Goal: Feedback & Contribution: Submit feedback/report problem

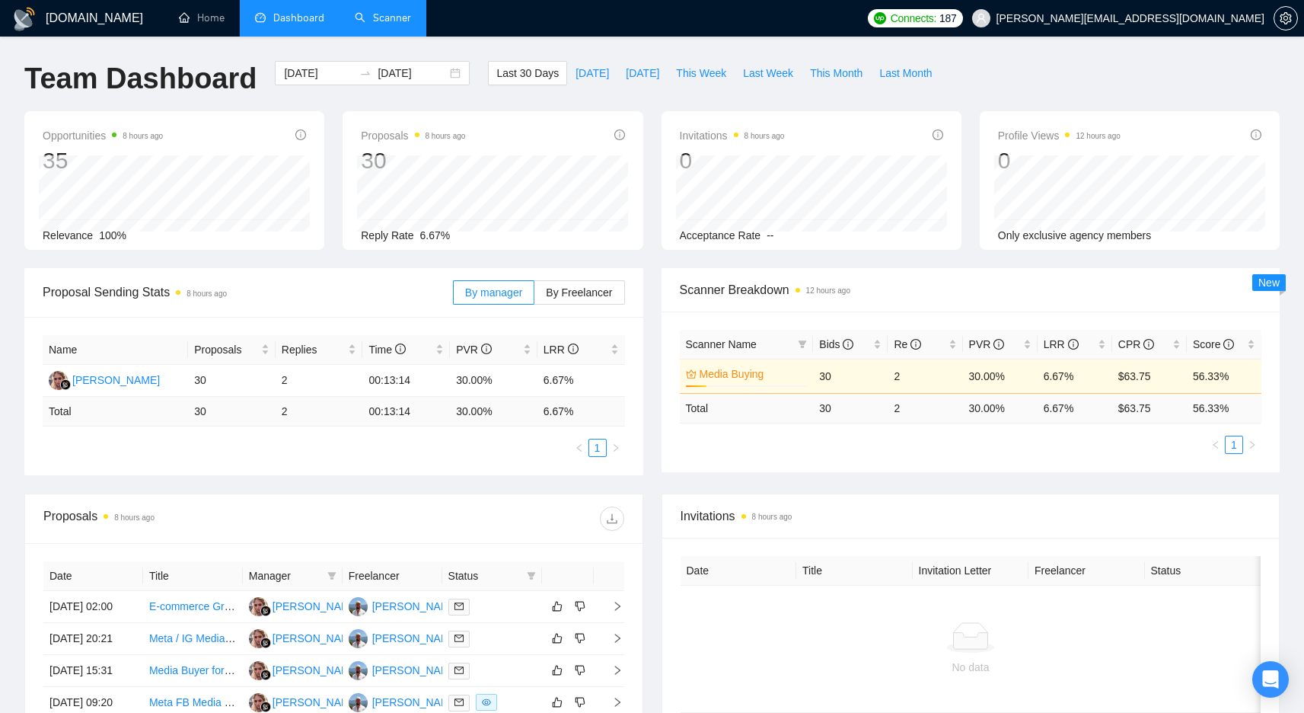
click at [398, 24] on link "Scanner" at bounding box center [383, 17] width 56 height 13
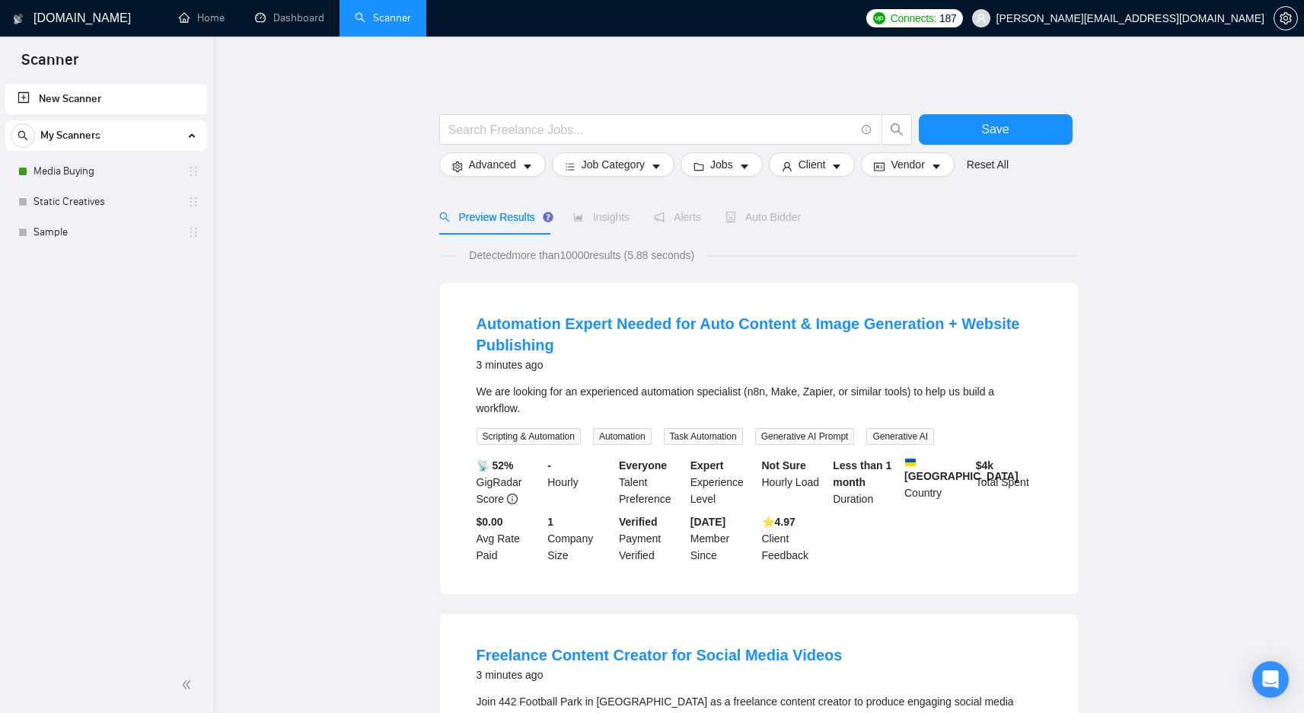
scroll to position [5, 0]
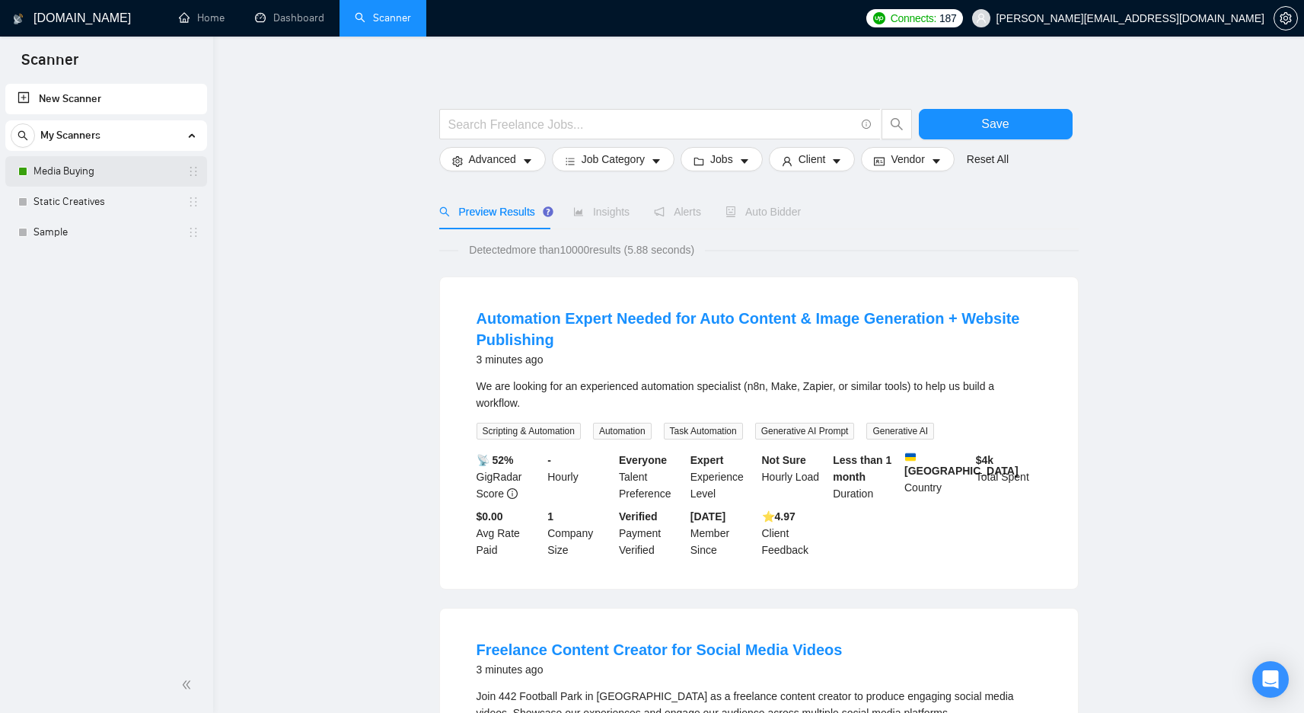
click at [107, 177] on link "Media Buying" at bounding box center [106, 171] width 145 height 30
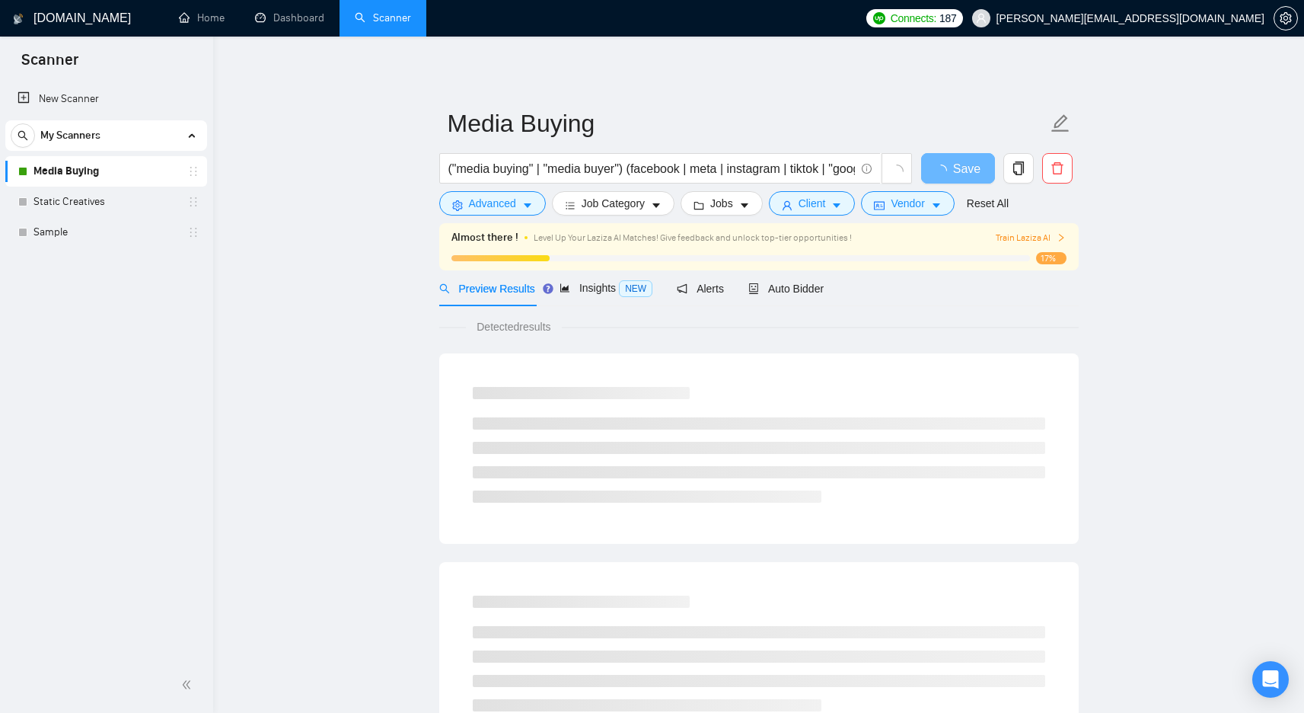
click at [1031, 237] on span "Train Laziza AI" at bounding box center [1031, 238] width 70 height 14
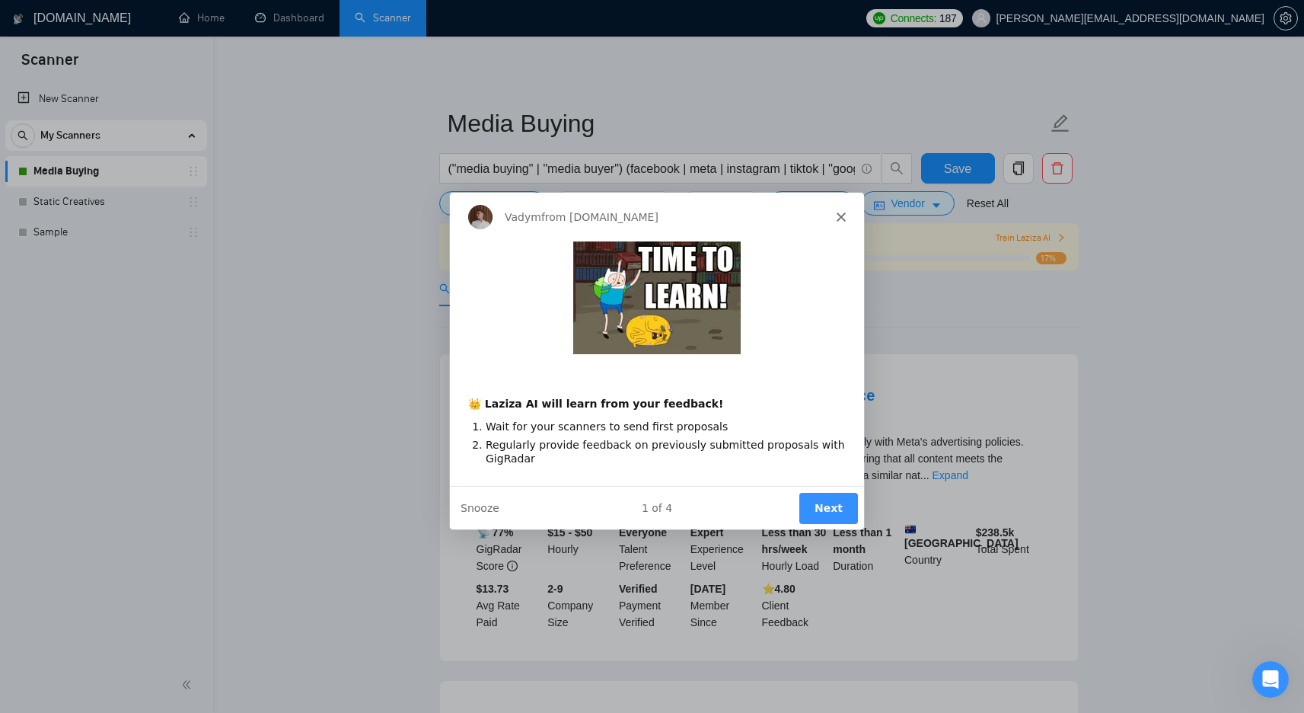
click at [821, 506] on button "Next" at bounding box center [827, 506] width 59 height 31
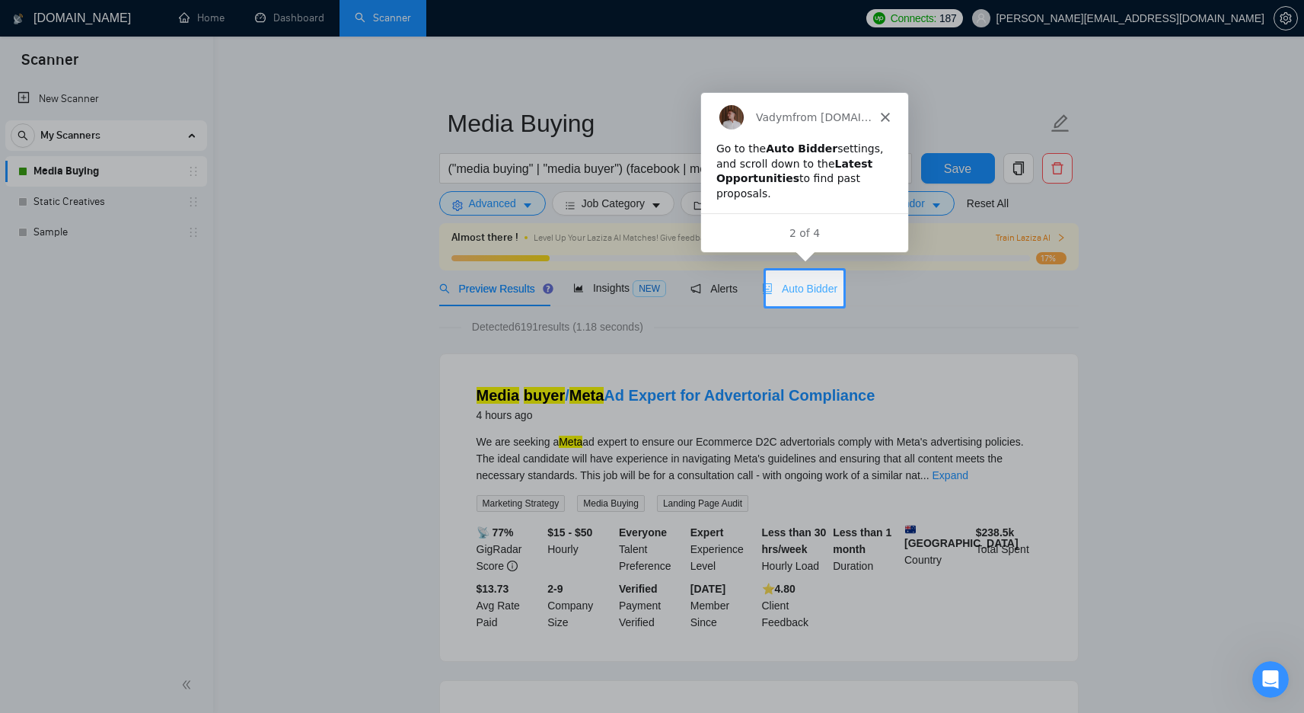
click at [818, 281] on div "Auto Bidder" at bounding box center [799, 288] width 75 height 17
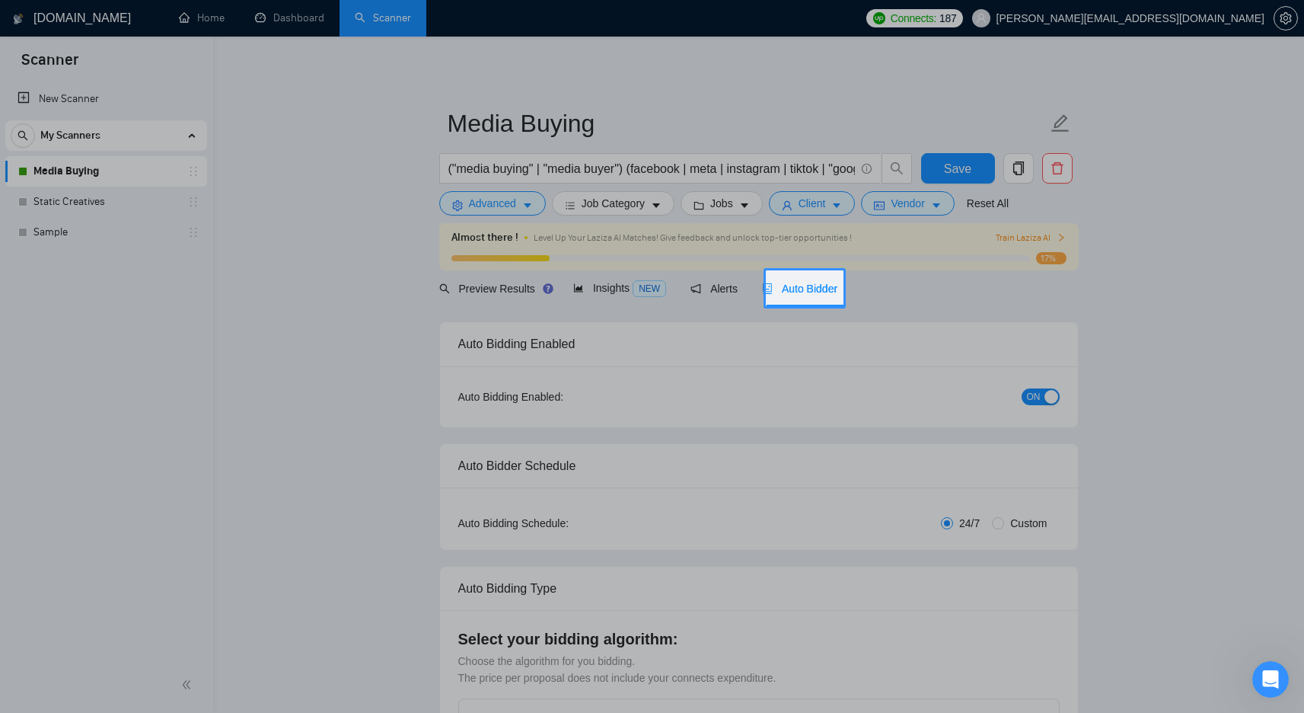
checkbox input "true"
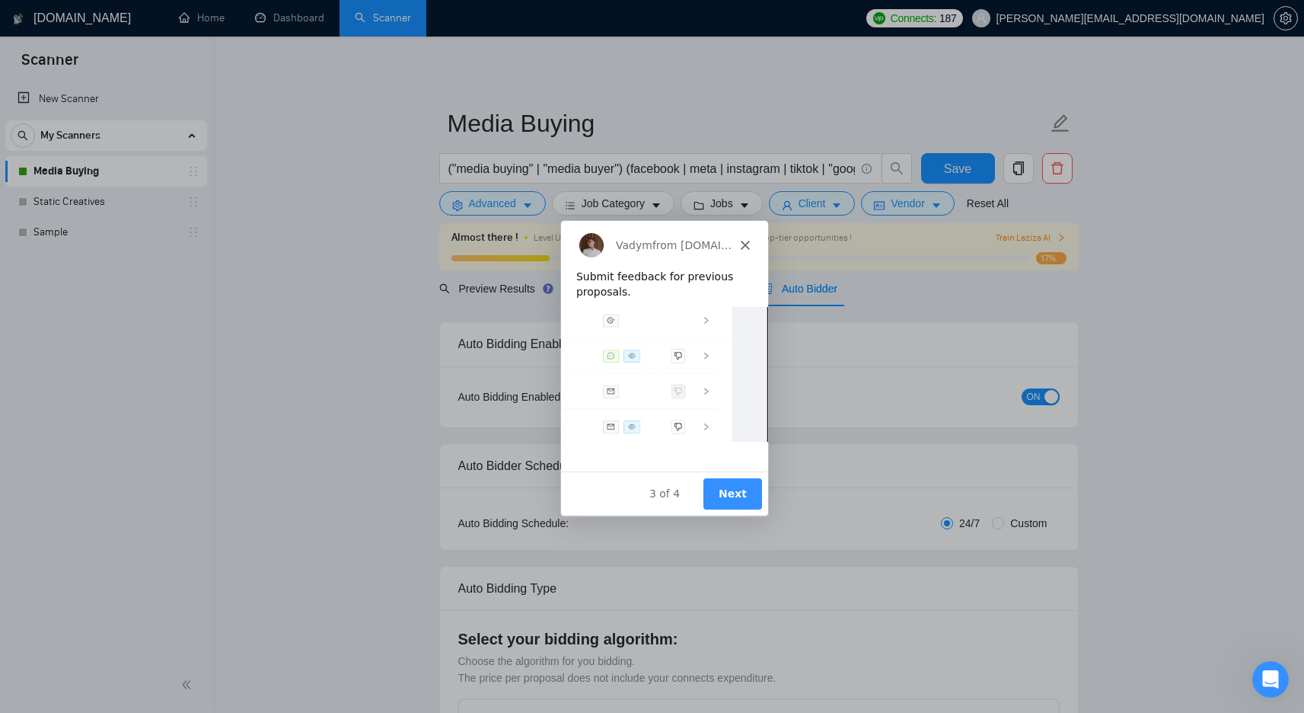
click at [733, 484] on button "Next" at bounding box center [731, 492] width 59 height 31
click at [737, 492] on button "Next" at bounding box center [731, 492] width 59 height 31
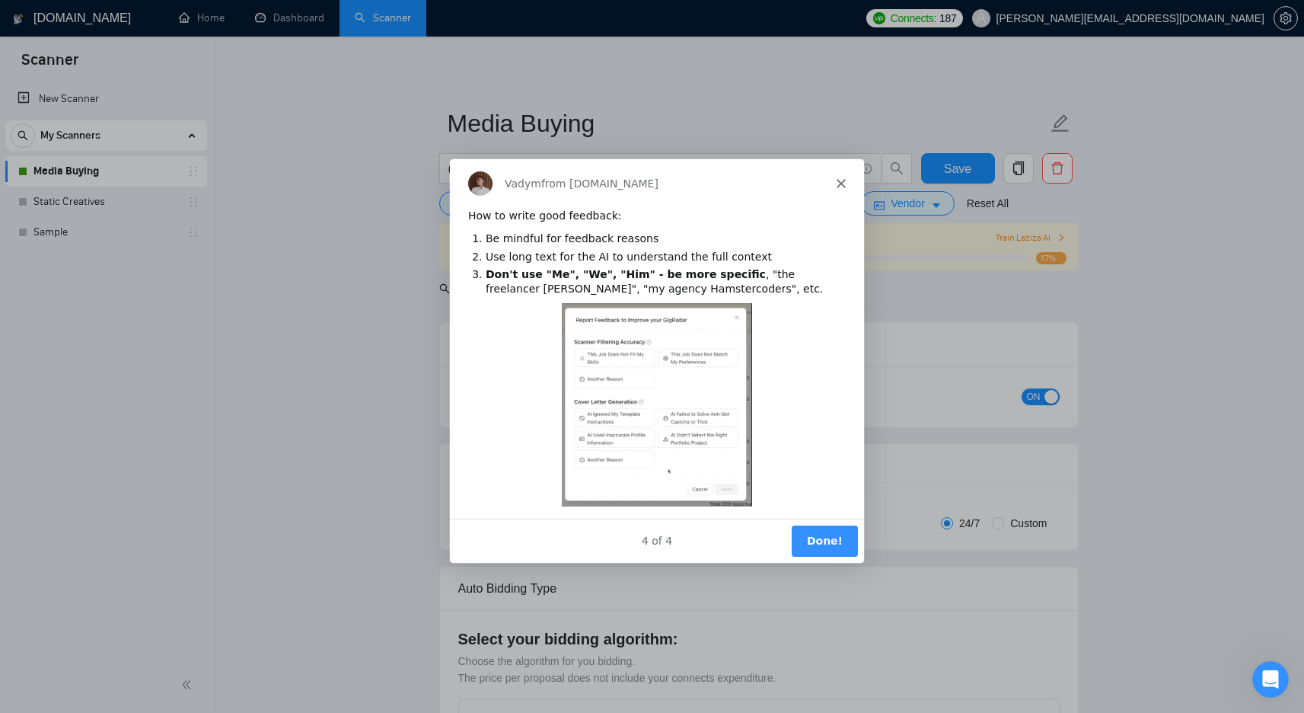
click at [812, 532] on button "Done!" at bounding box center [823, 539] width 66 height 31
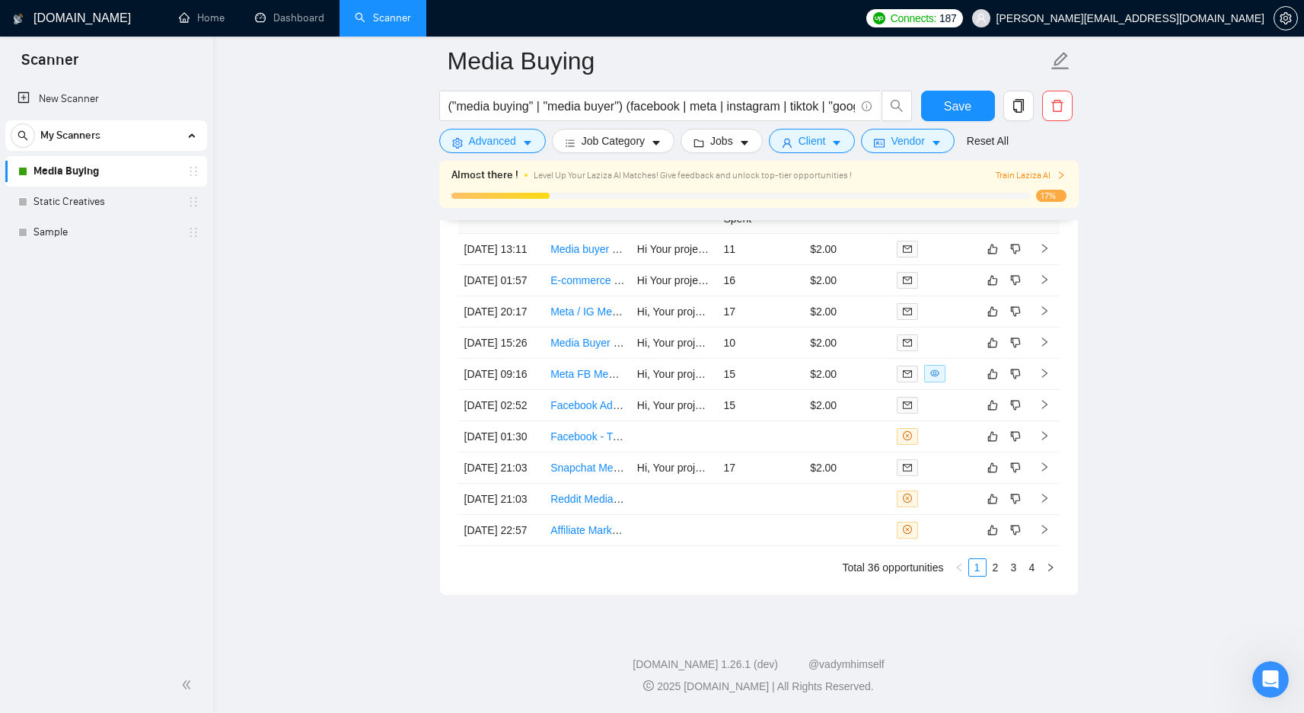
scroll to position [4061, 0]
click at [575, 474] on link "Snapchat Media buyer" at bounding box center [603, 467] width 107 height 12
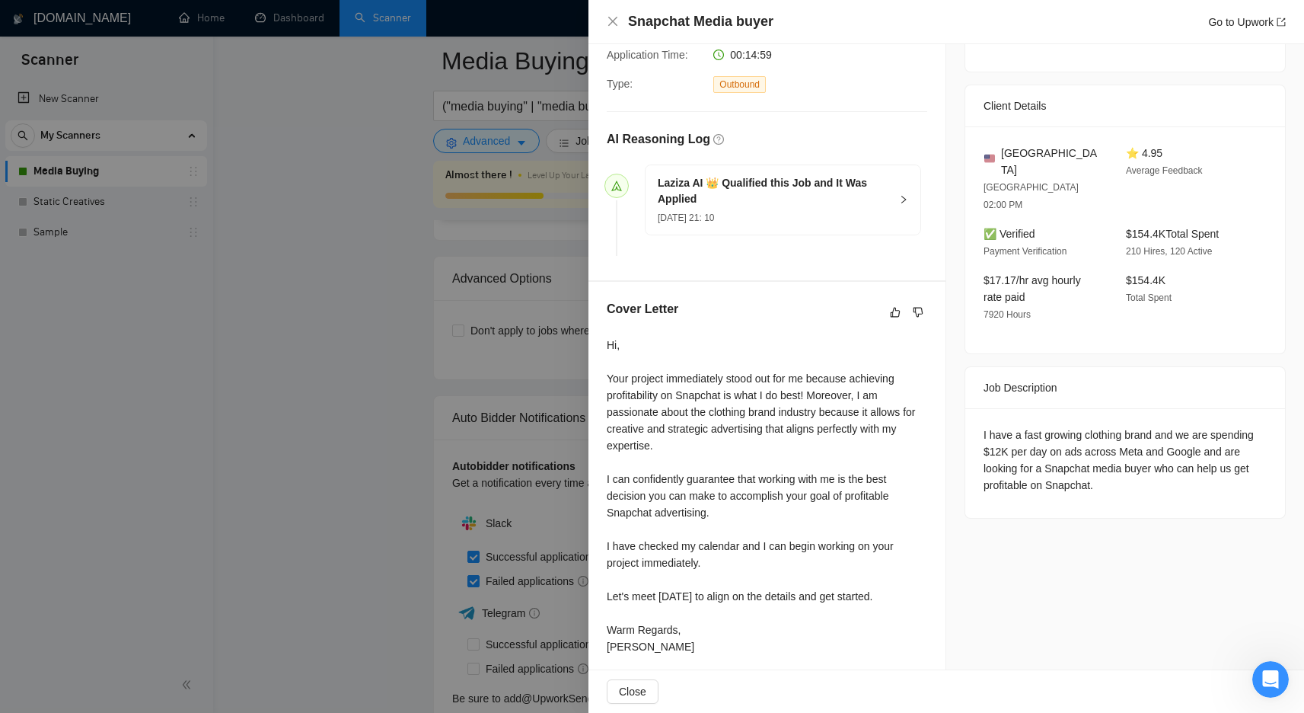
scroll to position [312, 0]
click at [416, 292] on div at bounding box center [652, 356] width 1304 height 713
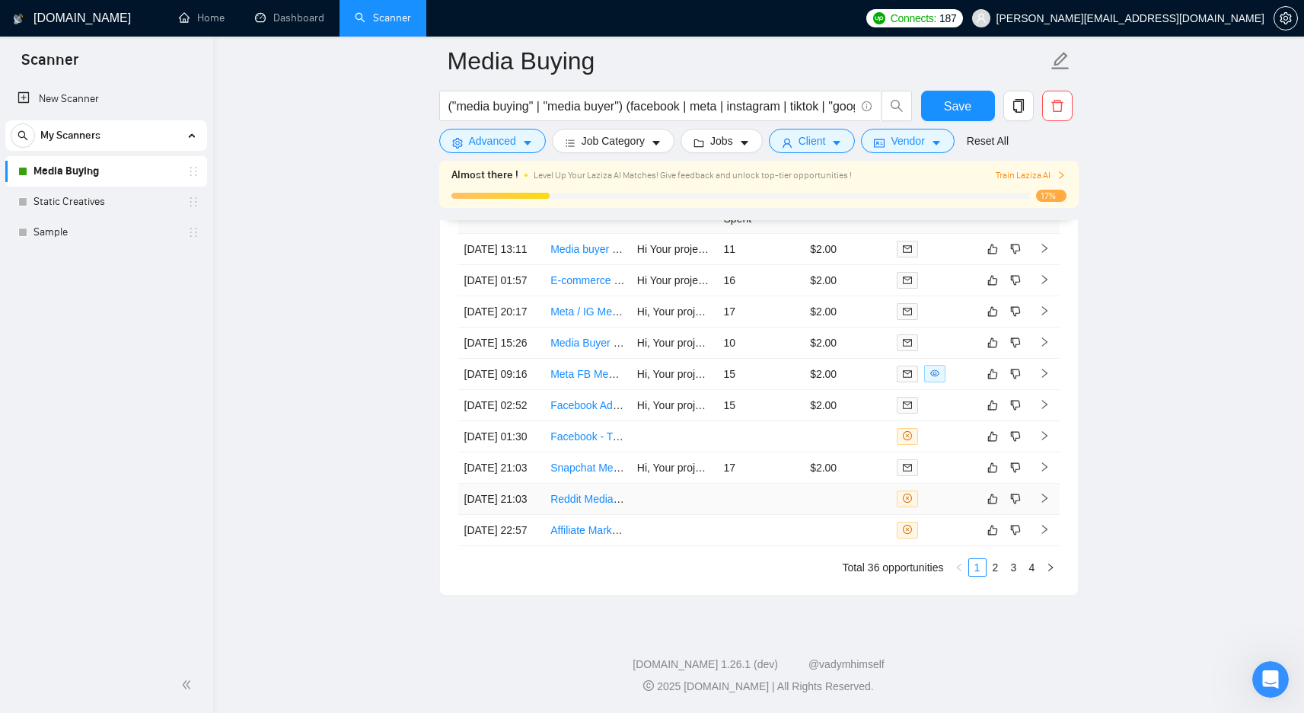
scroll to position [4158, 0]
click at [930, 576] on li "Total 36 opportunities" at bounding box center [892, 567] width 101 height 18
click at [1033, 576] on link "4" at bounding box center [1032, 567] width 17 height 17
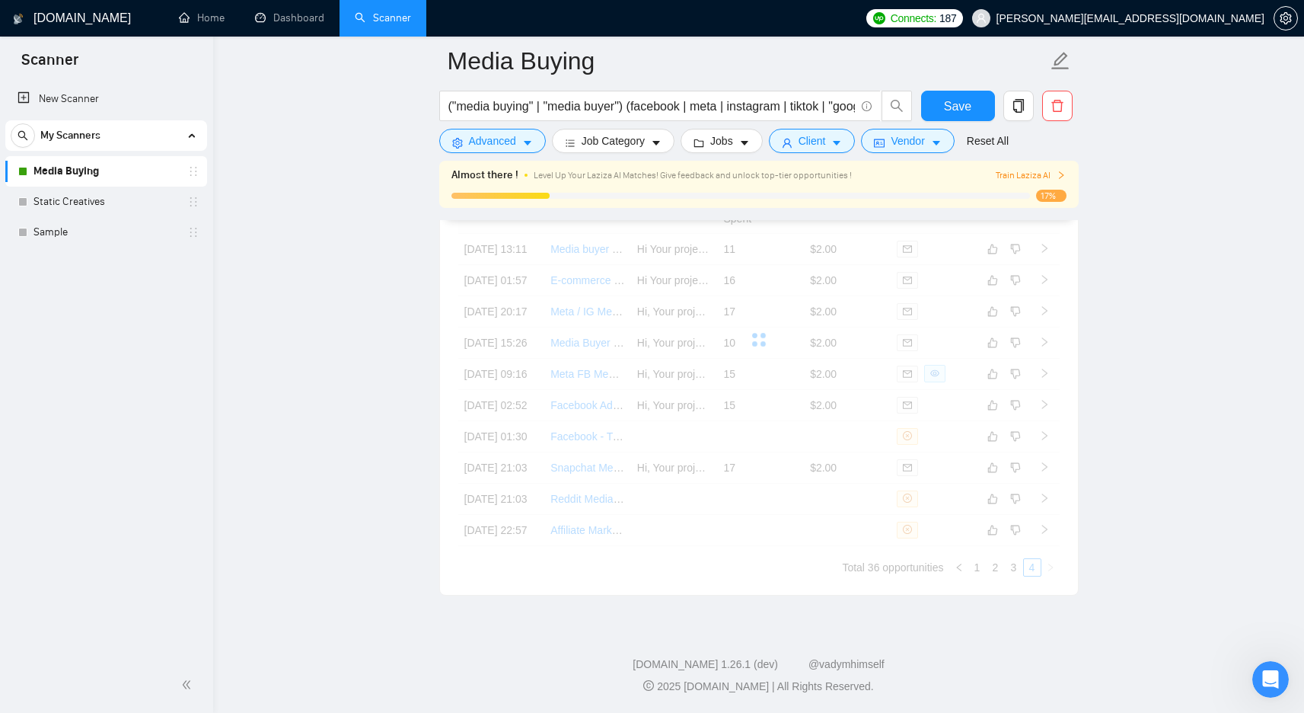
scroll to position [3985, 0]
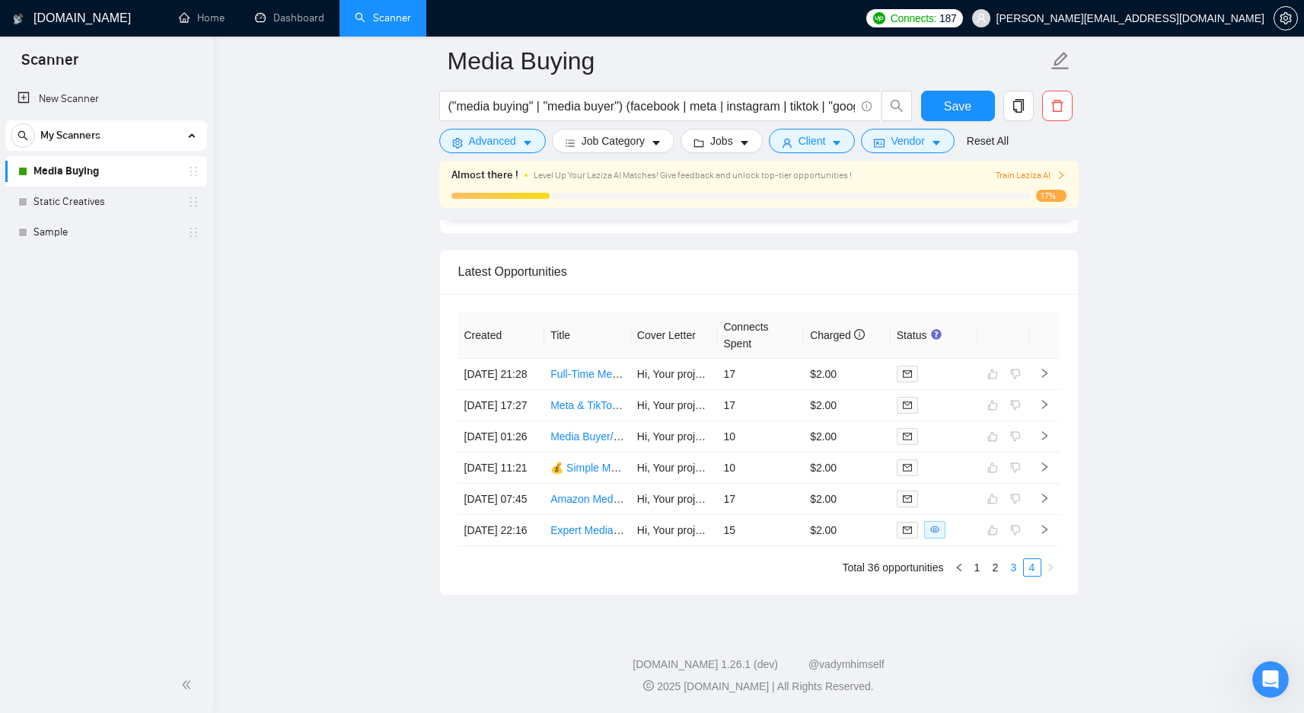
click at [1010, 566] on link "3" at bounding box center [1014, 567] width 17 height 17
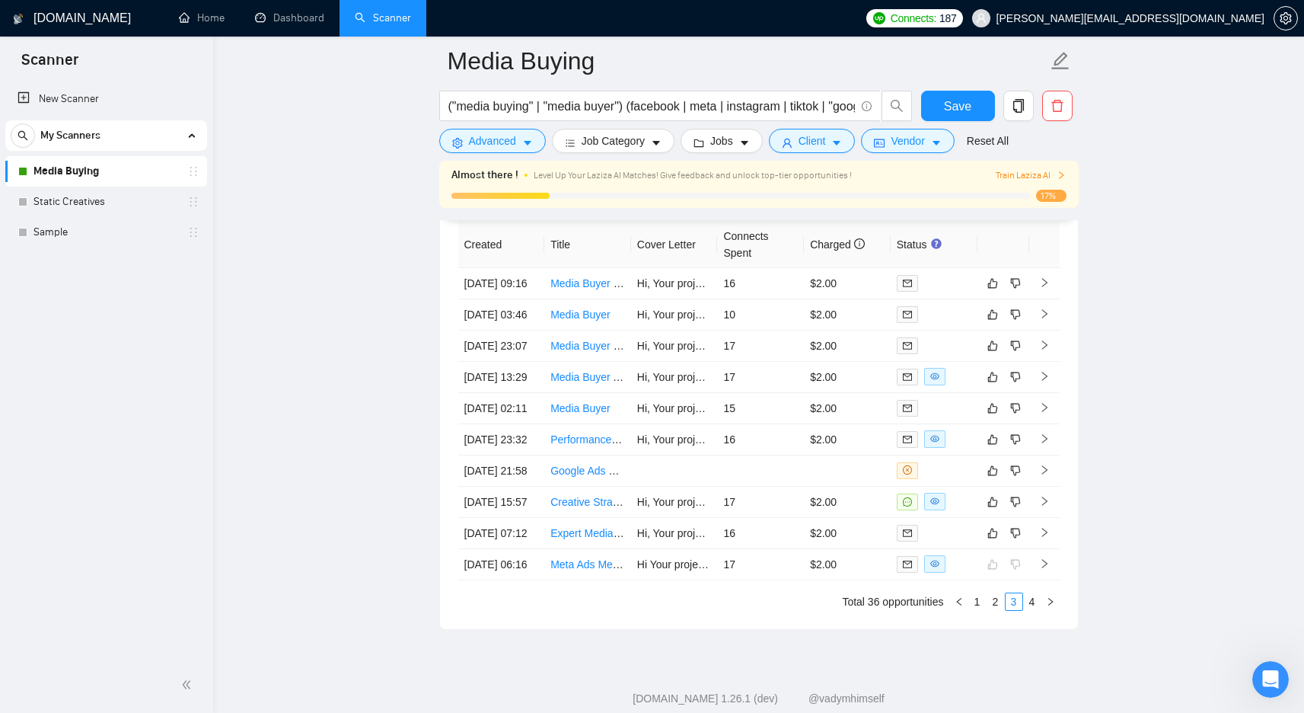
scroll to position [4171, 0]
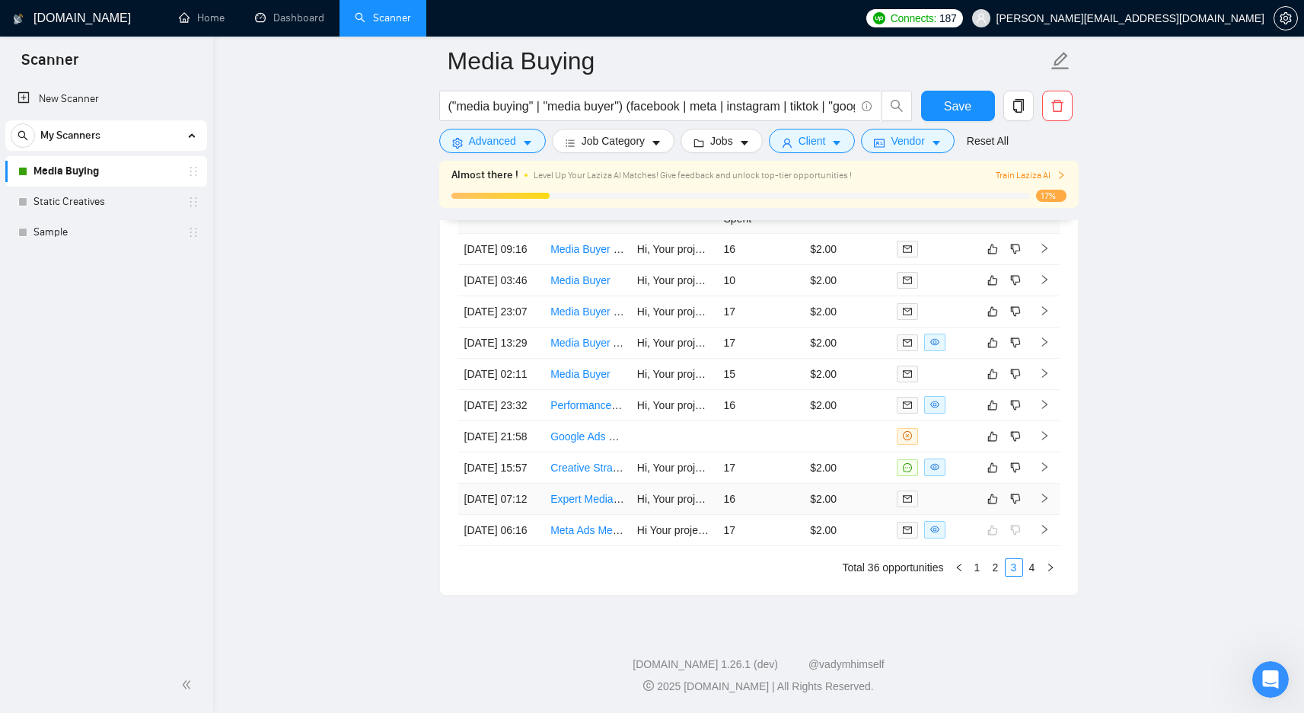
click at [580, 493] on link "Expert Media Buyer Needed for Facebook Ads Management" at bounding box center [692, 499] width 285 height 12
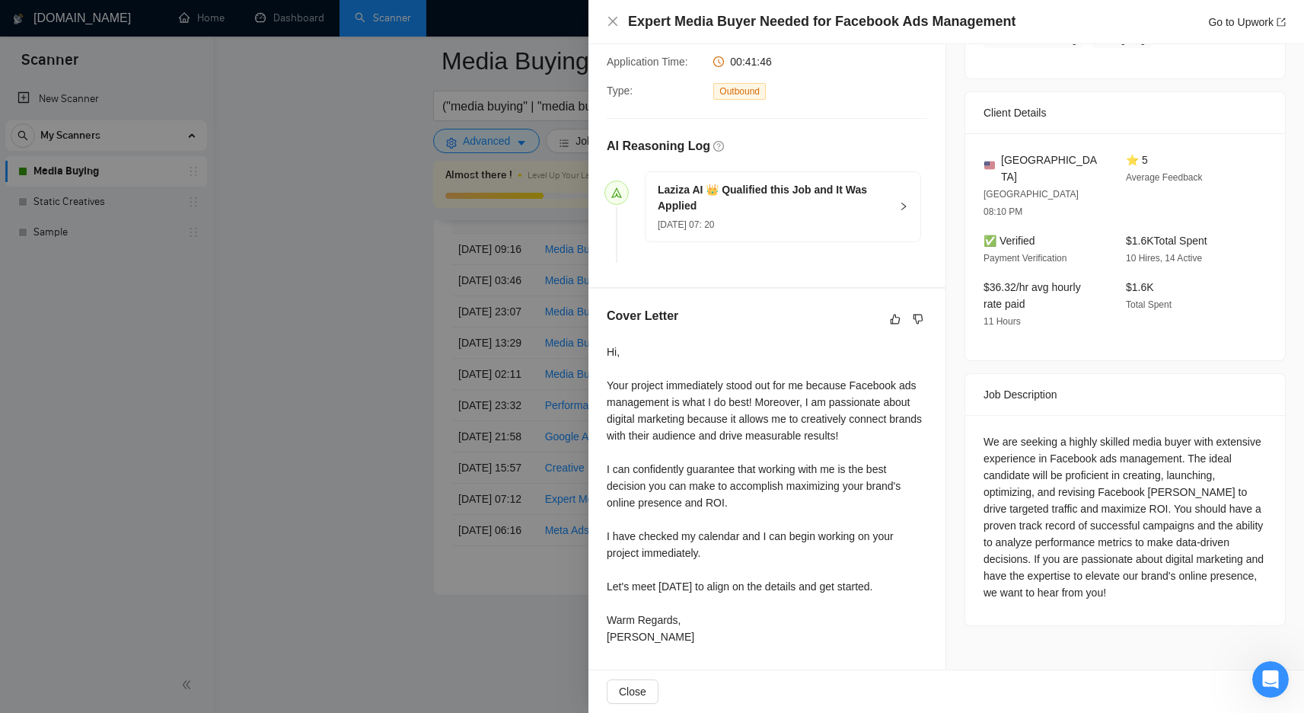
click at [505, 276] on div at bounding box center [652, 356] width 1304 height 713
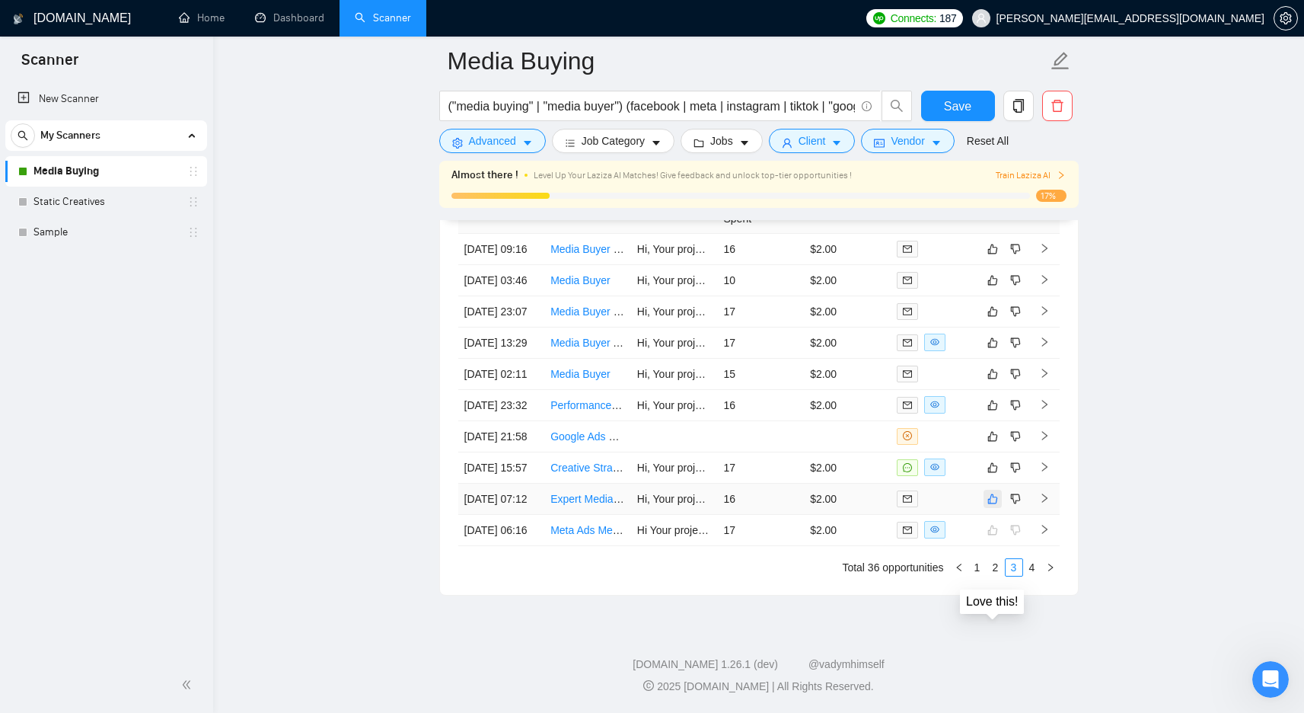
click at [992, 493] on icon "like" at bounding box center [993, 499] width 11 height 12
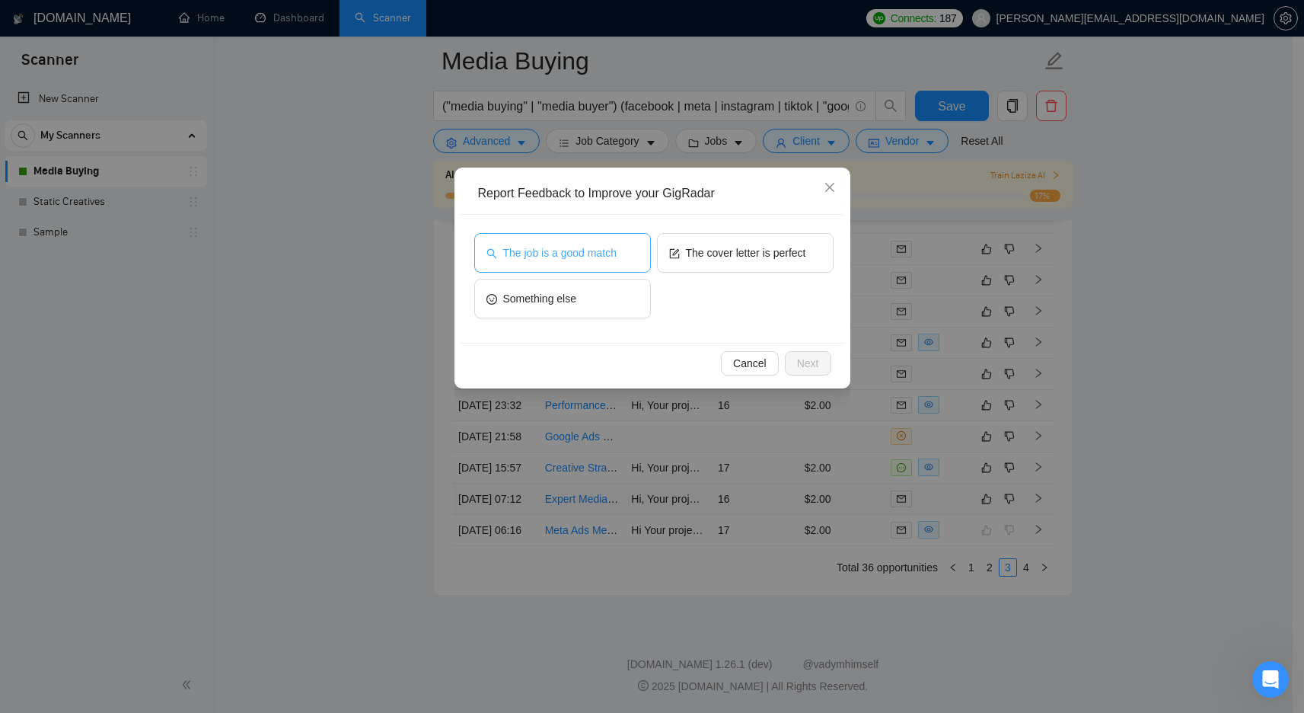
click at [592, 244] on span "The job is a good match" at bounding box center [559, 252] width 113 height 17
click at [813, 362] on span "Next" at bounding box center [808, 363] width 22 height 17
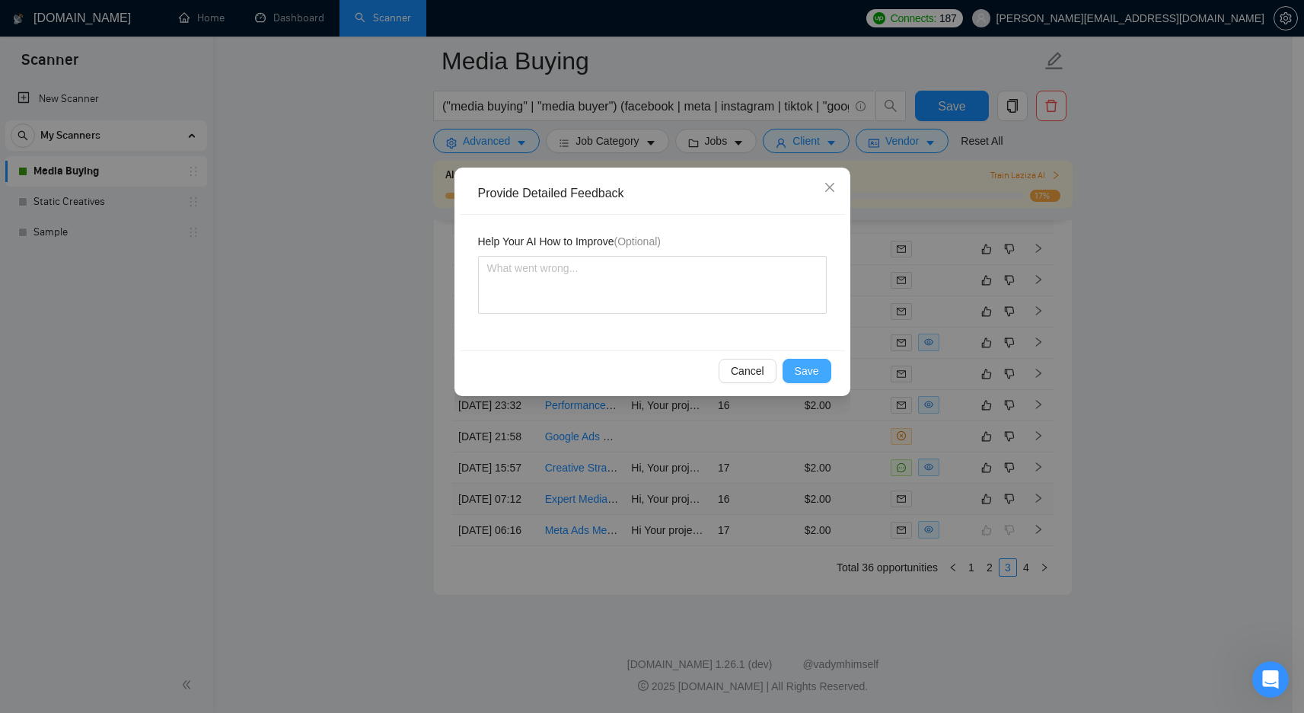
click at [810, 369] on span "Save" at bounding box center [807, 370] width 24 height 17
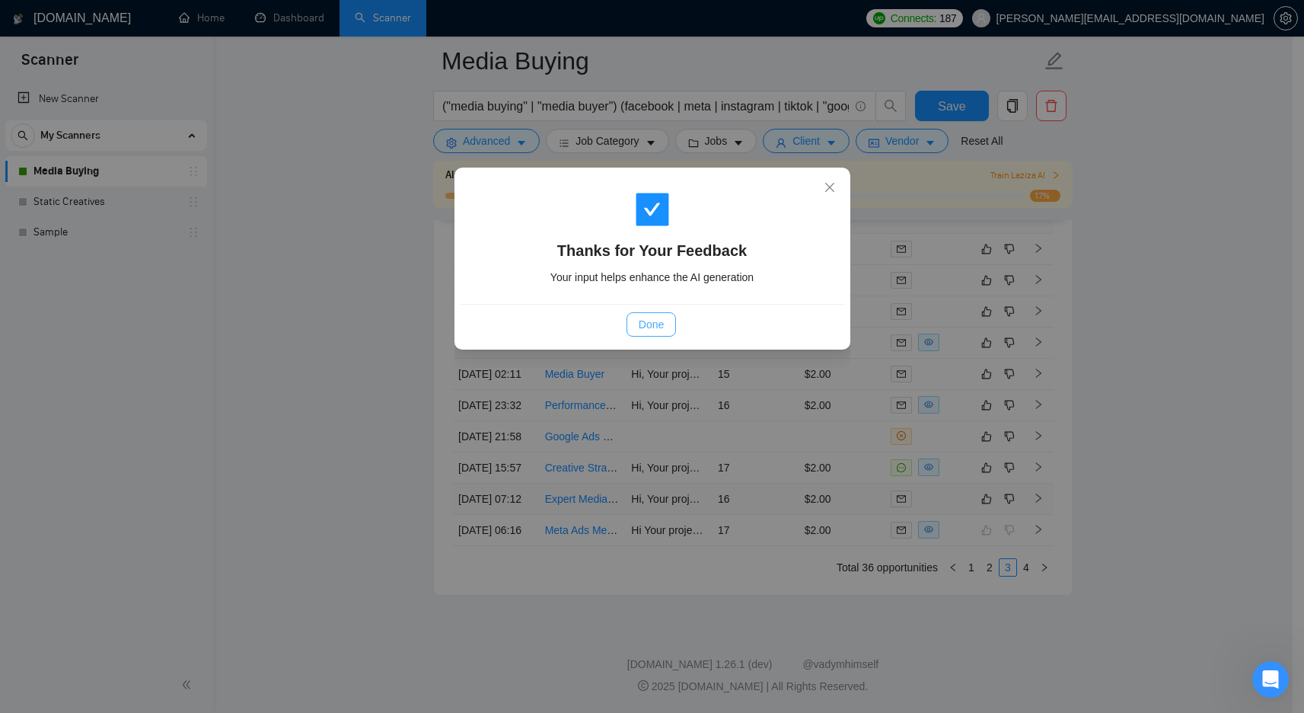
click at [667, 327] on button "Done" at bounding box center [651, 324] width 49 height 24
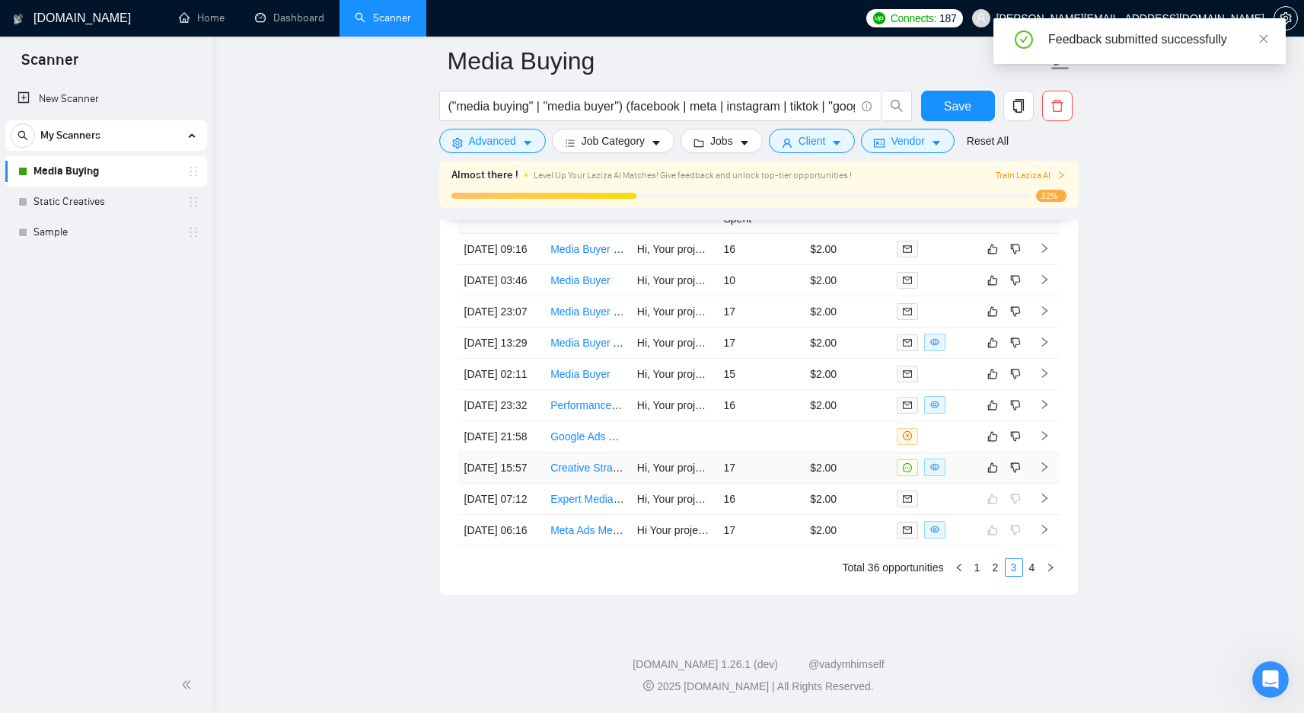
scroll to position [4171, 0]
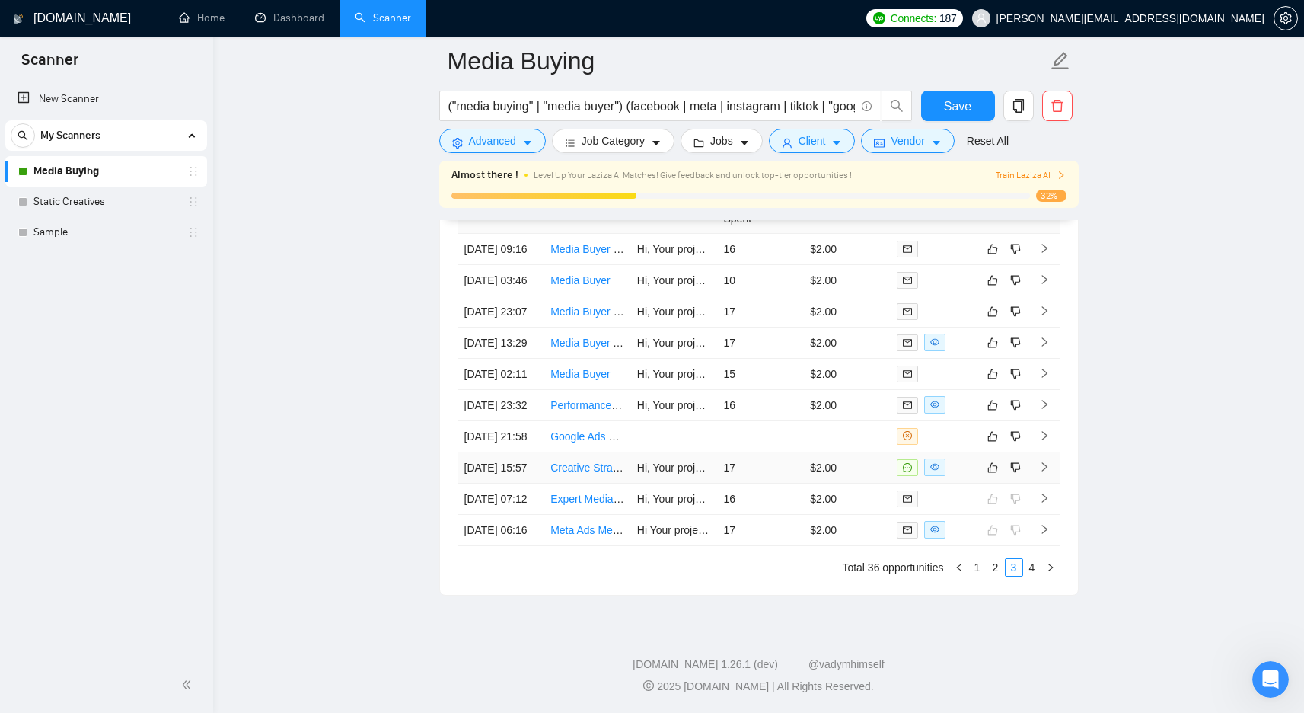
click at [588, 452] on td "Creative Strategist with Facebook & Google Ads experience needed to drive more …" at bounding box center [587, 467] width 87 height 31
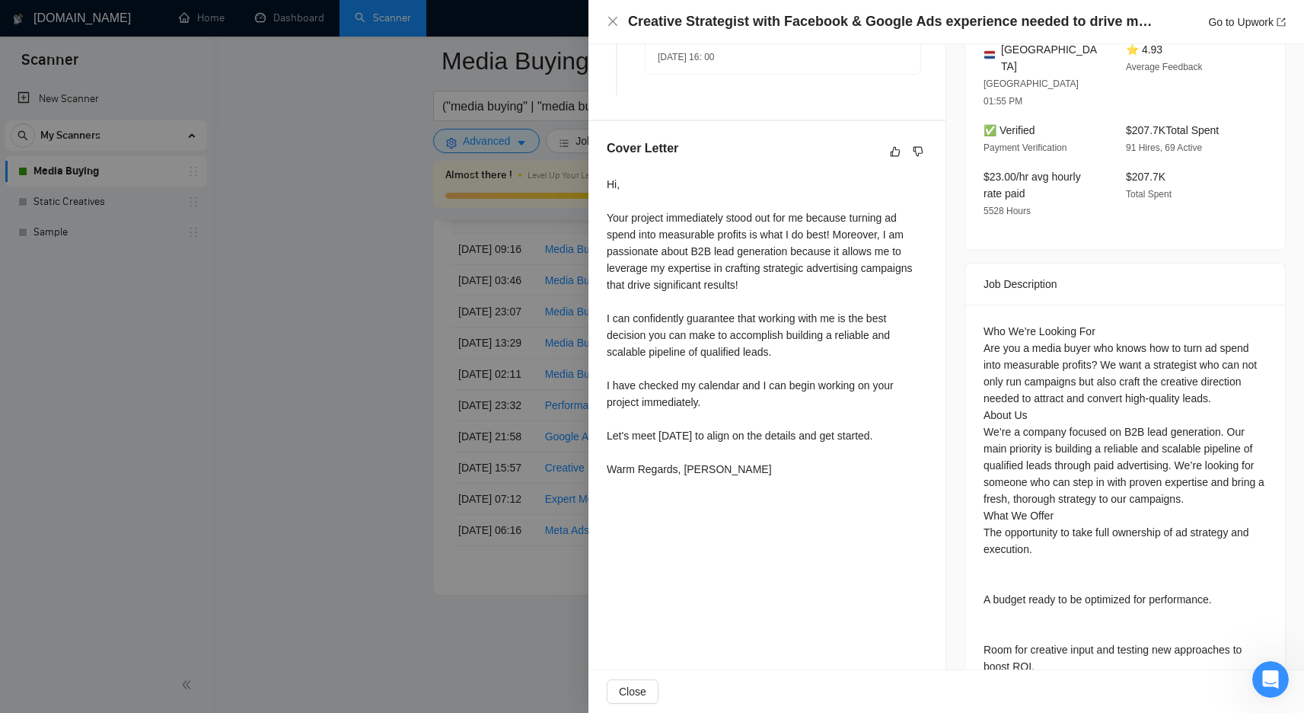
scroll to position [508, 0]
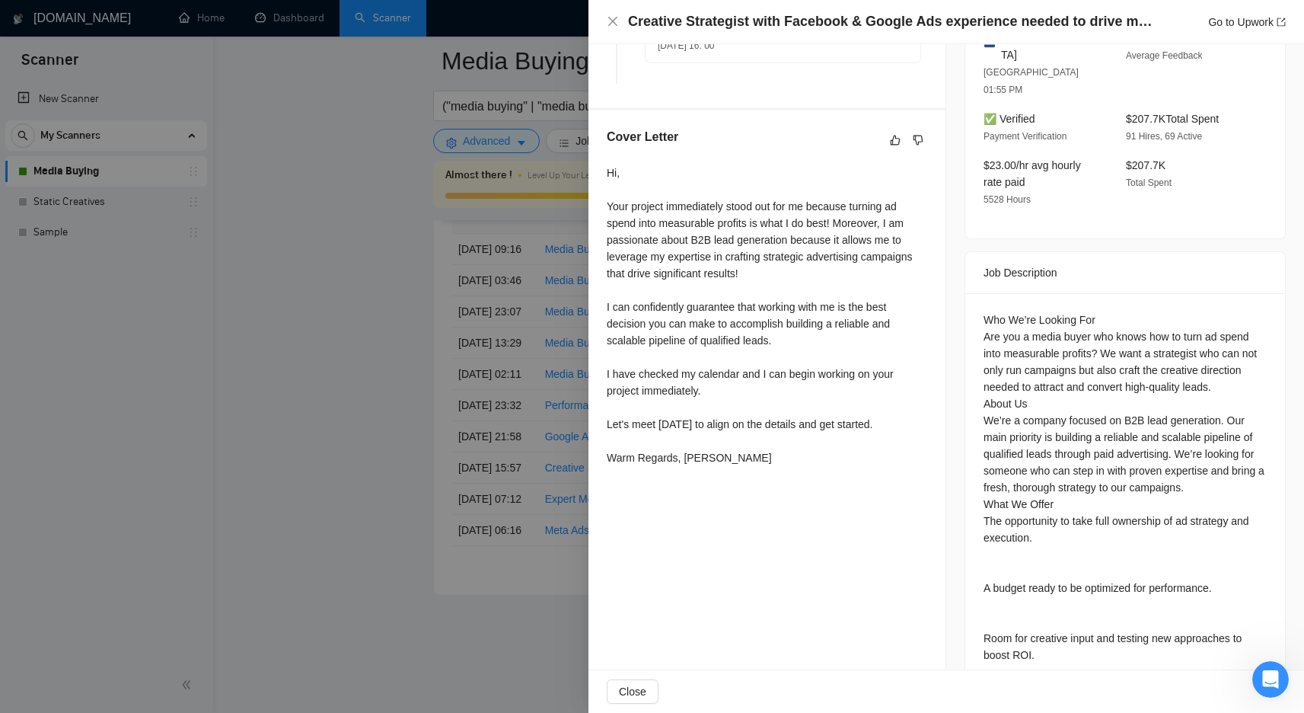
click at [528, 415] on div at bounding box center [652, 356] width 1304 height 713
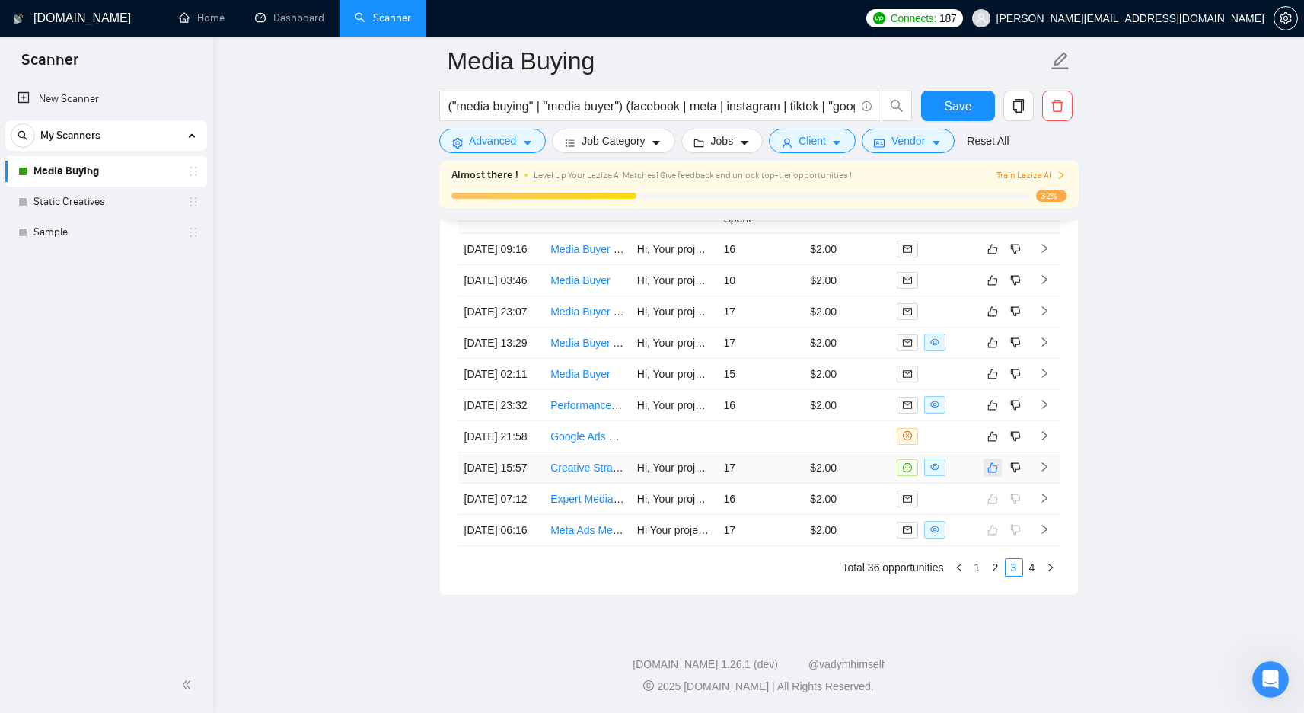
click at [995, 461] on icon "like" at bounding box center [993, 467] width 11 height 12
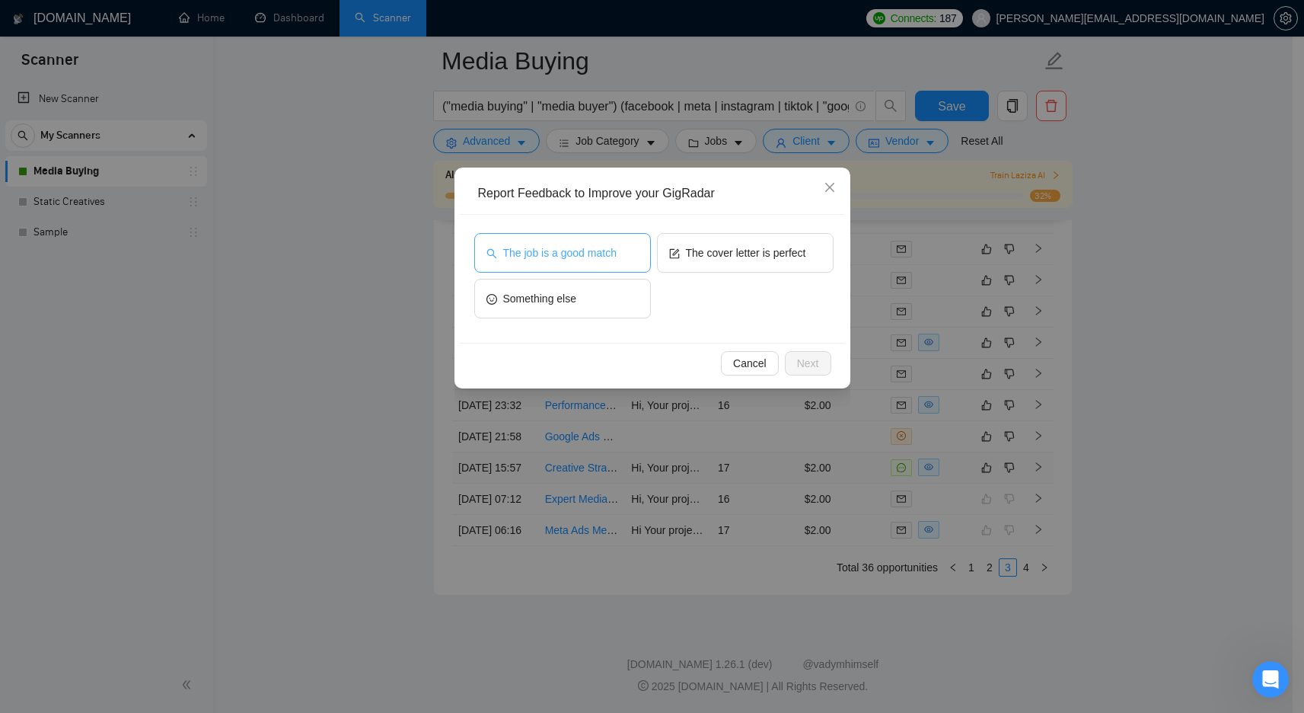
click at [611, 246] on span "The job is a good match" at bounding box center [559, 252] width 113 height 17
click at [806, 359] on span "Next" at bounding box center [808, 363] width 22 height 17
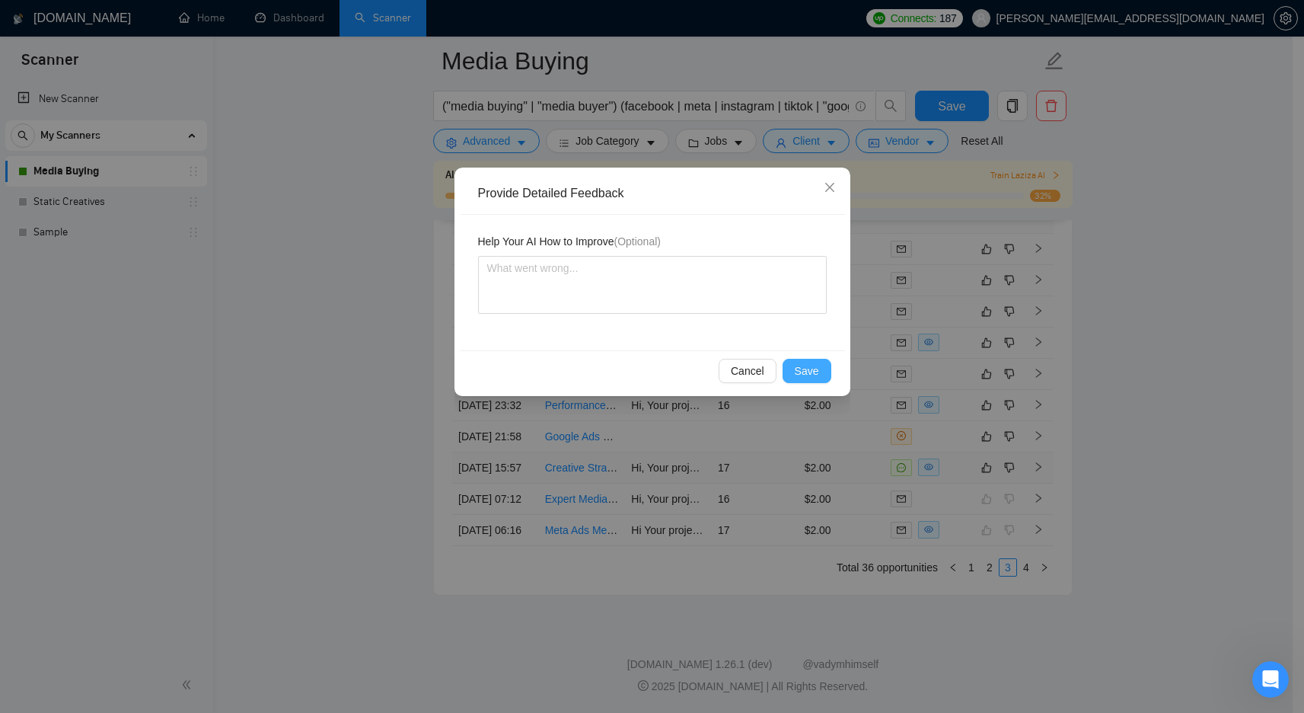
click at [812, 379] on button "Save" at bounding box center [807, 371] width 49 height 24
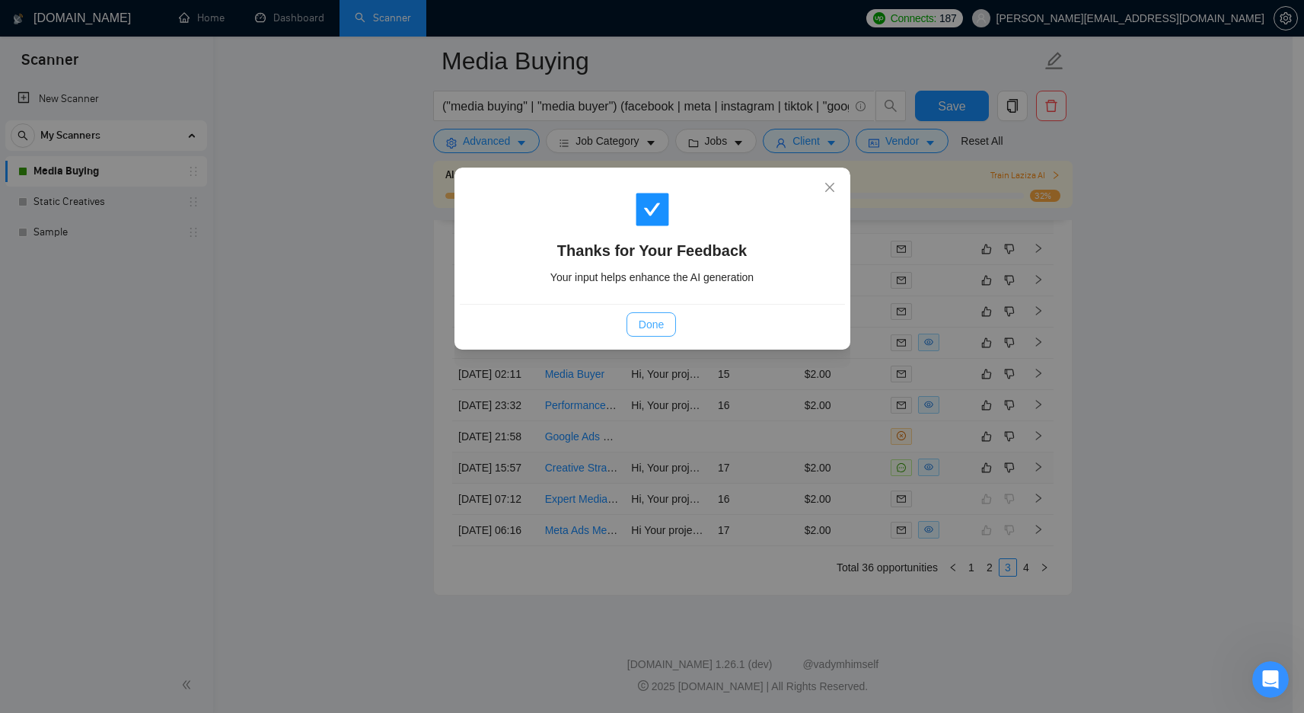
click at [637, 315] on button "Done" at bounding box center [651, 324] width 49 height 24
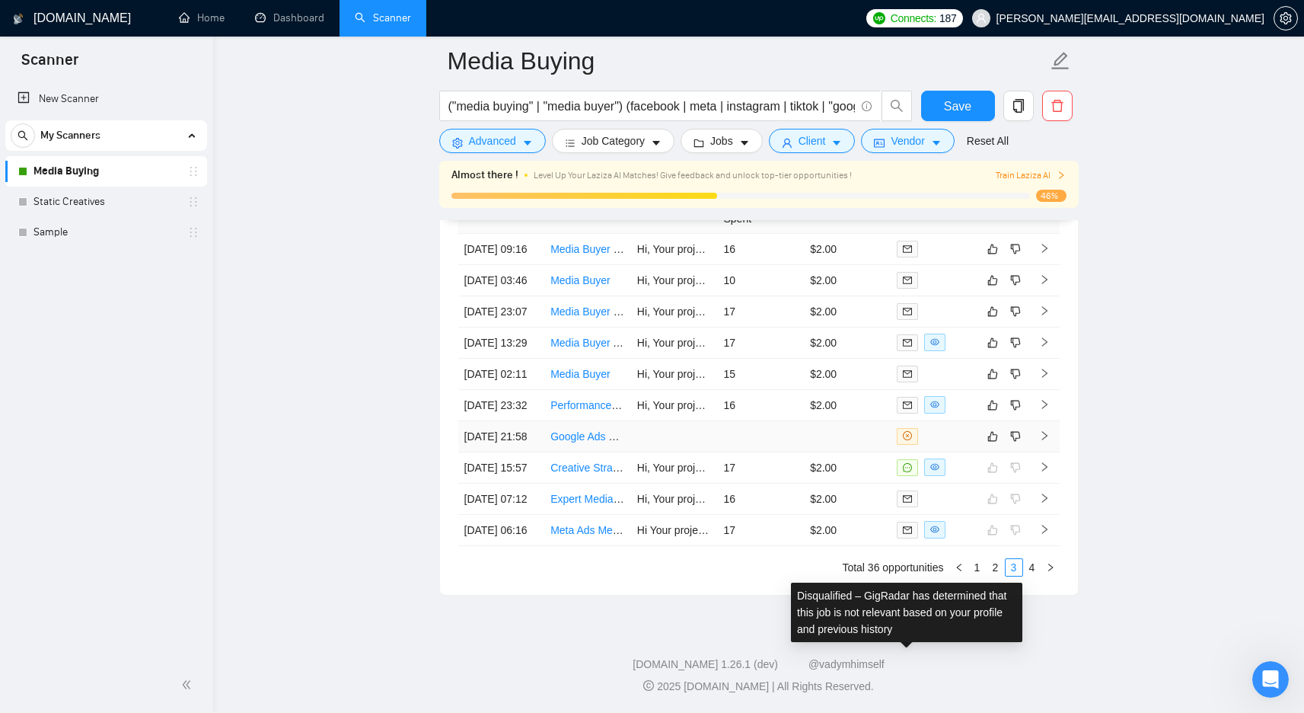
scroll to position [4049, 0]
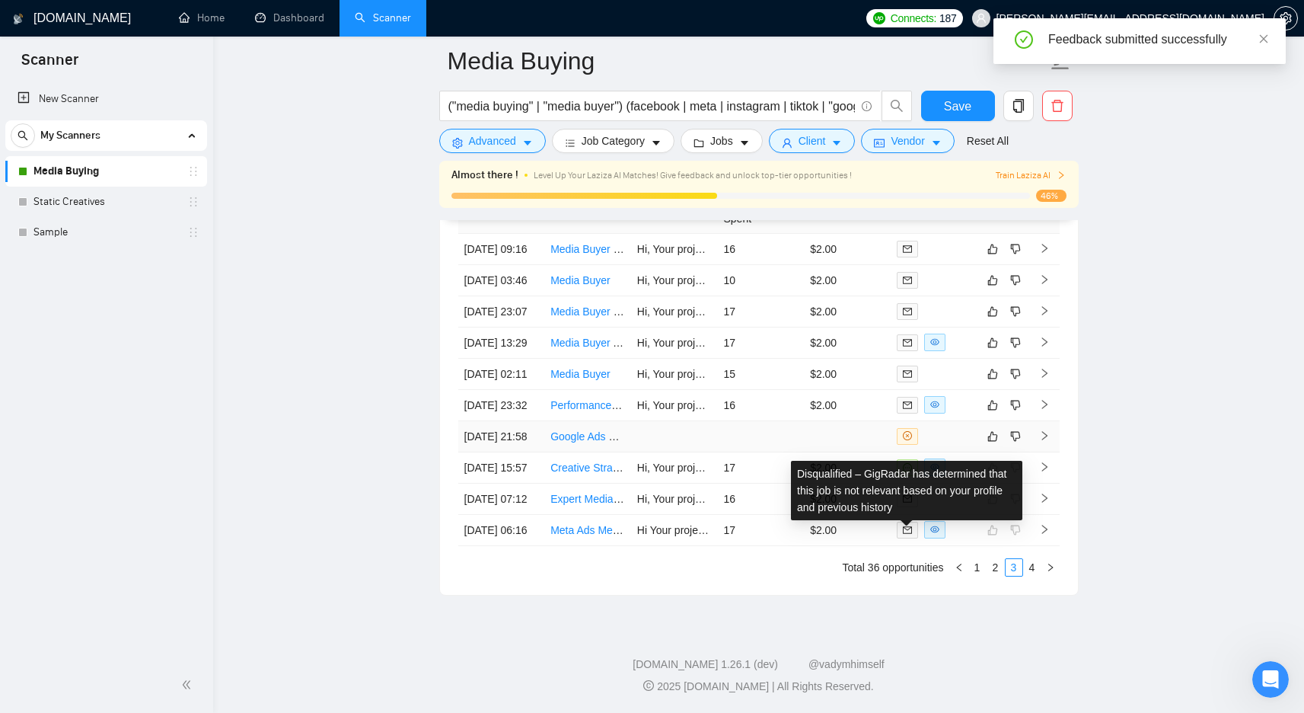
click at [866, 421] on td at bounding box center [847, 436] width 87 height 31
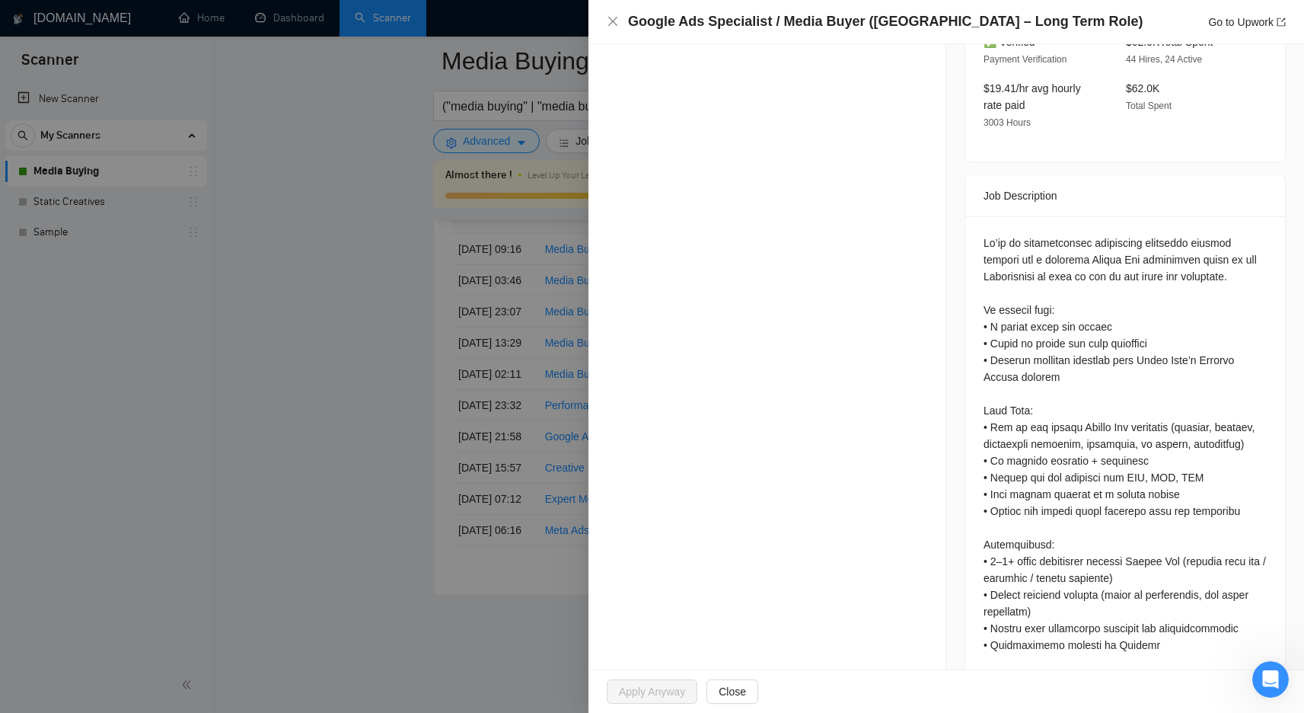
scroll to position [4050, 0]
click at [257, 257] on div at bounding box center [652, 356] width 1304 height 713
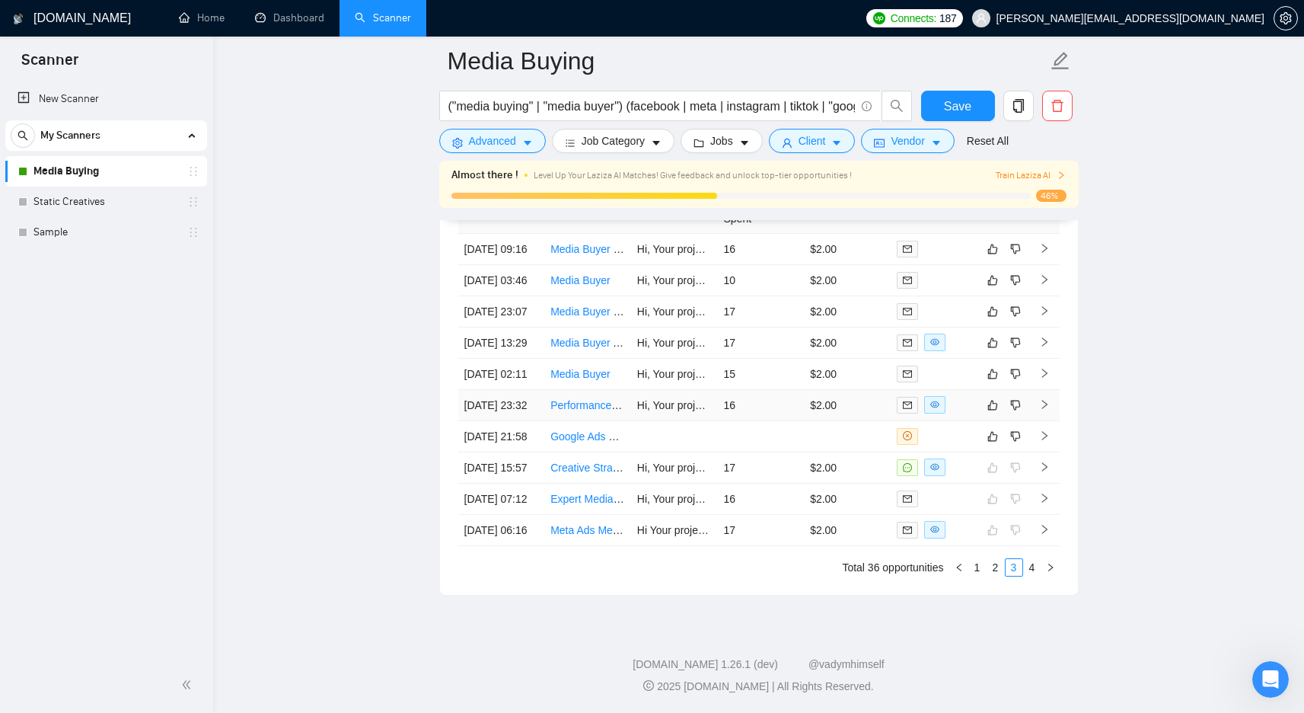
click at [586, 411] on link "Performance Media Buyer" at bounding box center [612, 405] width 124 height 12
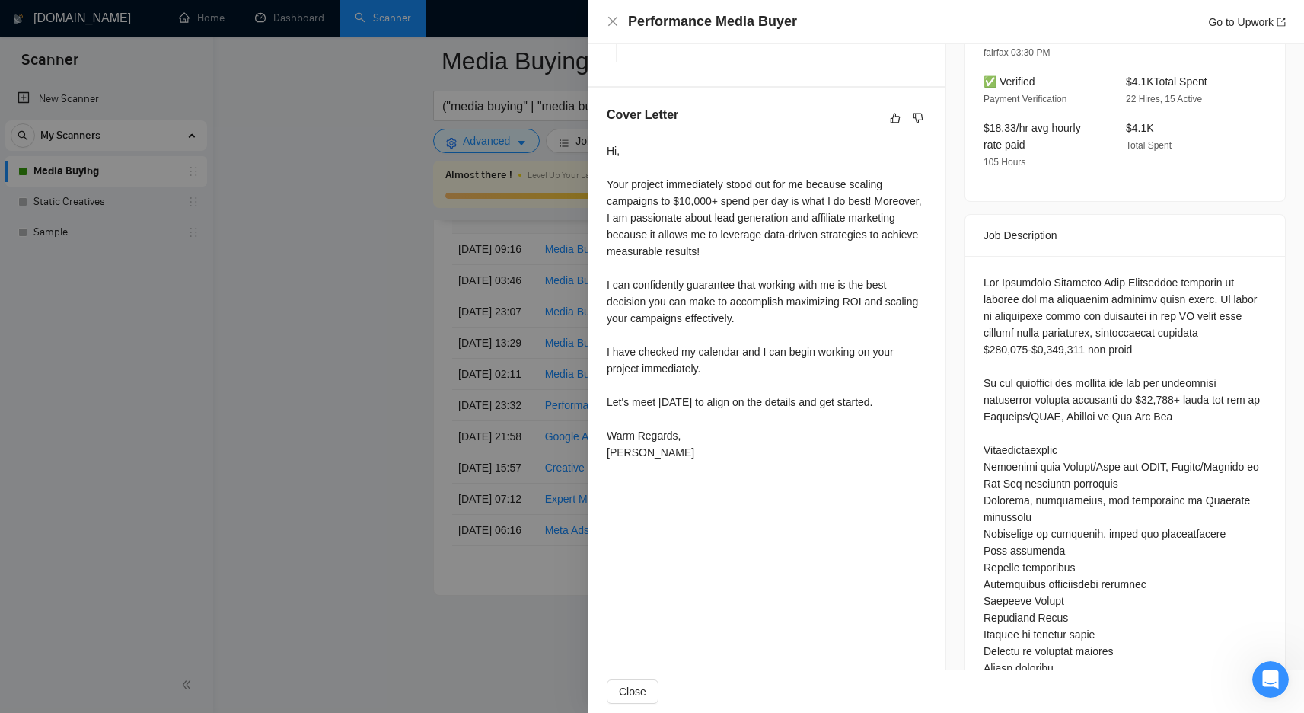
click at [449, 346] on div at bounding box center [652, 356] width 1304 height 713
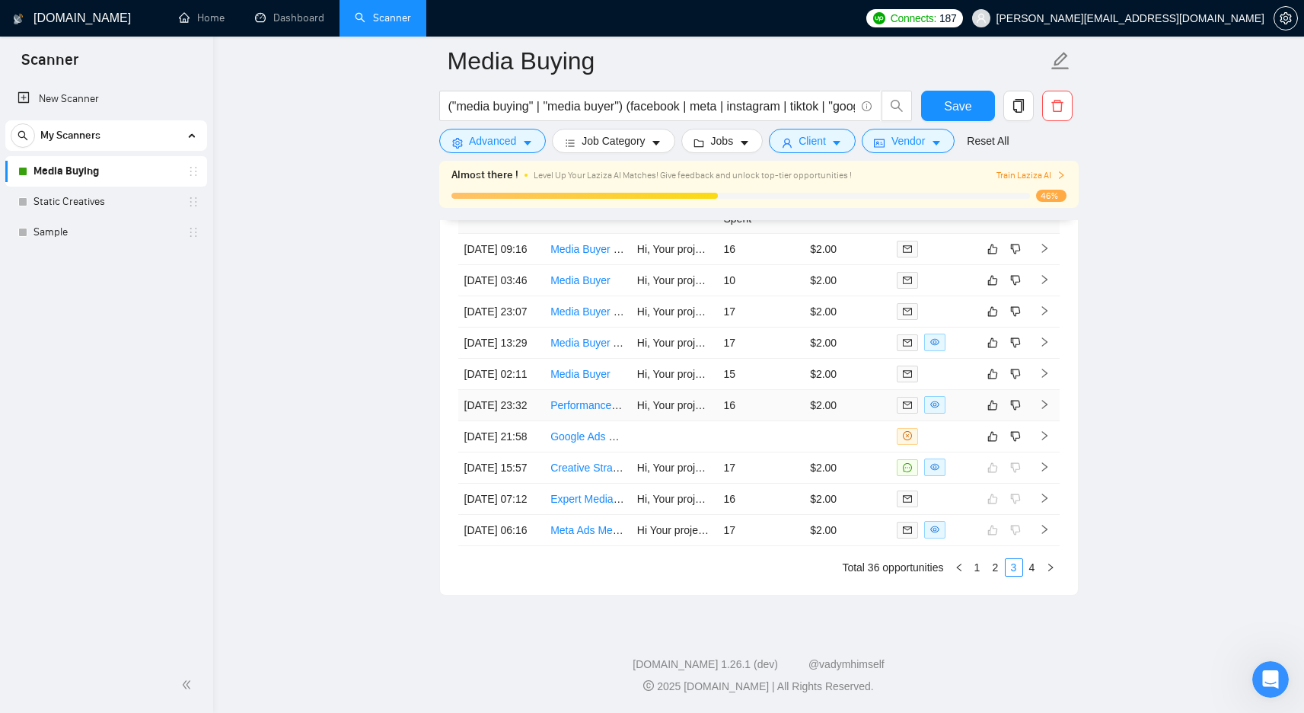
click at [744, 421] on td "16" at bounding box center [760, 405] width 87 height 31
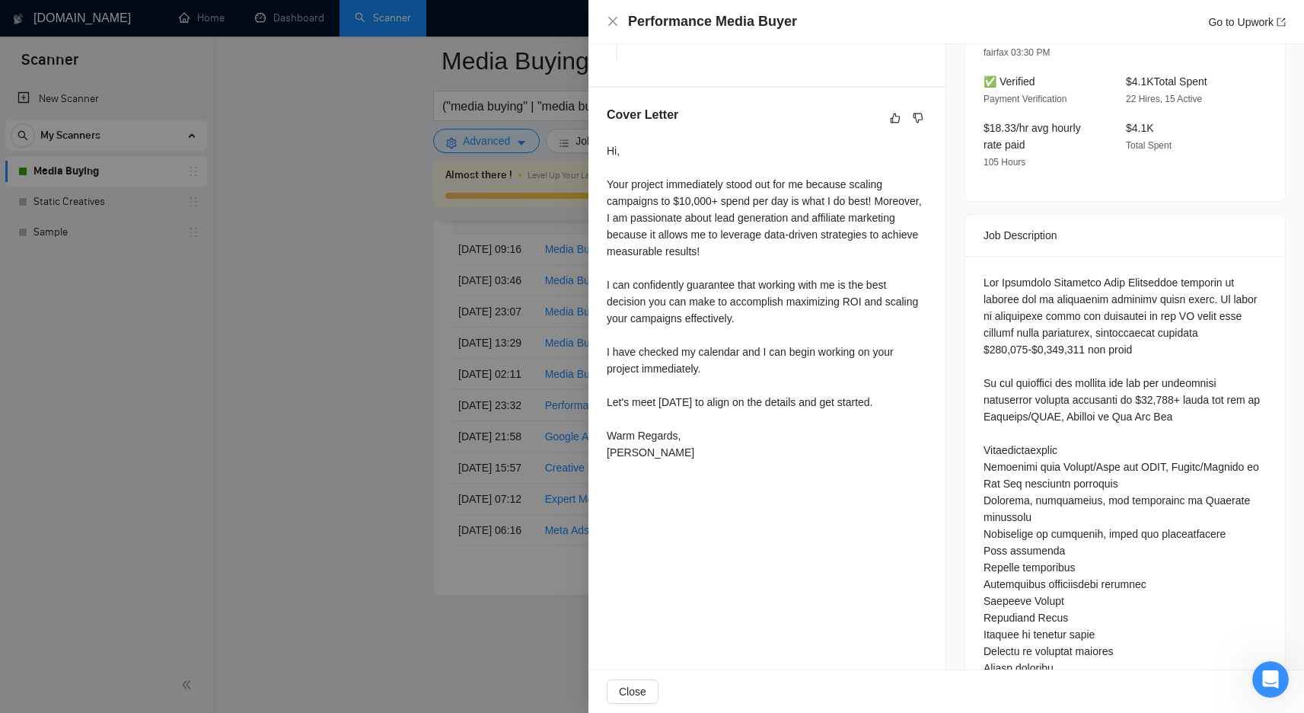
click at [448, 430] on div at bounding box center [652, 356] width 1304 height 713
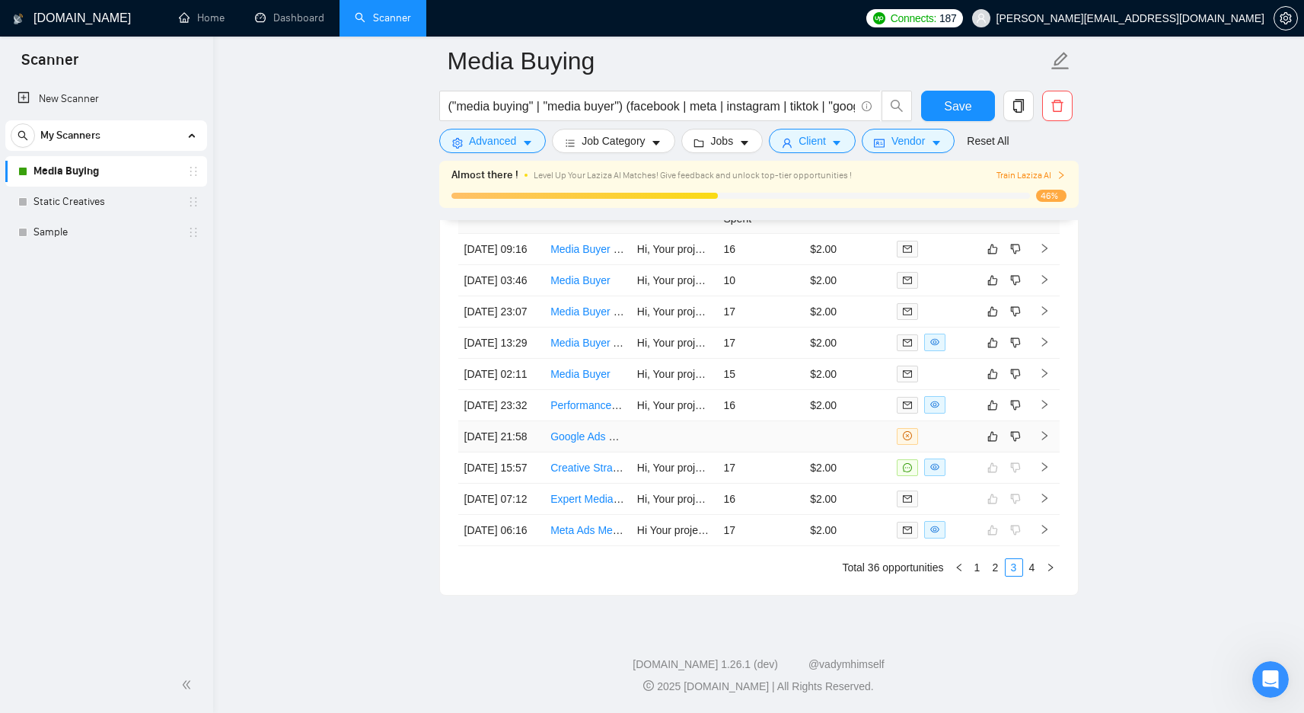
click at [770, 452] on td at bounding box center [760, 436] width 87 height 31
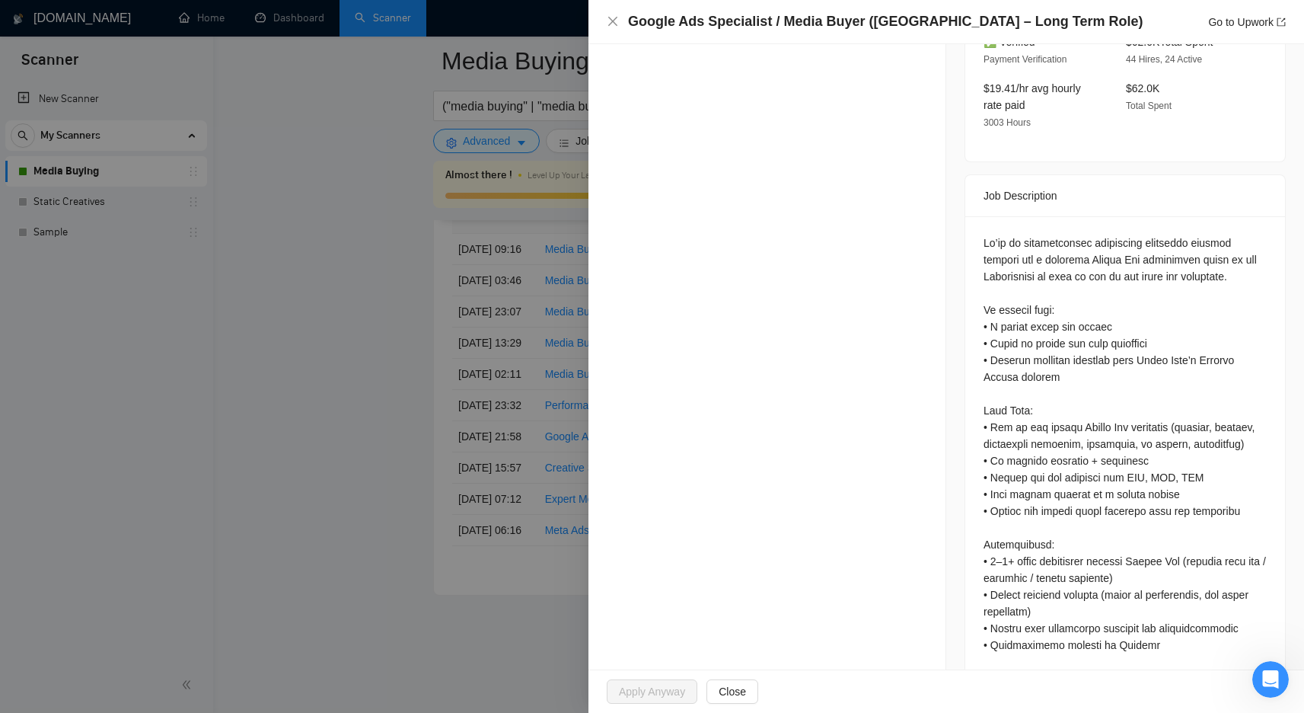
click at [490, 438] on div at bounding box center [652, 356] width 1304 height 713
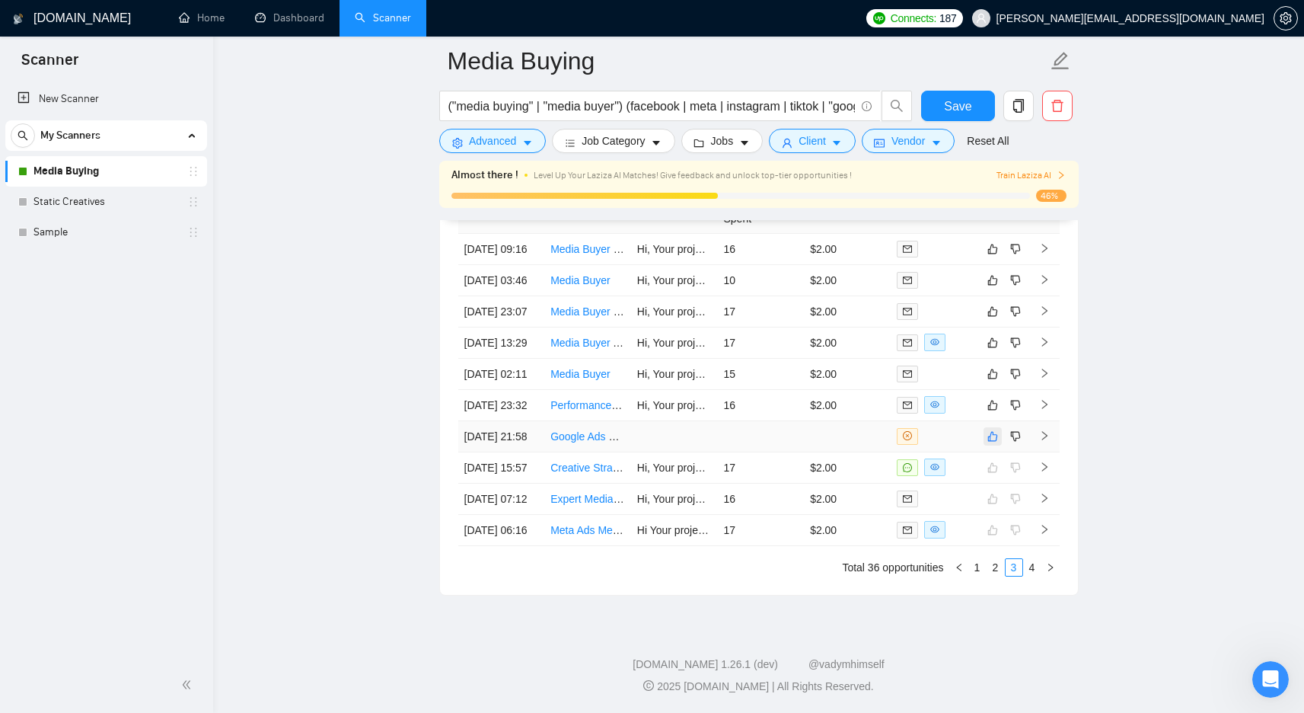
click at [988, 442] on icon "like" at bounding box center [993, 436] width 11 height 12
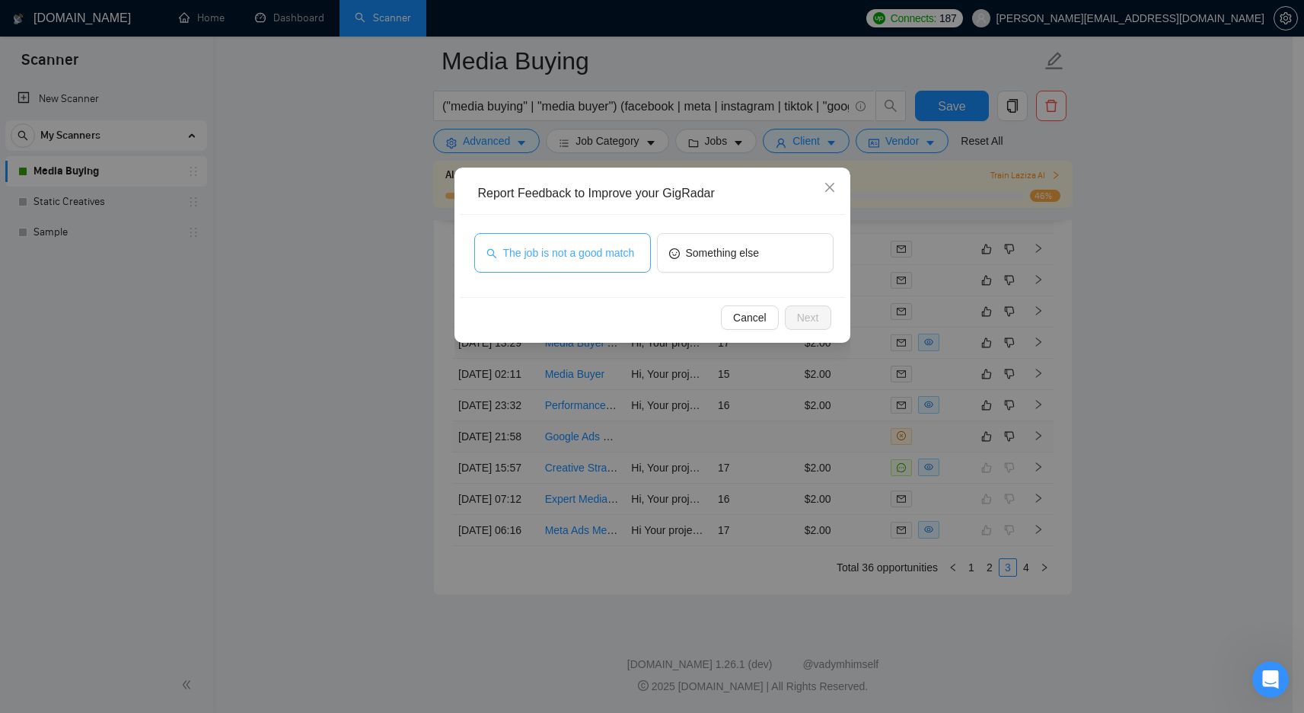
click at [601, 258] on span "The job is not a good match" at bounding box center [569, 252] width 132 height 17
click at [819, 312] on button "Next" at bounding box center [808, 317] width 46 height 24
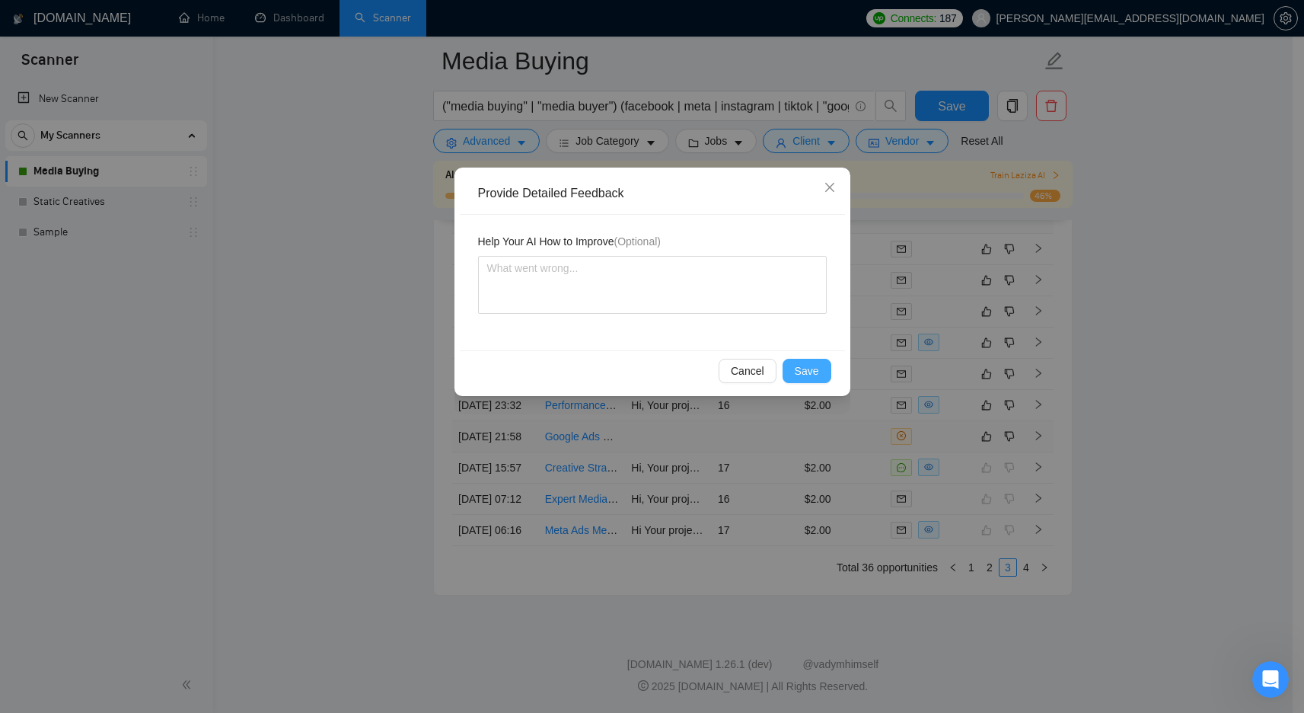
click at [813, 375] on span "Save" at bounding box center [807, 370] width 24 height 17
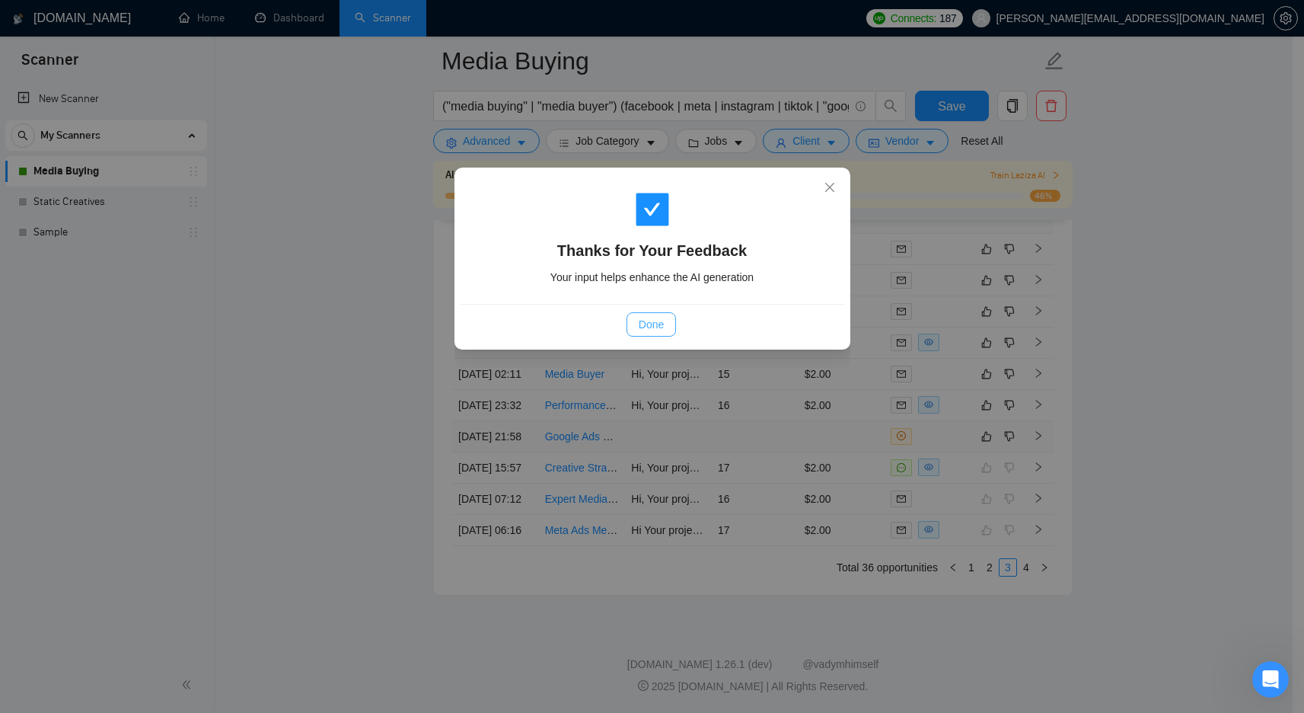
click at [635, 327] on button "Done" at bounding box center [651, 324] width 49 height 24
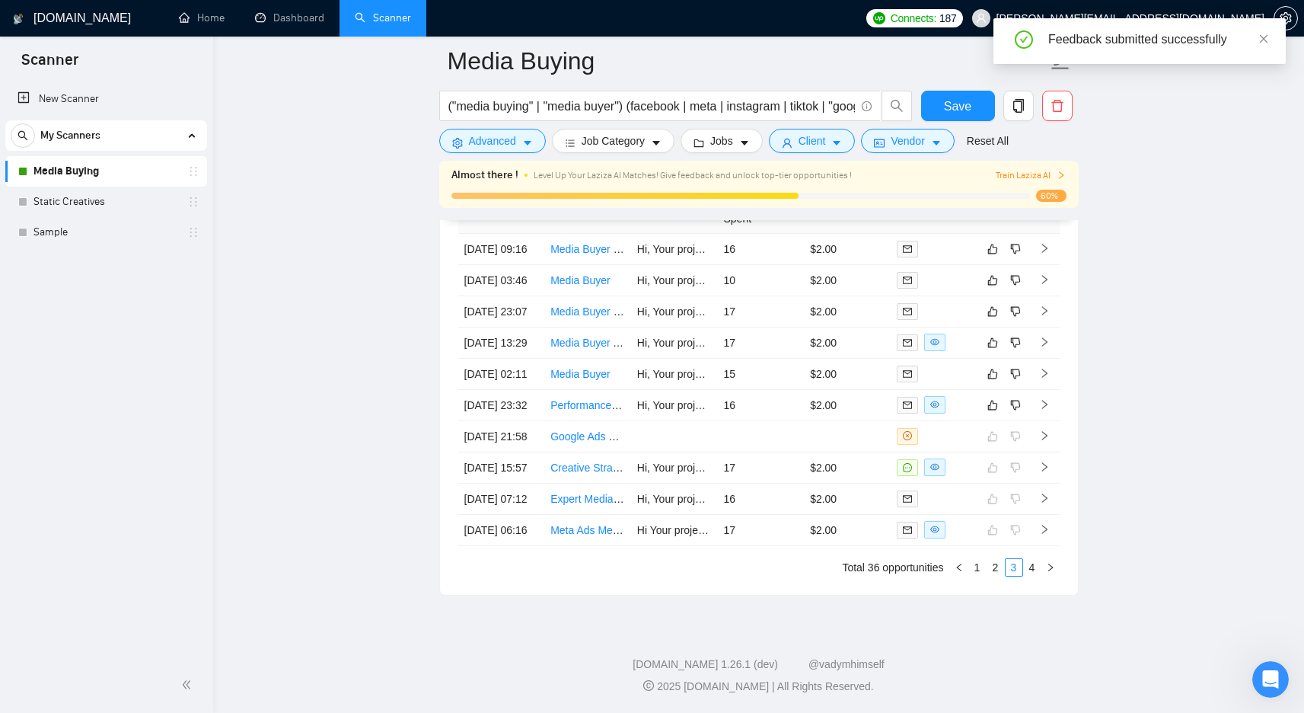
scroll to position [4050, 0]
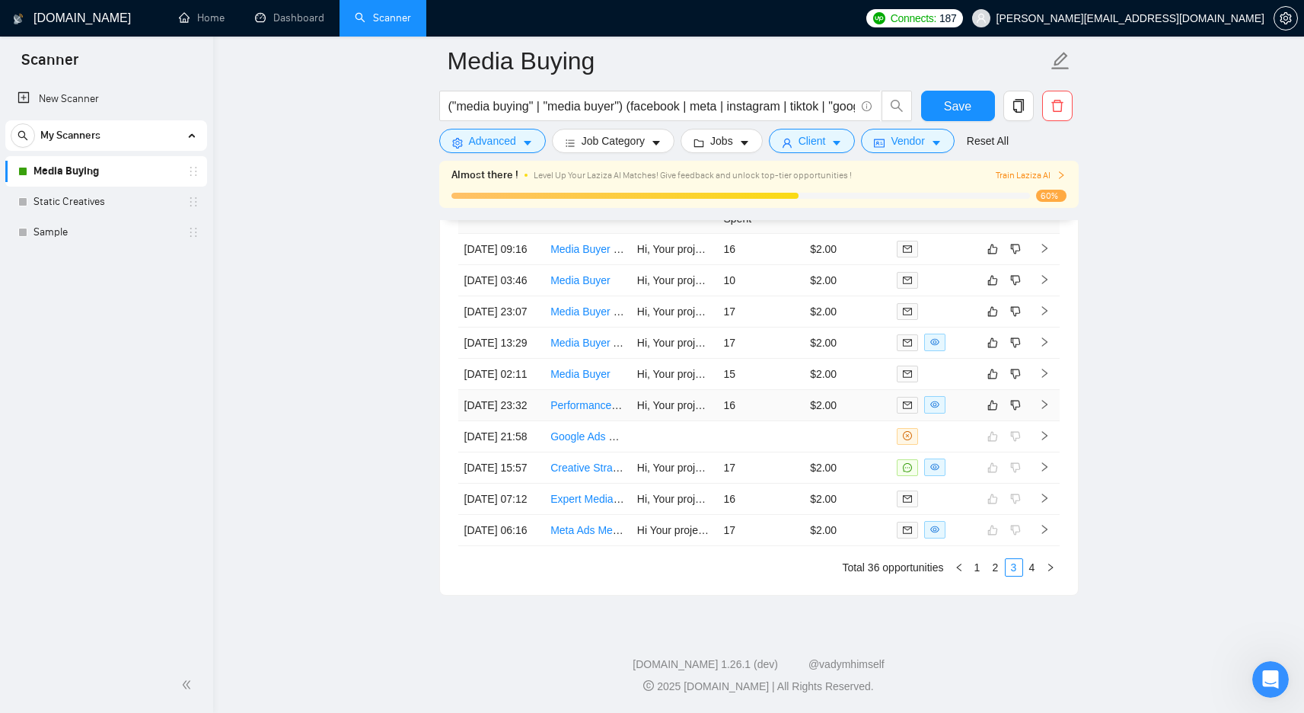
click at [760, 421] on td "16" at bounding box center [760, 405] width 87 height 31
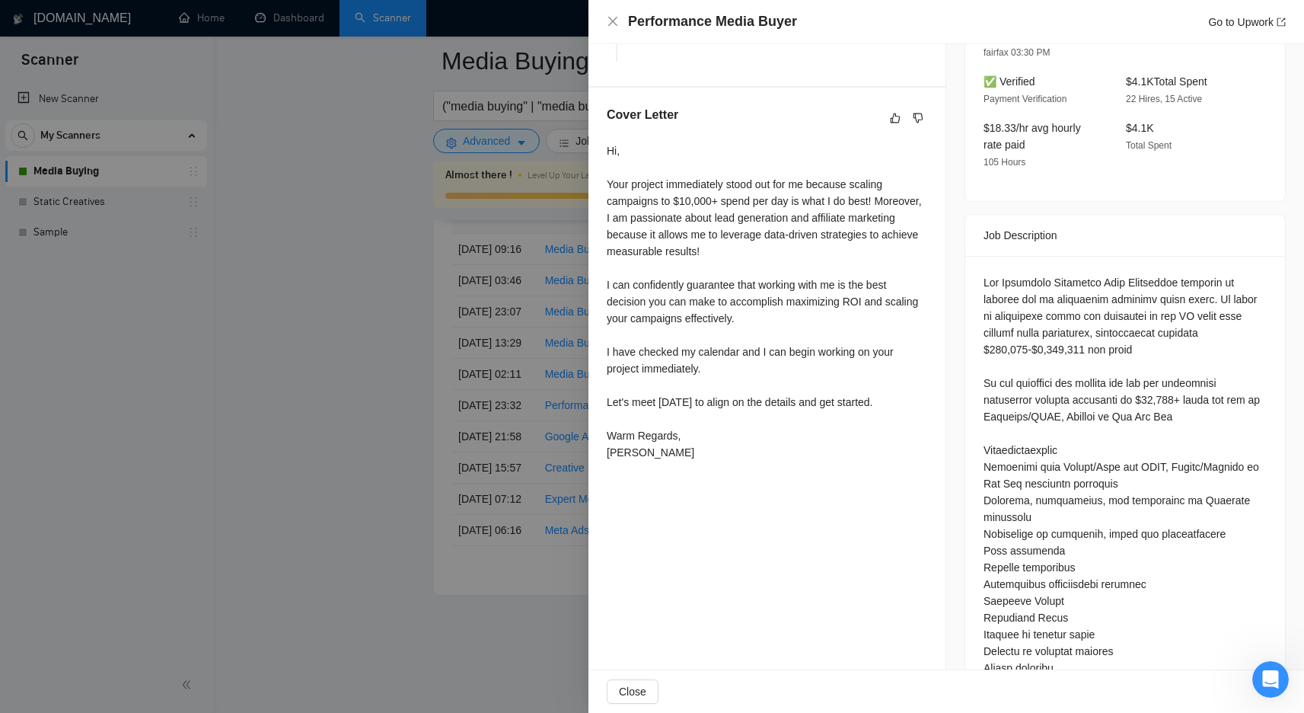
click at [362, 373] on div at bounding box center [652, 356] width 1304 height 713
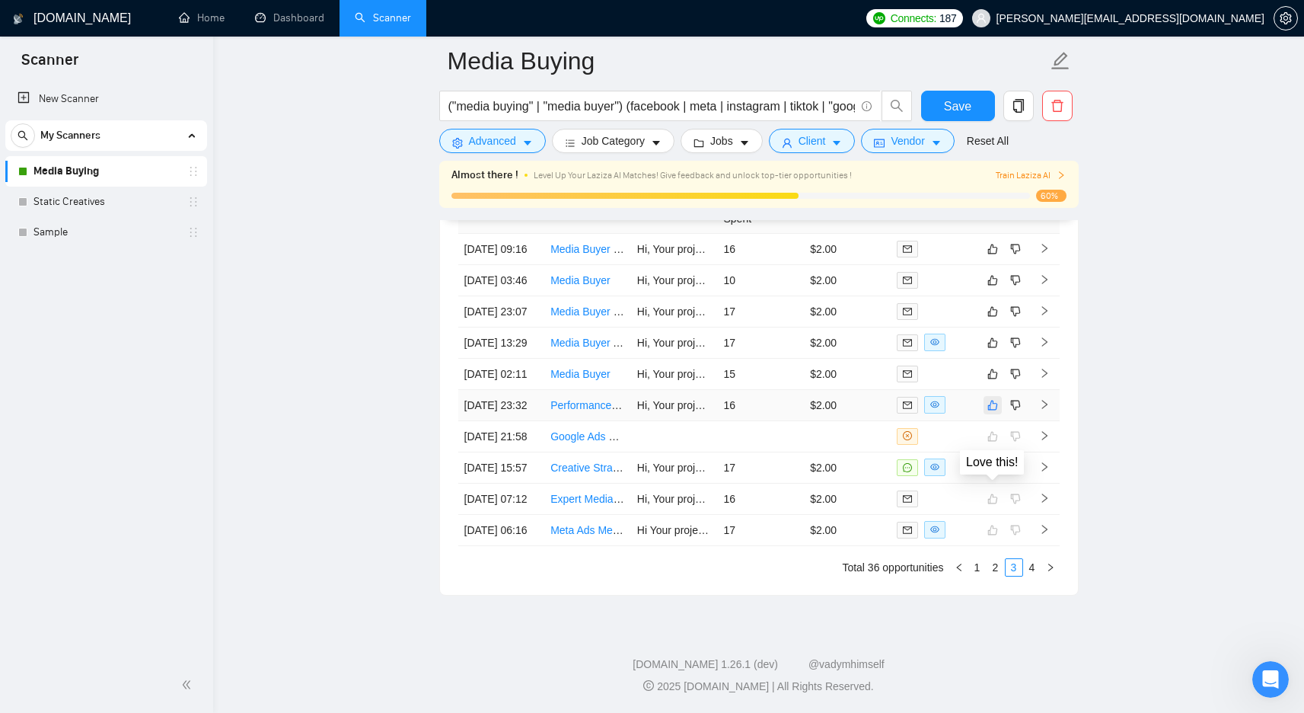
click at [995, 411] on icon "like" at bounding box center [993, 405] width 11 height 12
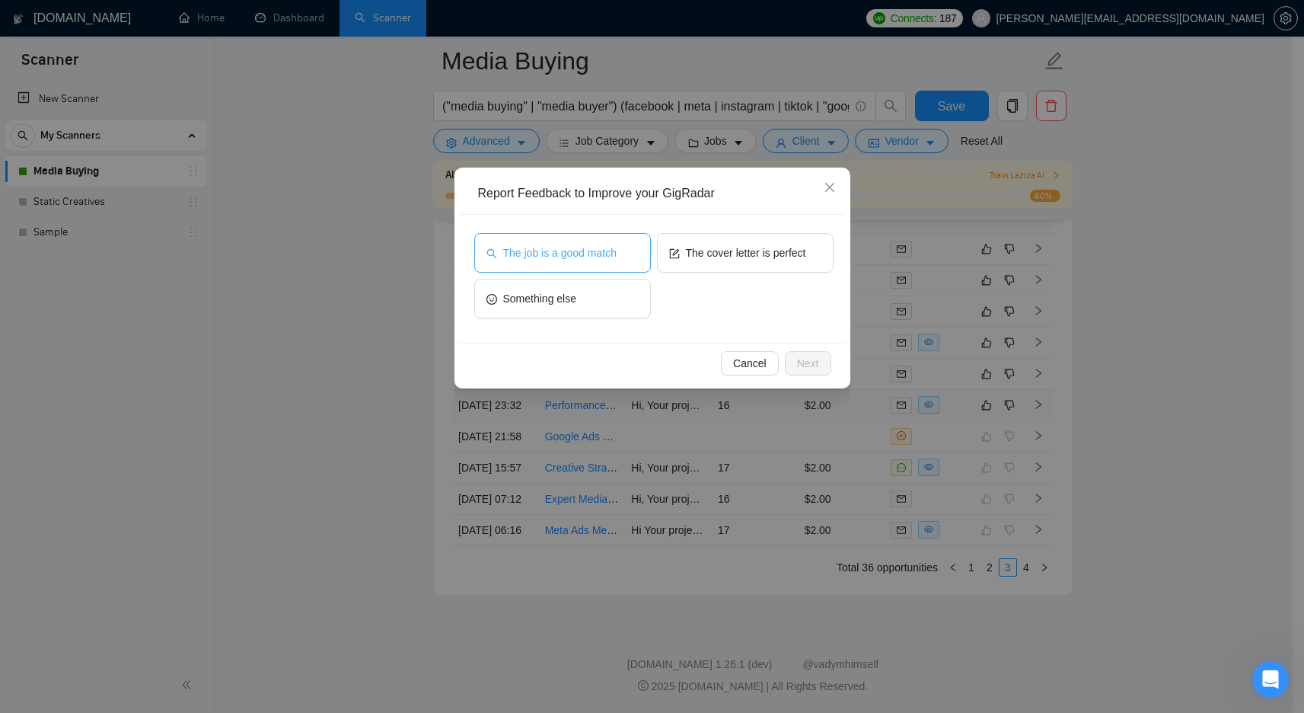
click at [595, 261] on button "The job is a good match" at bounding box center [562, 253] width 177 height 40
click at [821, 362] on button "Next" at bounding box center [808, 363] width 46 height 24
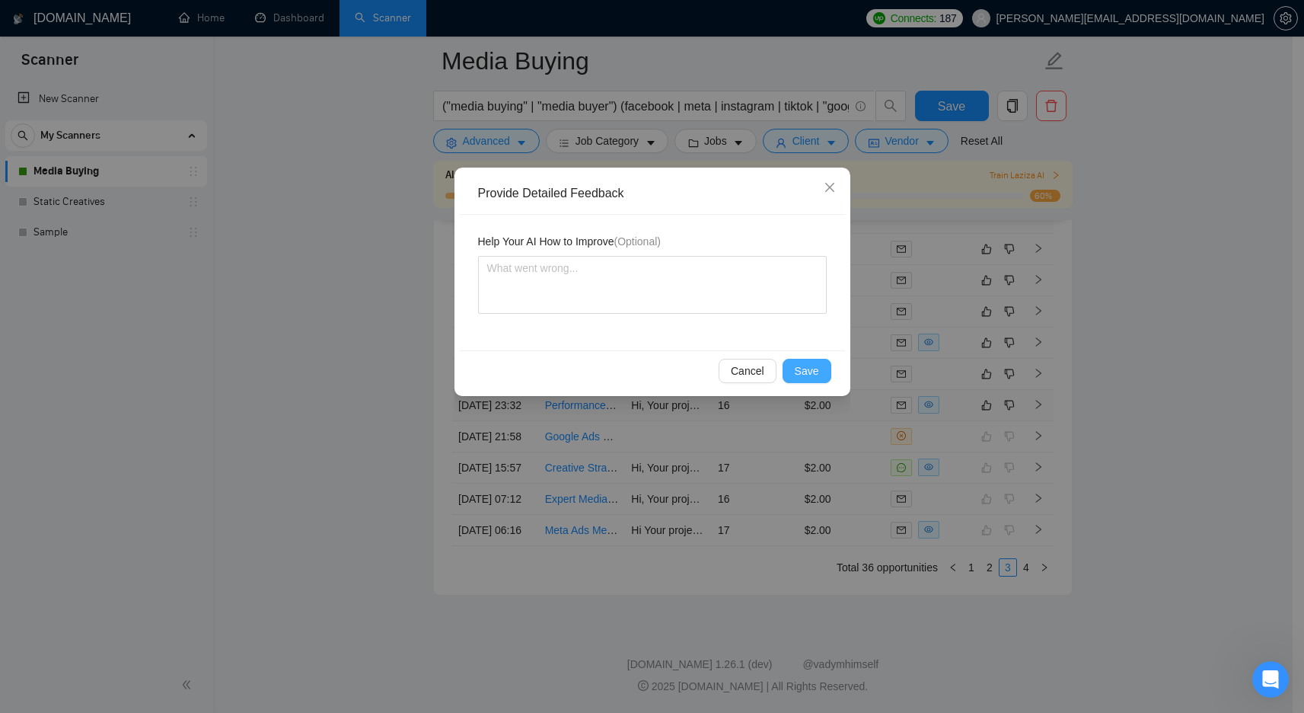
click at [815, 369] on span "Save" at bounding box center [807, 370] width 24 height 17
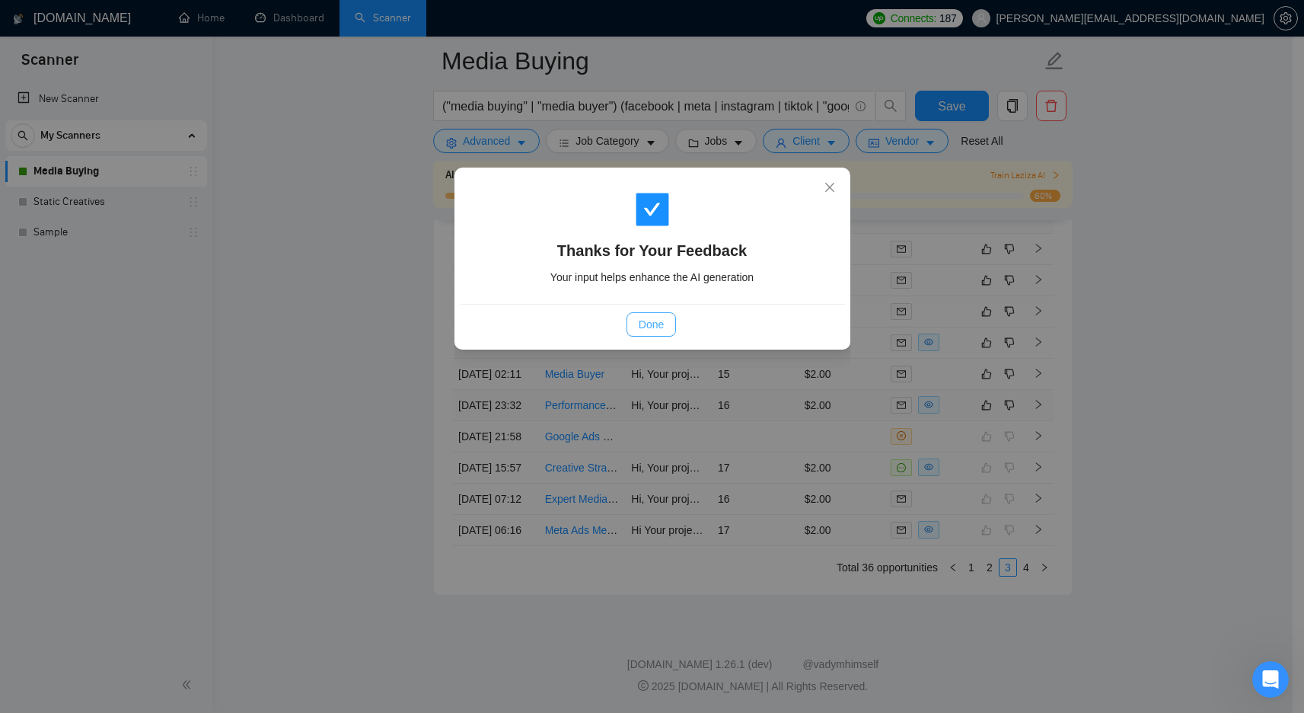
click at [633, 332] on button "Done" at bounding box center [651, 324] width 49 height 24
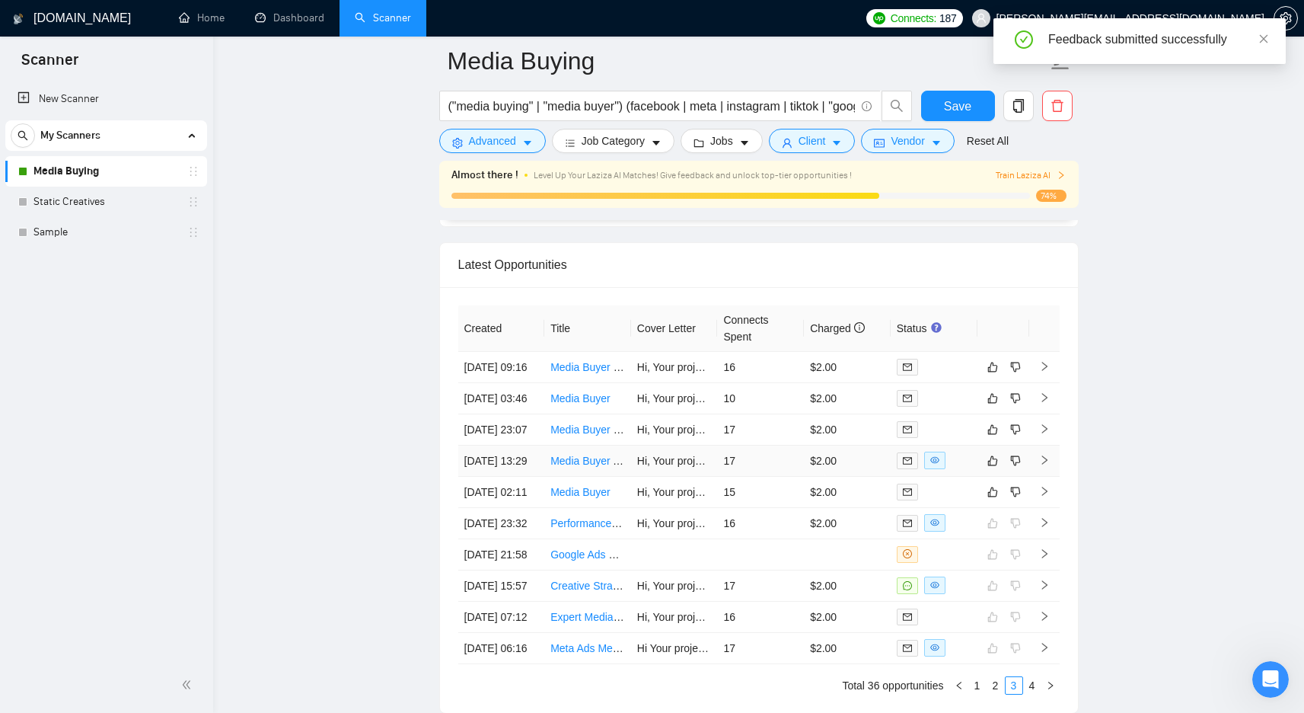
scroll to position [3932, 0]
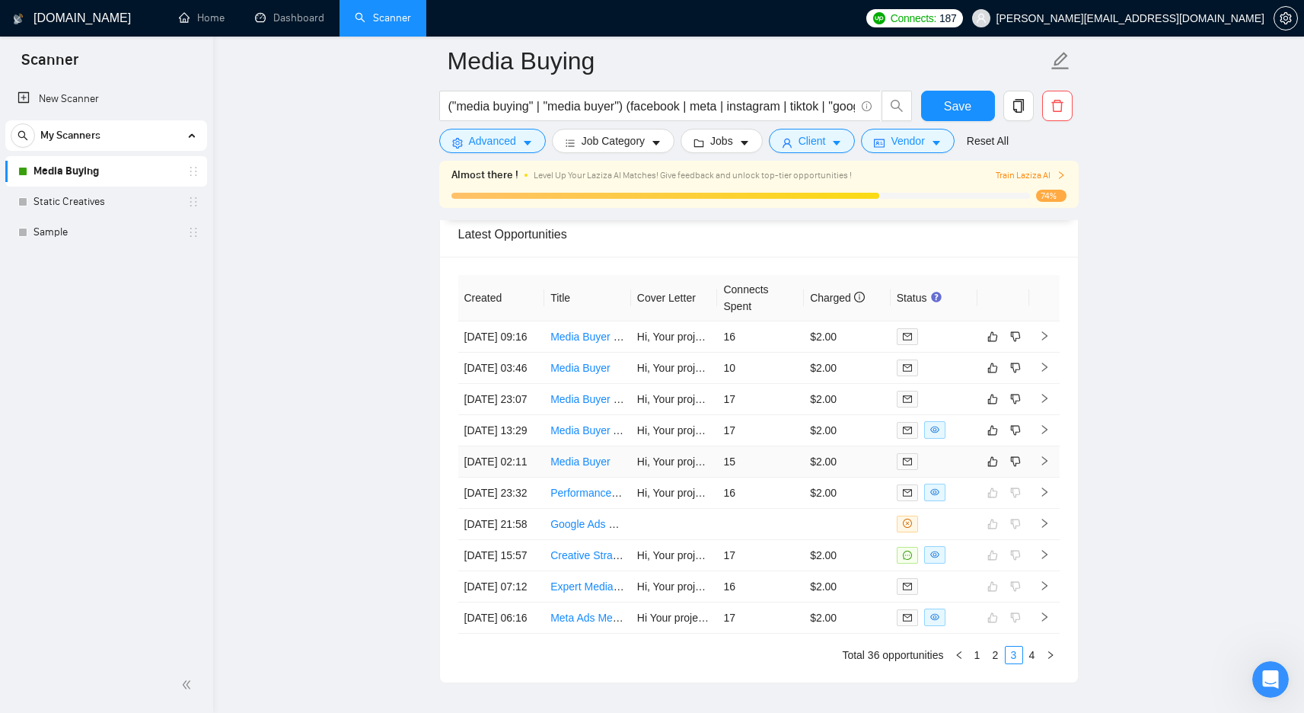
click at [775, 477] on td "15" at bounding box center [760, 461] width 87 height 31
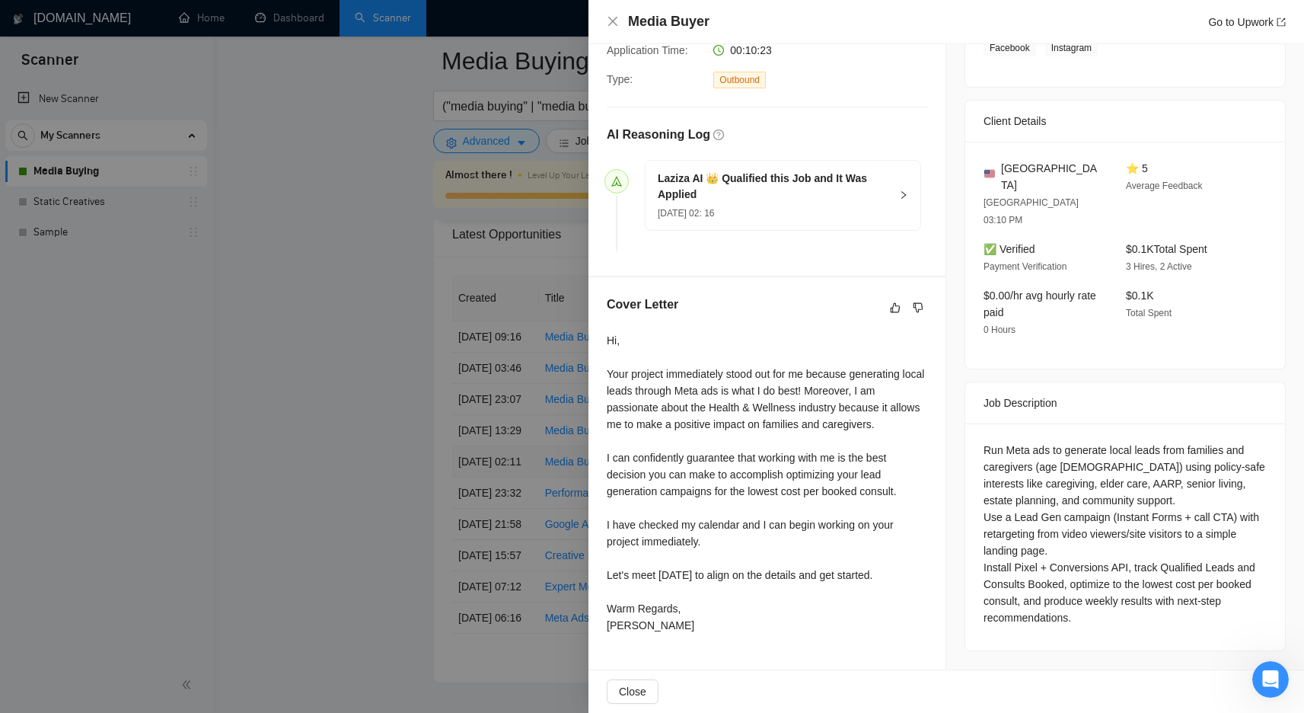
scroll to position [305, 0]
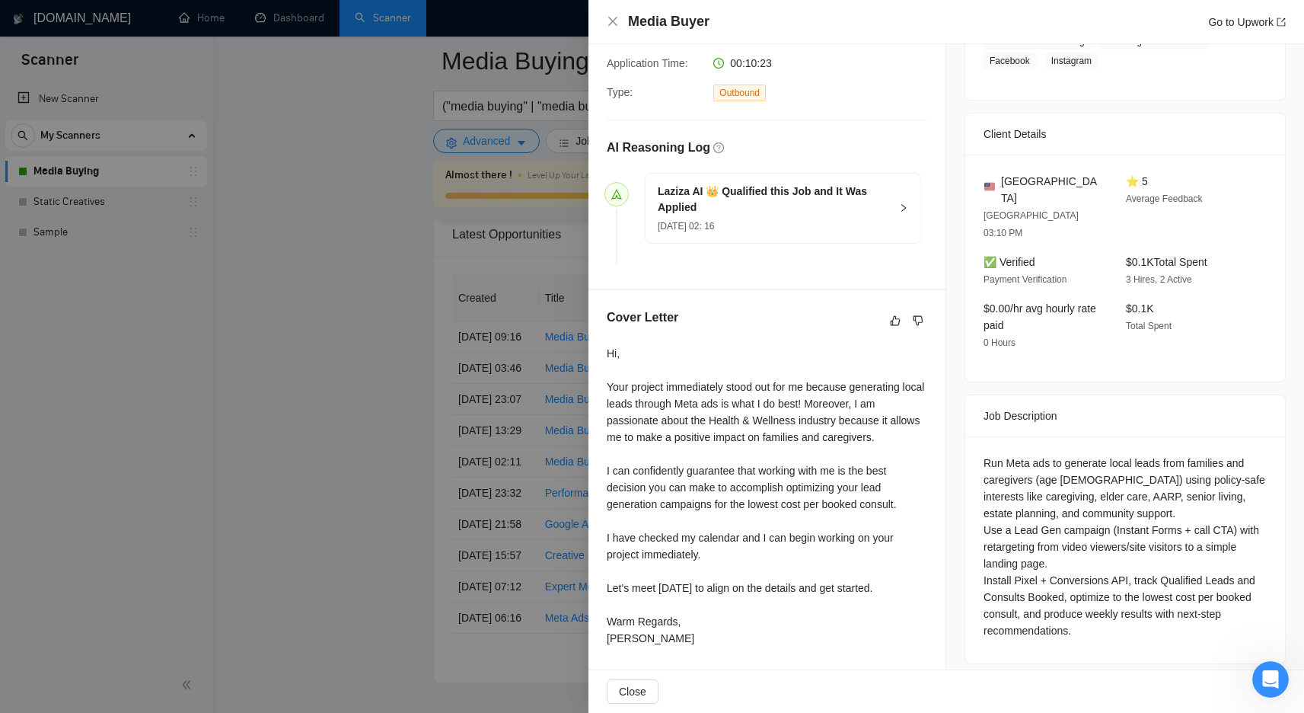
click at [470, 486] on div at bounding box center [652, 356] width 1304 height 713
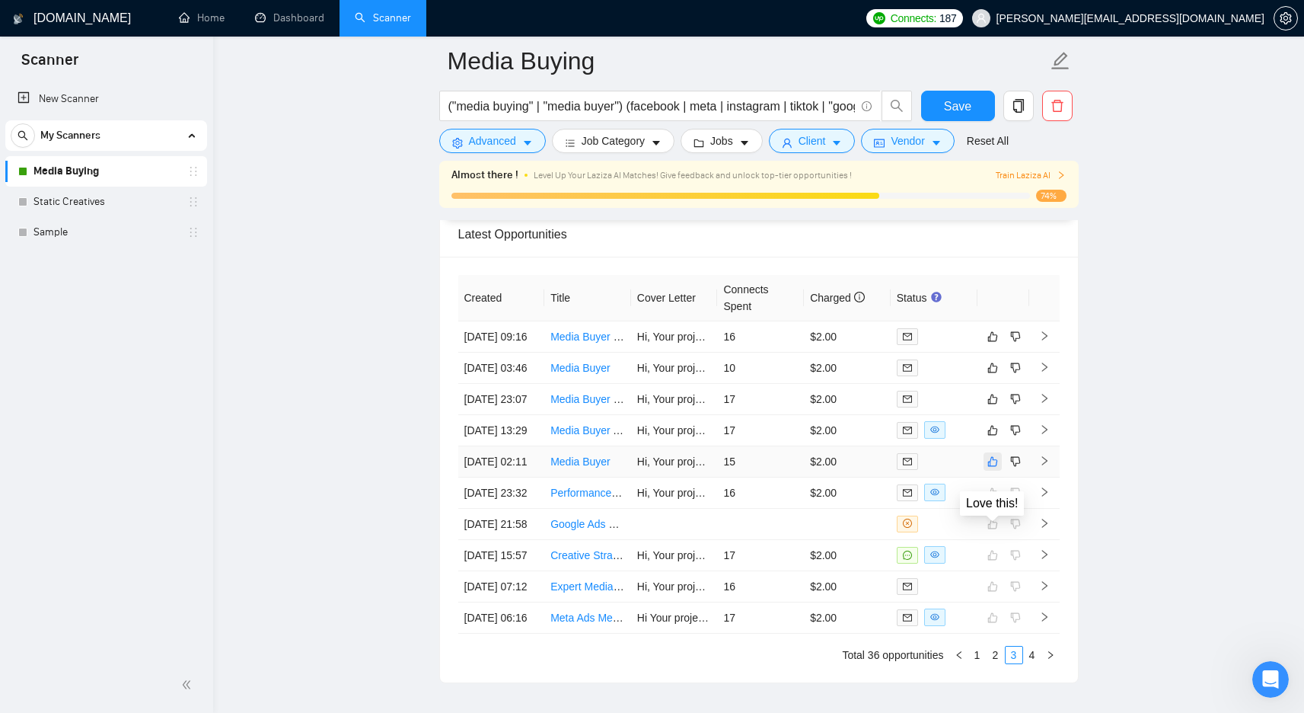
click at [988, 468] on icon "like" at bounding box center [993, 461] width 11 height 12
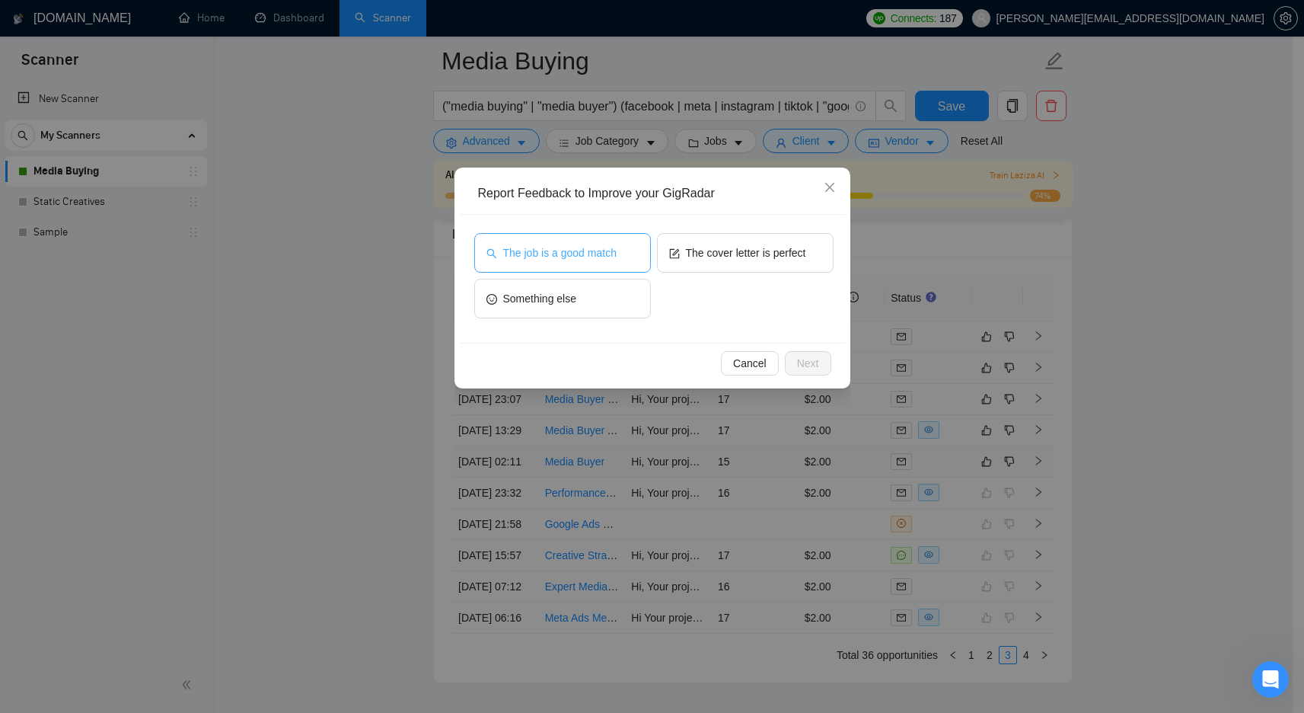
click at [592, 250] on span "The job is a good match" at bounding box center [559, 252] width 113 height 17
click at [810, 367] on span "Next" at bounding box center [808, 363] width 22 height 17
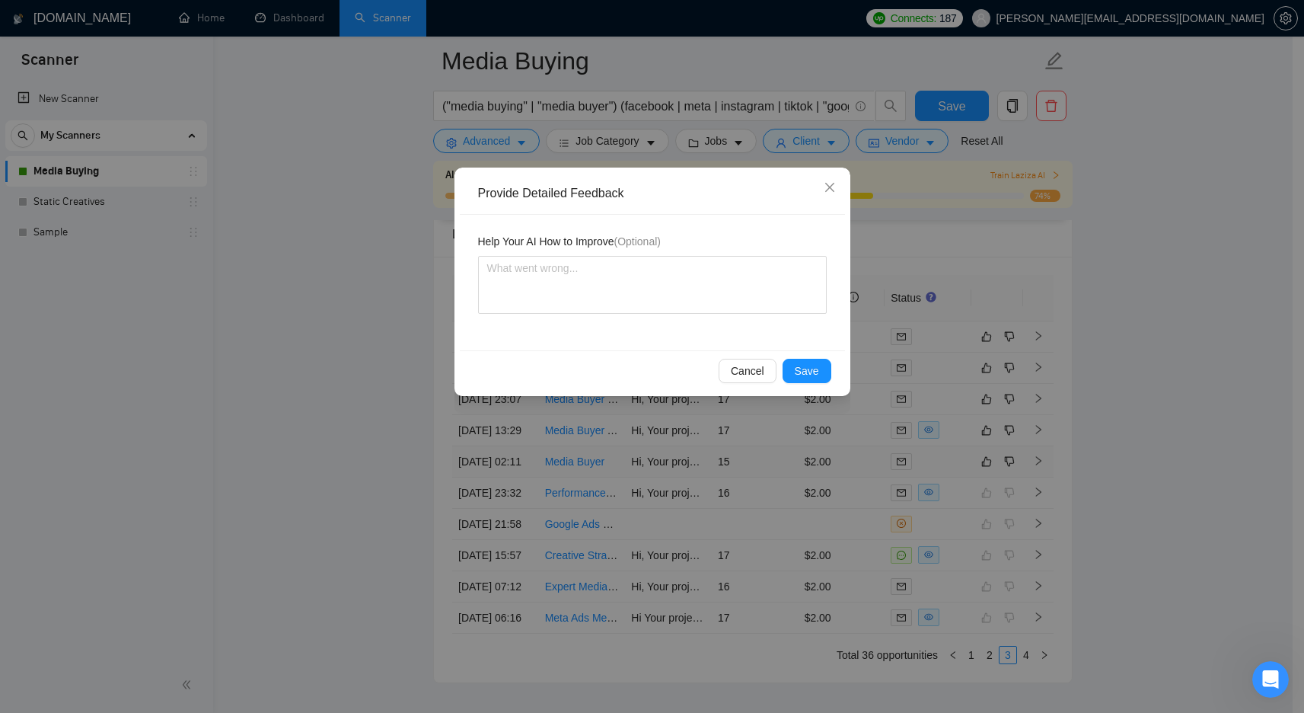
click at [815, 385] on div "Cancel Save" at bounding box center [652, 370] width 385 height 40
click at [812, 377] on span "Save" at bounding box center [807, 370] width 24 height 17
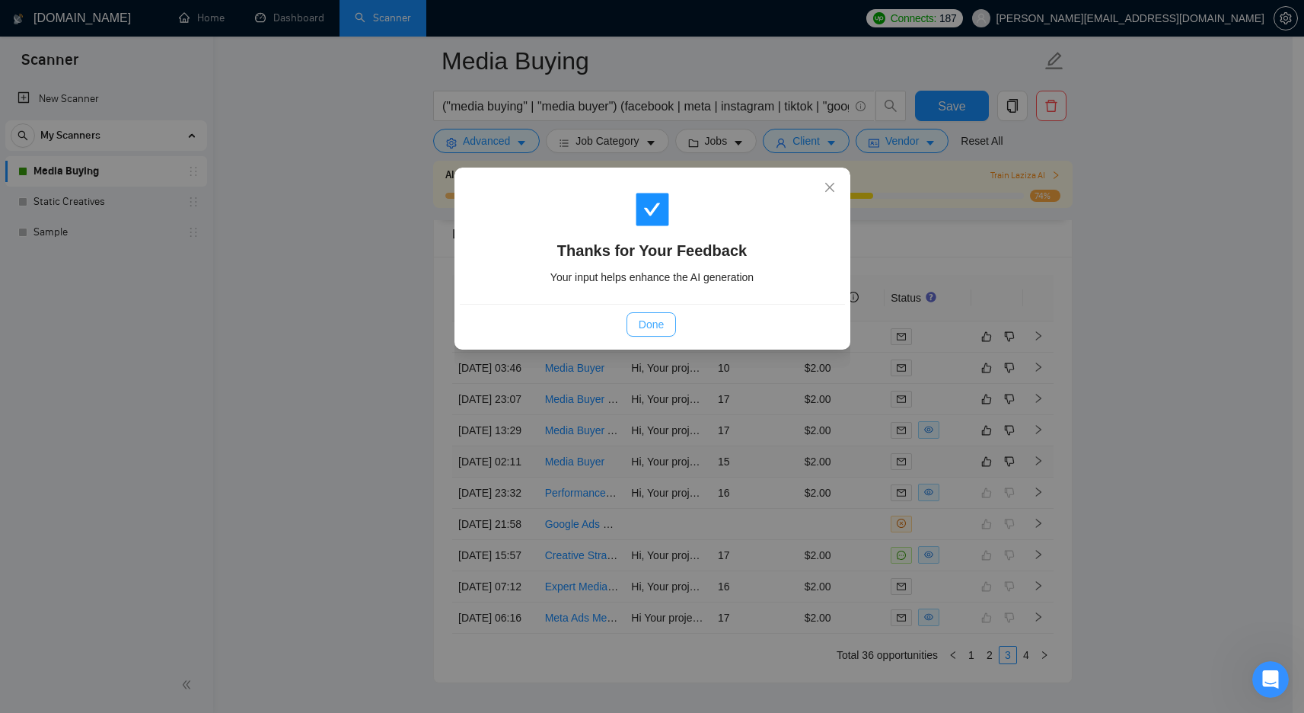
click at [654, 318] on span "Done" at bounding box center [651, 324] width 25 height 17
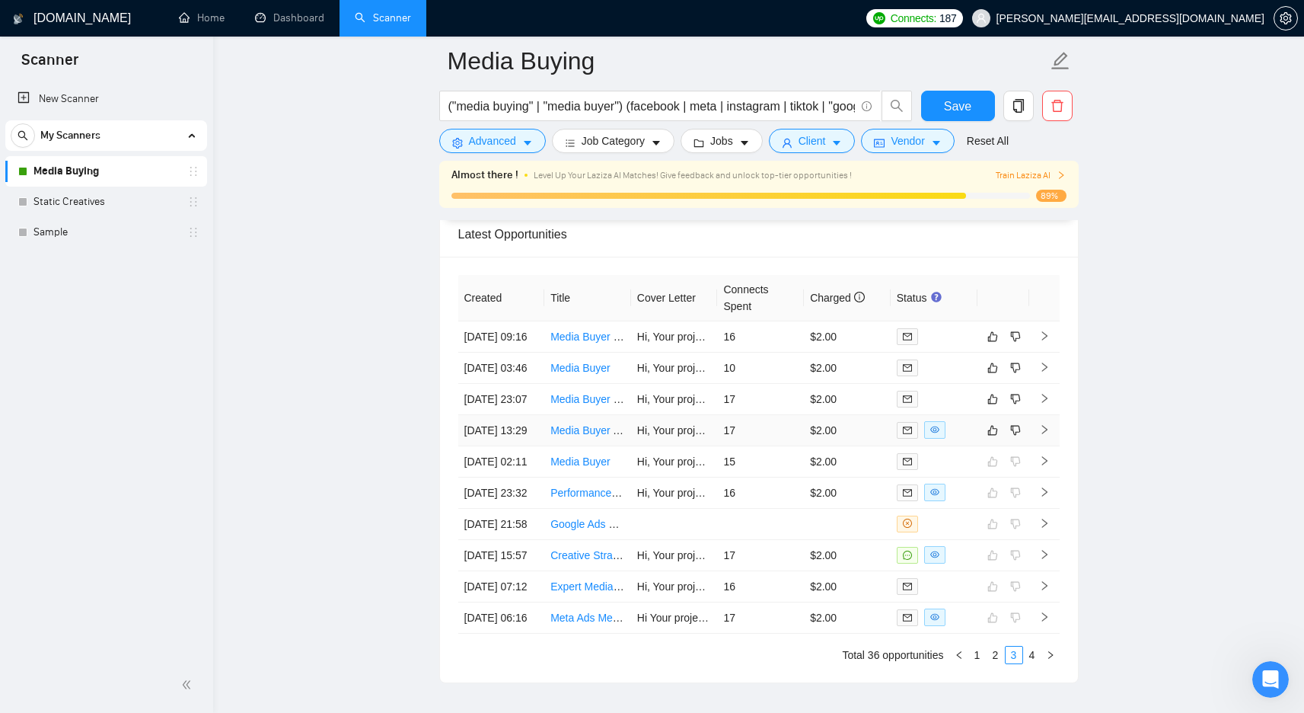
click at [833, 446] on td "$2.00" at bounding box center [847, 430] width 87 height 31
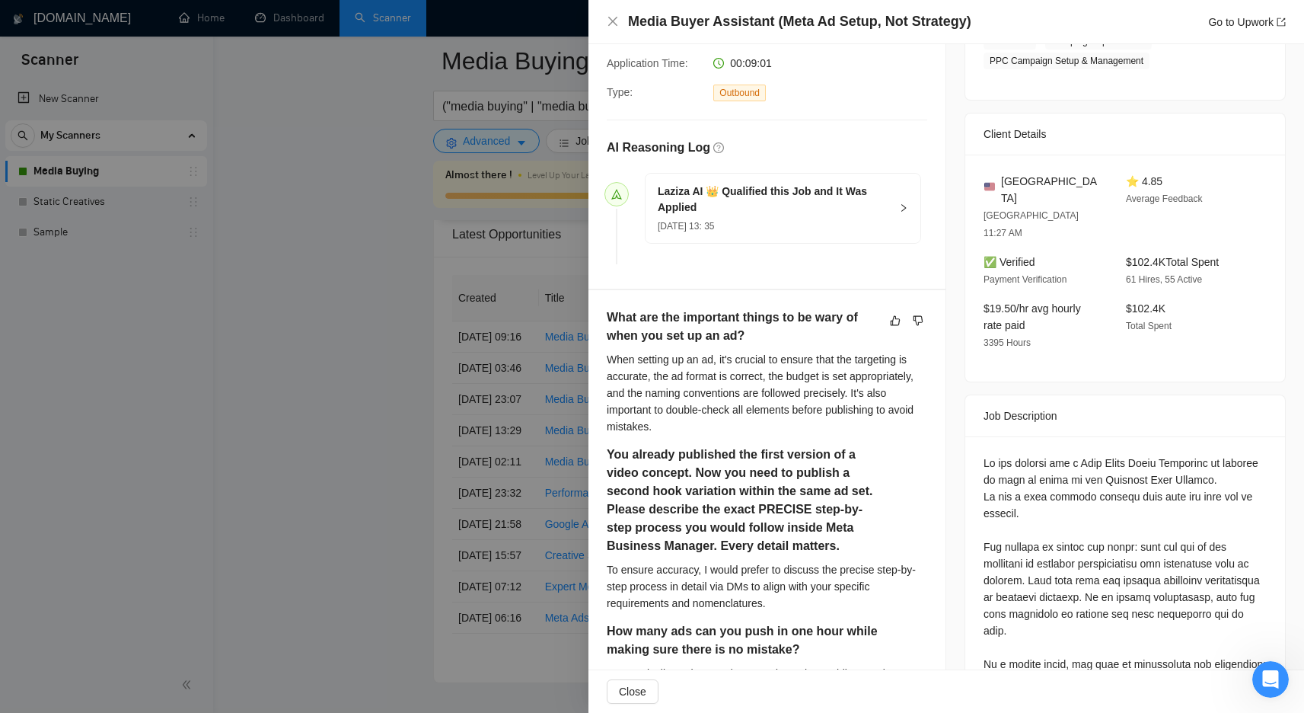
click at [351, 260] on div at bounding box center [652, 356] width 1304 height 713
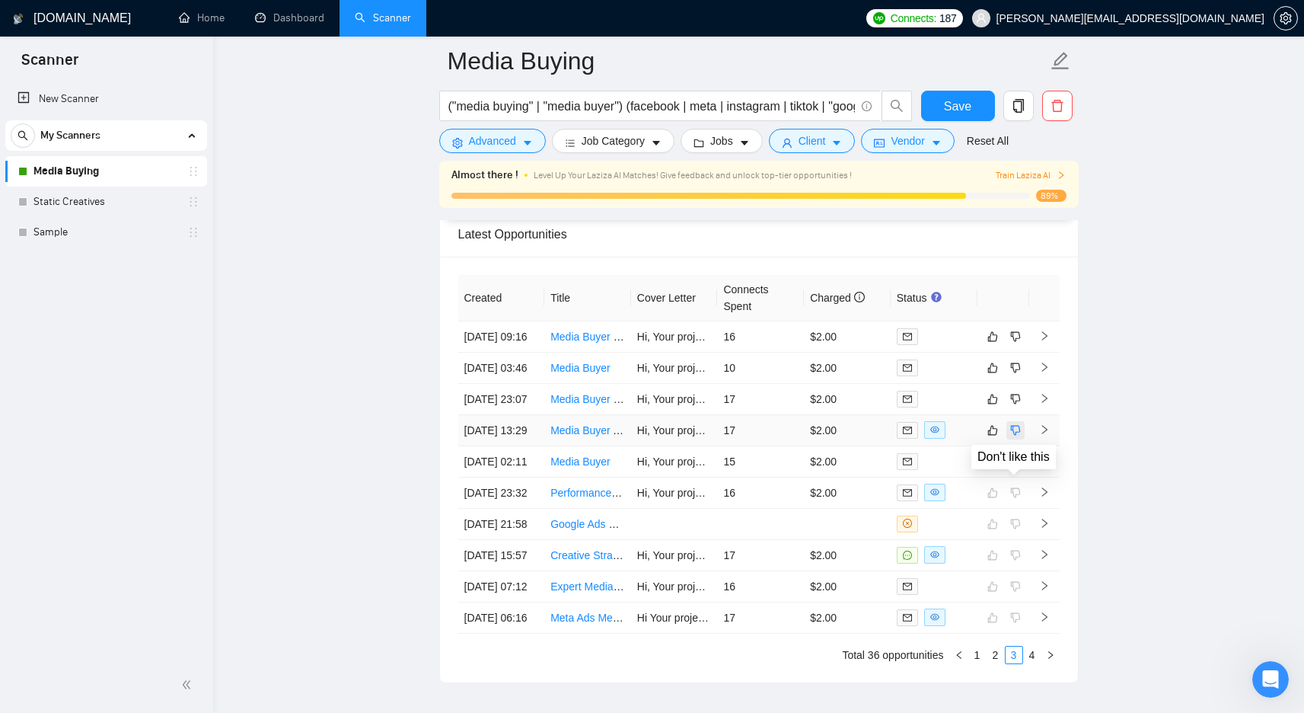
click at [1016, 435] on icon "dislike" at bounding box center [1015, 430] width 10 height 10
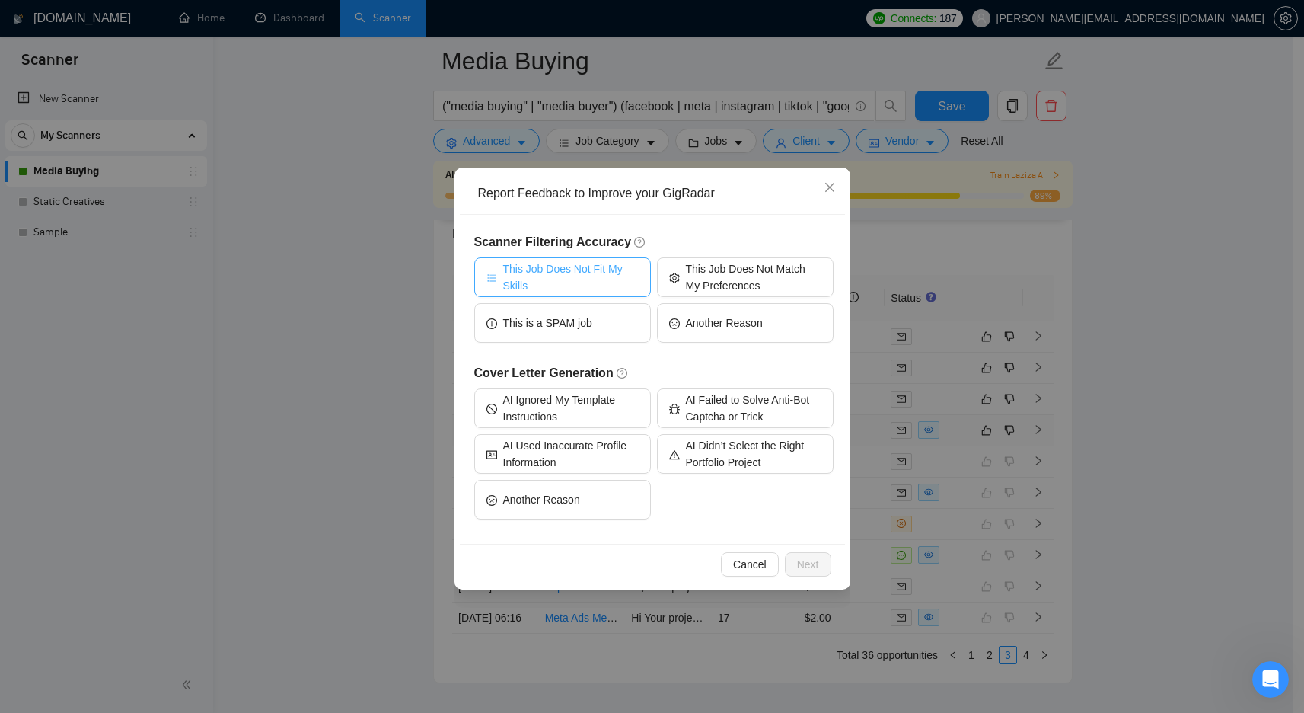
click at [607, 270] on span "This Job Does Not Fit My Skills" at bounding box center [571, 277] width 136 height 34
click at [822, 571] on button "Next" at bounding box center [808, 564] width 46 height 24
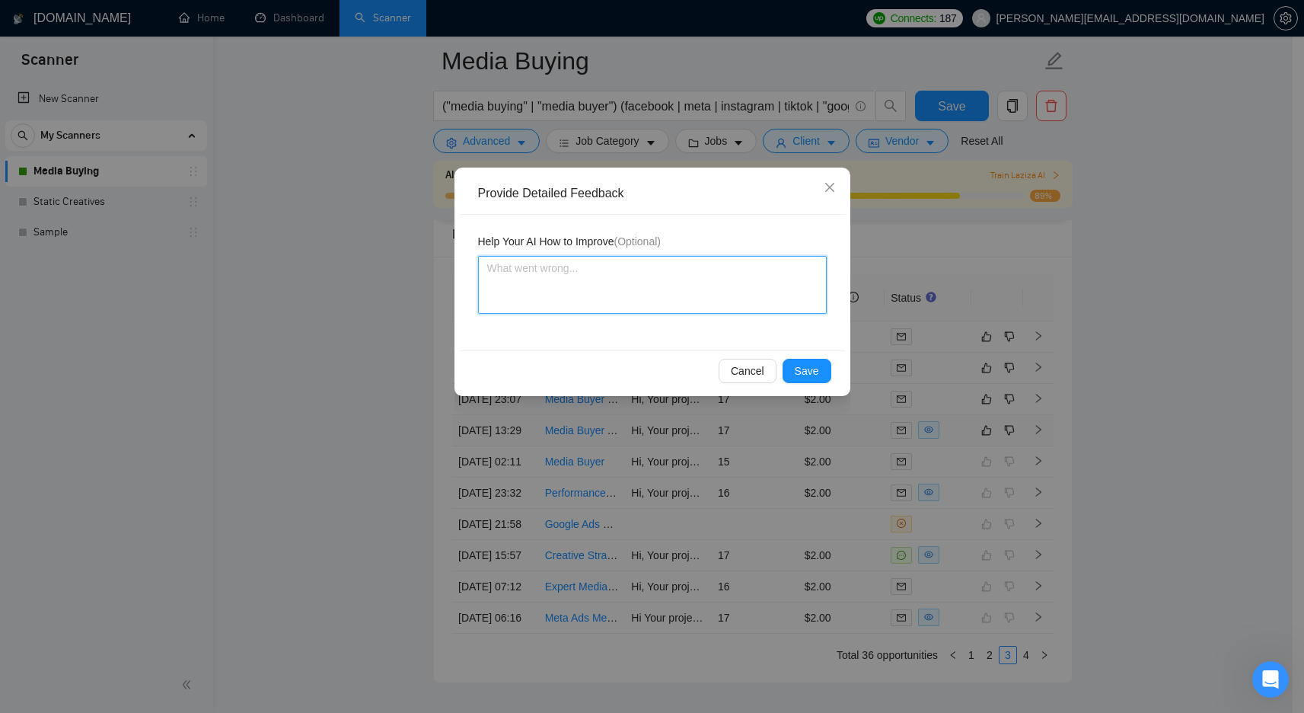
click at [707, 298] on textarea at bounding box center [652, 285] width 349 height 58
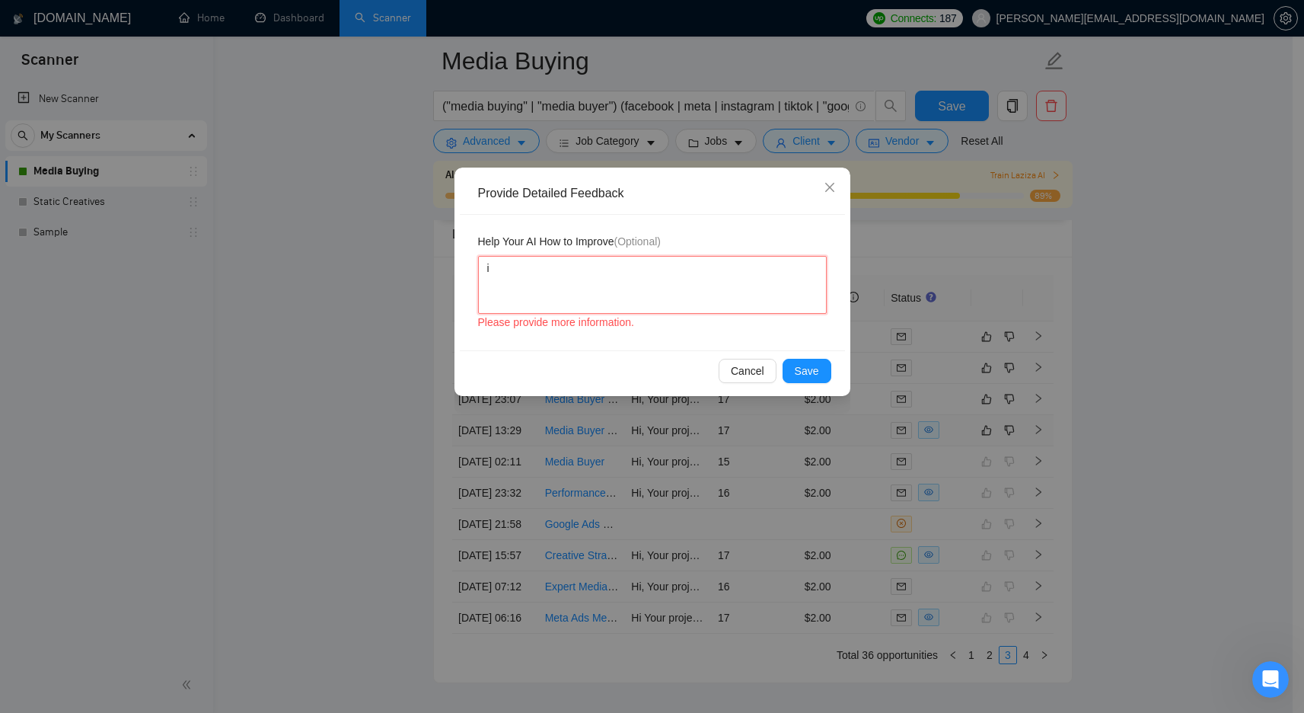
type textarea "i"
type textarea "i n"
type textarea "i ne"
type textarea "i nee"
type textarea "i need"
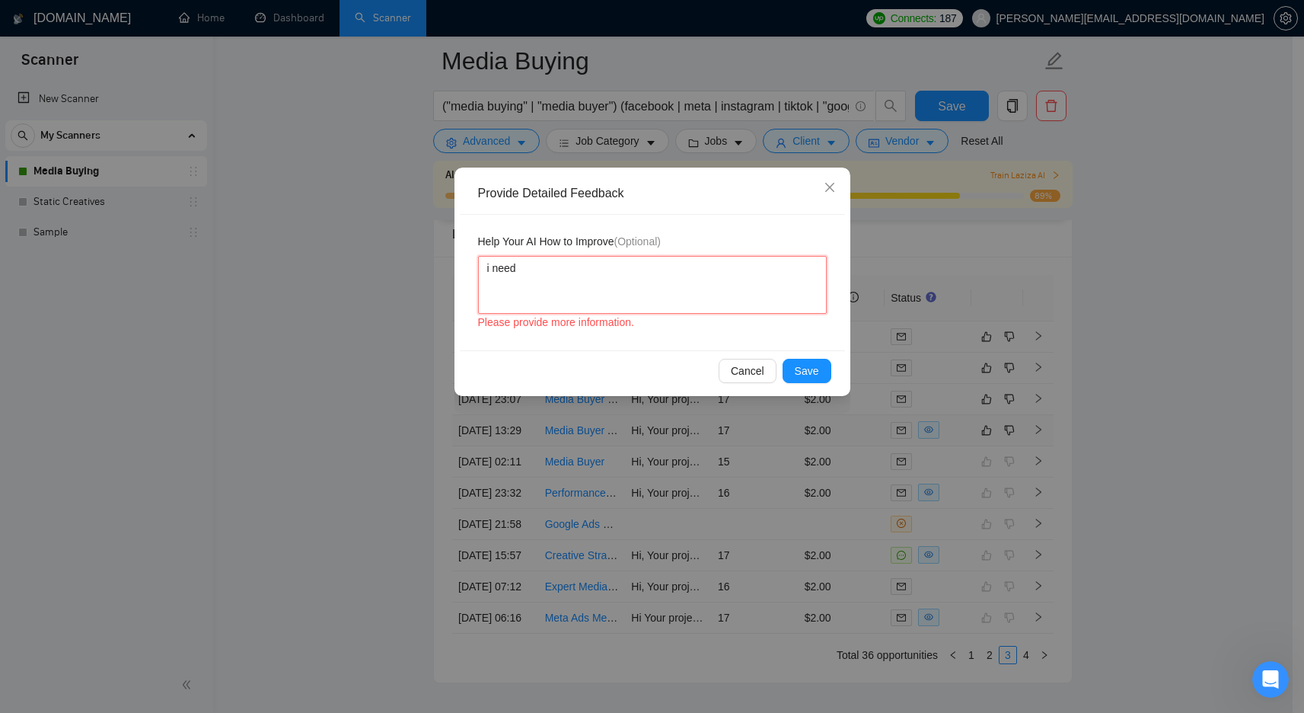
type textarea "i need s"
type textarea "i need st"
type textarea "i need sta"
type textarea "i need star"
type textarea "i need sta"
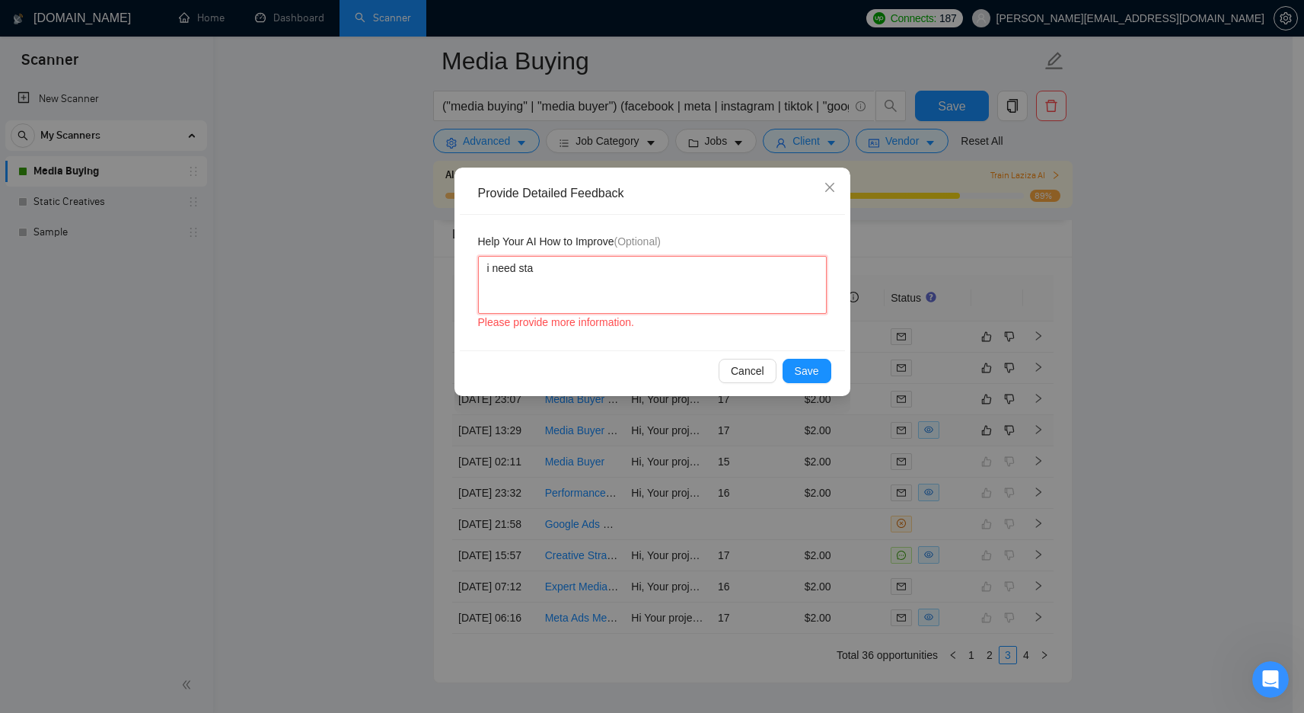
type textarea "i need st"
type textarea "i need str"
type textarea "i need stra"
type textarea "i need strat"
type textarea "i need strate"
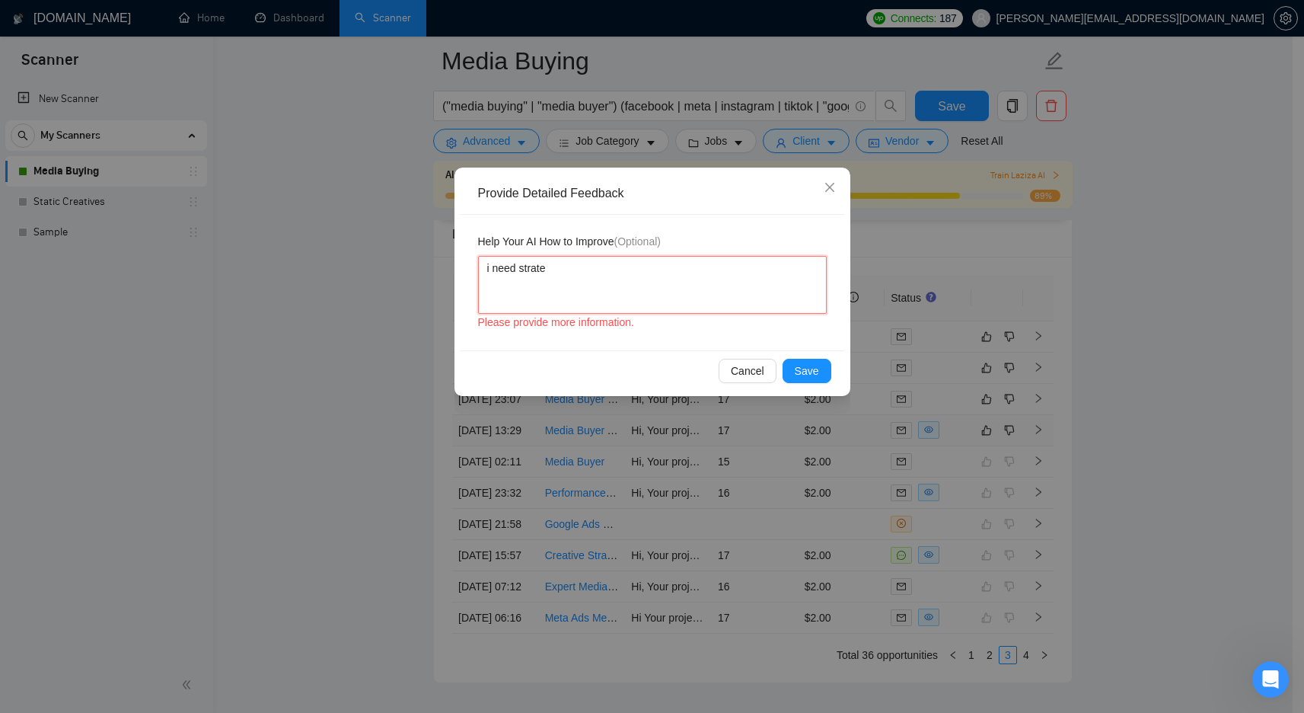
type textarea "i need strateg"
type textarea "i need strategy"
type textarea "i need strategy j"
type textarea "i need strategy jo"
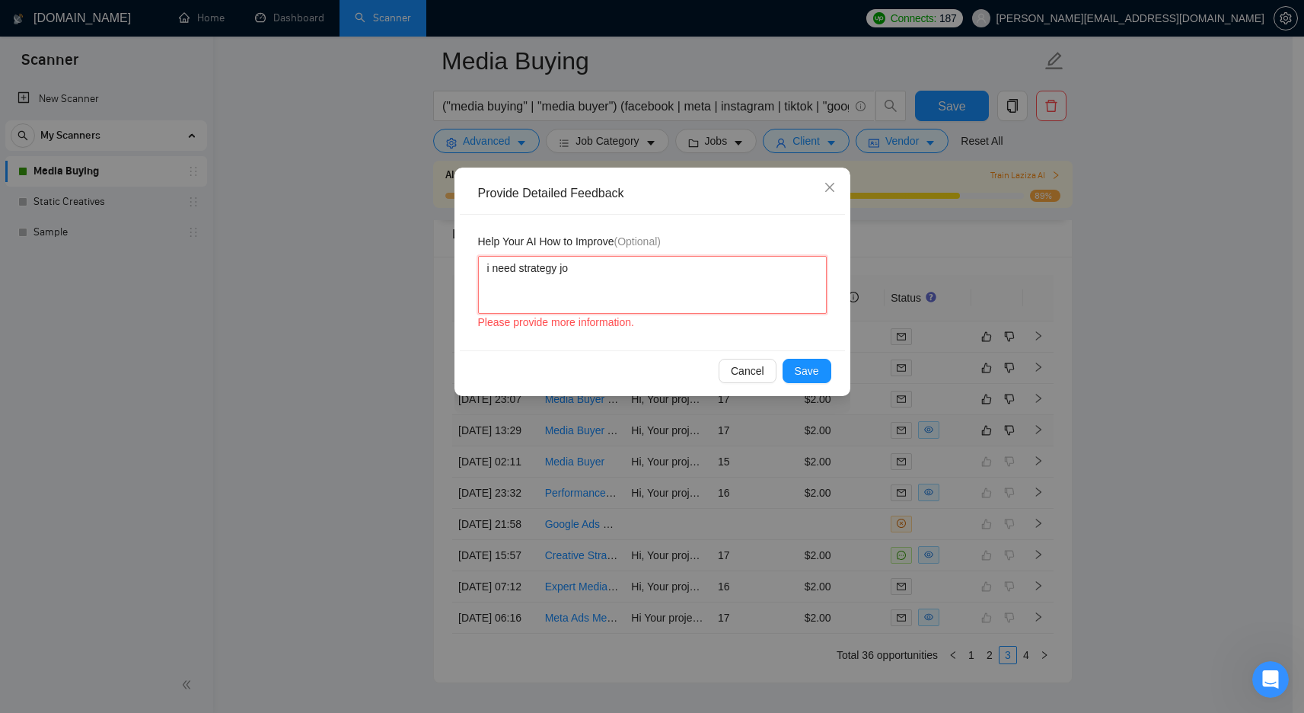
type textarea "i need strategy job"
type textarea "i need strategy jobs"
type textarea "i need strategy jobs n"
type textarea "i need strategy jobs no"
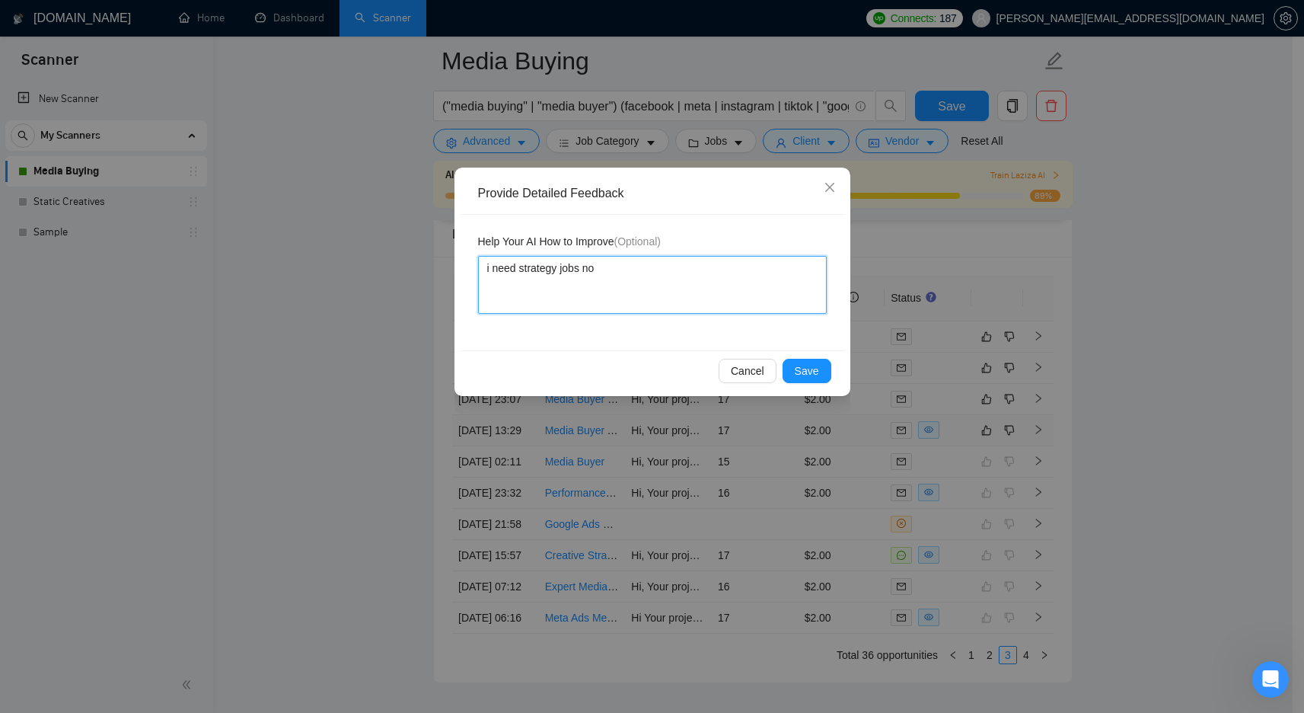
type textarea "i need strategy jobs not"
type textarea "i need strategy jobs not s"
type textarea "i need strategy jobs not se"
type textarea "i need strategy jobs not set"
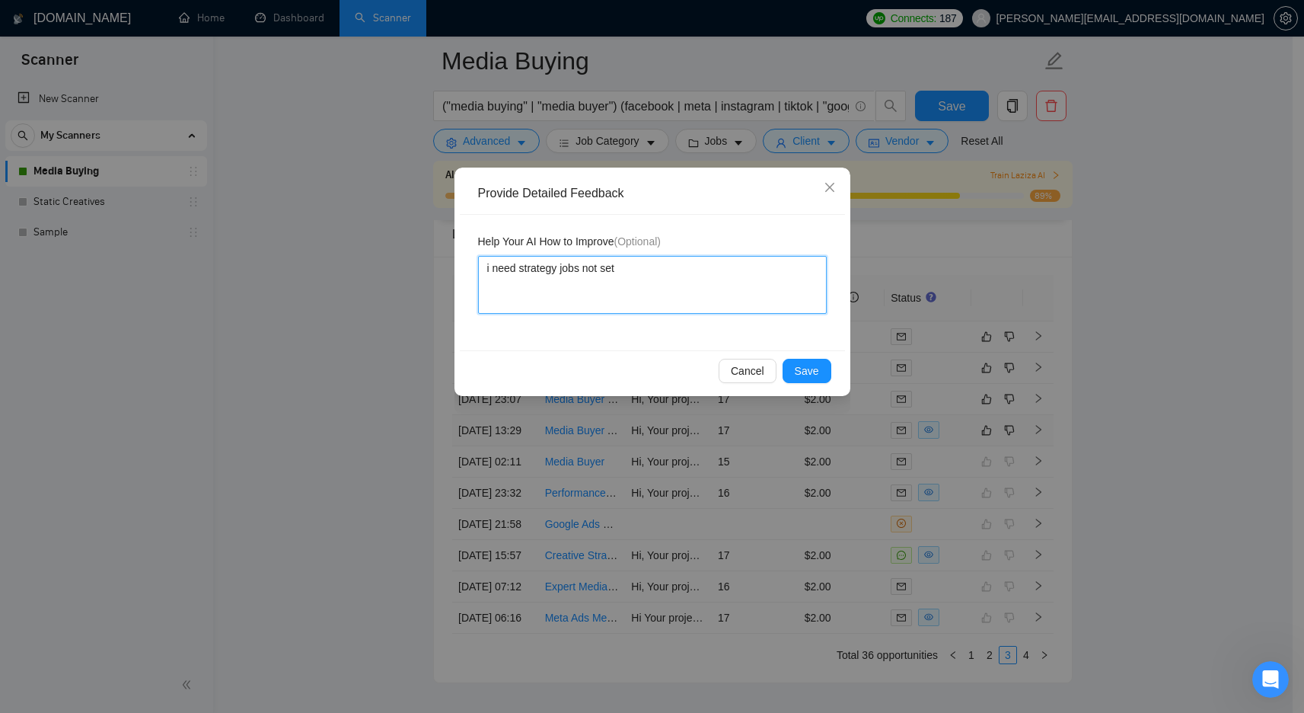
type textarea "i need strategy jobs not setu"
type textarea "i need strategy jobs not setup"
type textarea "i need strategy jobs not setup a"
type textarea "i need strategy jobs not setup an"
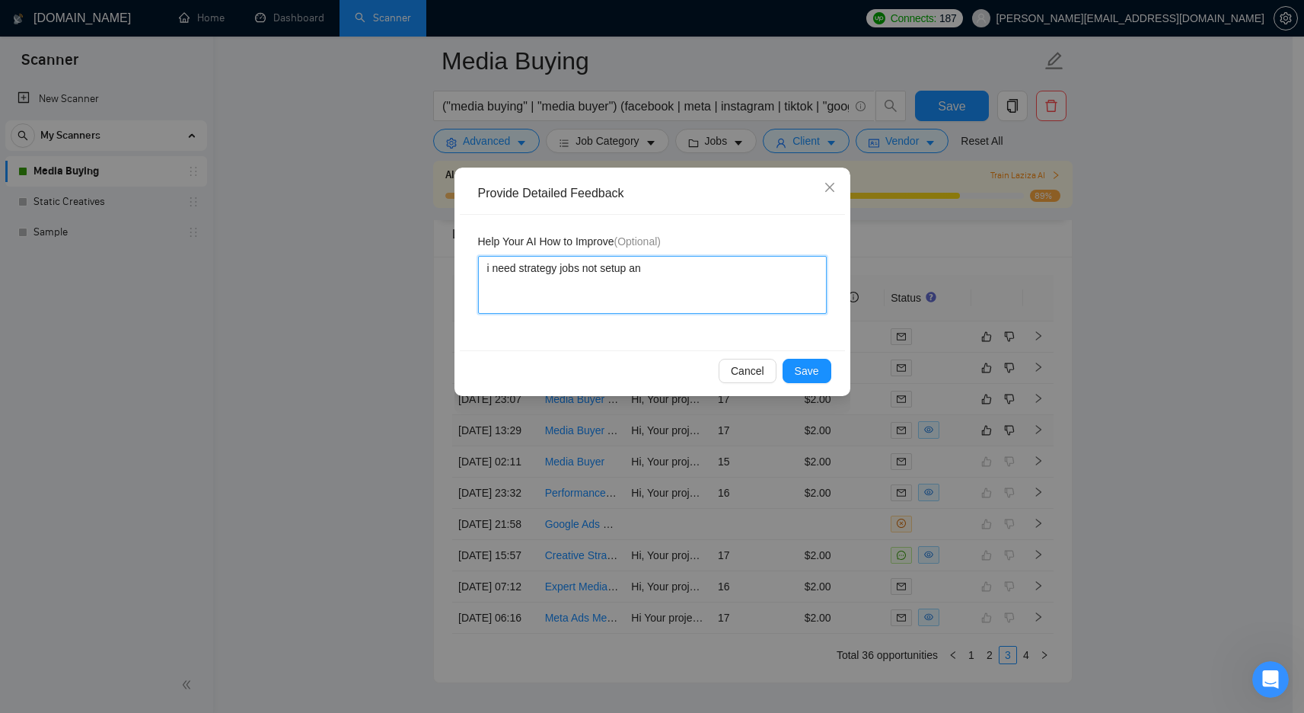
type textarea "i need strategy jobs not setup and"
type textarea "i need strategy jobs not setup and a"
type textarea "i need strategy jobs not setup and"
type textarea "i need strategy jobs not setup and l"
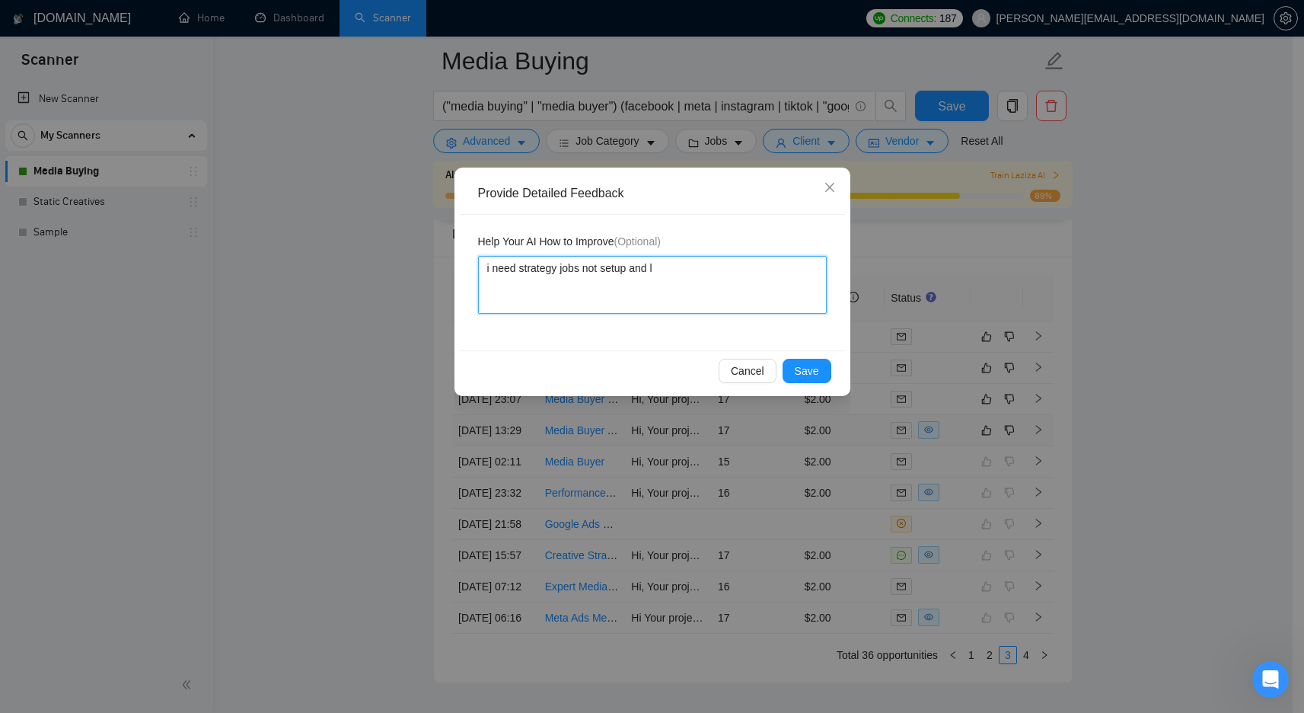
type textarea "i need strategy jobs not setup and la"
type textarea "i need strategy jobs not setup and lau"
type textarea "i need strategy jobs not setup and laun"
type textarea "i need strategy jobs not setup and launc"
type textarea "i need strategy jobs not setup and launch"
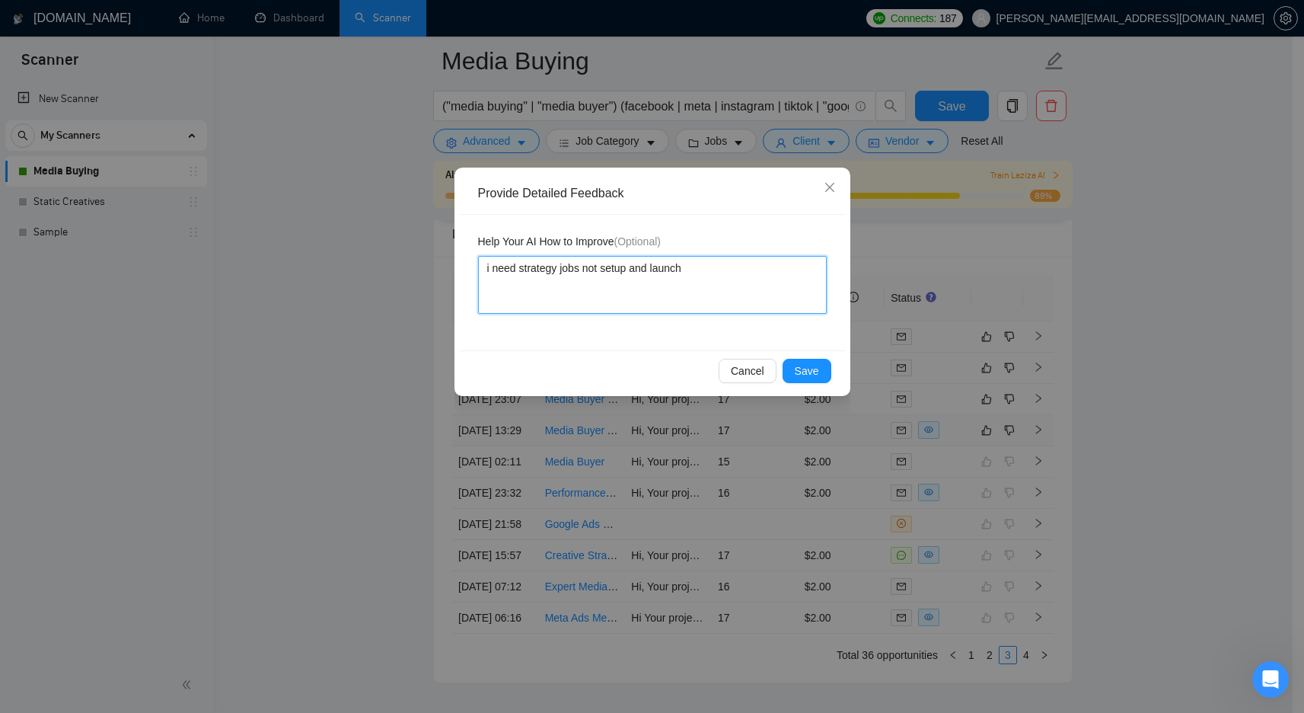
type textarea "i need strategy jobs not setup and launchi"
type textarea "i need strategy jobs not setup and launchin"
type textarea "i need strategy jobs not setup and launching"
type textarea "i need strategy jobs not setup and launching jo"
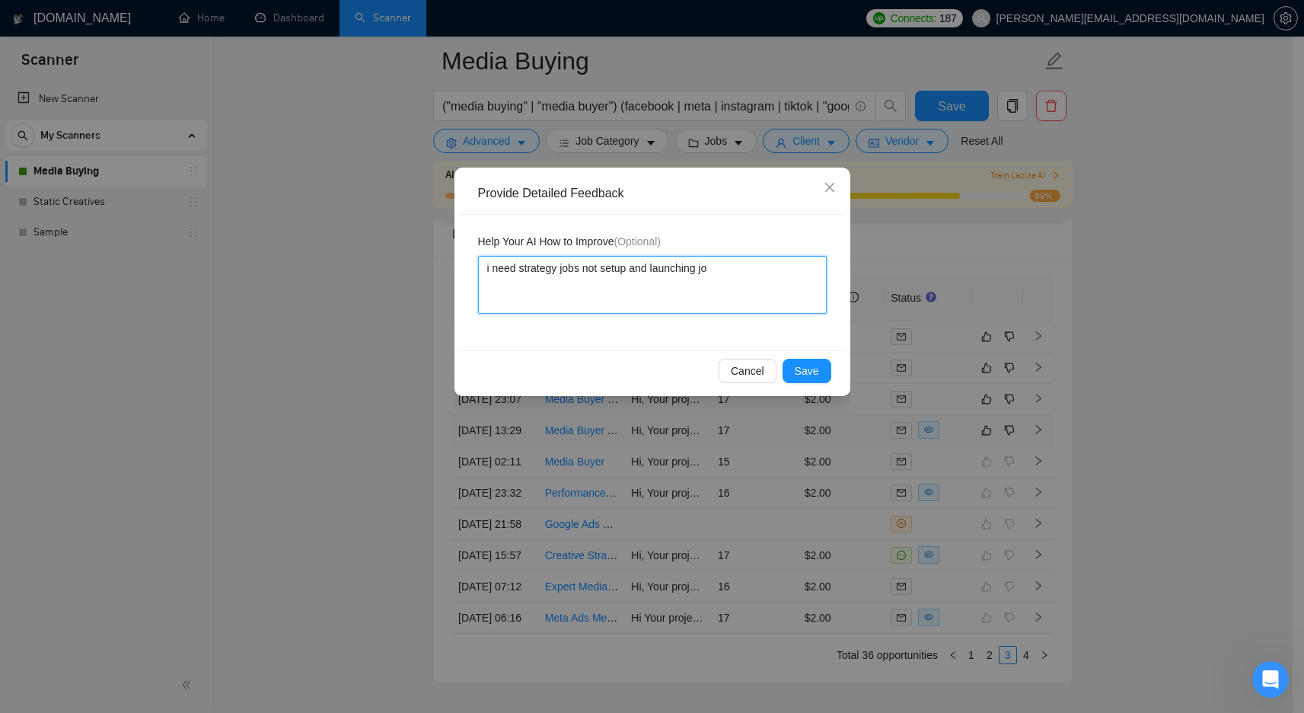
type textarea "i need strategy jobs not setup and launching job"
type textarea "i need strategy jobs not setup and launching jobs"
click at [822, 375] on button "Save" at bounding box center [807, 371] width 49 height 24
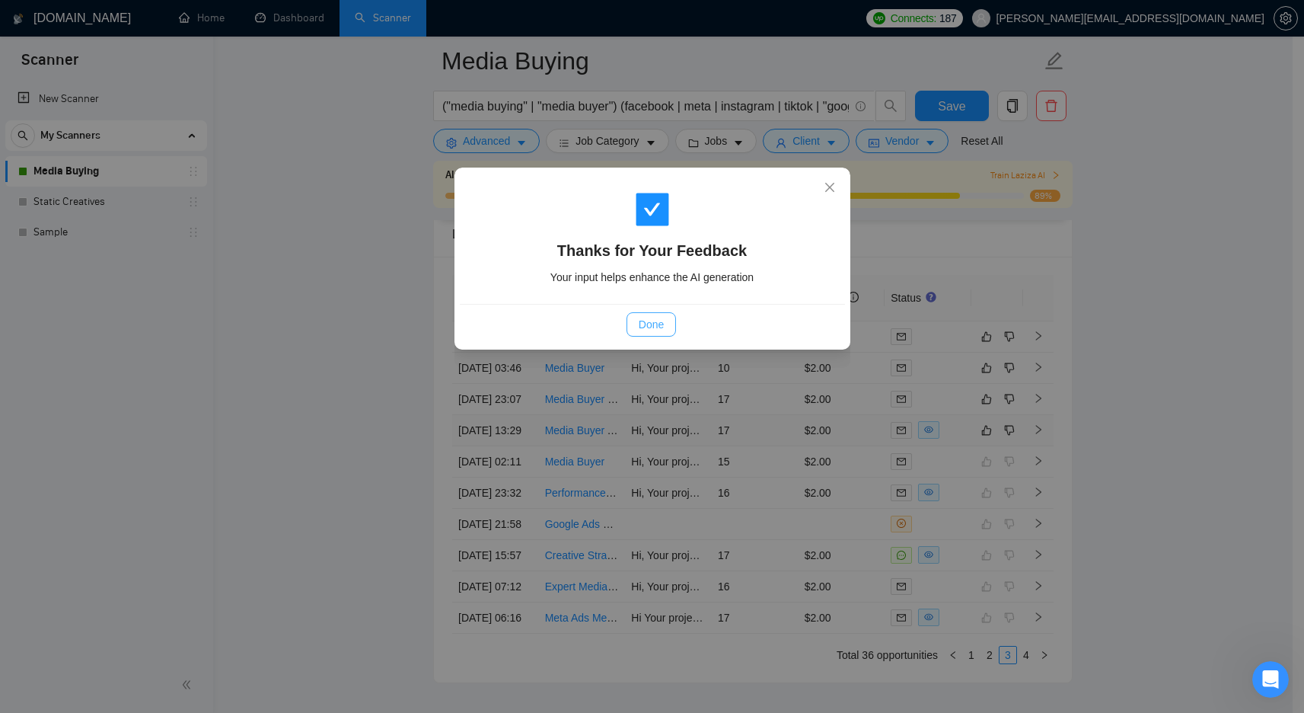
click at [649, 320] on span "Done" at bounding box center [651, 324] width 25 height 17
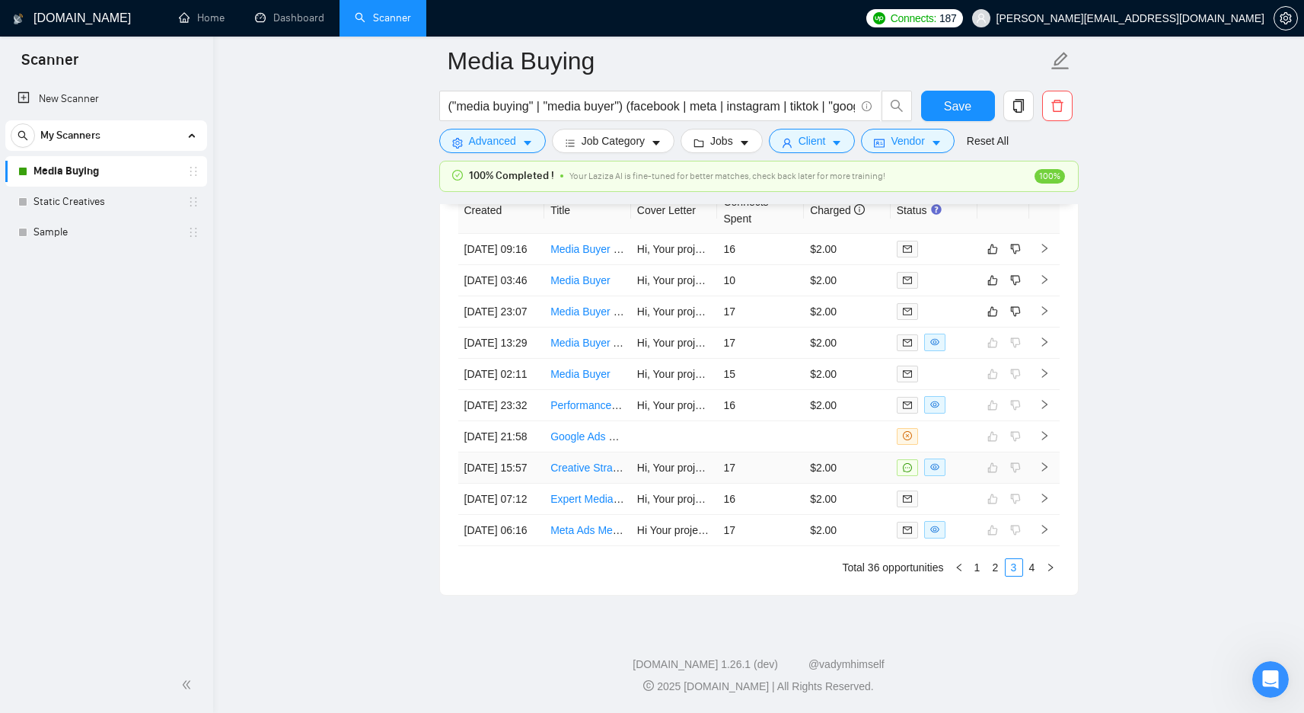
scroll to position [4019, 0]
click at [774, 327] on td "17" at bounding box center [760, 311] width 87 height 31
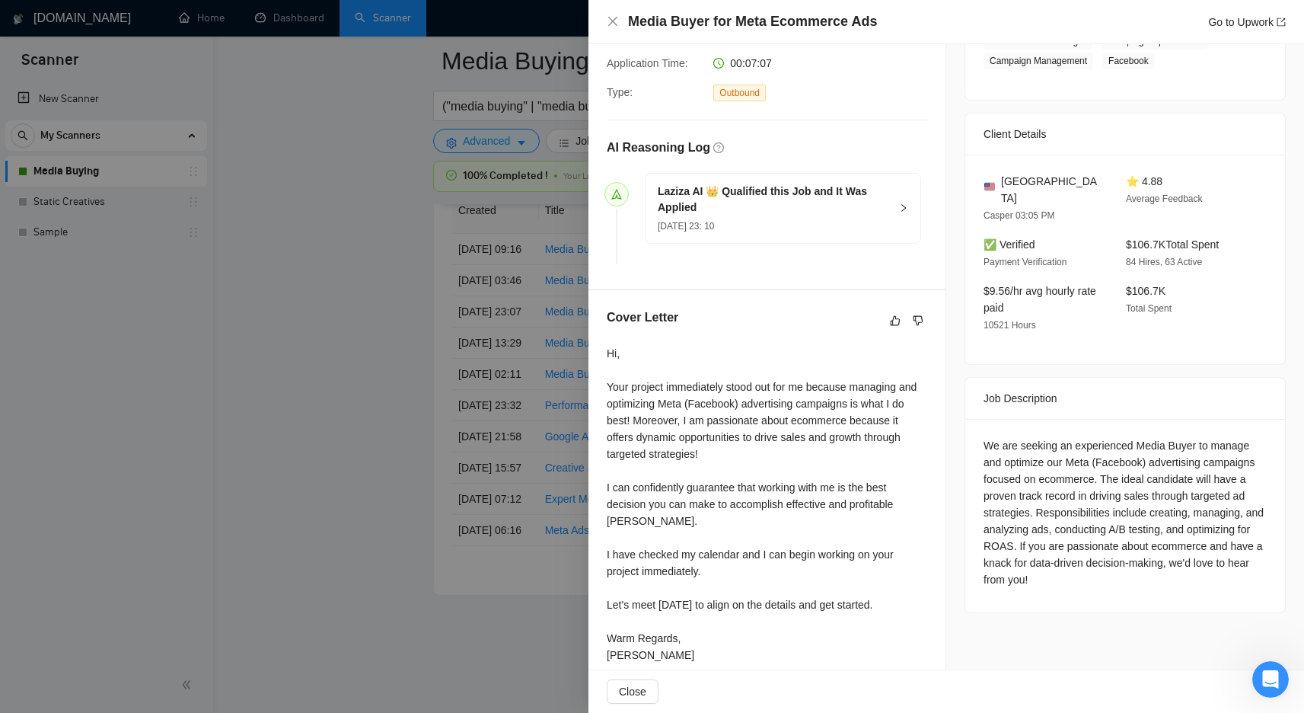
click at [382, 373] on div at bounding box center [652, 356] width 1304 height 713
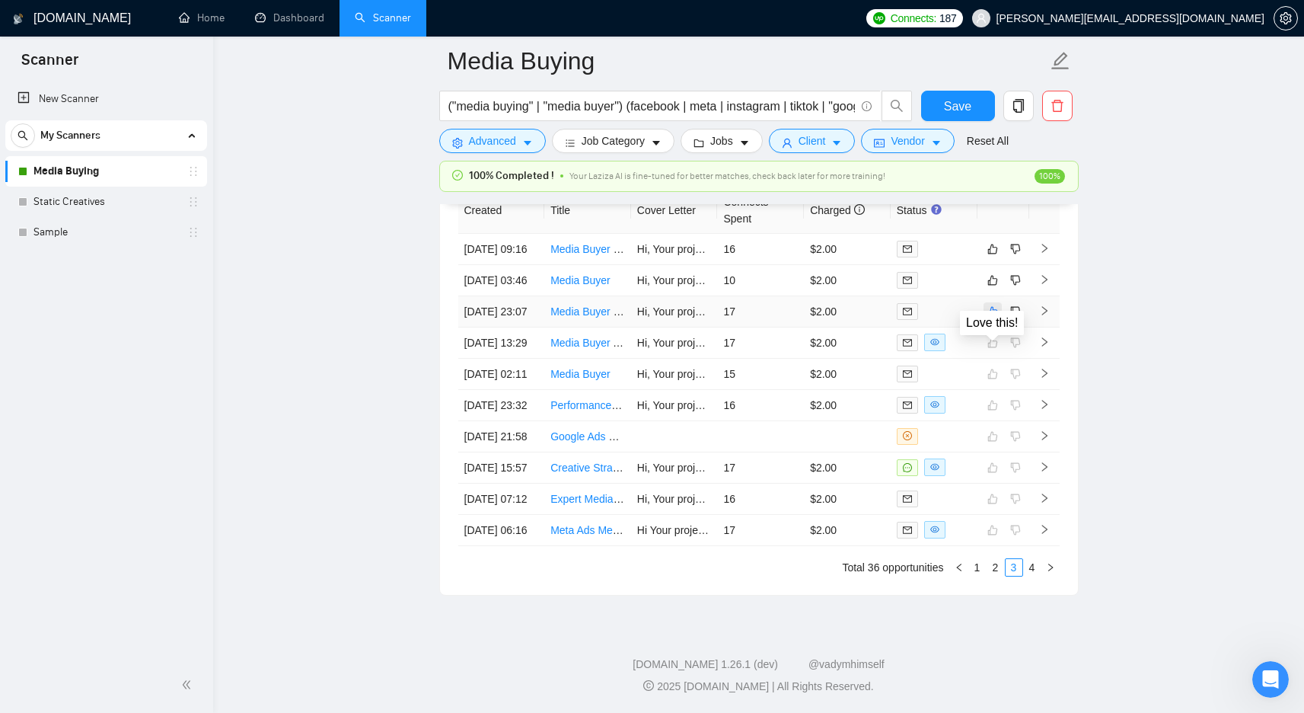
click at [994, 318] on icon "like" at bounding box center [993, 311] width 11 height 12
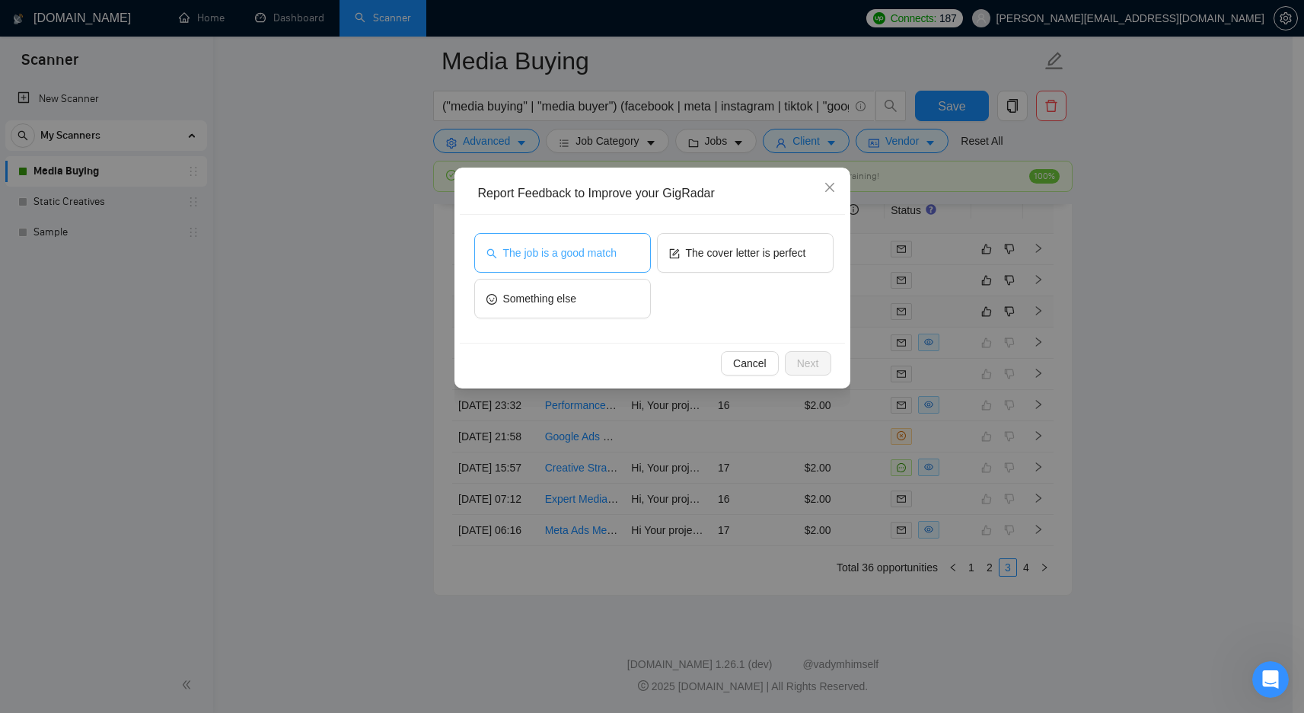
click at [583, 260] on span "The job is a good match" at bounding box center [559, 252] width 113 height 17
click at [794, 360] on button "Next" at bounding box center [808, 363] width 46 height 24
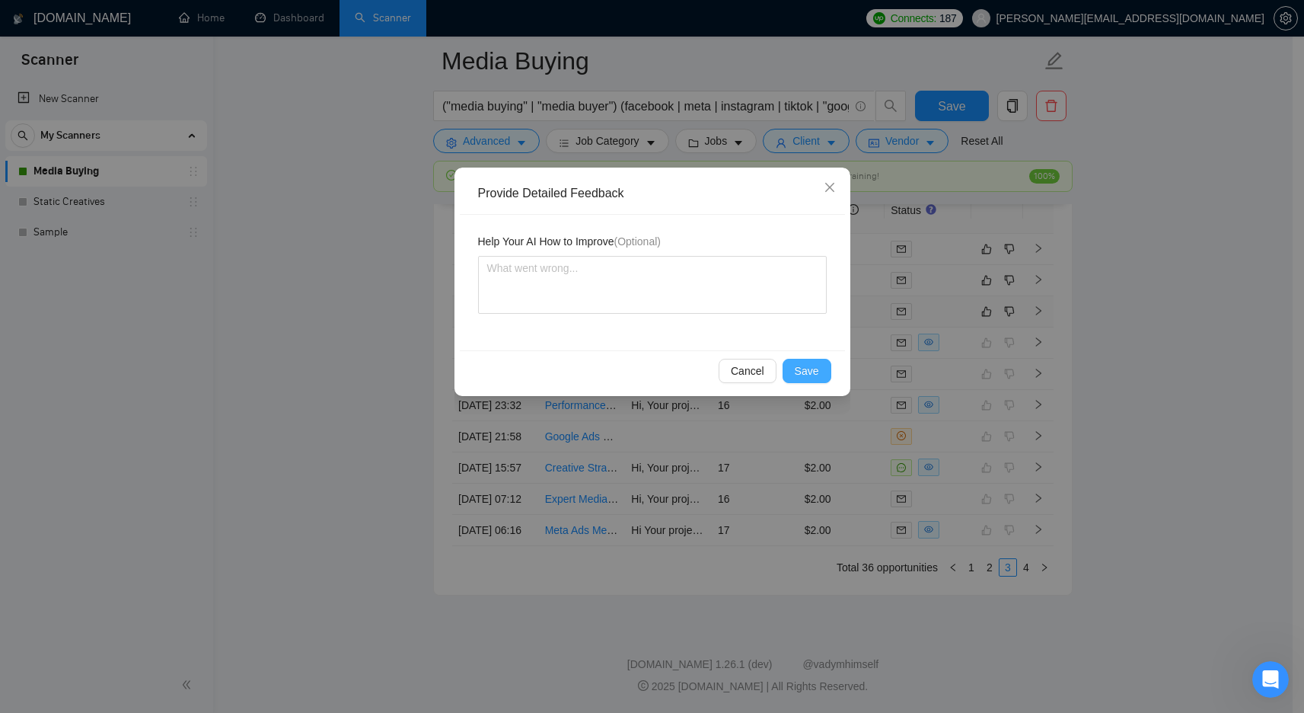
click at [812, 374] on span "Save" at bounding box center [807, 370] width 24 height 17
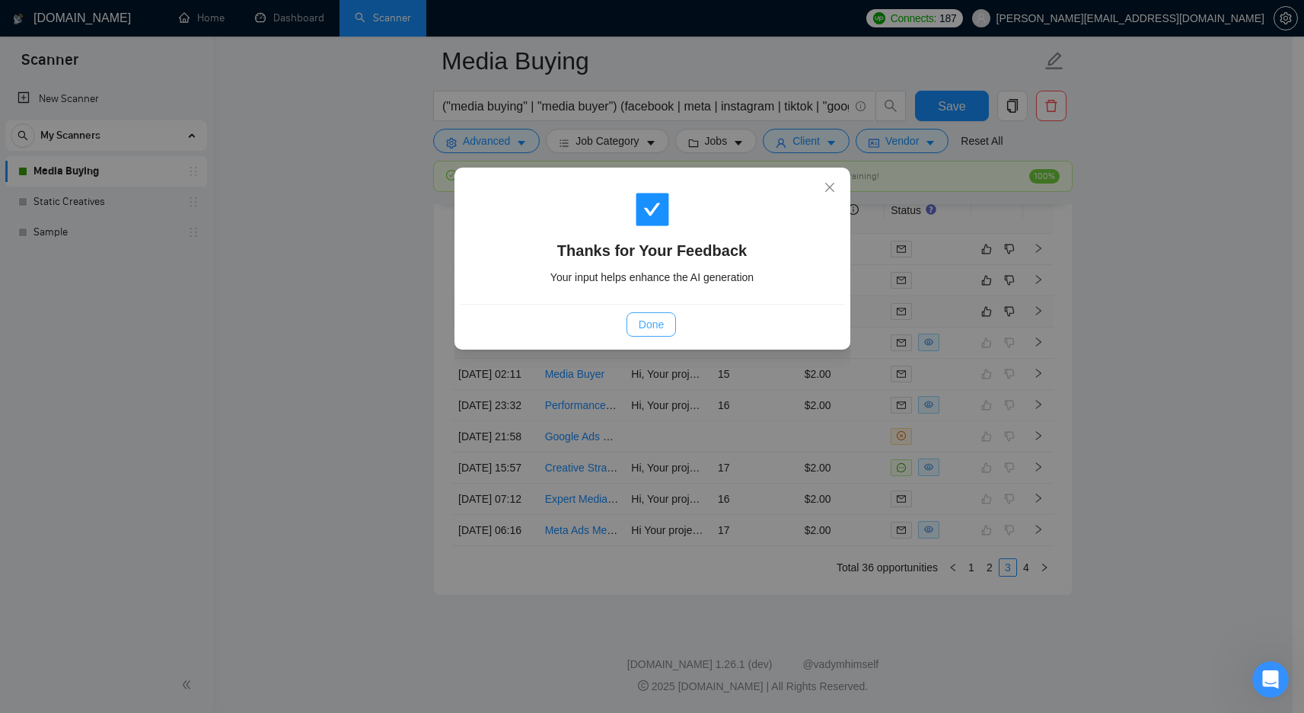
click at [653, 323] on span "Done" at bounding box center [651, 324] width 25 height 17
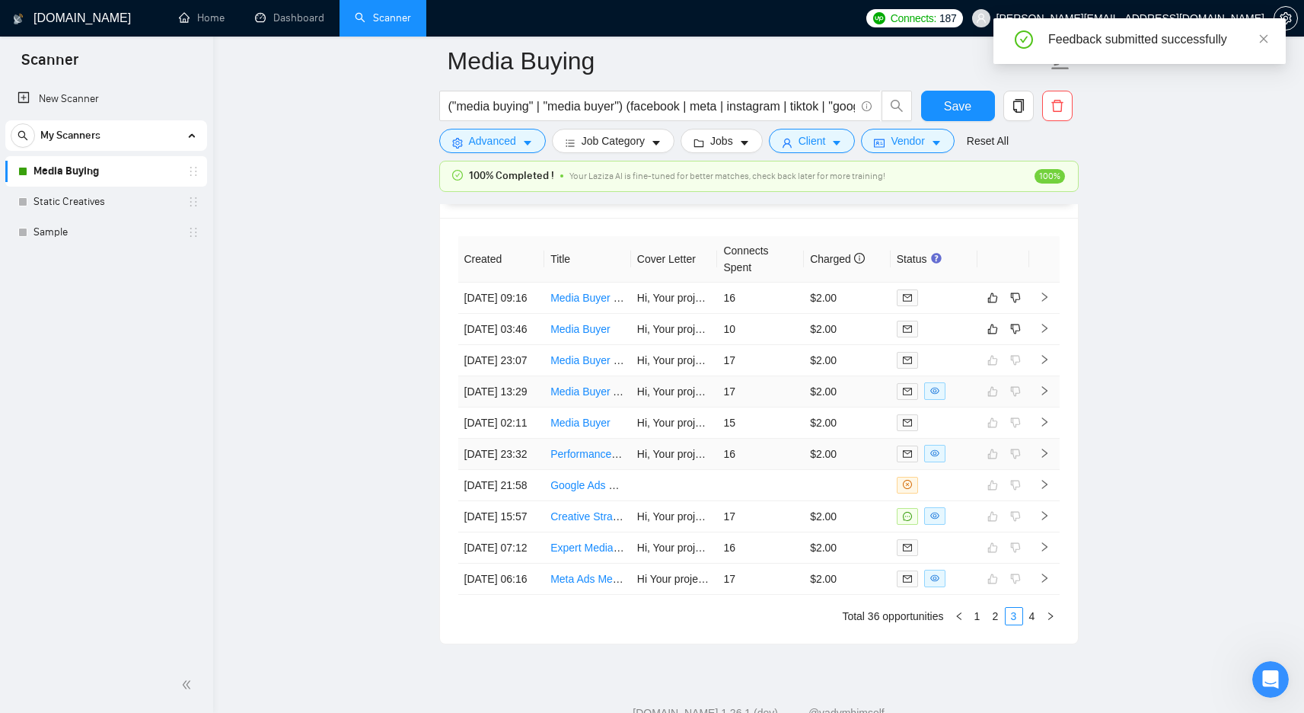
scroll to position [3862, 0]
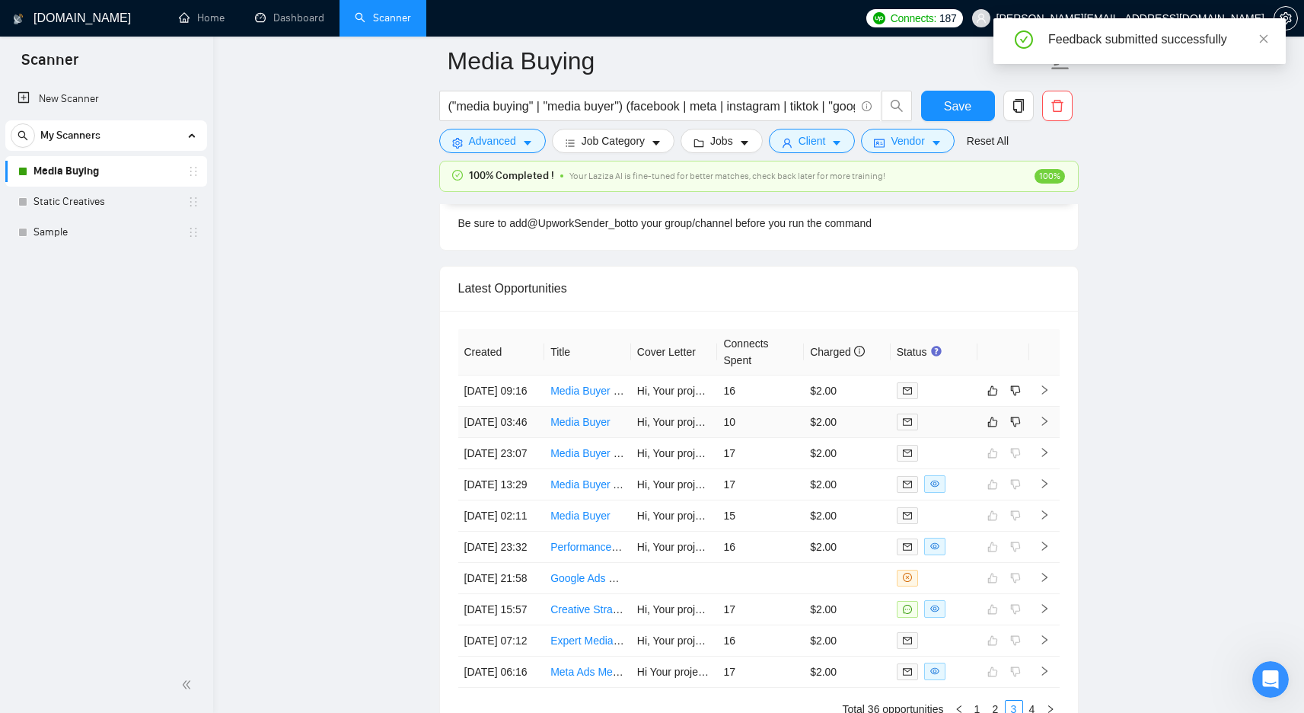
click at [697, 434] on td "Hi, Your project immediately stood out for me because managing paid advertising…" at bounding box center [674, 422] width 87 height 31
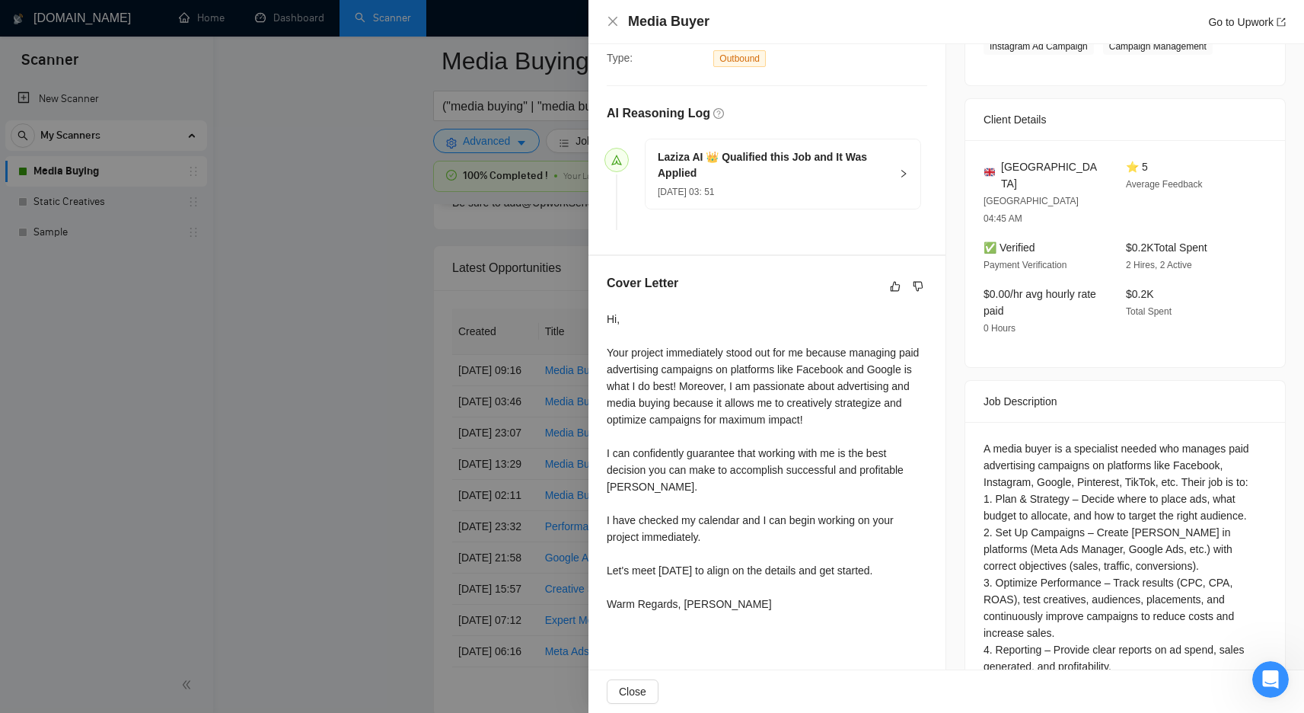
scroll to position [338, 0]
click at [447, 315] on div at bounding box center [652, 356] width 1304 height 713
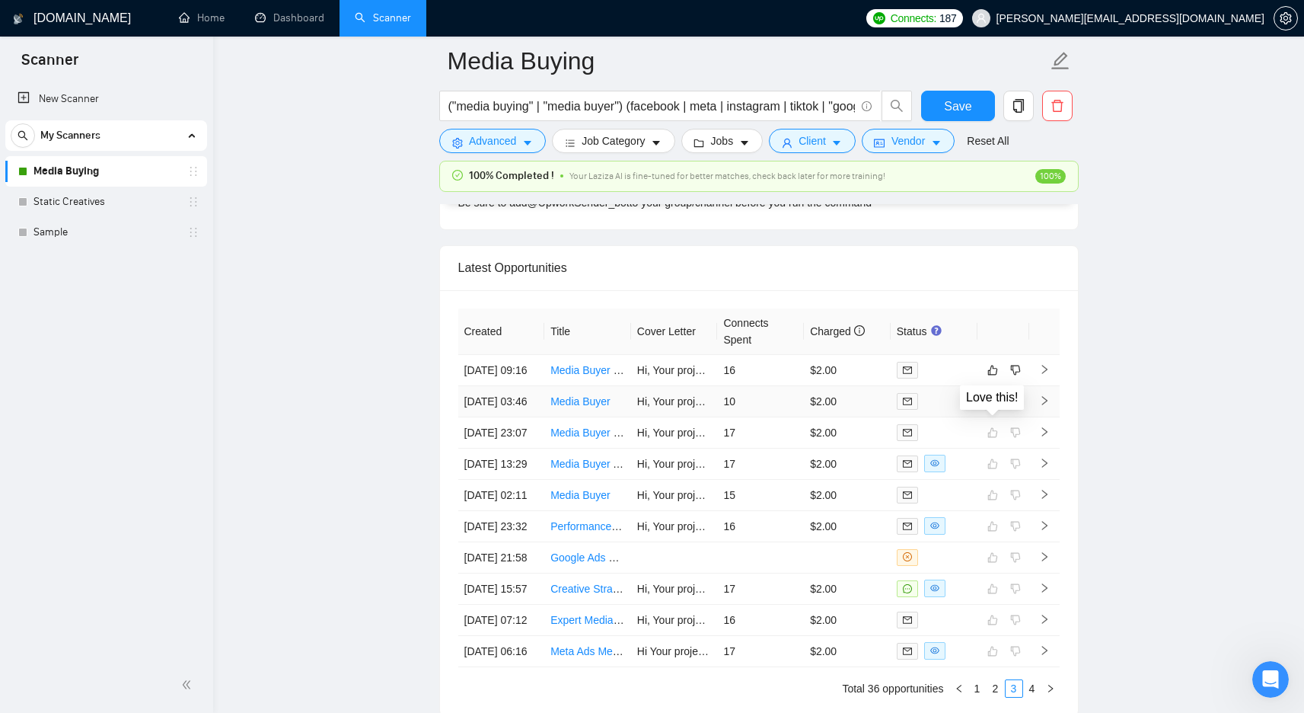
click at [991, 407] on icon "like" at bounding box center [993, 401] width 11 height 12
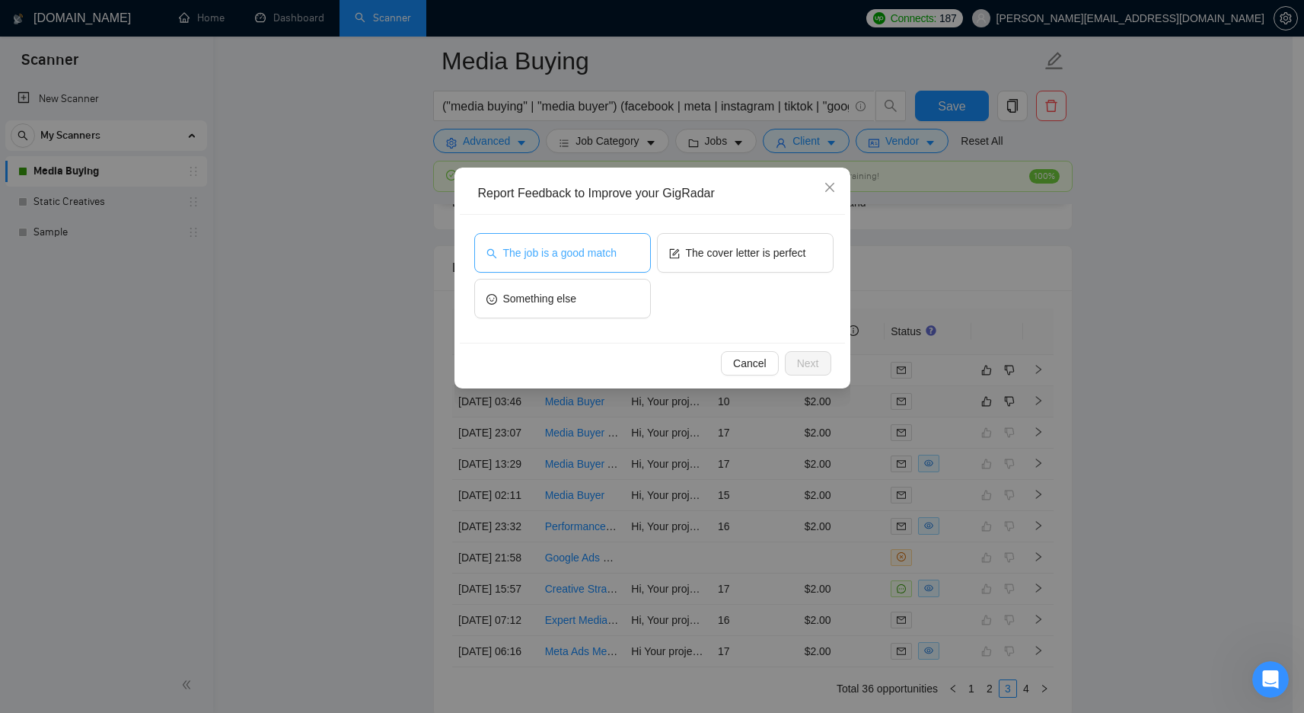
click at [562, 257] on span "The job is a good match" at bounding box center [559, 252] width 113 height 17
click at [793, 356] on button "Next" at bounding box center [808, 363] width 46 height 24
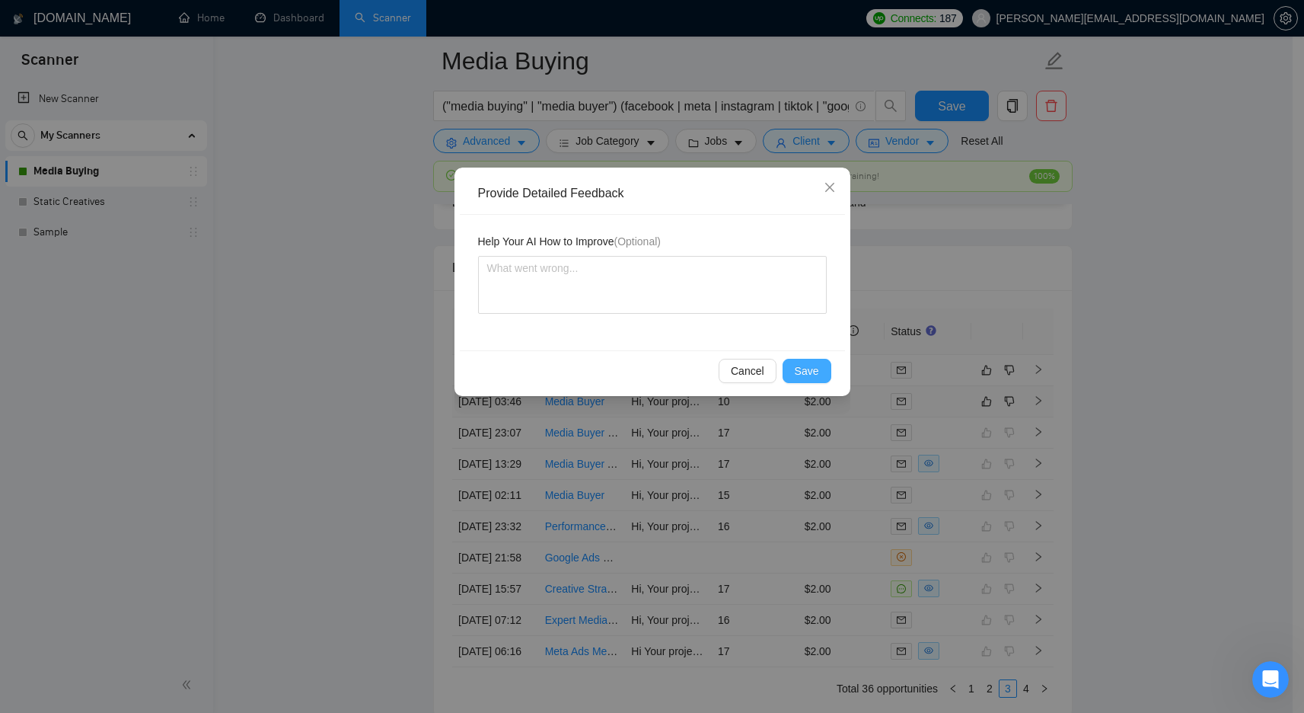
click at [793, 362] on button "Save" at bounding box center [807, 371] width 49 height 24
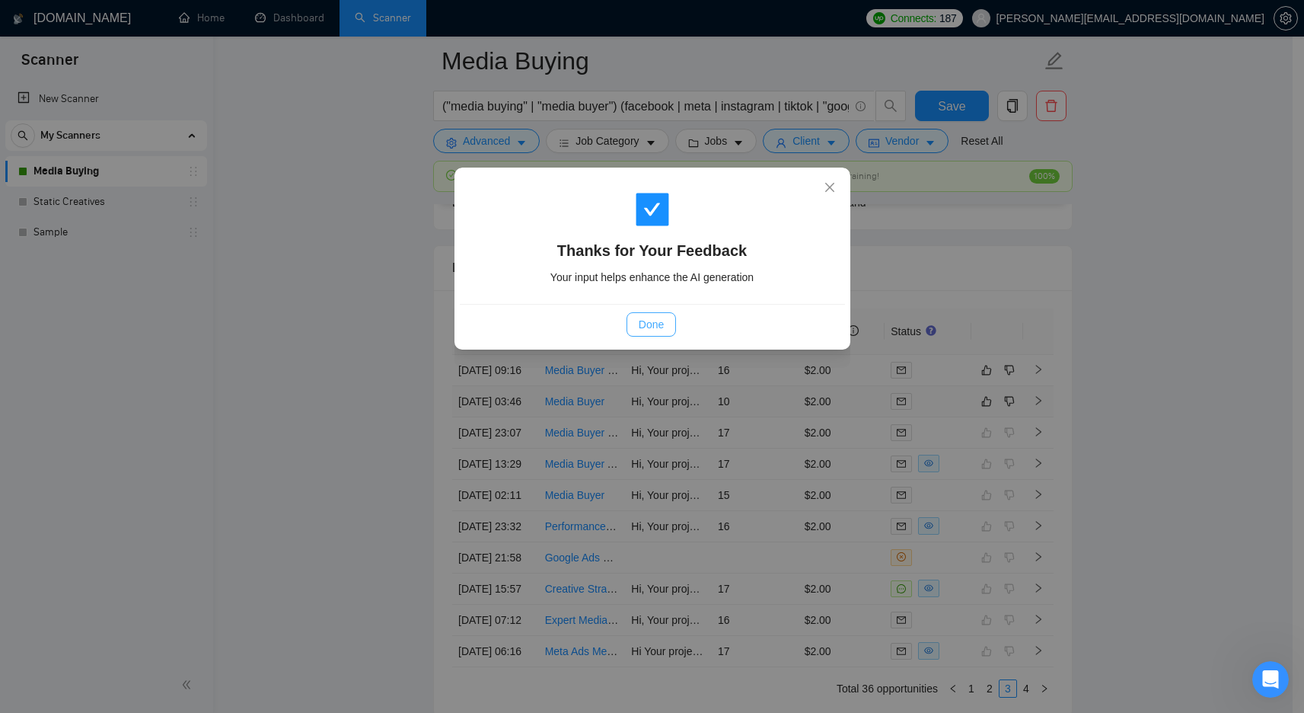
click at [644, 319] on span "Done" at bounding box center [651, 324] width 25 height 17
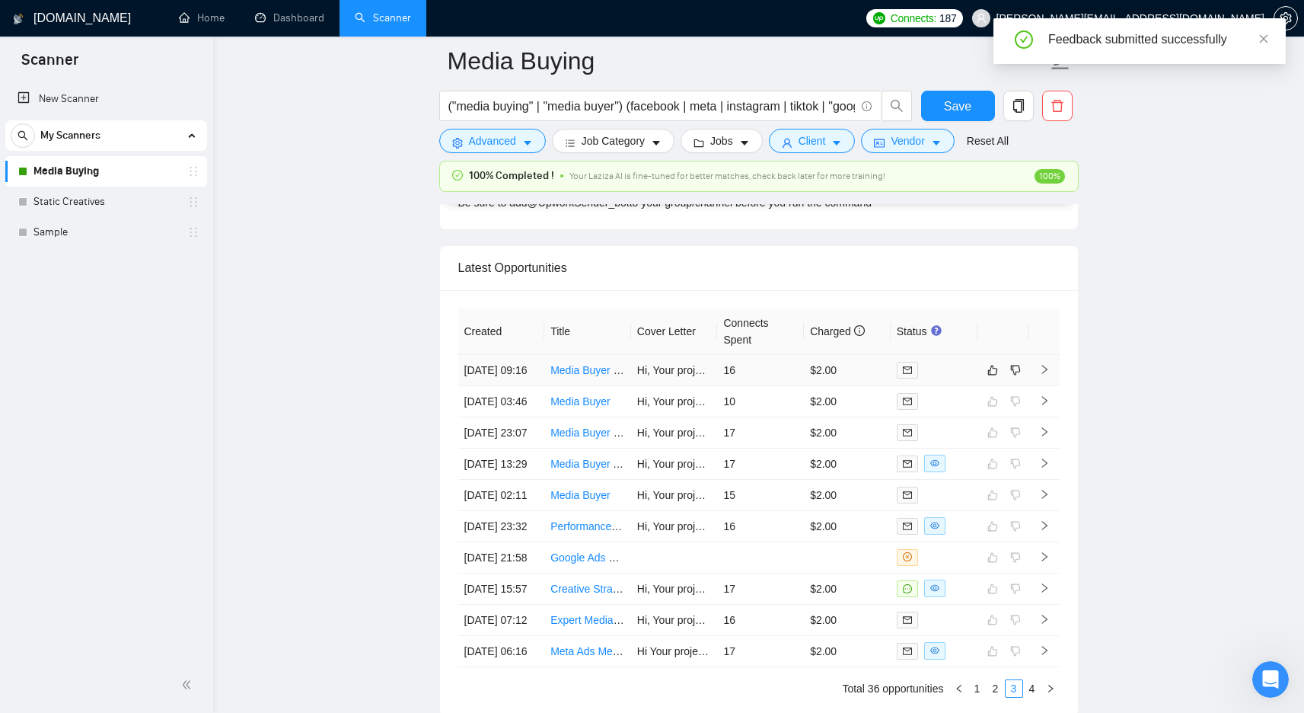
click at [749, 330] on th "Connects Spent" at bounding box center [760, 331] width 87 height 46
click at [753, 385] on td "16" at bounding box center [760, 370] width 87 height 31
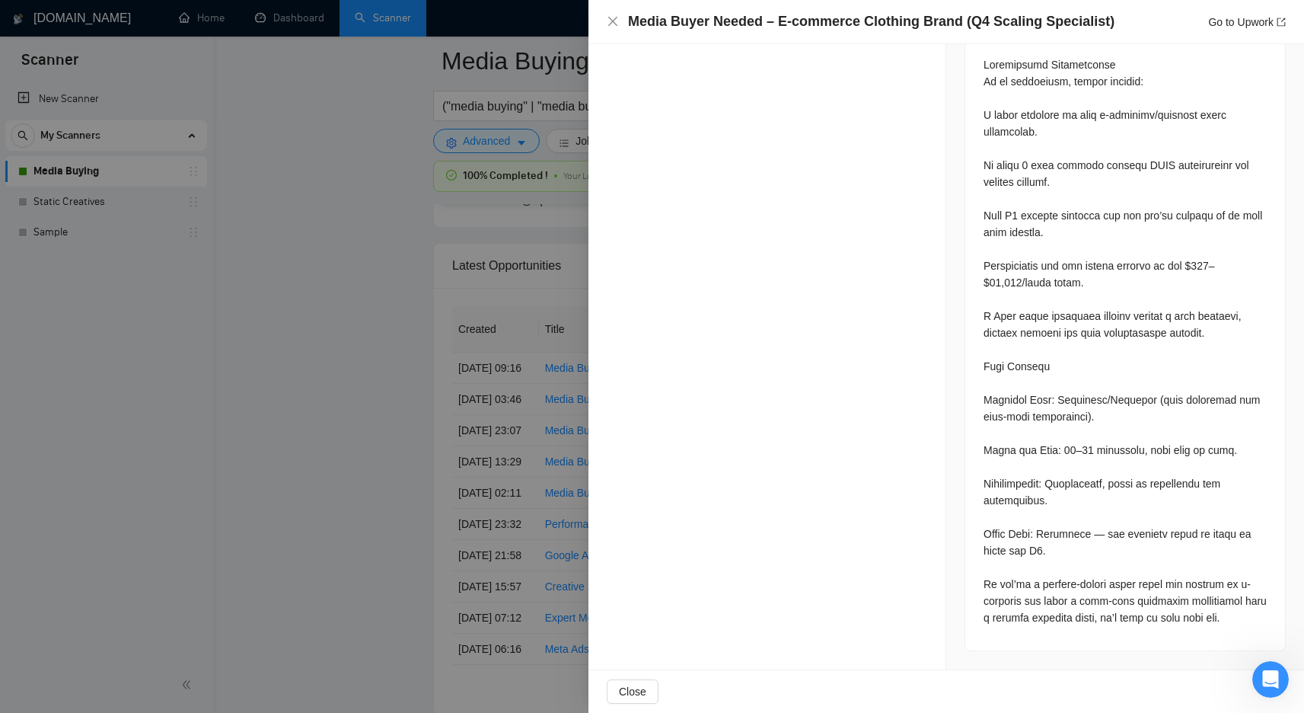
scroll to position [1848, 0]
click at [455, 315] on div at bounding box center [652, 356] width 1304 height 713
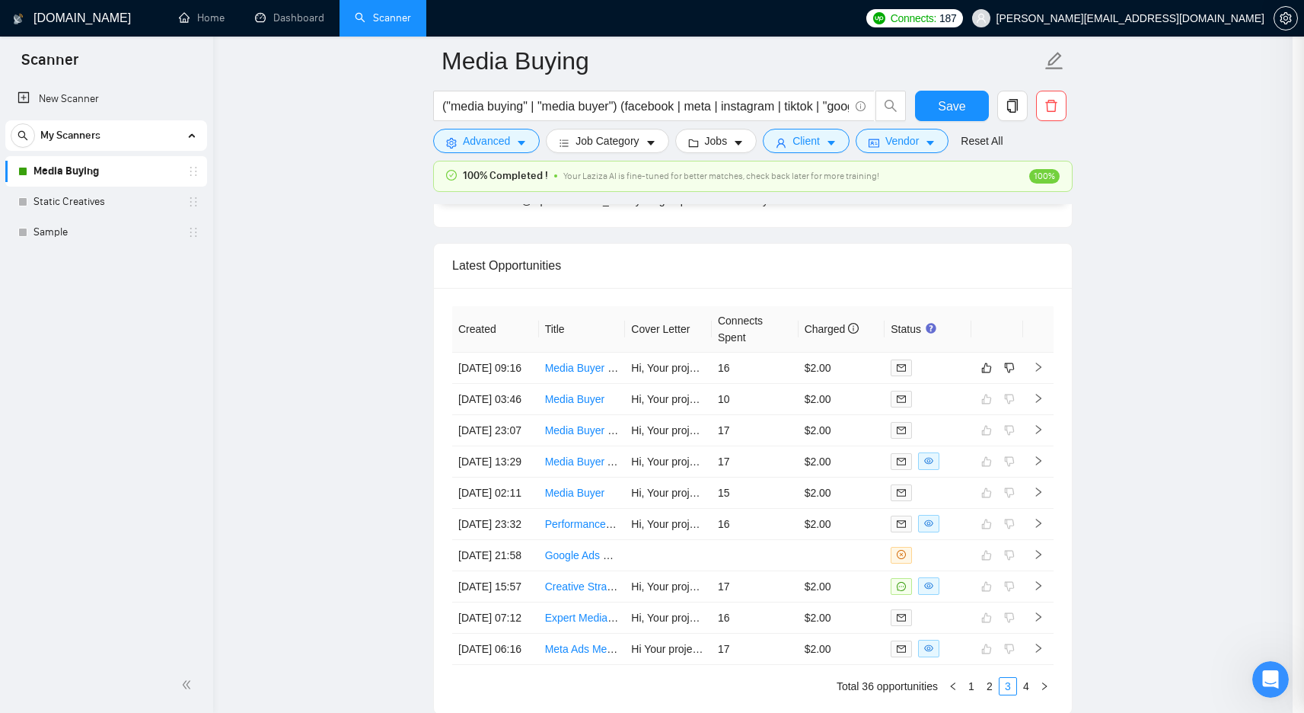
click at [444, 340] on div at bounding box center [652, 356] width 1304 height 713
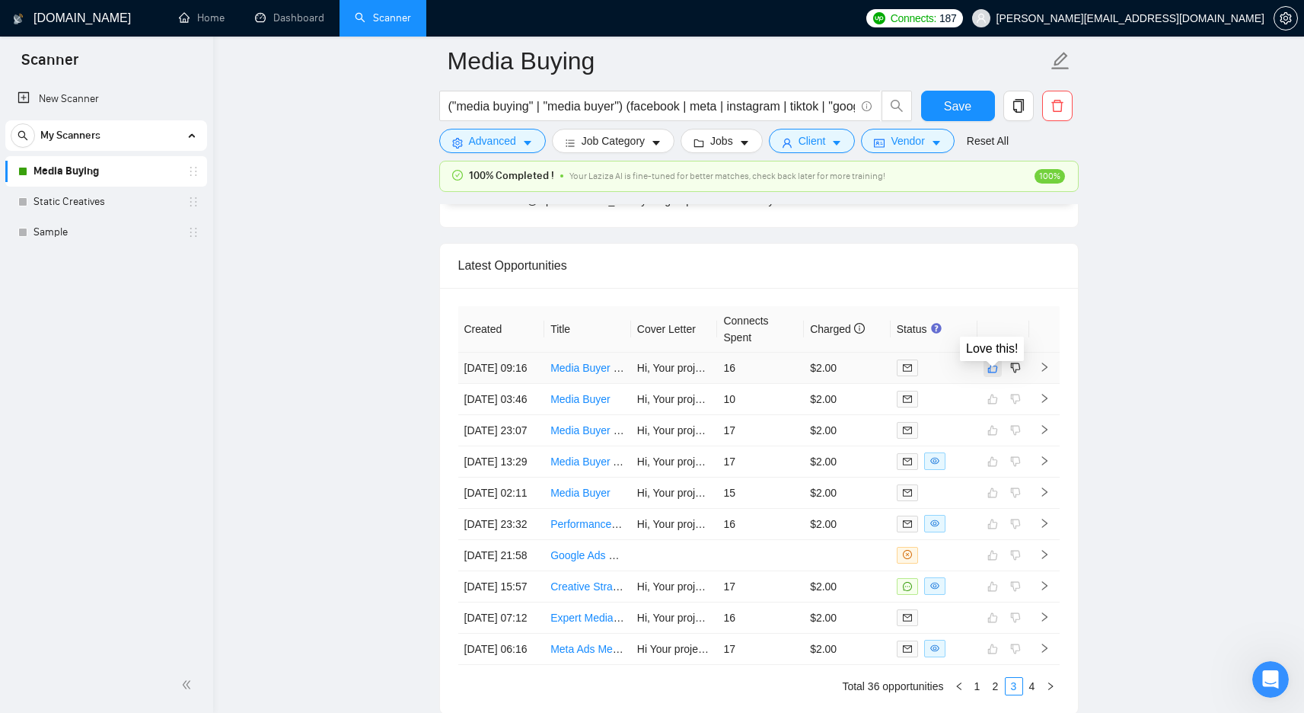
click at [988, 372] on icon "like" at bounding box center [993, 368] width 11 height 12
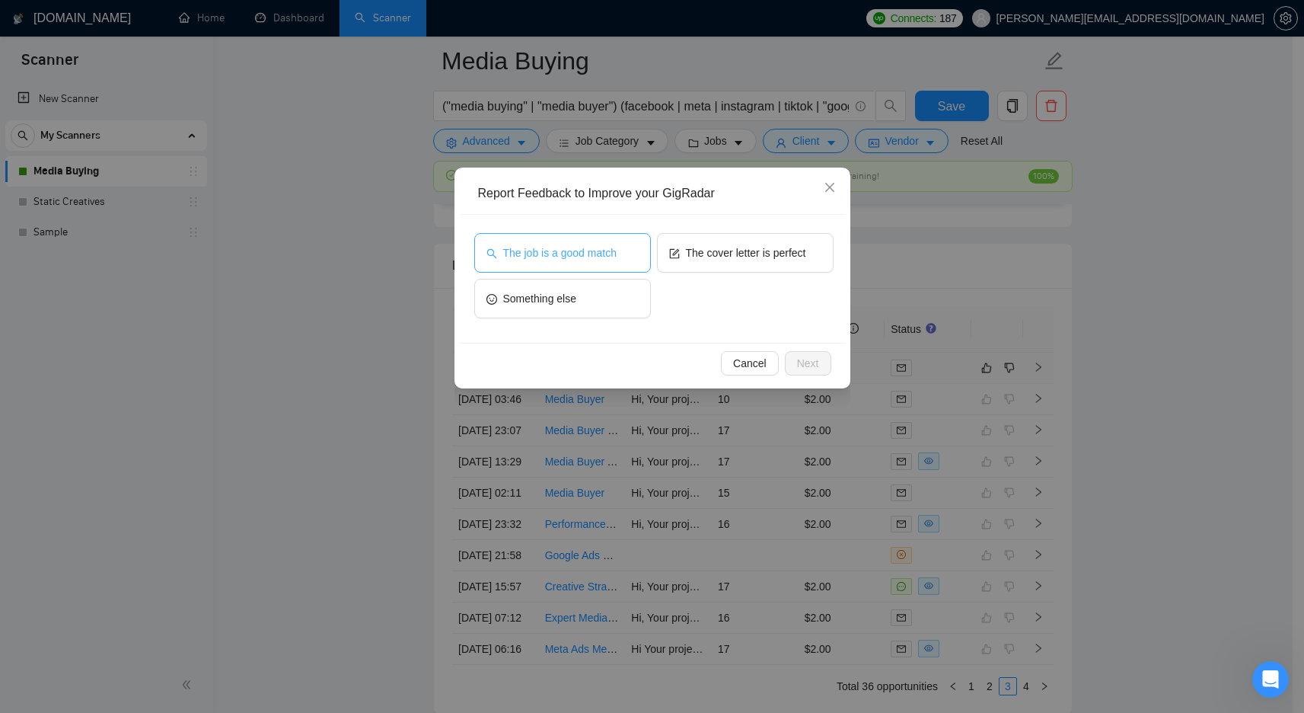
click at [537, 257] on span "The job is a good match" at bounding box center [559, 252] width 113 height 17
click at [817, 358] on span "Next" at bounding box center [808, 363] width 22 height 17
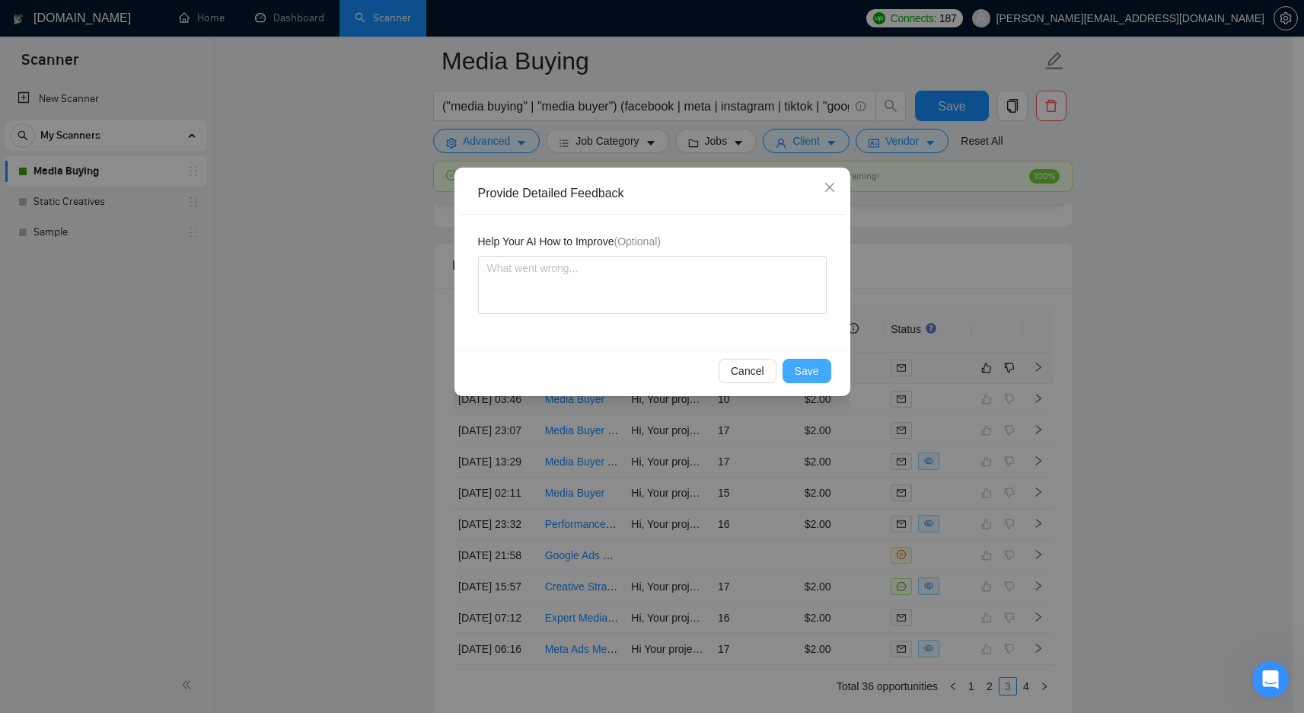
click at [813, 371] on span "Save" at bounding box center [807, 370] width 24 height 17
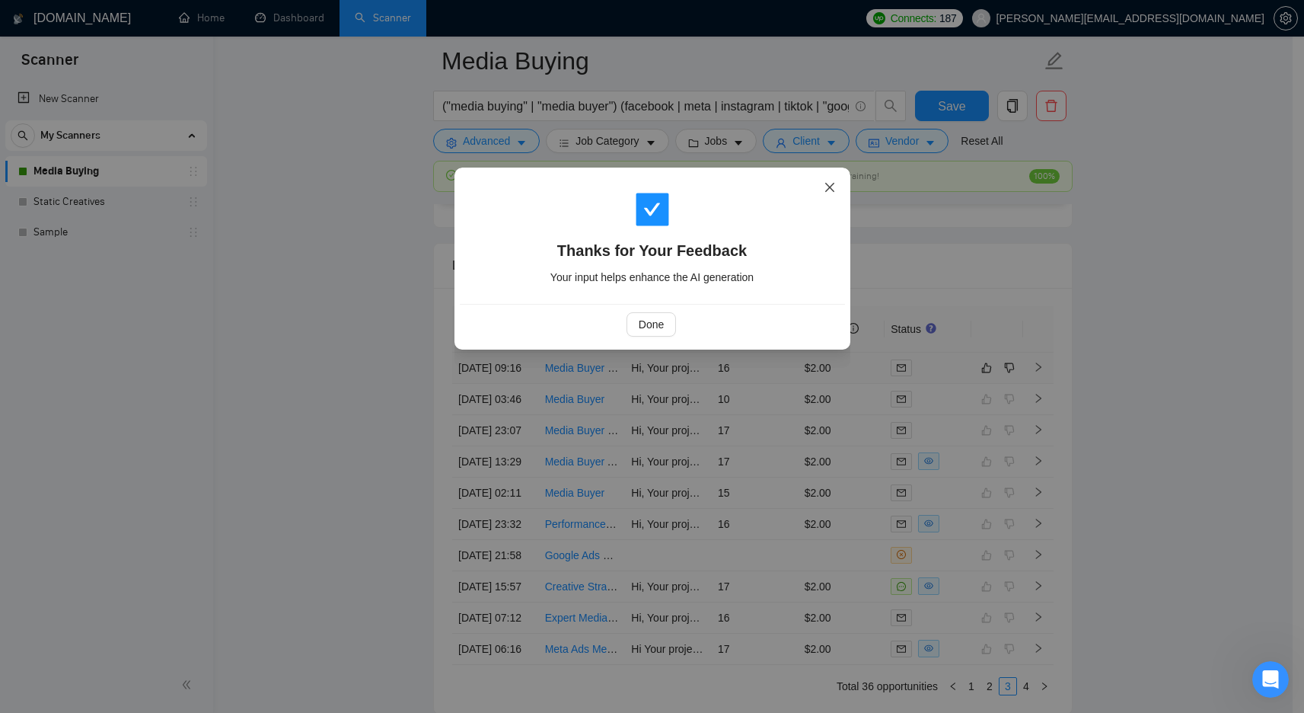
click at [822, 182] on span "Close" at bounding box center [829, 188] width 41 height 41
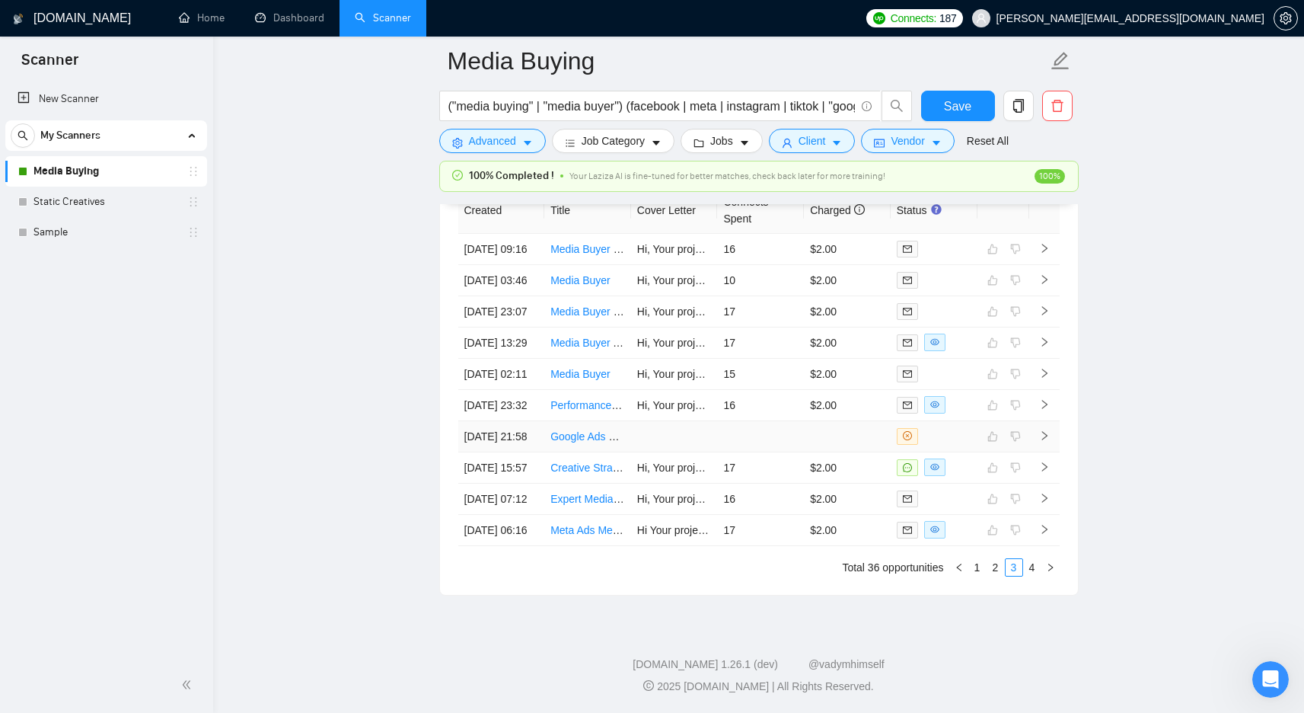
scroll to position [4033, 0]
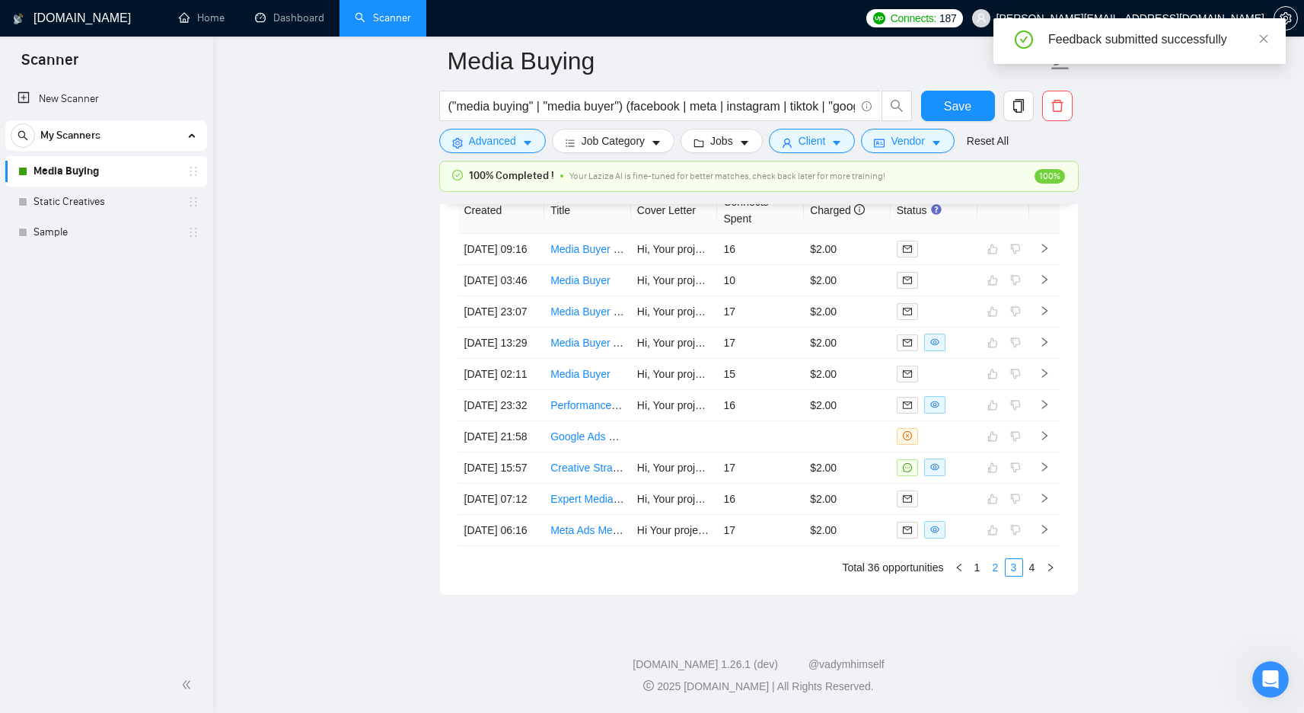
click at [990, 566] on link "2" at bounding box center [996, 567] width 17 height 17
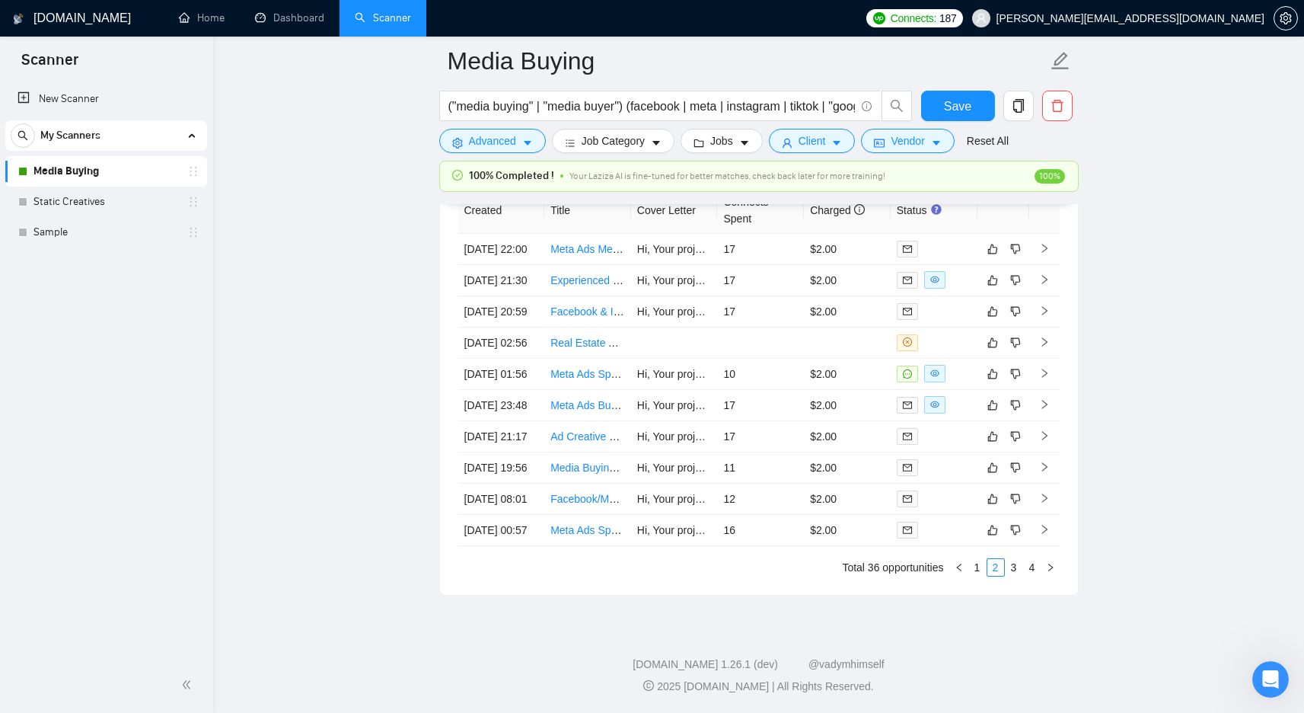
scroll to position [4062, 0]
click at [778, 546] on td "16" at bounding box center [760, 530] width 87 height 31
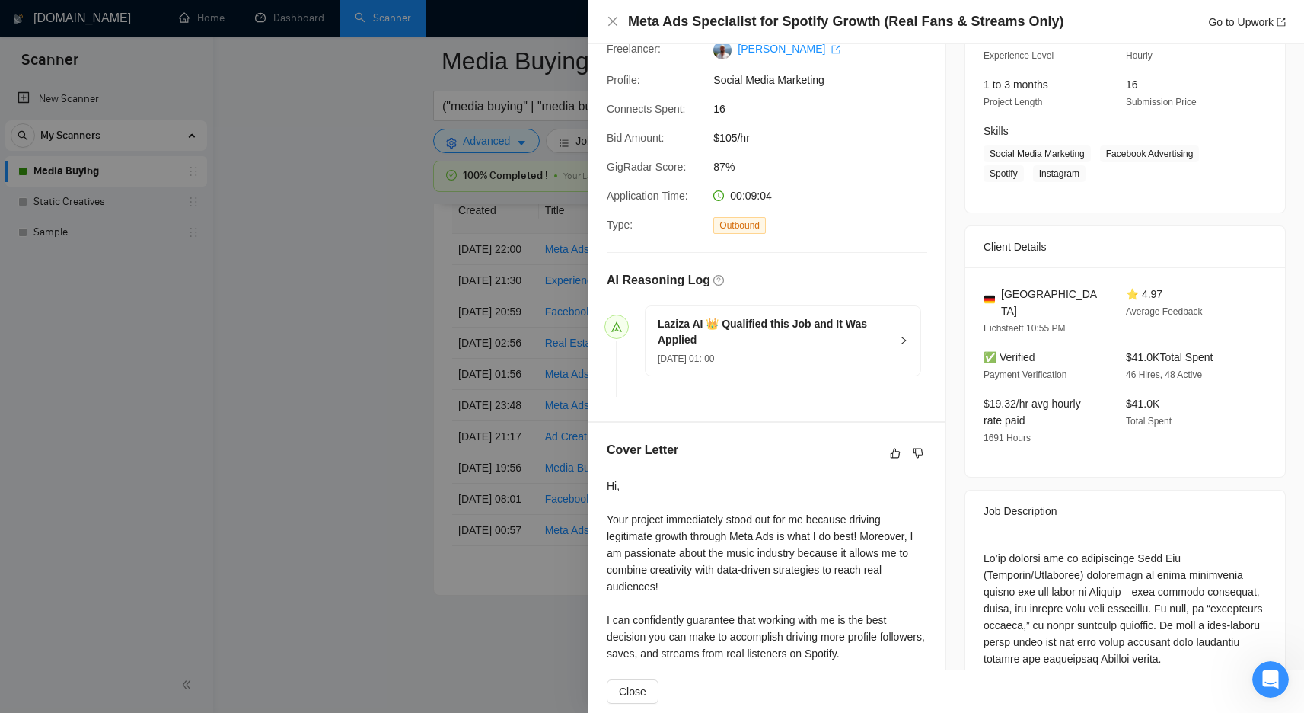
scroll to position [176, 0]
click at [401, 483] on div at bounding box center [652, 356] width 1304 height 713
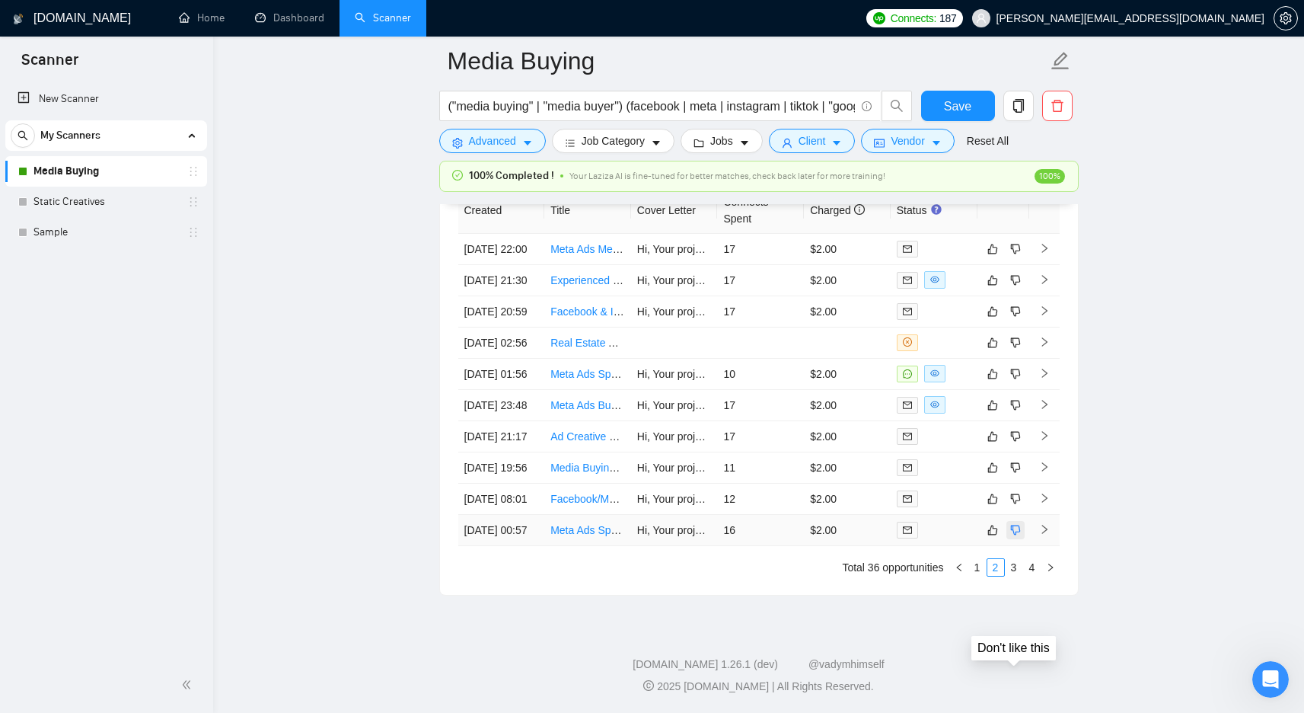
click at [1016, 536] on icon "dislike" at bounding box center [1015, 530] width 11 height 12
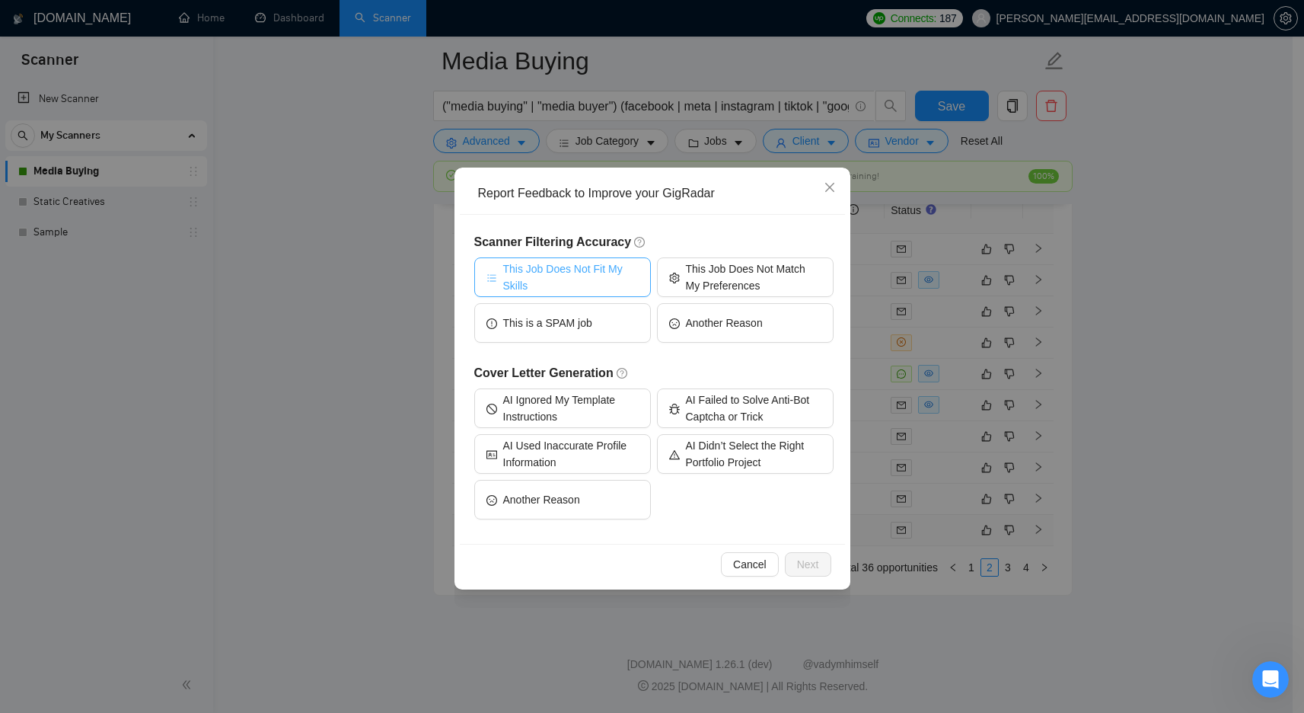
click at [597, 276] on span "This Job Does Not Fit My Skills" at bounding box center [571, 277] width 136 height 34
click at [821, 554] on button "Next" at bounding box center [808, 564] width 46 height 24
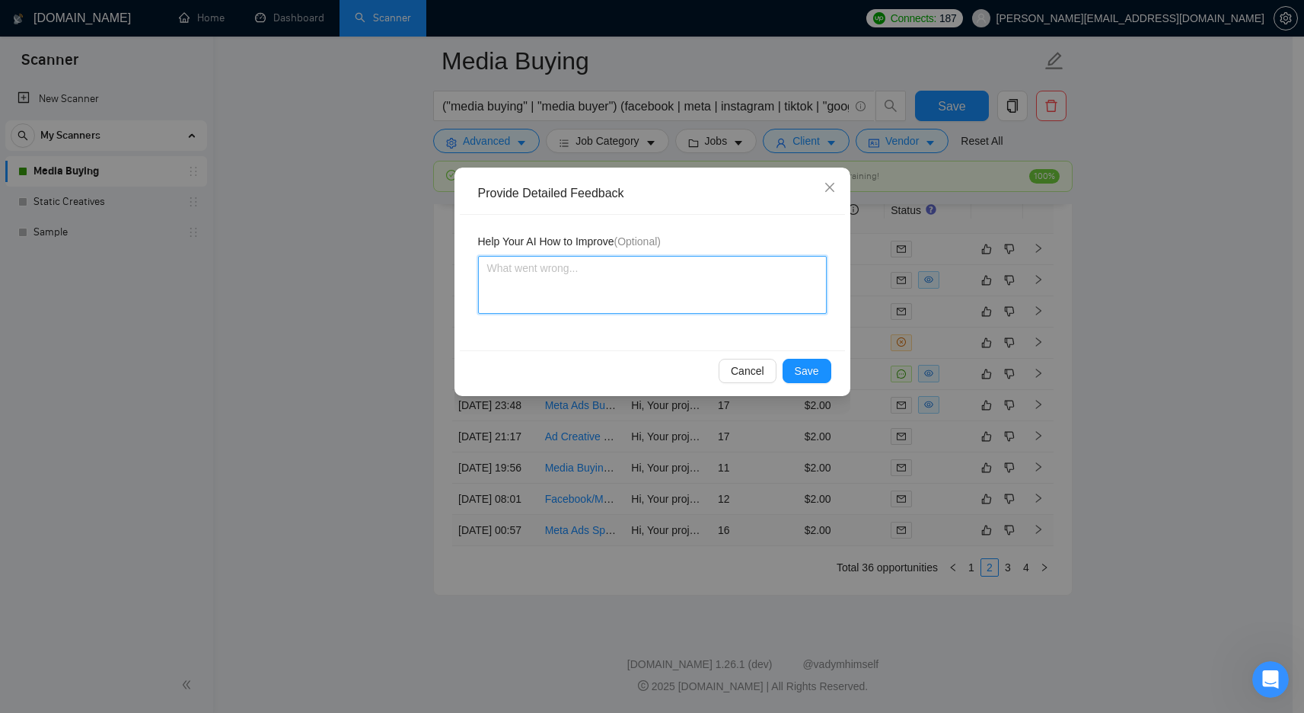
click at [659, 283] on textarea at bounding box center [652, 285] width 349 height 58
type textarea "N"
type textarea "No"
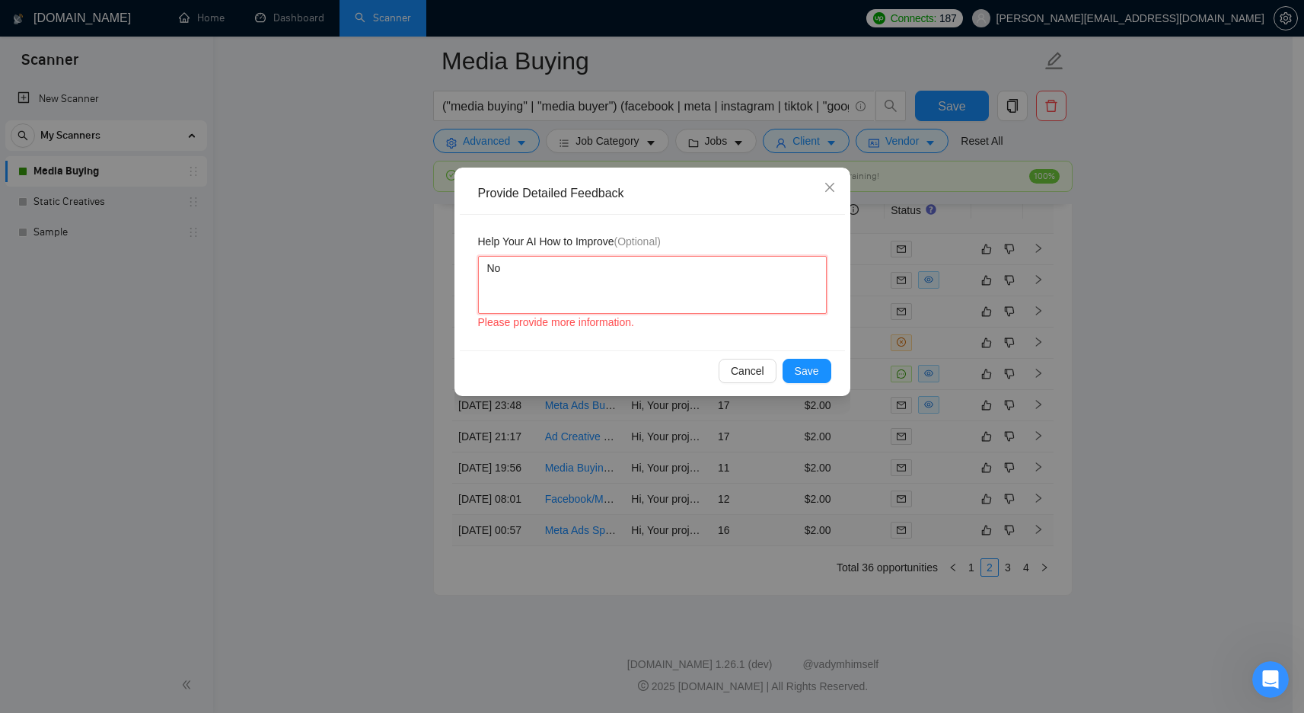
type textarea "No s"
type textarea "No sp"
type textarea "No spo"
type textarea "No spot"
type textarea "No spoti"
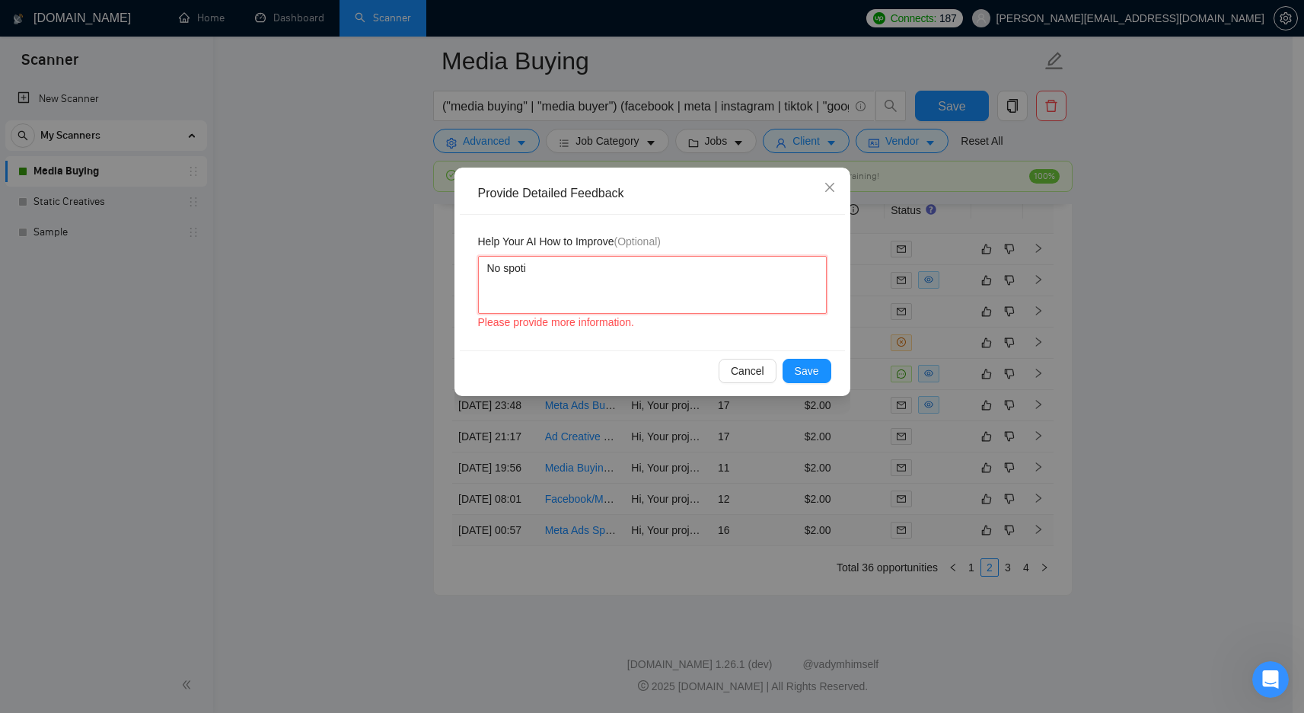
type textarea "No spotif"
type textarea "No spotify"
type textarea "No spotify a"
type textarea "No spotify ad"
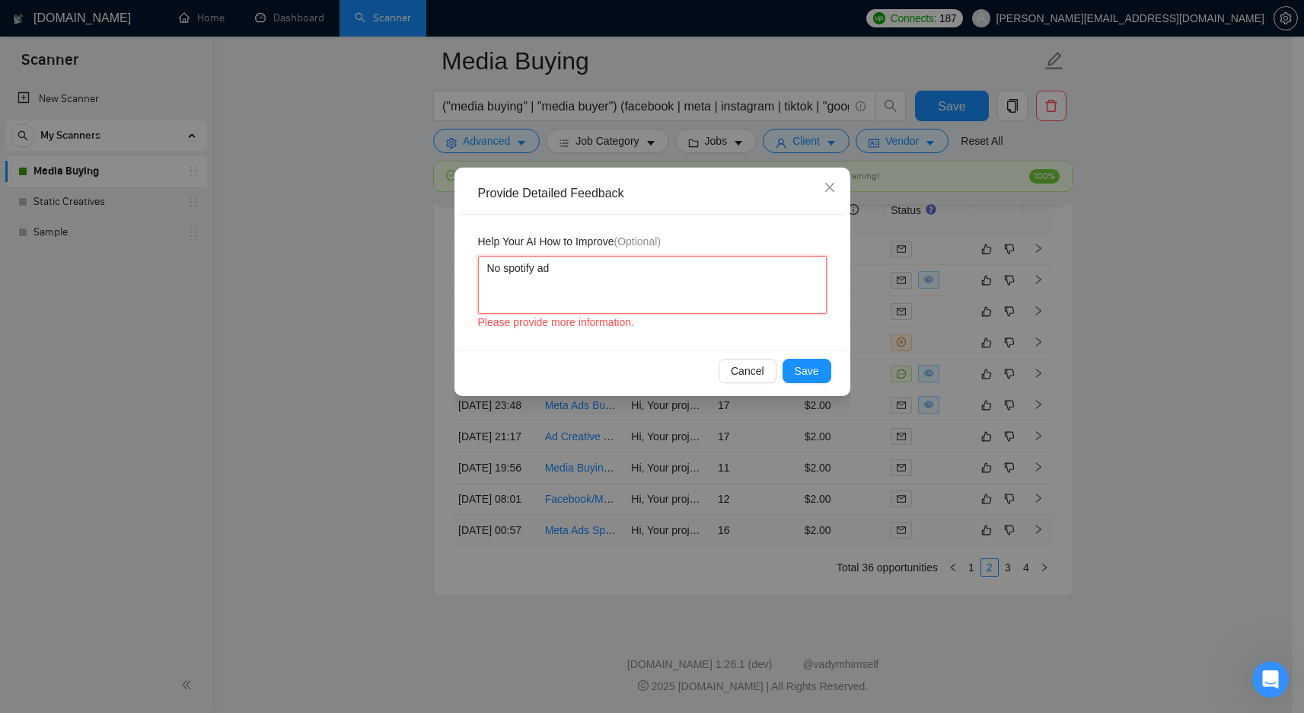
type textarea "No spotify ads"
type textarea "No spotify ad"
type textarea "No spotify a"
type textarea "No spotify"
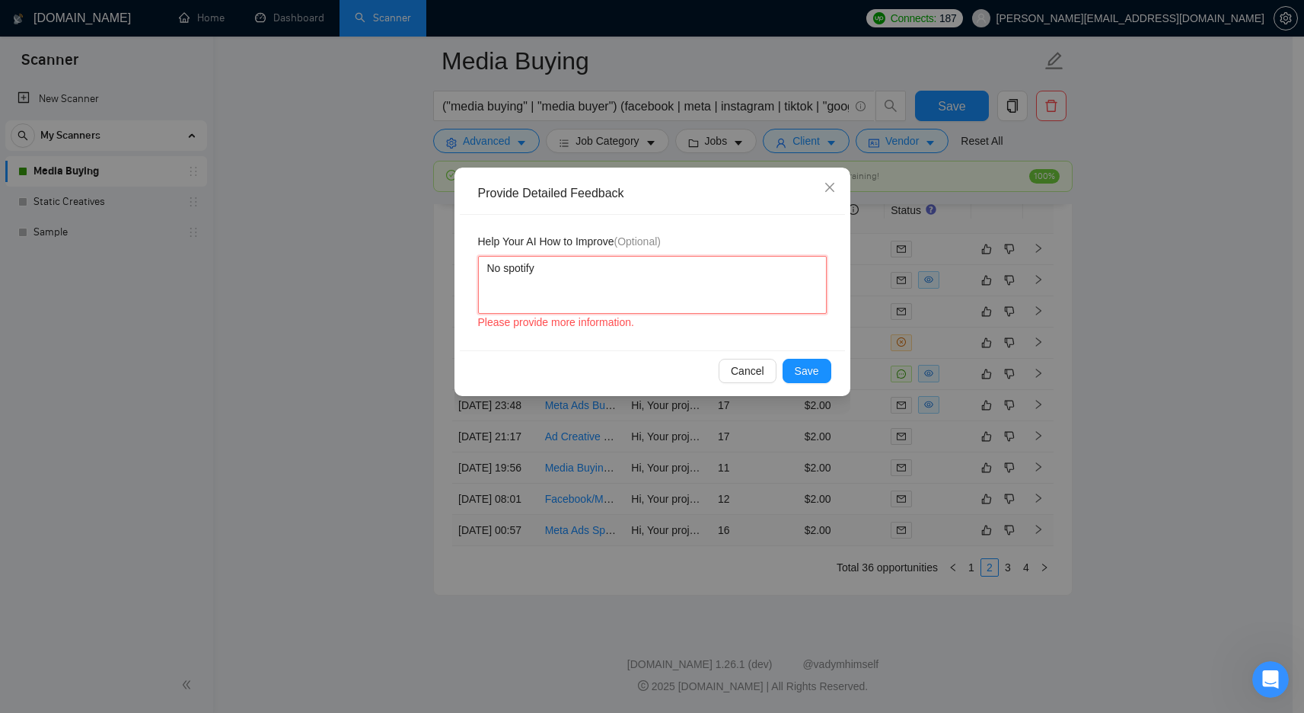
type textarea "No spotify"
type textarea "No spotify r"
type textarea "No spotify re"
type textarea "No spotify rel"
type textarea "No spotify rela"
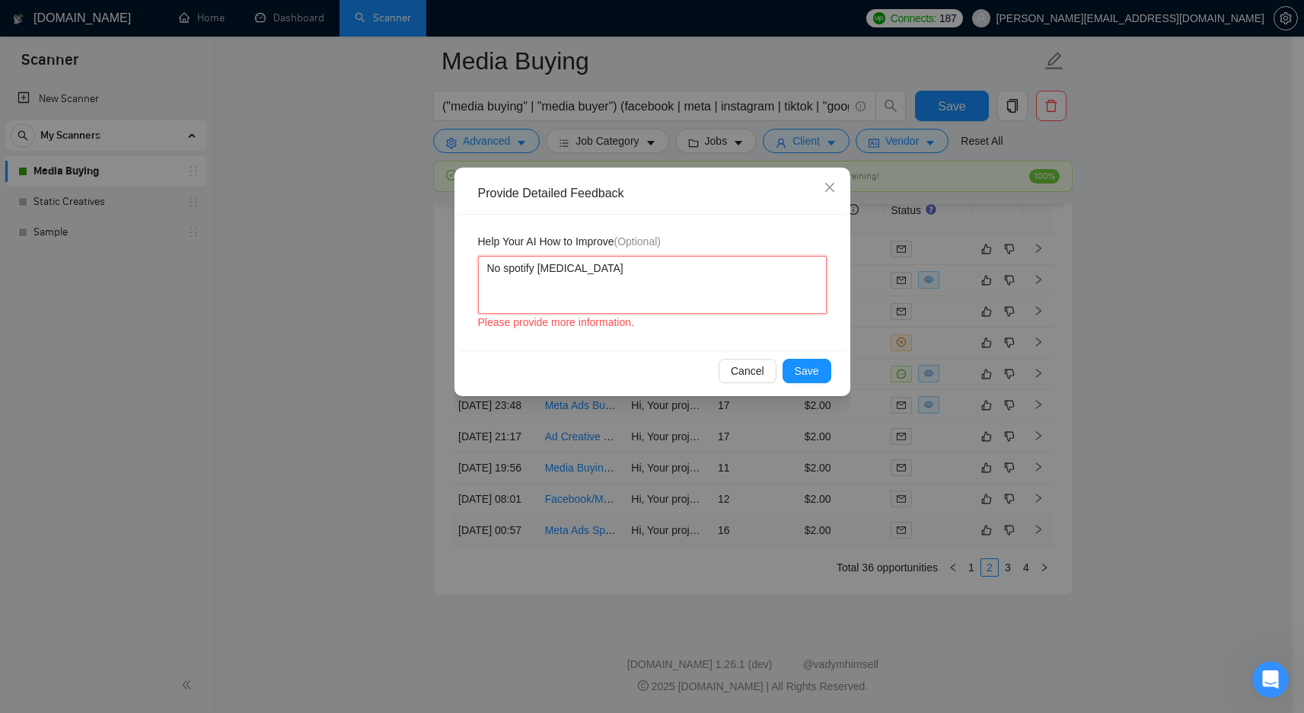
type textarea "No spotify relat"
type textarea "No spotify relate"
type textarea "No spotify related"
type textarea "No spotify related j"
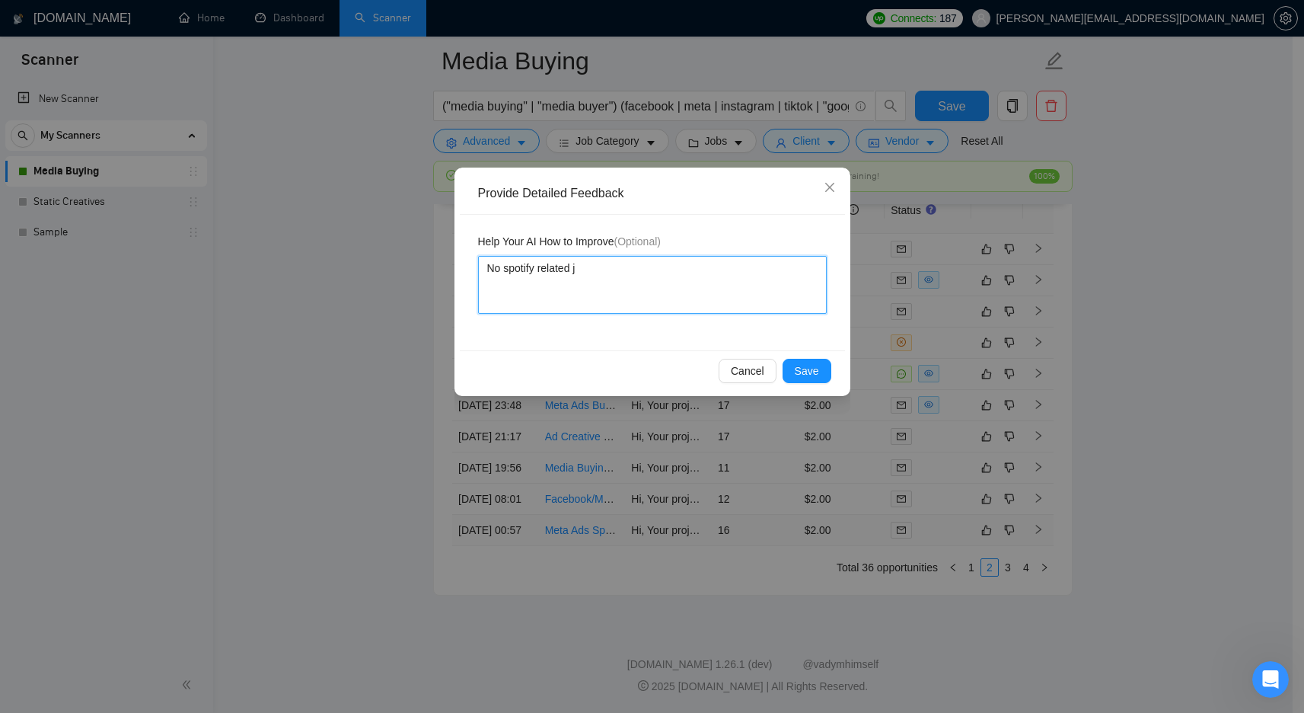
type textarea "No spotify related jo"
type textarea "No spotify related job"
type textarea "No spotify related jobs"
click at [815, 376] on span "Save" at bounding box center [807, 370] width 24 height 17
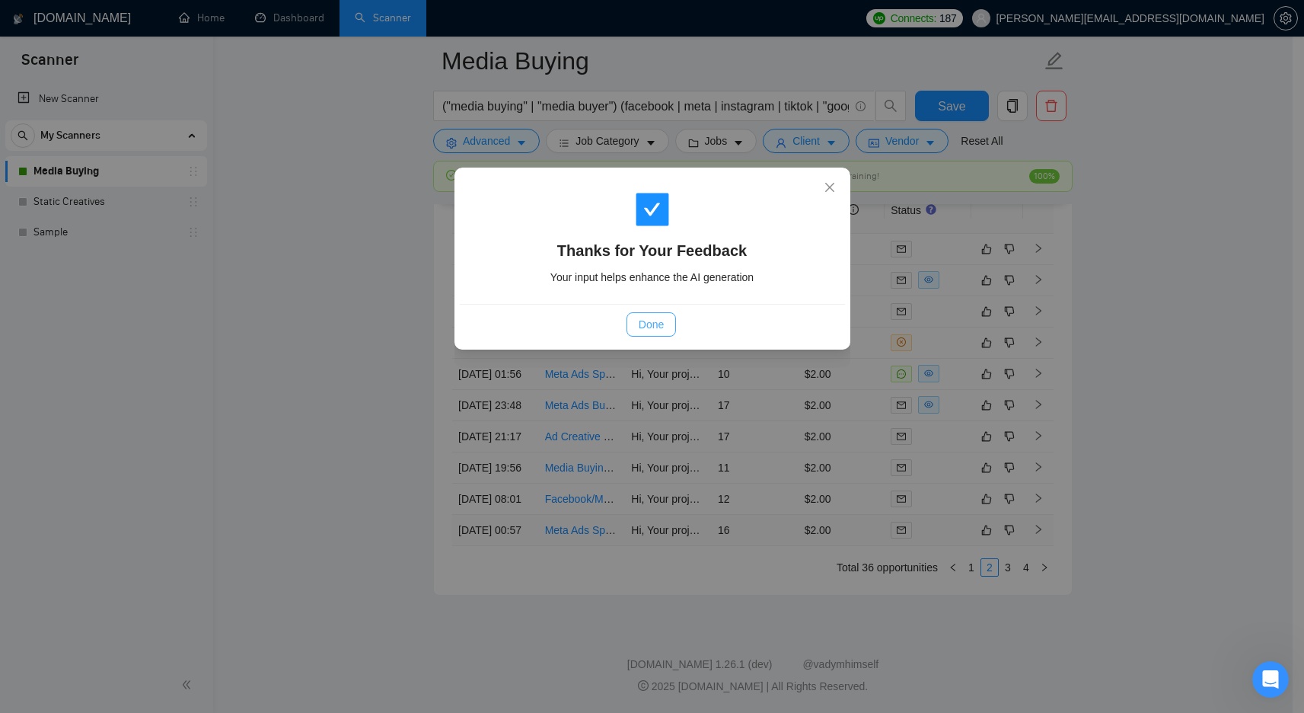
click at [648, 330] on span "Done" at bounding box center [651, 324] width 25 height 17
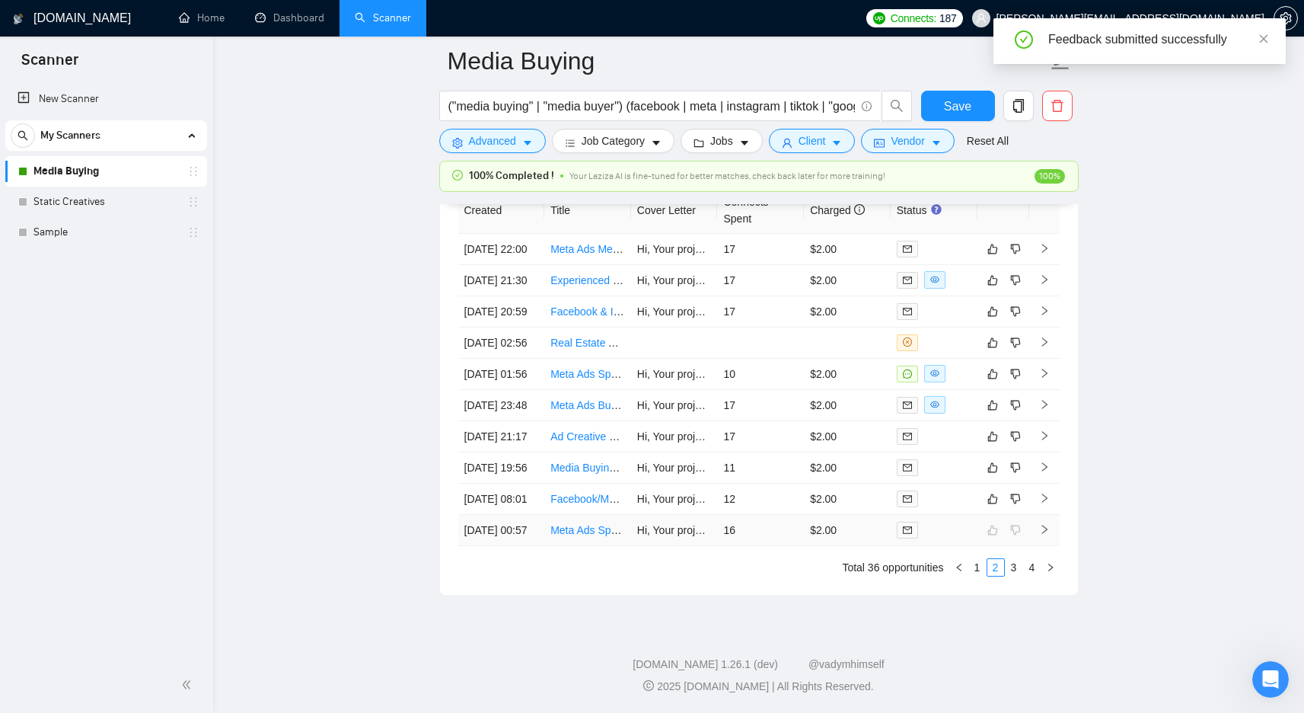
scroll to position [4062, 0]
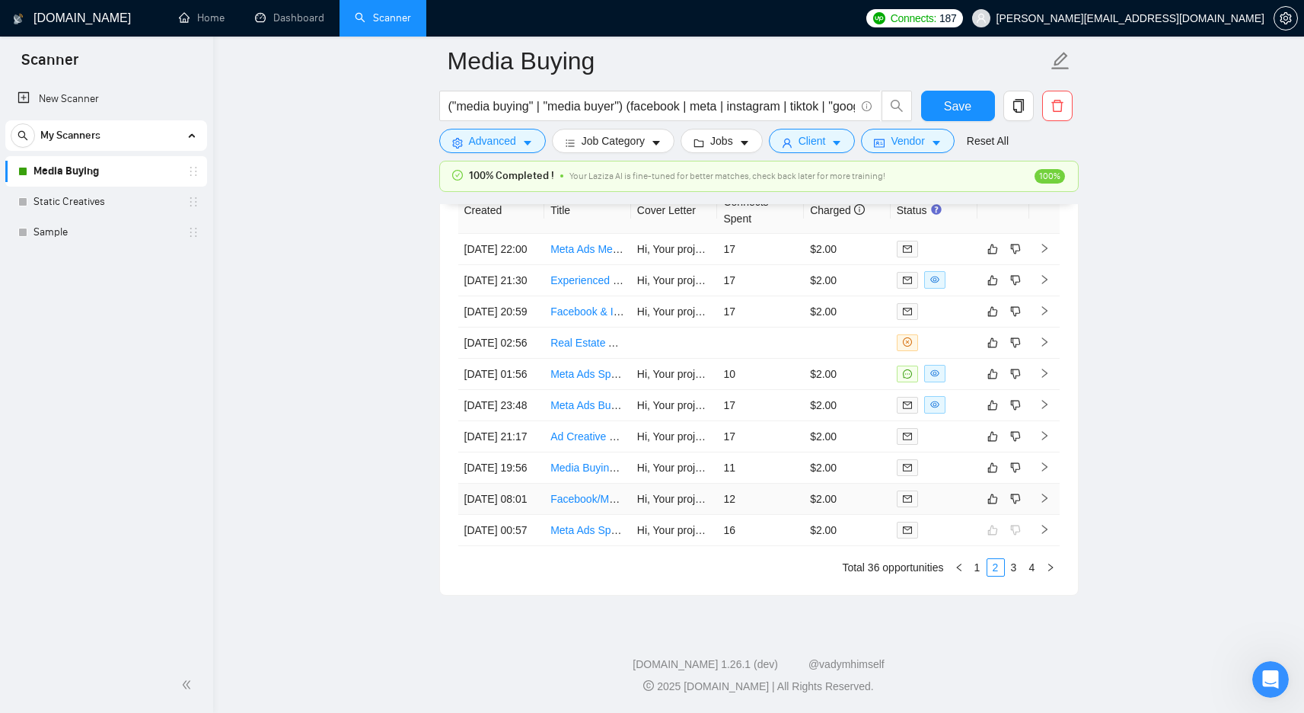
click at [793, 515] on td "12" at bounding box center [760, 498] width 87 height 31
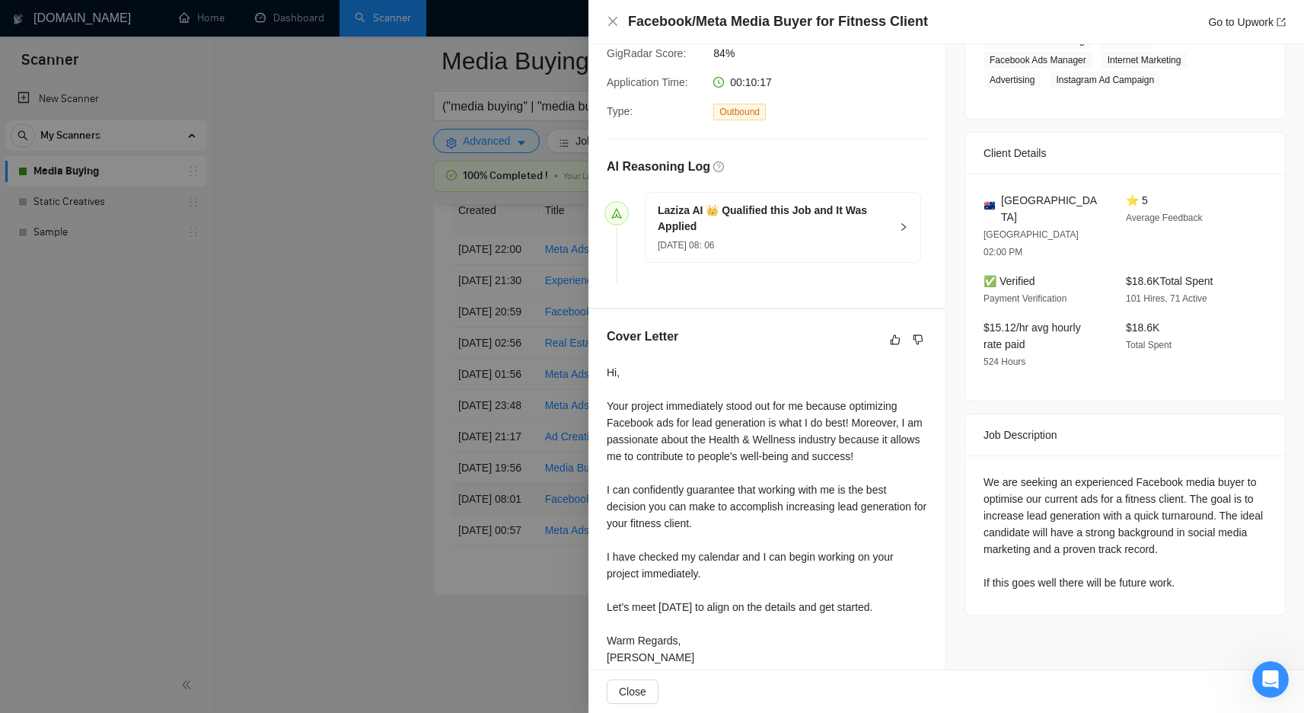
scroll to position [302, 0]
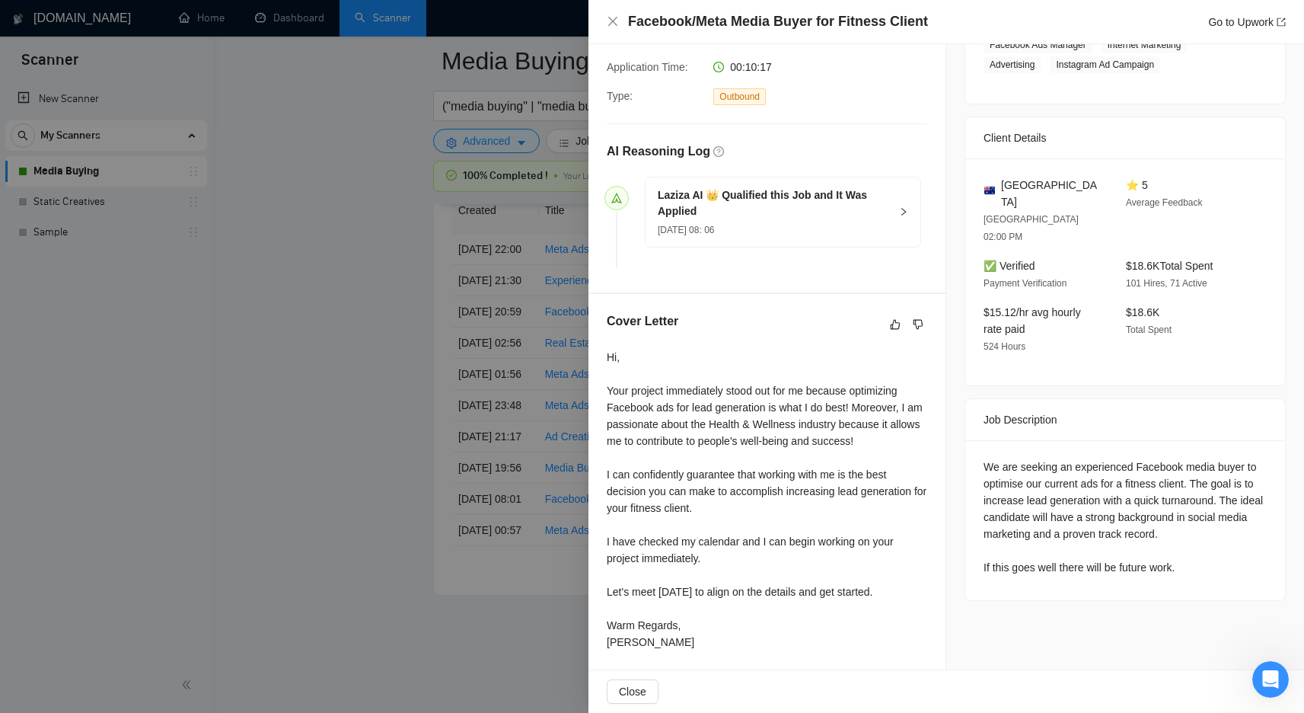
click at [353, 482] on div at bounding box center [652, 356] width 1304 height 713
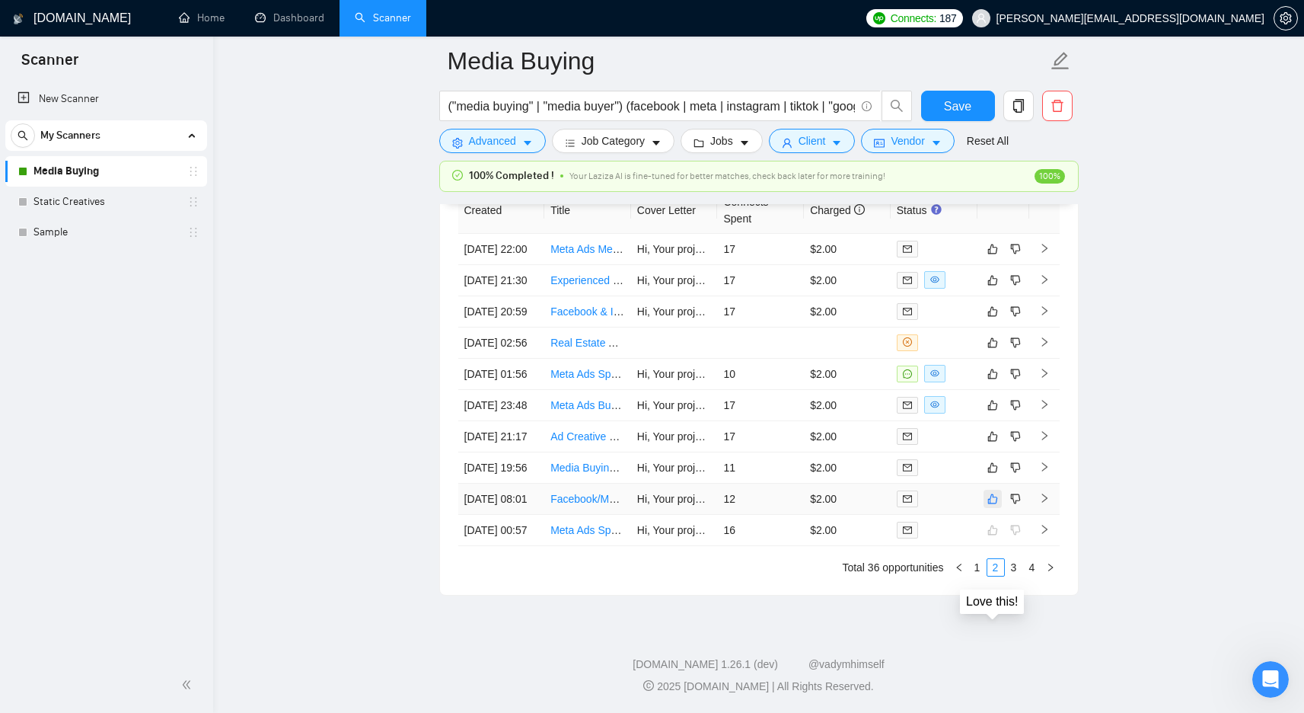
click at [996, 505] on icon "like" at bounding box center [993, 499] width 11 height 12
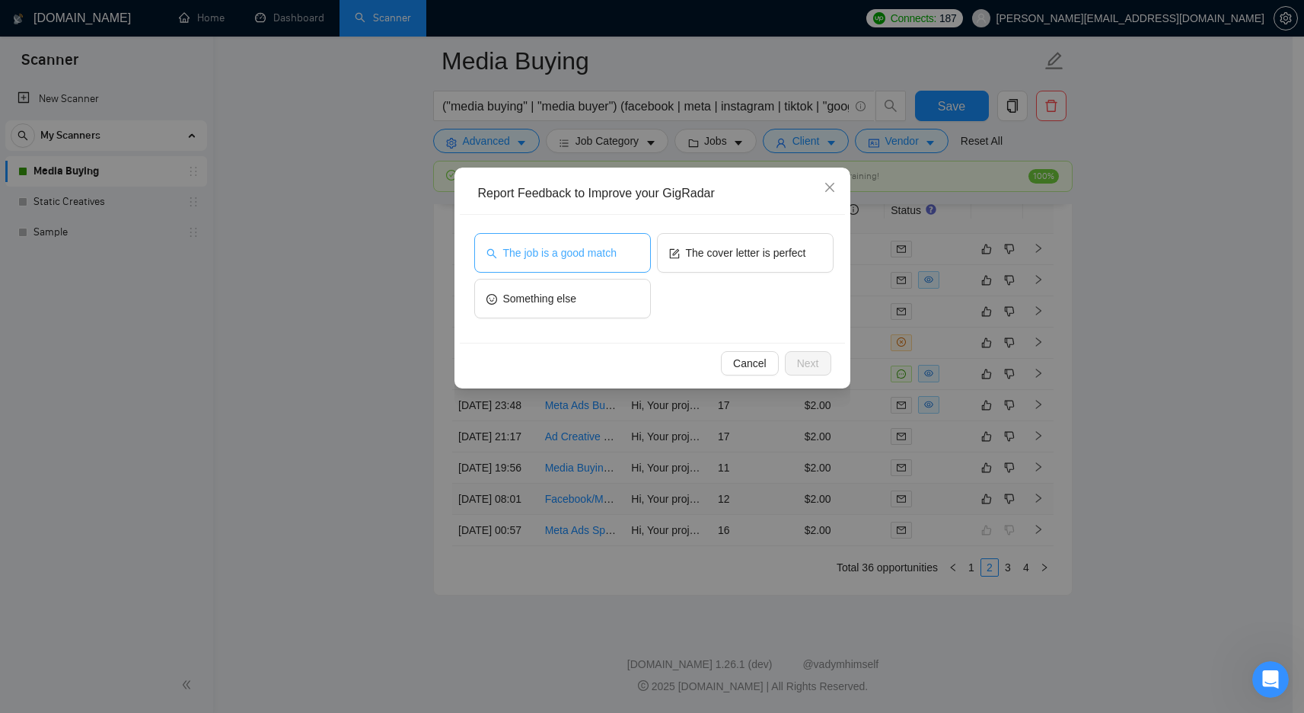
click at [596, 244] on span "The job is a good match" at bounding box center [559, 252] width 113 height 17
click at [809, 352] on button "Next" at bounding box center [808, 363] width 46 height 24
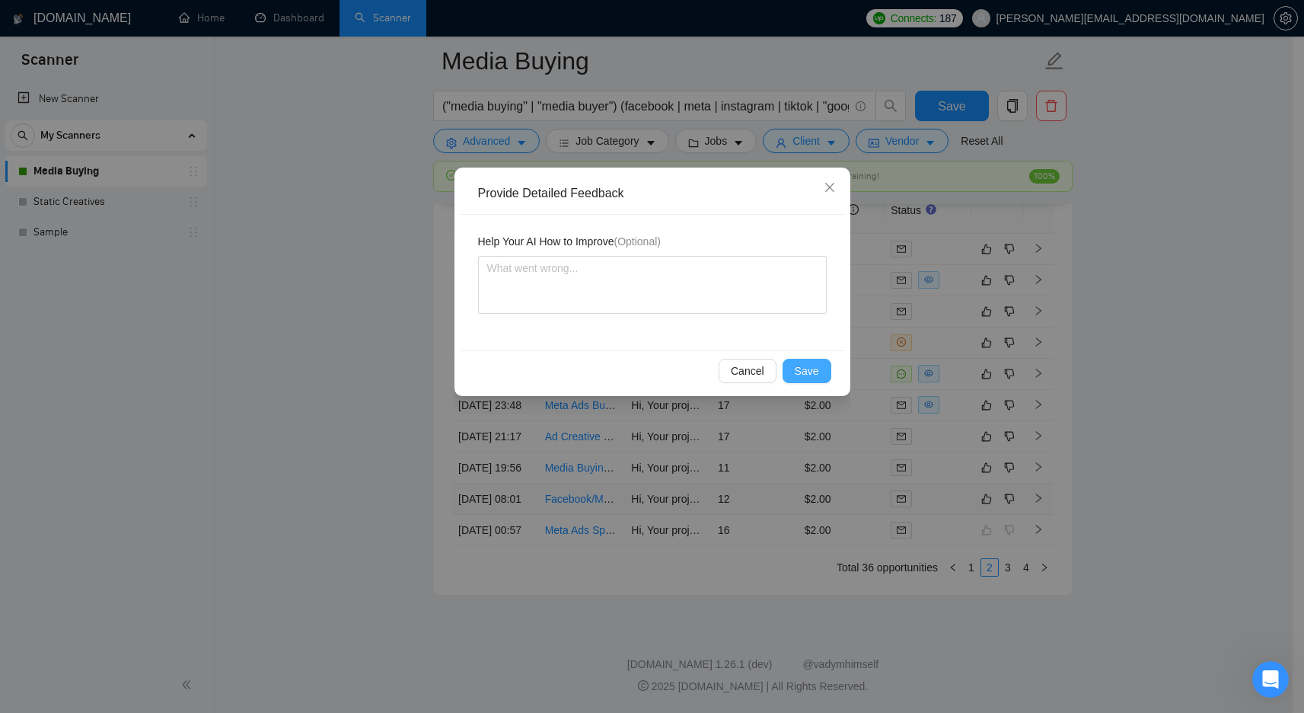
click at [810, 366] on span "Save" at bounding box center [807, 370] width 24 height 17
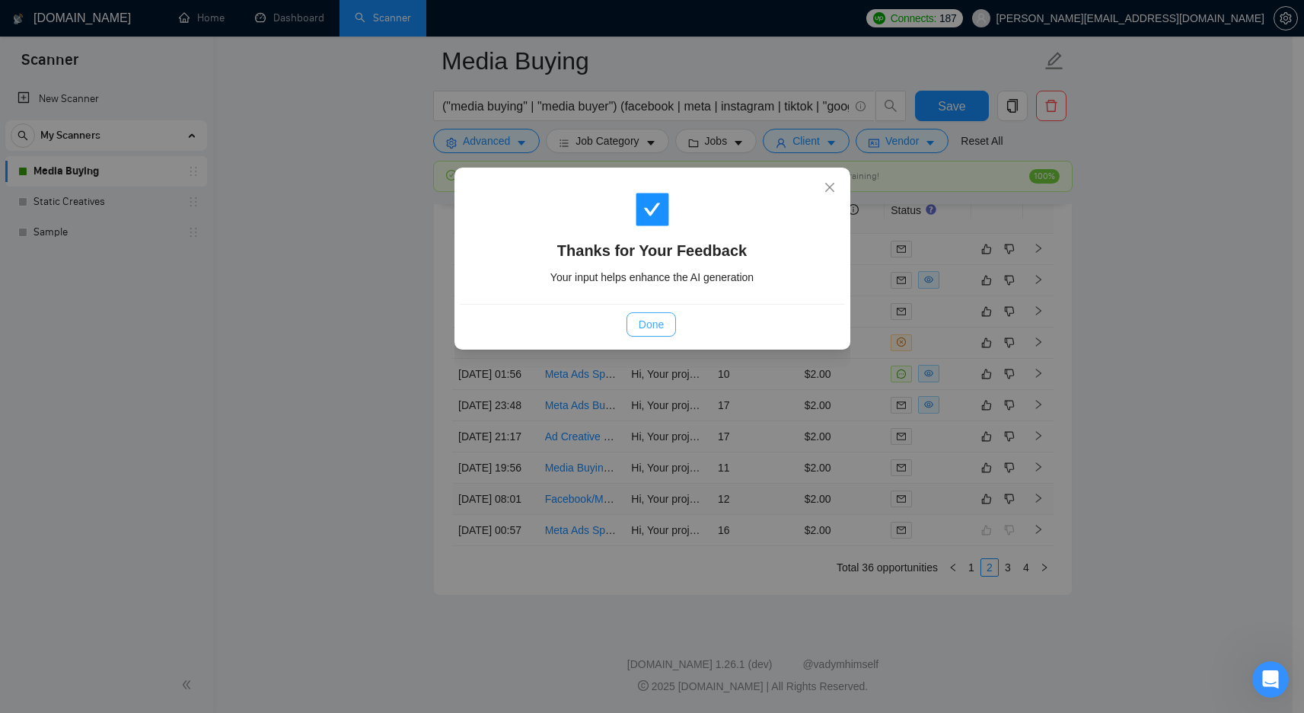
click at [656, 316] on span "Done" at bounding box center [651, 324] width 25 height 17
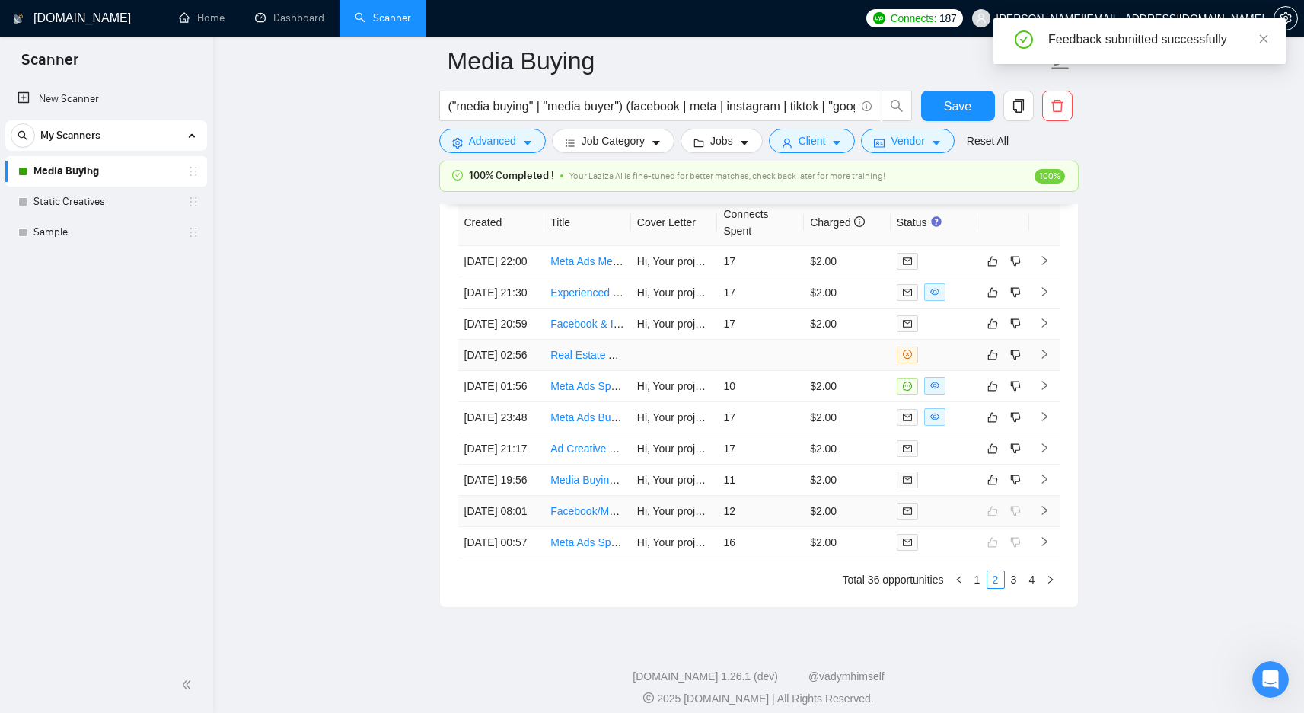
scroll to position [4023, 0]
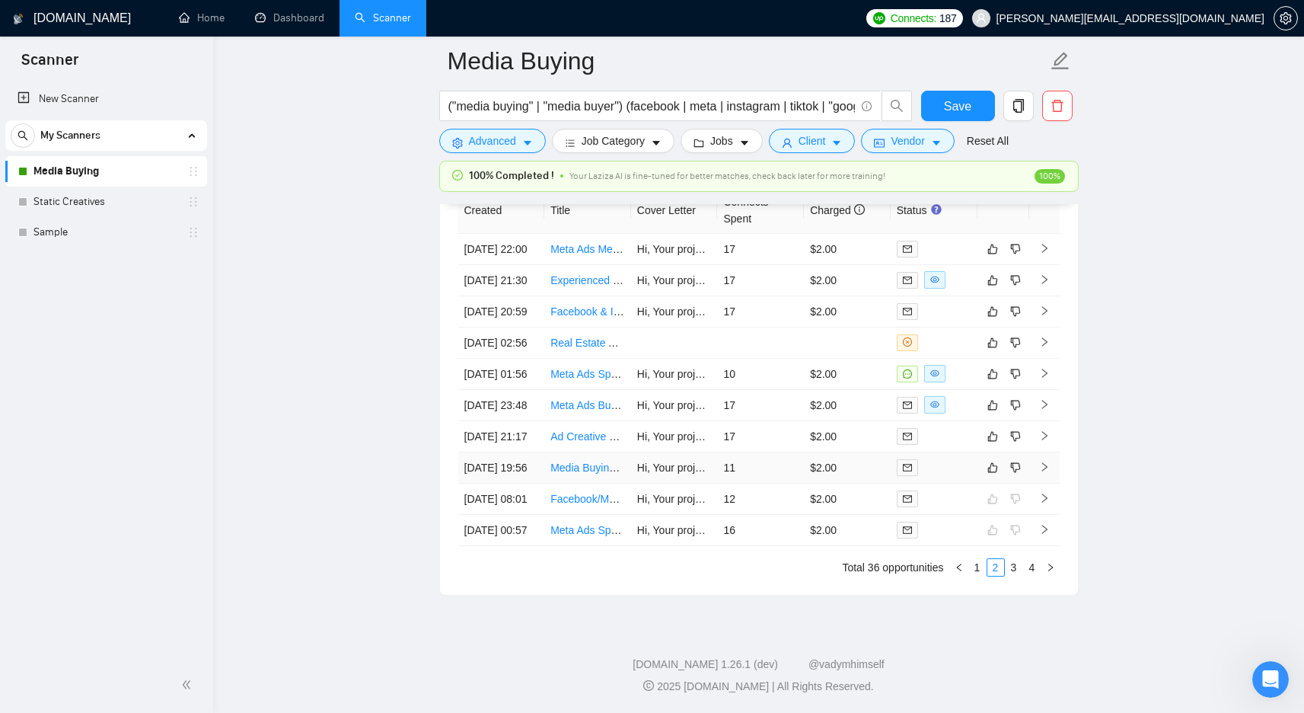
click at [770, 483] on td "11" at bounding box center [760, 467] width 87 height 31
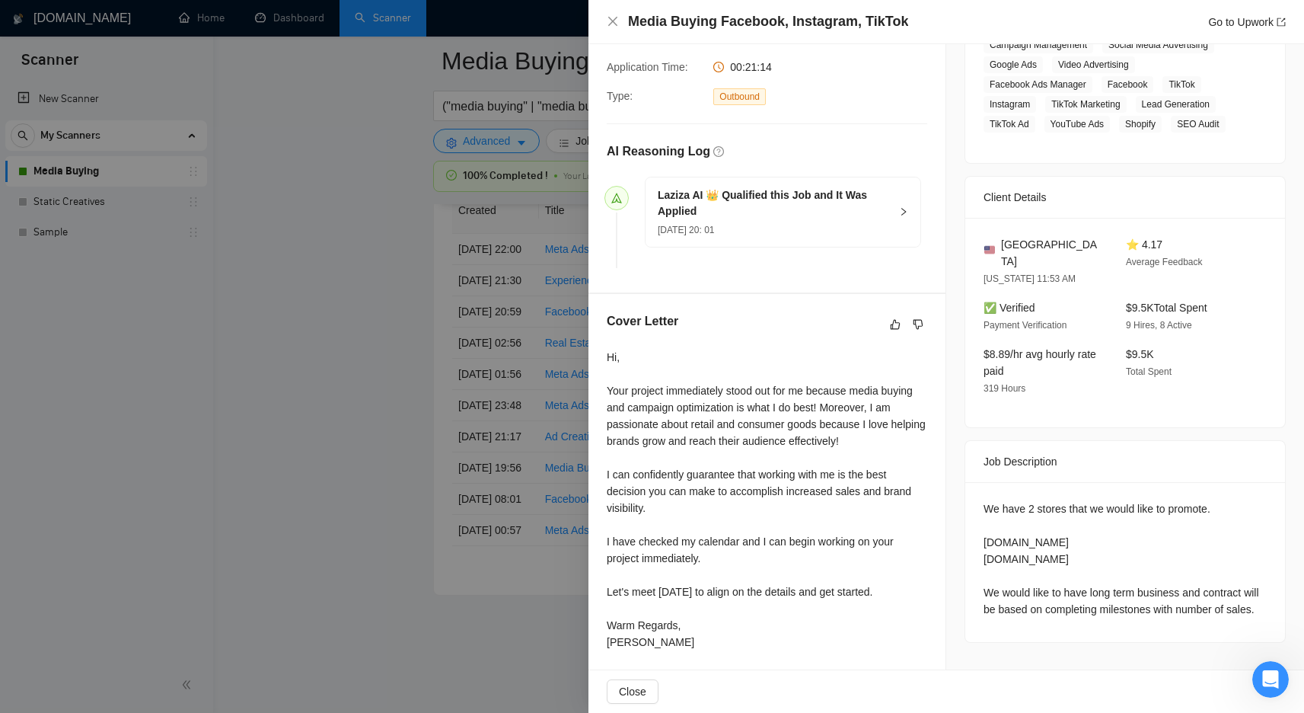
scroll to position [4026, 0]
click at [460, 297] on div at bounding box center [652, 356] width 1304 height 713
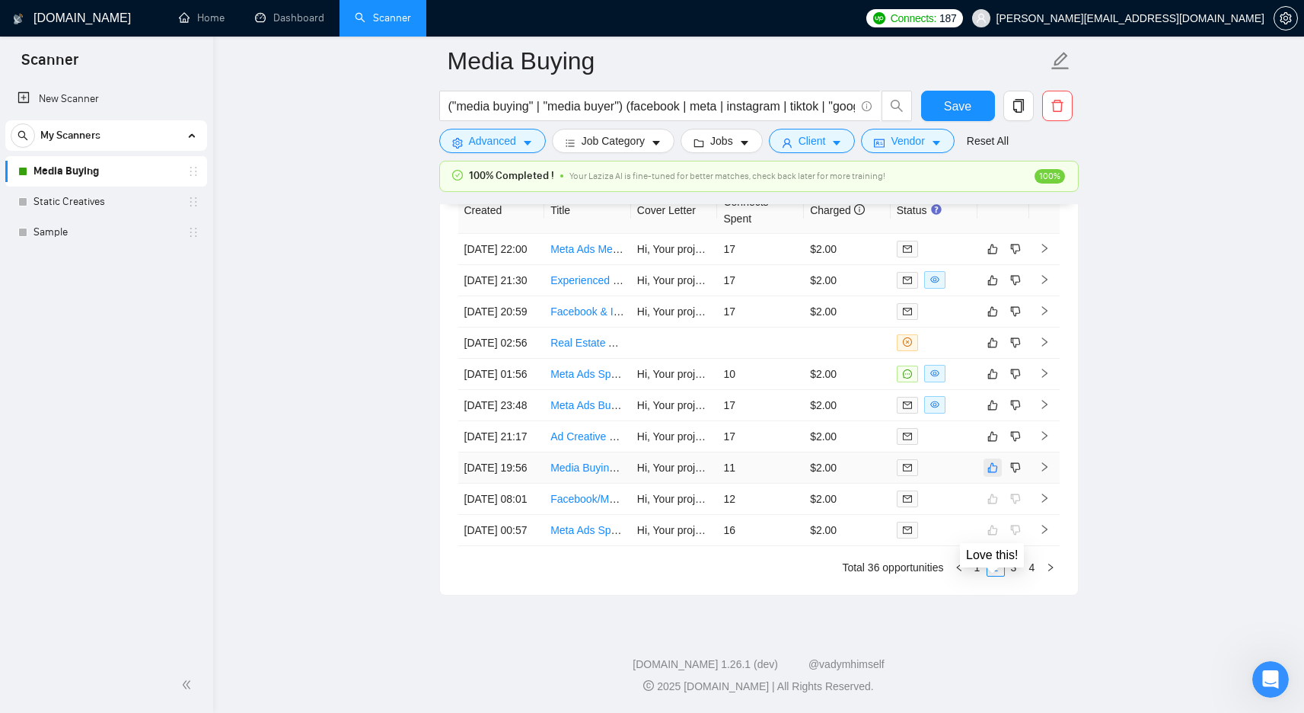
click at [990, 472] on icon "like" at bounding box center [993, 467] width 10 height 10
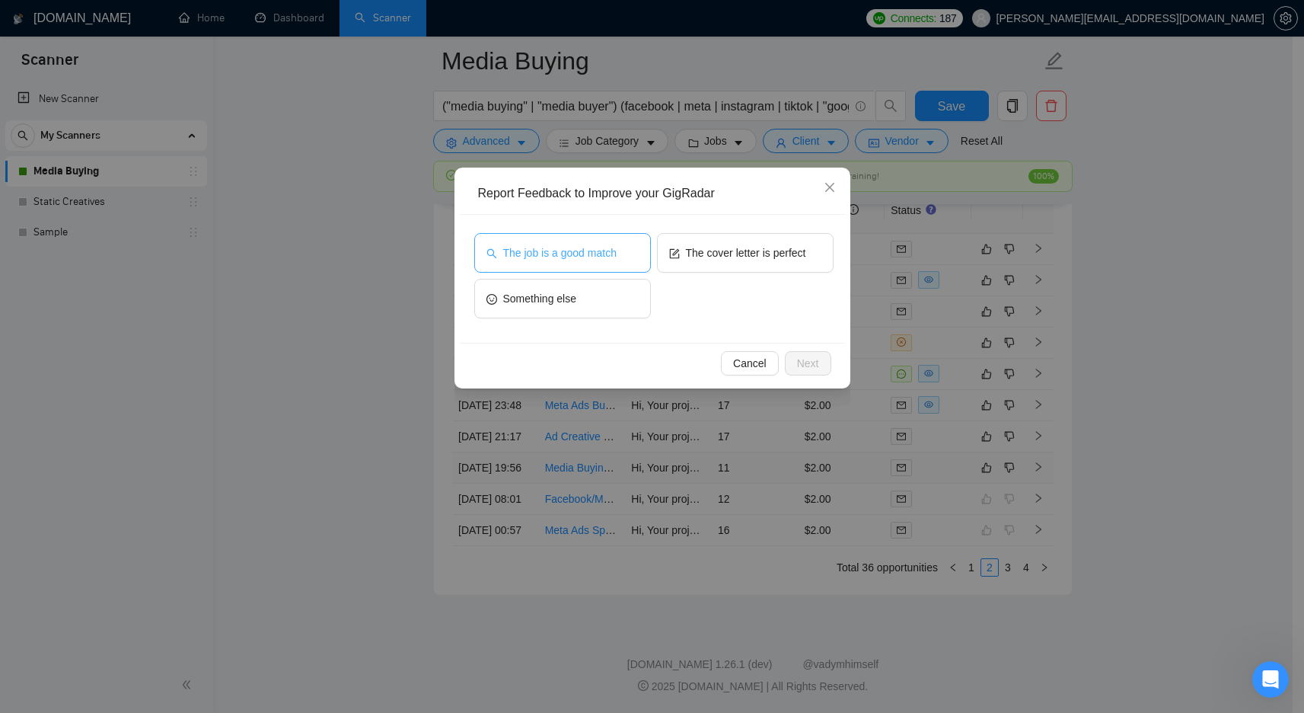
click at [607, 260] on span "The job is a good match" at bounding box center [559, 252] width 113 height 17
click at [799, 365] on span "Next" at bounding box center [808, 363] width 22 height 17
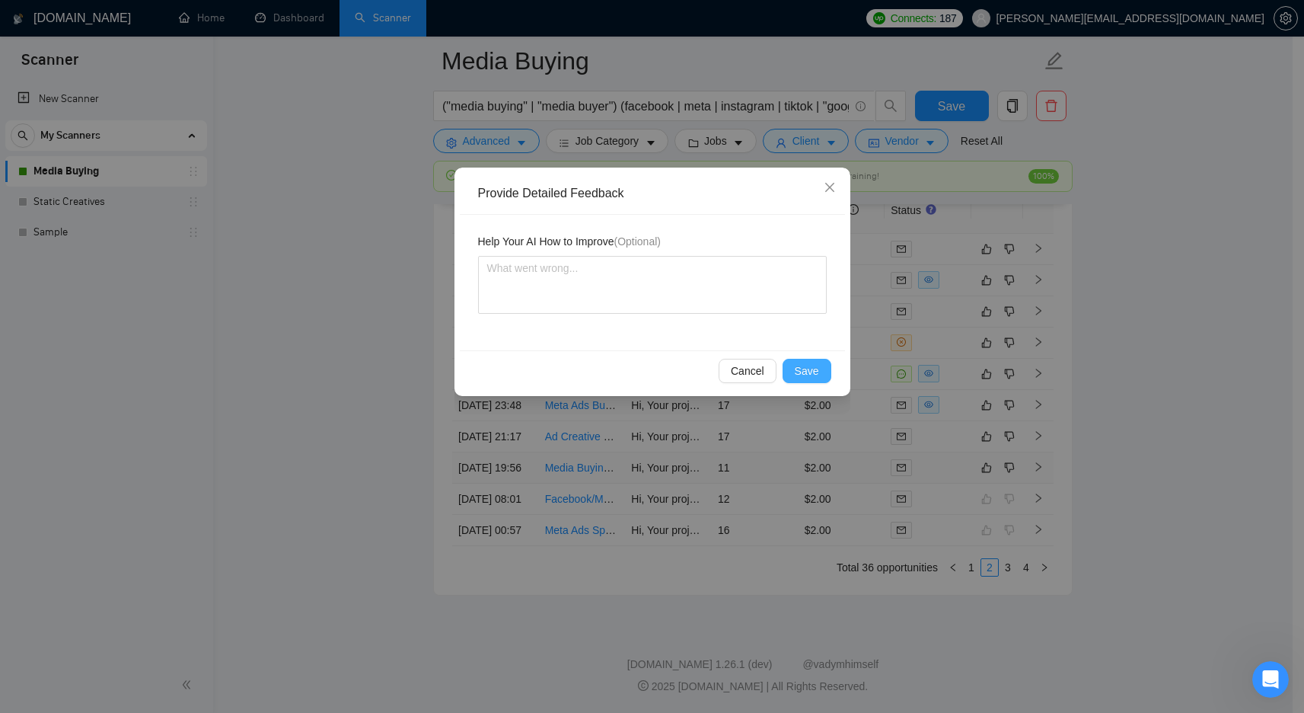
click at [799, 365] on span "Save" at bounding box center [807, 370] width 24 height 17
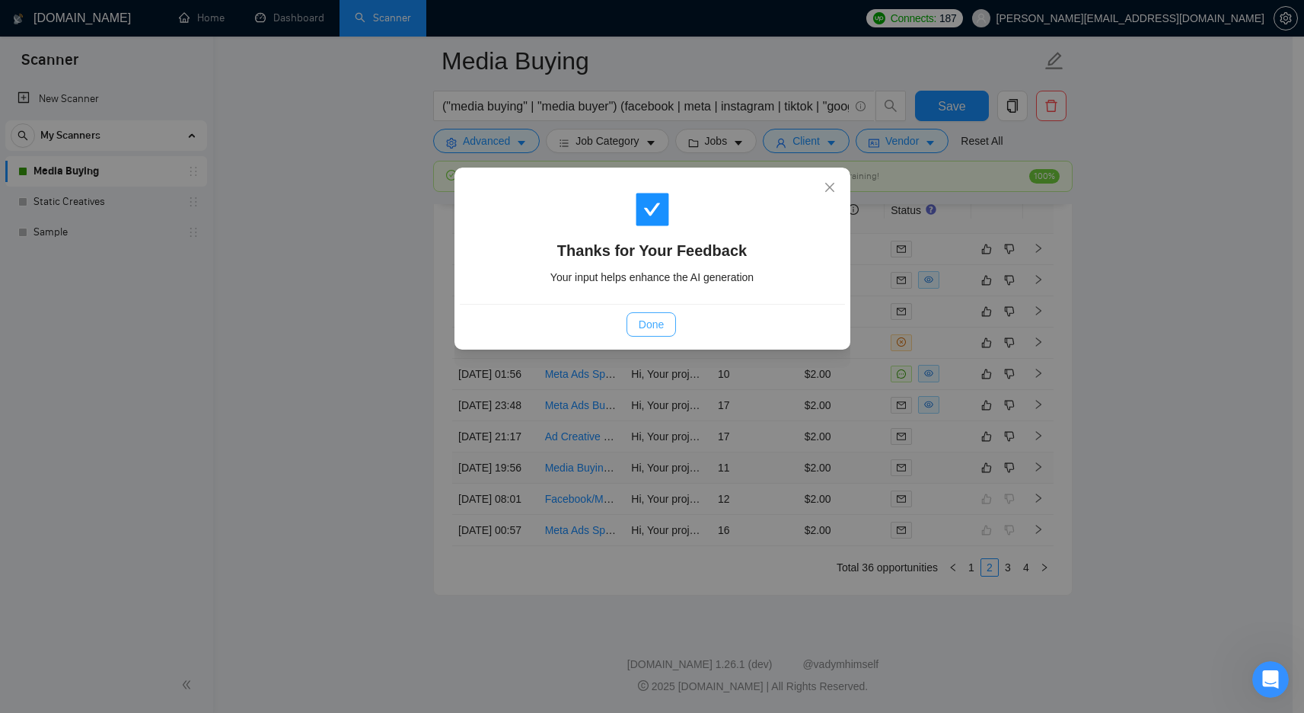
click at [641, 326] on span "Done" at bounding box center [651, 324] width 25 height 17
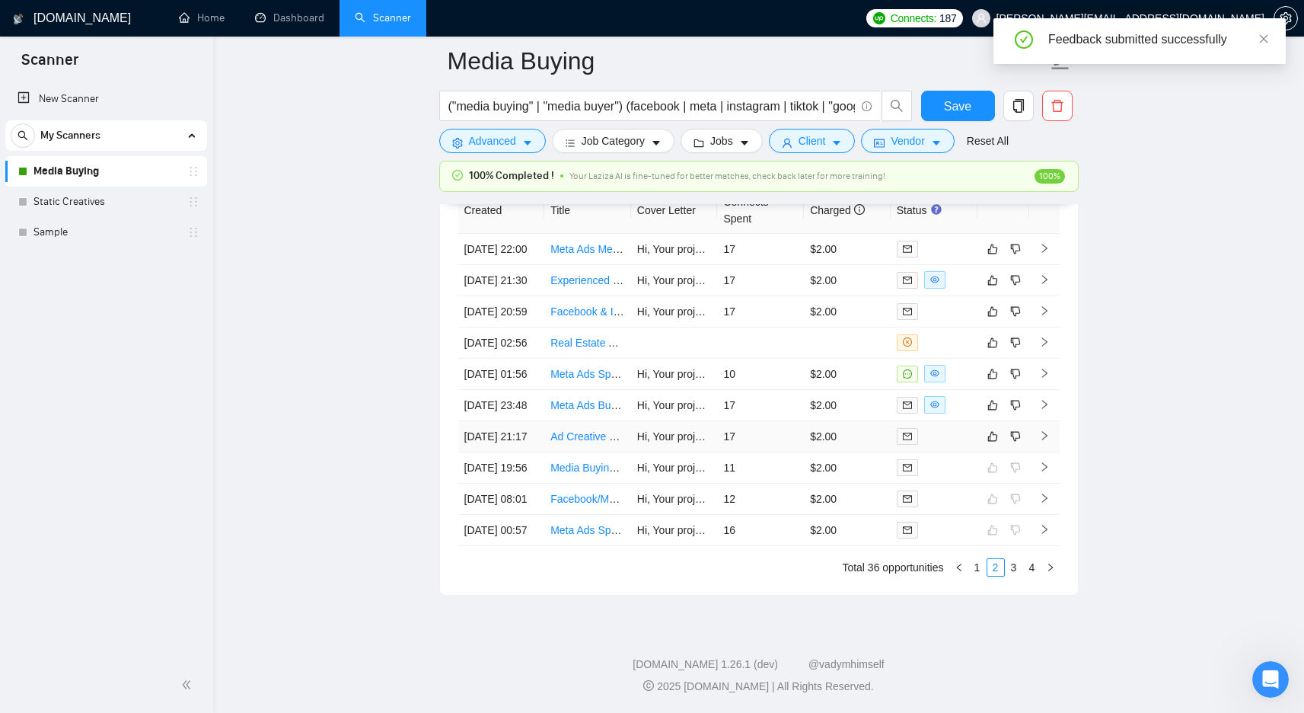
click at [771, 452] on td "17" at bounding box center [760, 436] width 87 height 31
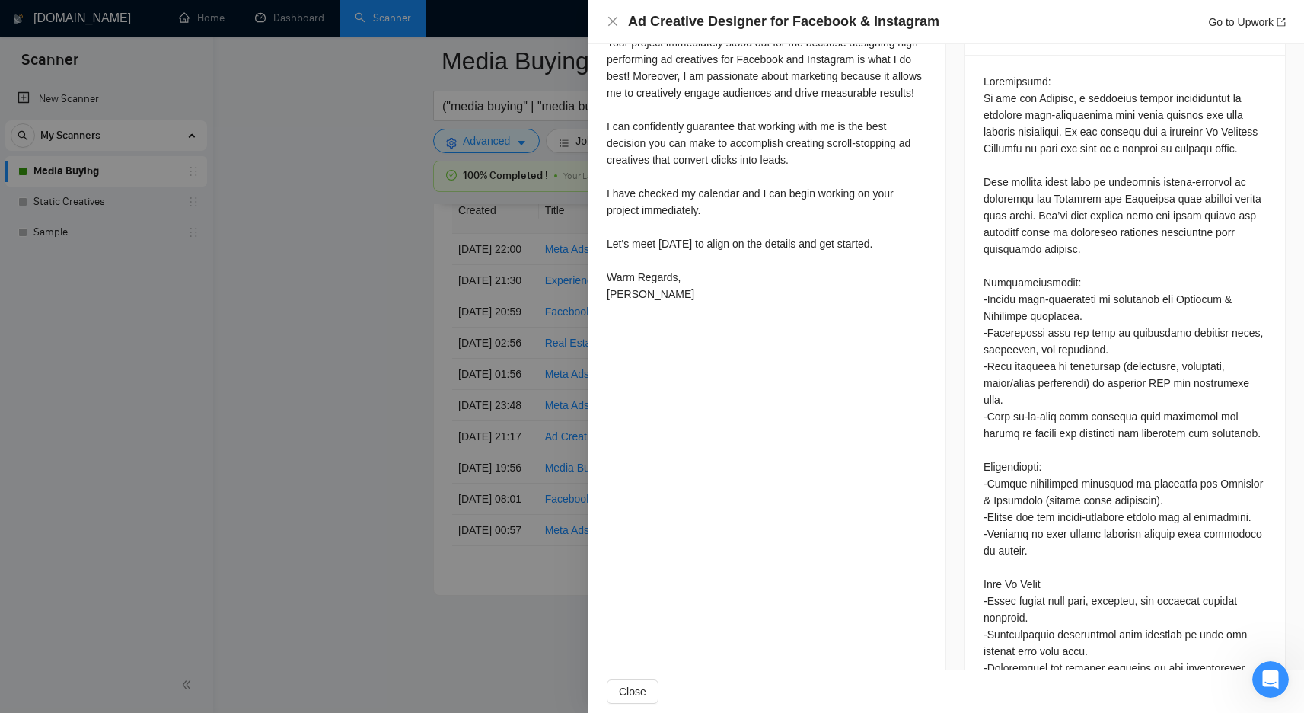
scroll to position [651, 0]
click at [437, 442] on div at bounding box center [652, 356] width 1304 height 713
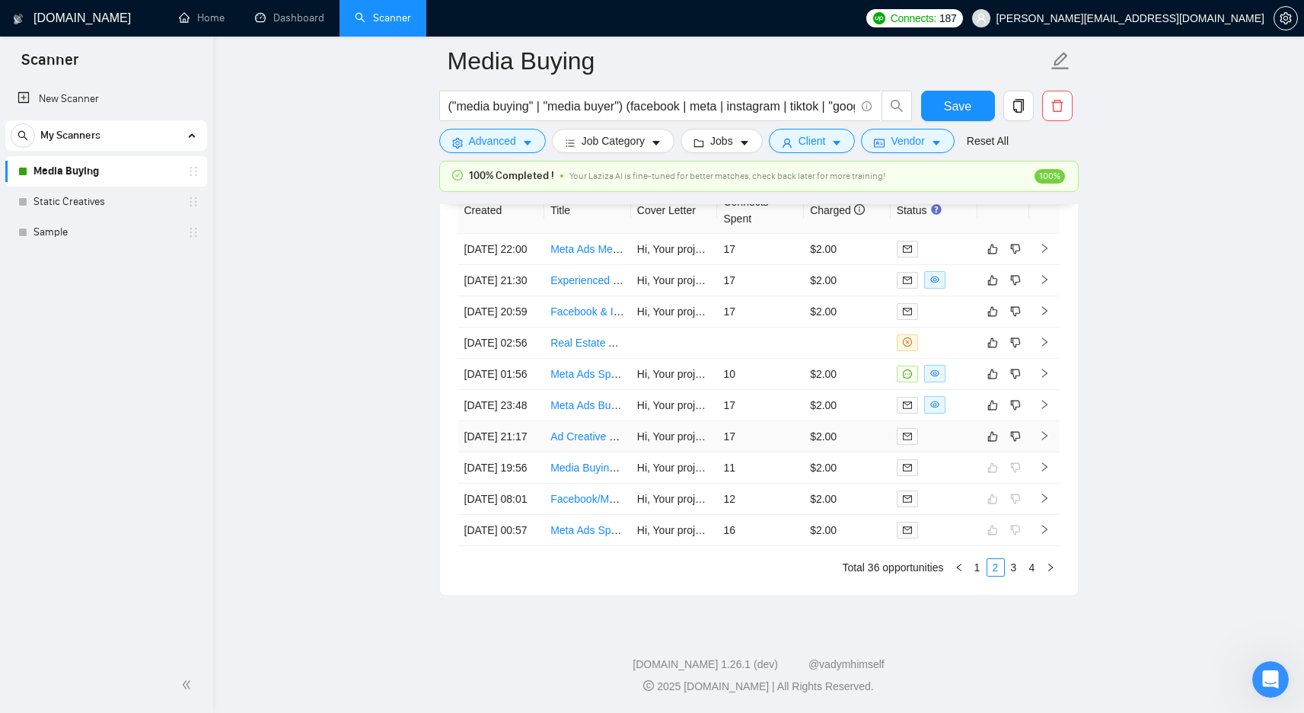
click at [776, 452] on td "17" at bounding box center [760, 436] width 87 height 31
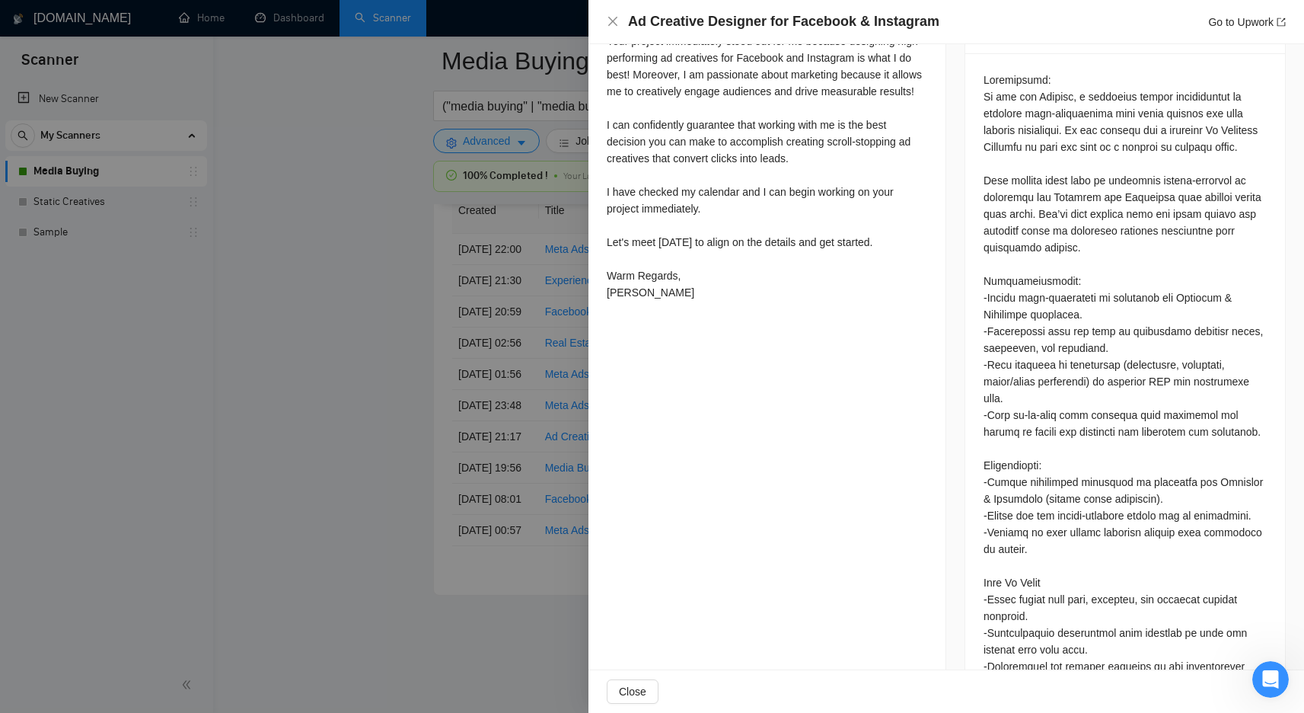
click at [432, 389] on div at bounding box center [652, 356] width 1304 height 713
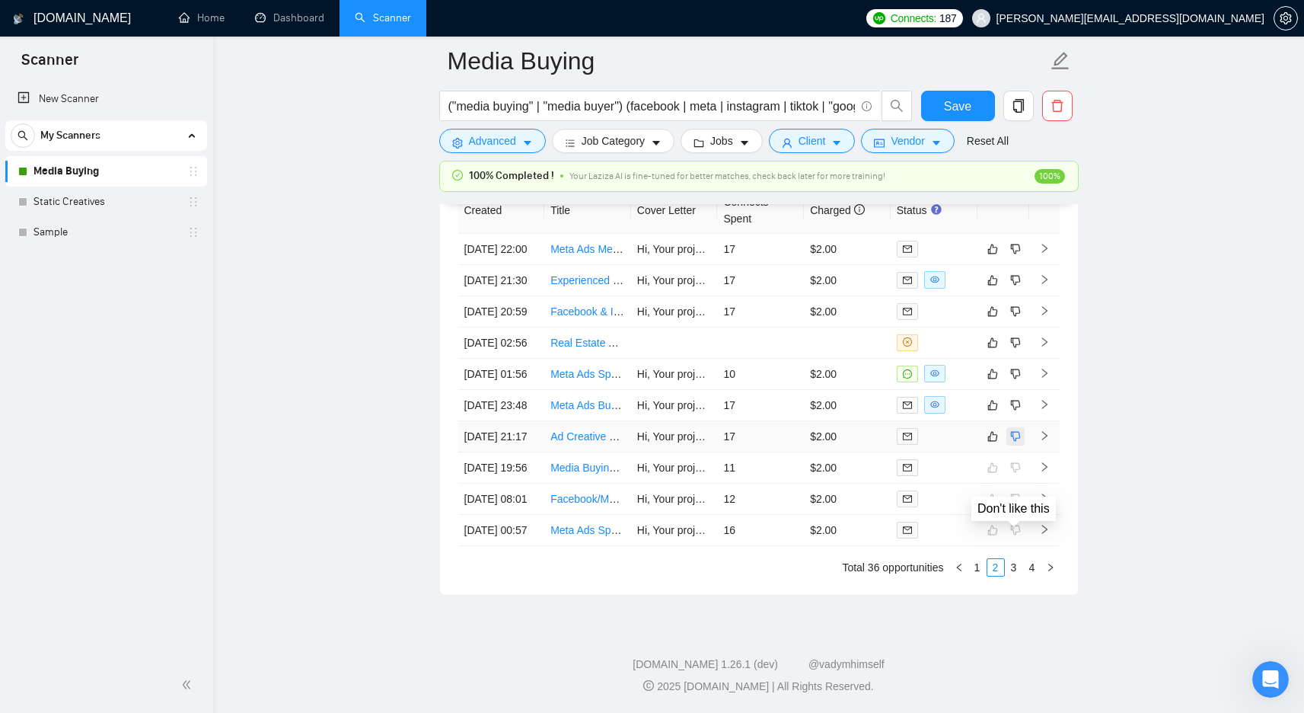
click at [1012, 442] on icon "dislike" at bounding box center [1015, 436] width 11 height 12
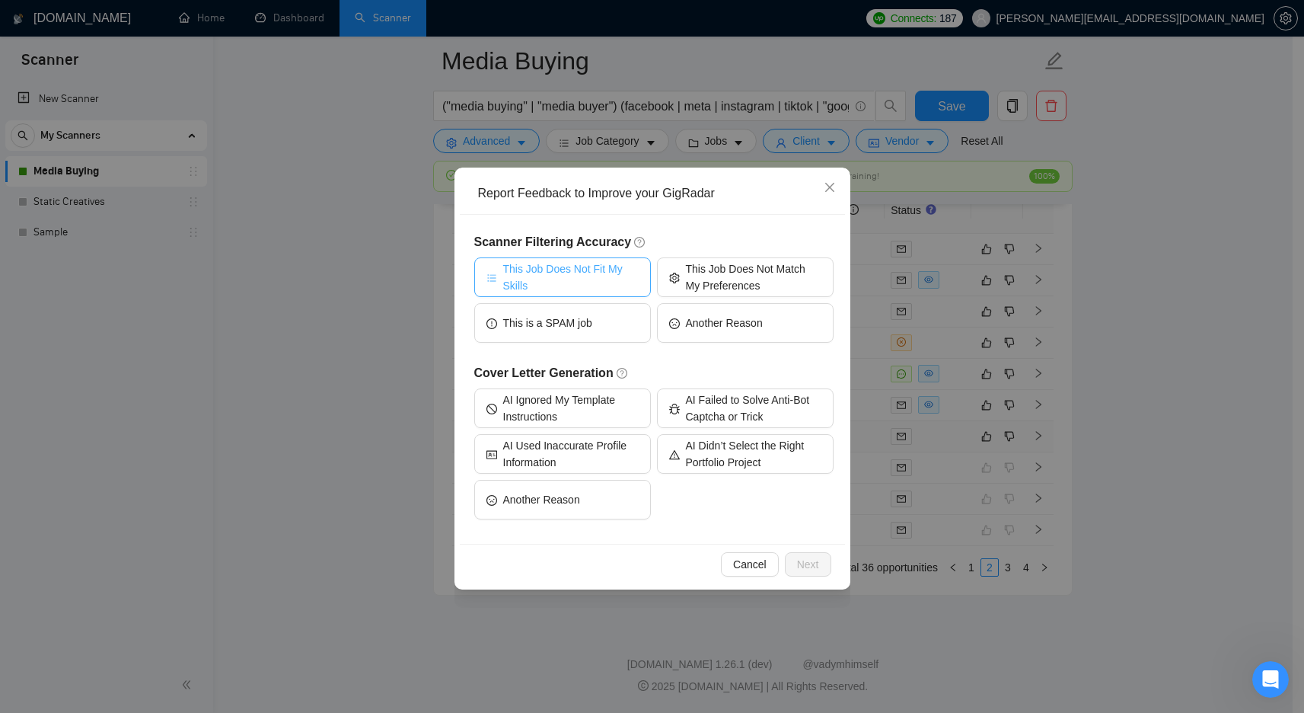
click at [560, 276] on span "This Job Does Not Fit My Skills" at bounding box center [571, 277] width 136 height 34
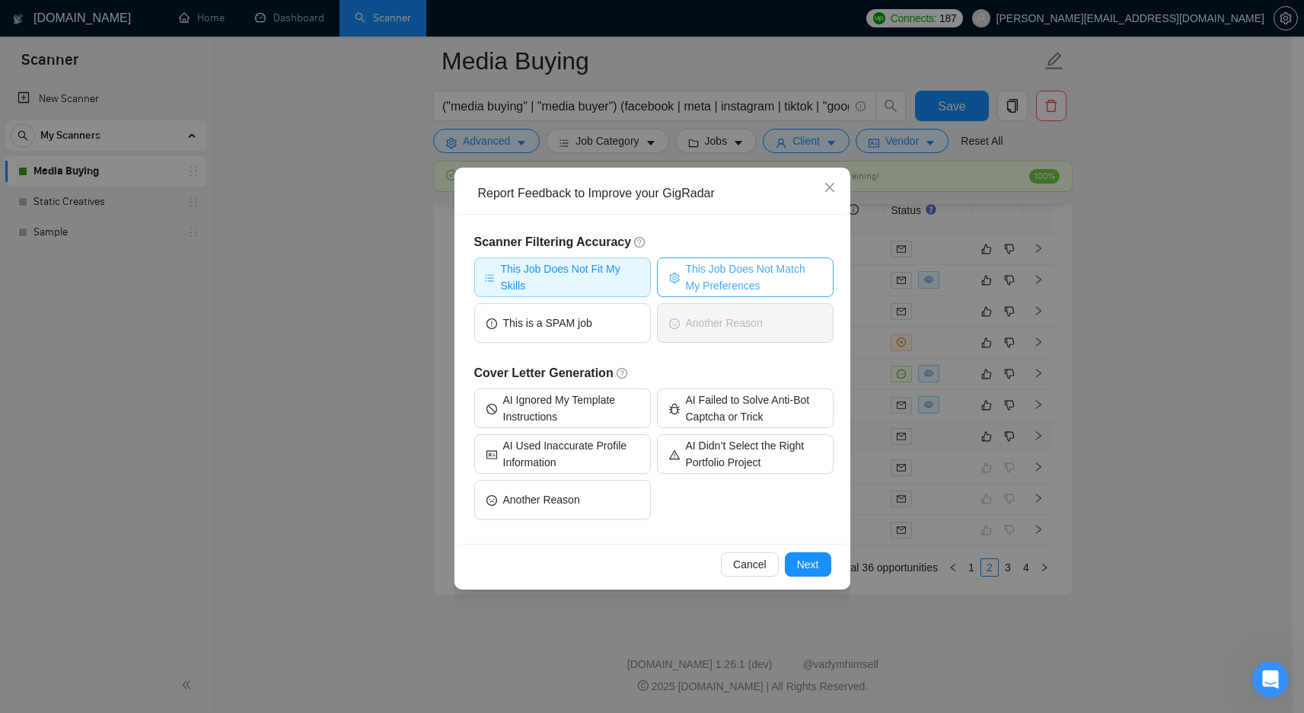
click at [710, 273] on span "This Job Does Not Match My Preferences" at bounding box center [754, 277] width 136 height 34
click at [813, 563] on span "Next" at bounding box center [808, 564] width 22 height 17
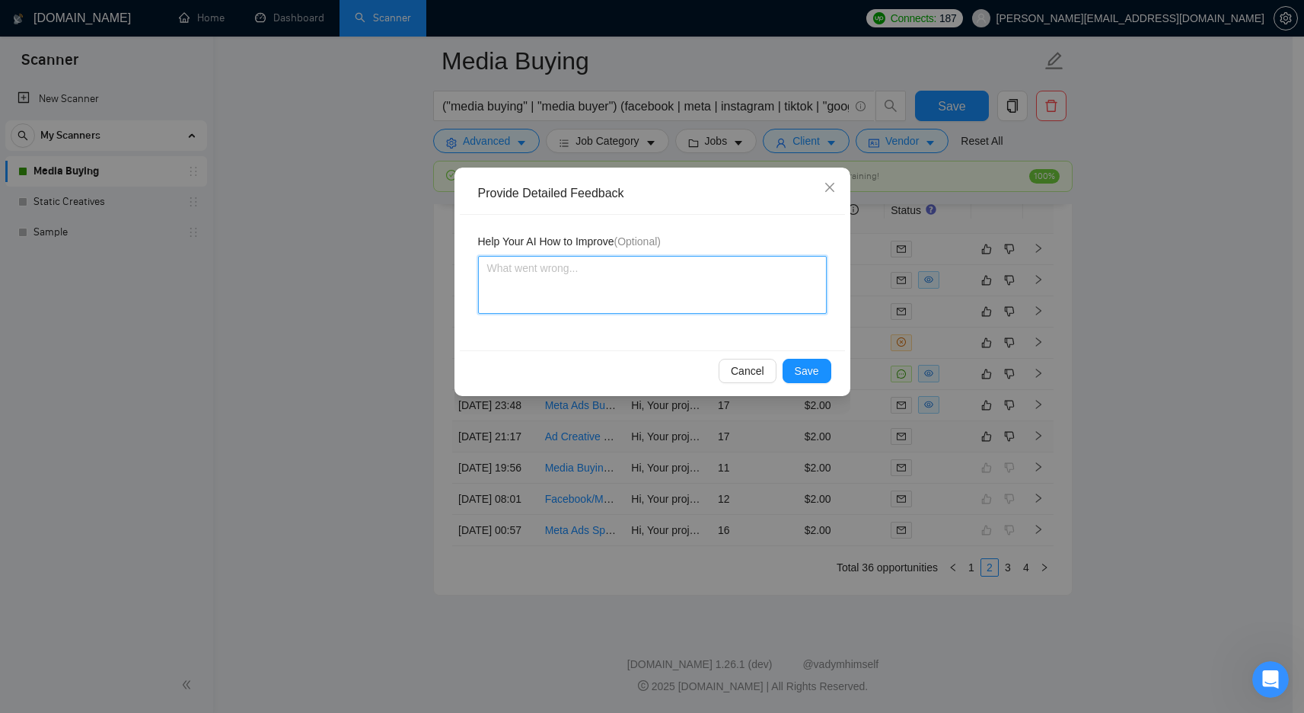
click at [594, 273] on textarea at bounding box center [652, 285] width 349 height 58
type textarea "t"
type textarea "th"
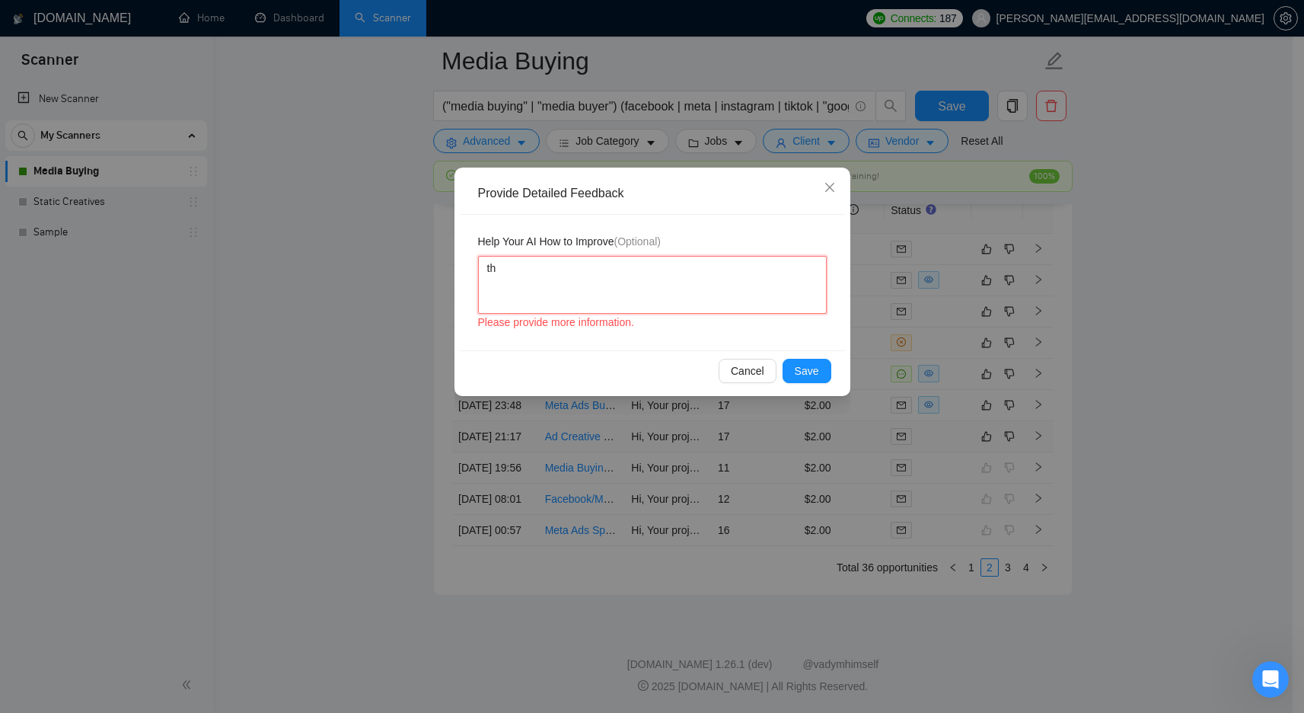
type textarea "thi"
type textarea "this"
type textarea "this j"
type textarea "this jo"
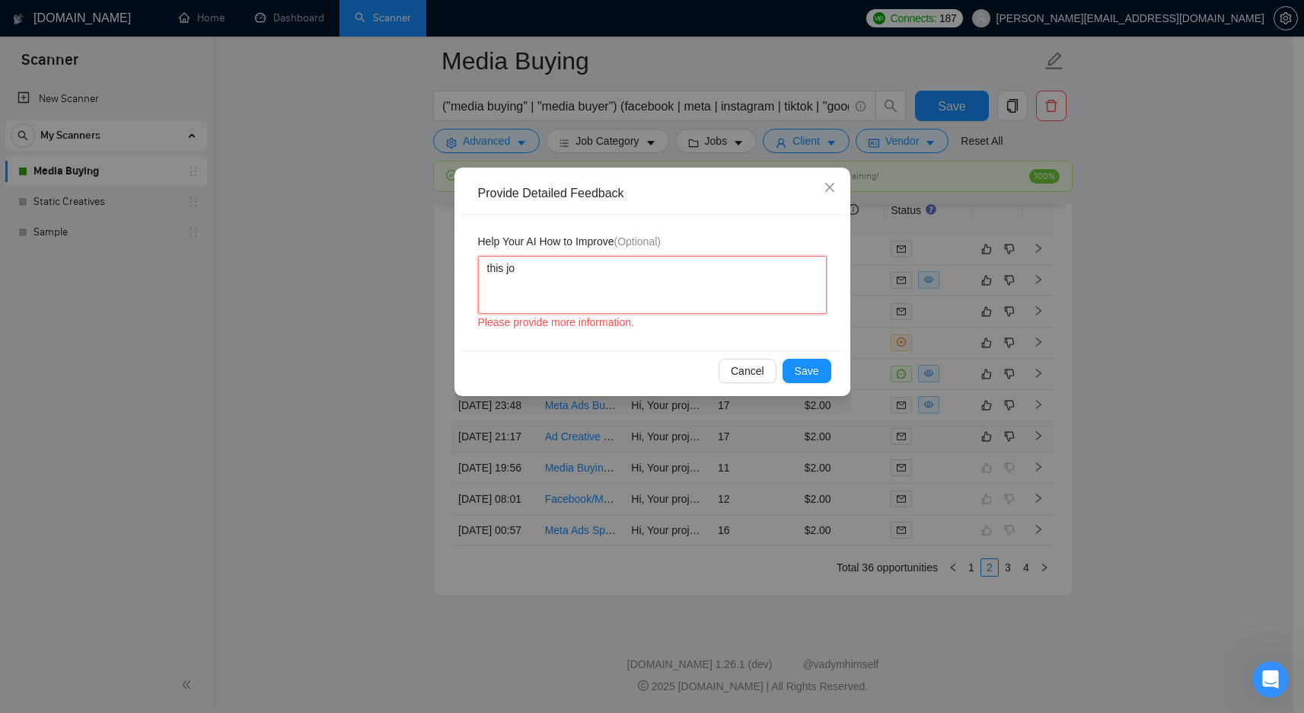
type textarea "this jon"
type textarea "this jon i"
type textarea "this jon"
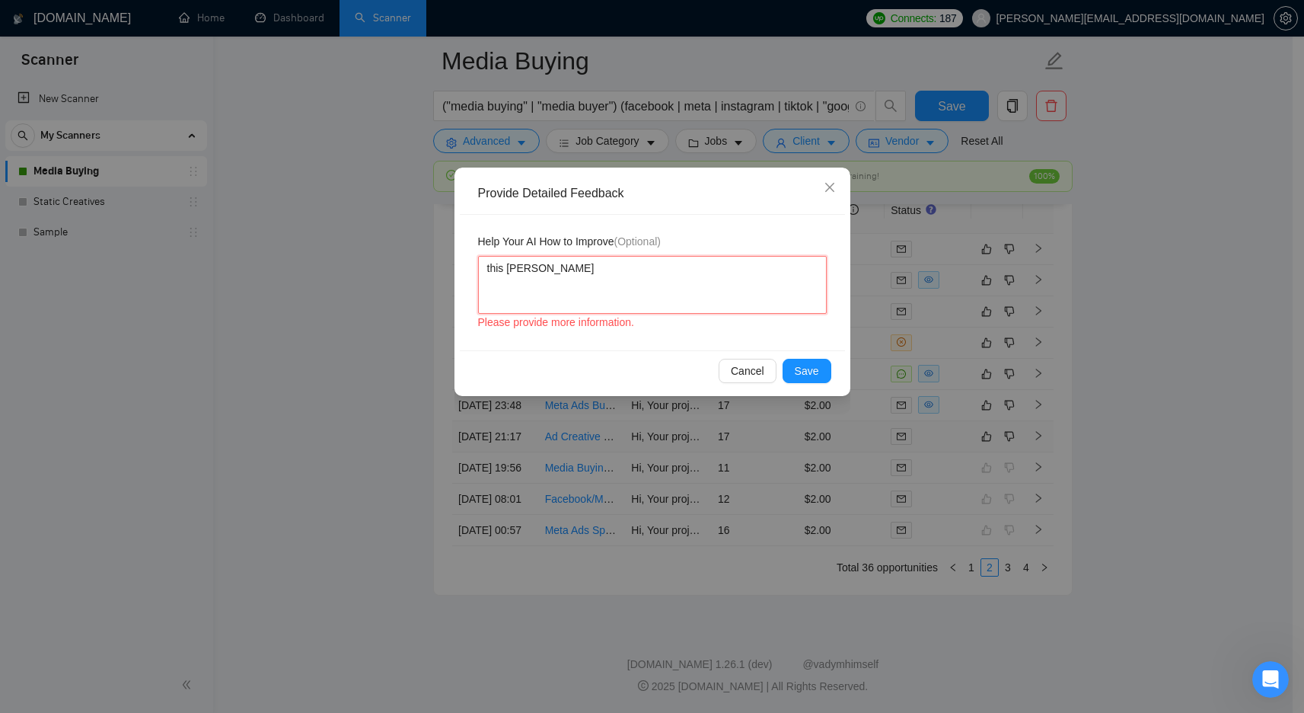
type textarea "this jo"
type textarea "this job"
type textarea "this job i"
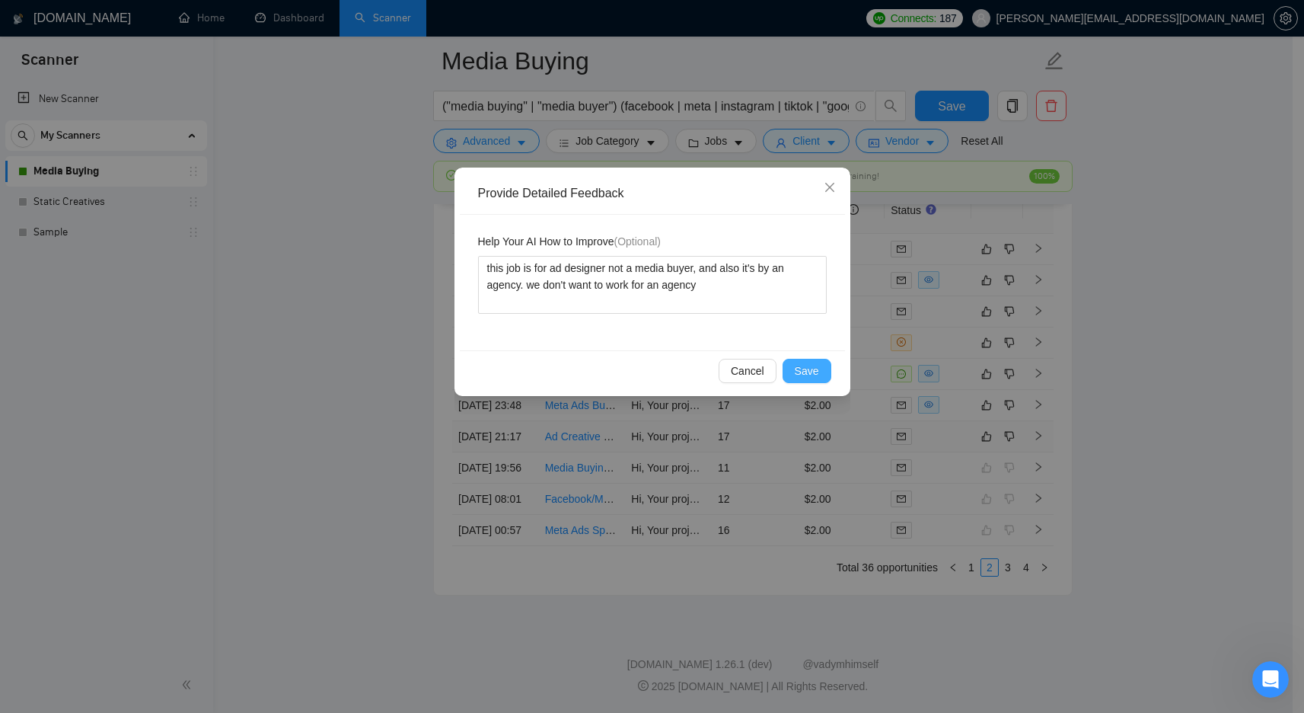
click at [806, 374] on span "Save" at bounding box center [807, 370] width 24 height 17
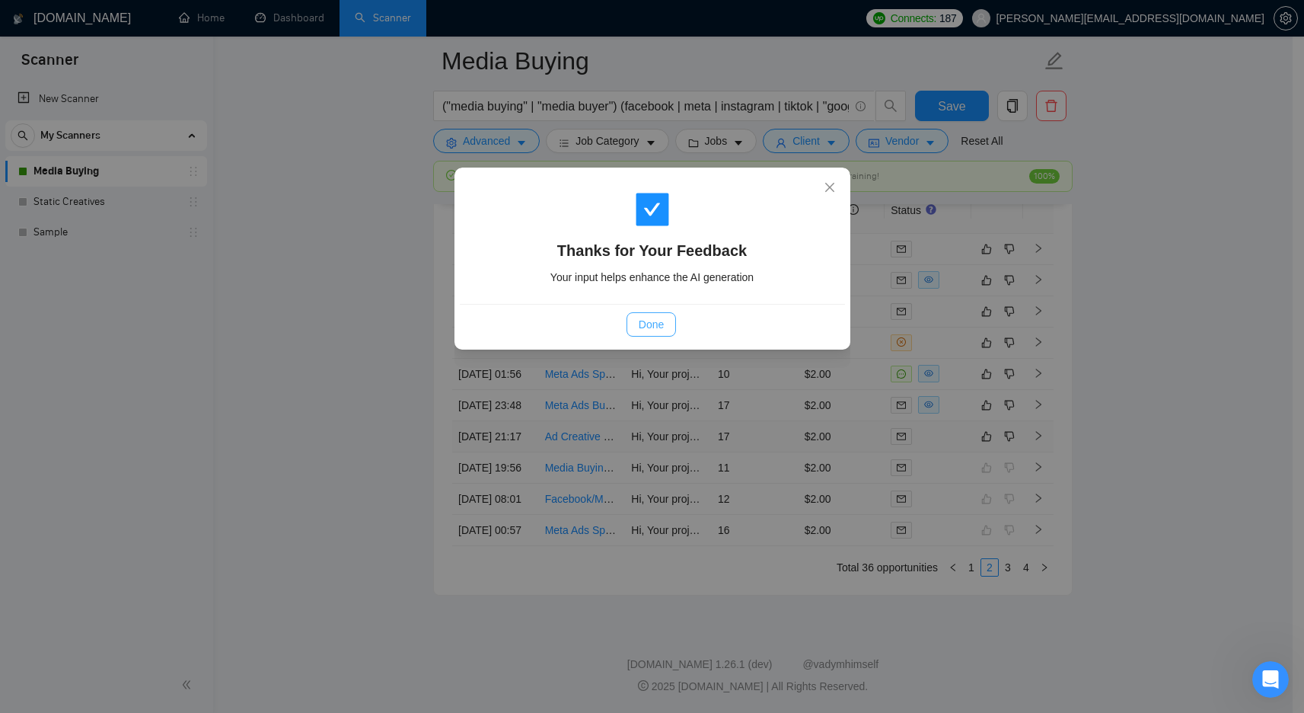
click at [633, 314] on button "Done" at bounding box center [651, 324] width 49 height 24
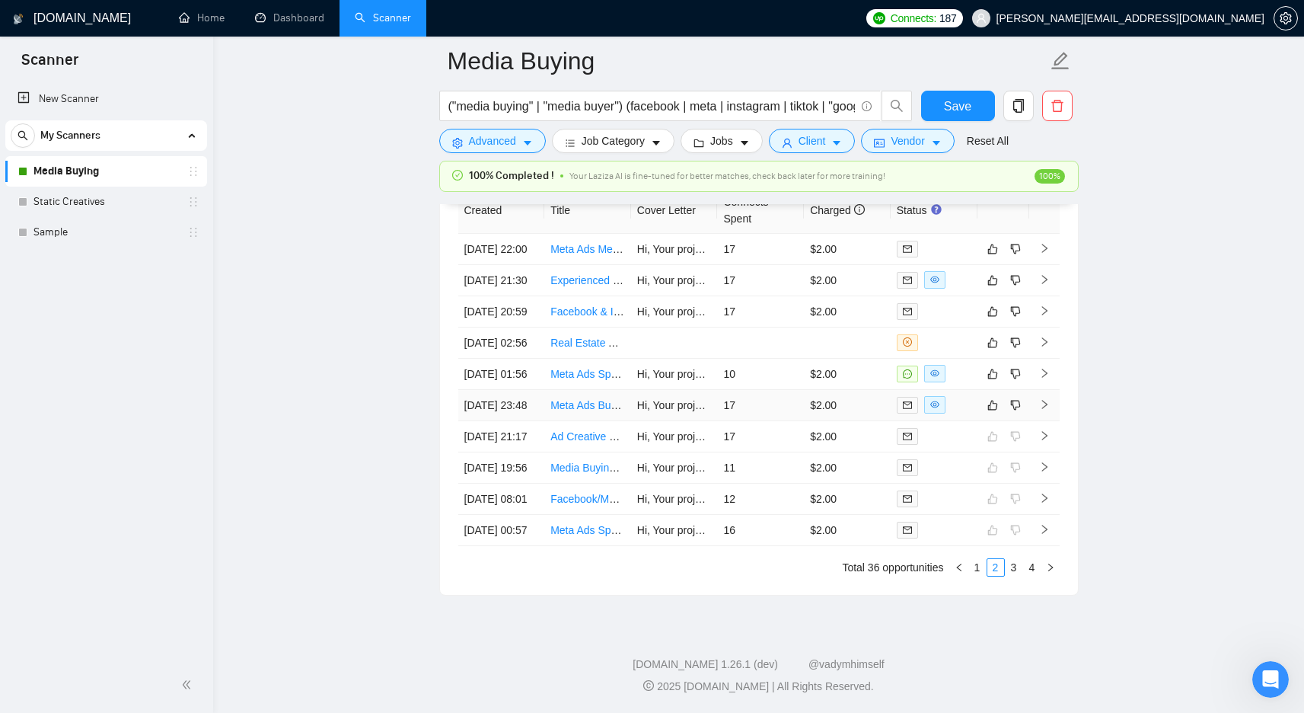
click at [754, 421] on td "17" at bounding box center [760, 405] width 87 height 31
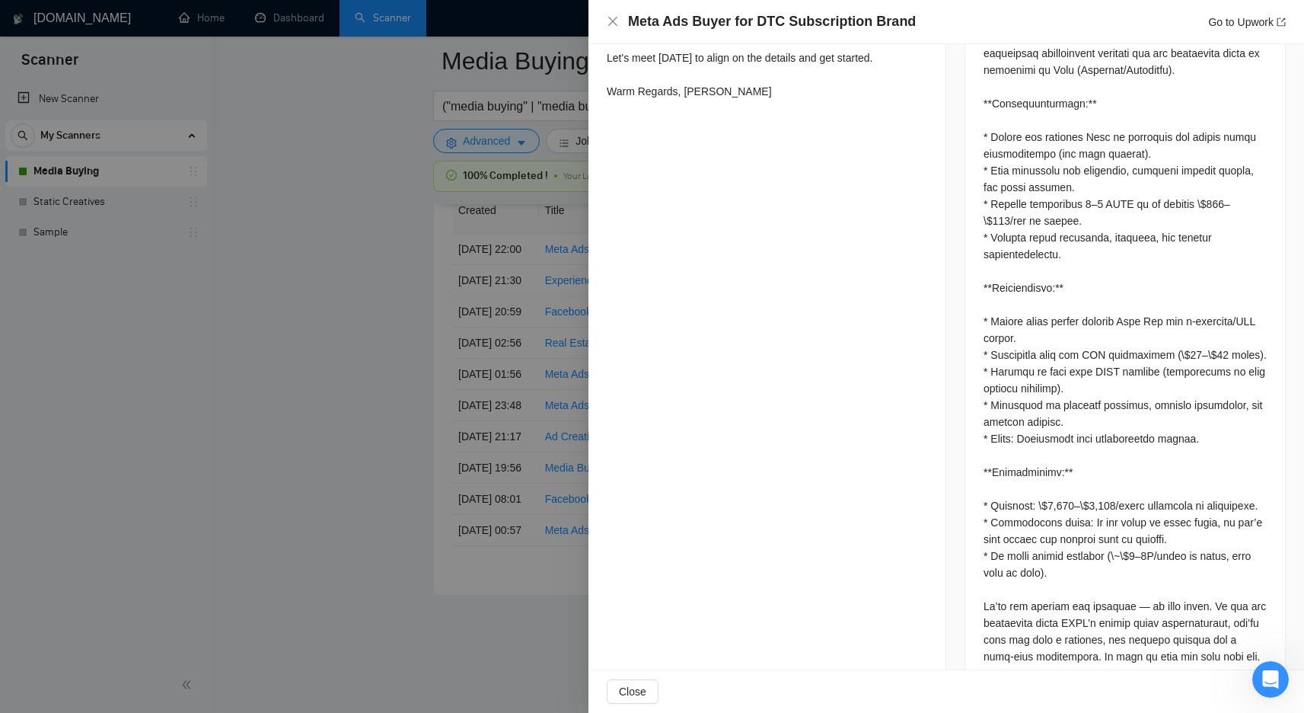
scroll to position [1055, 0]
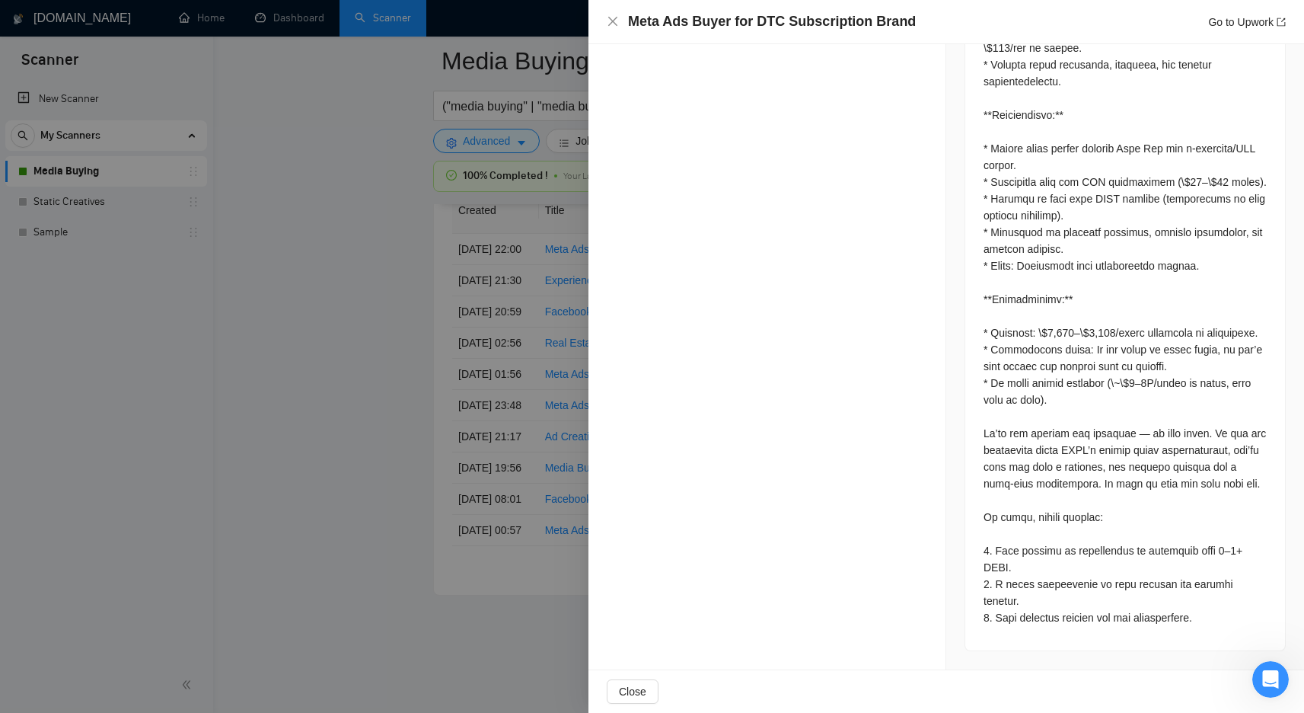
click at [483, 391] on div at bounding box center [652, 356] width 1304 height 713
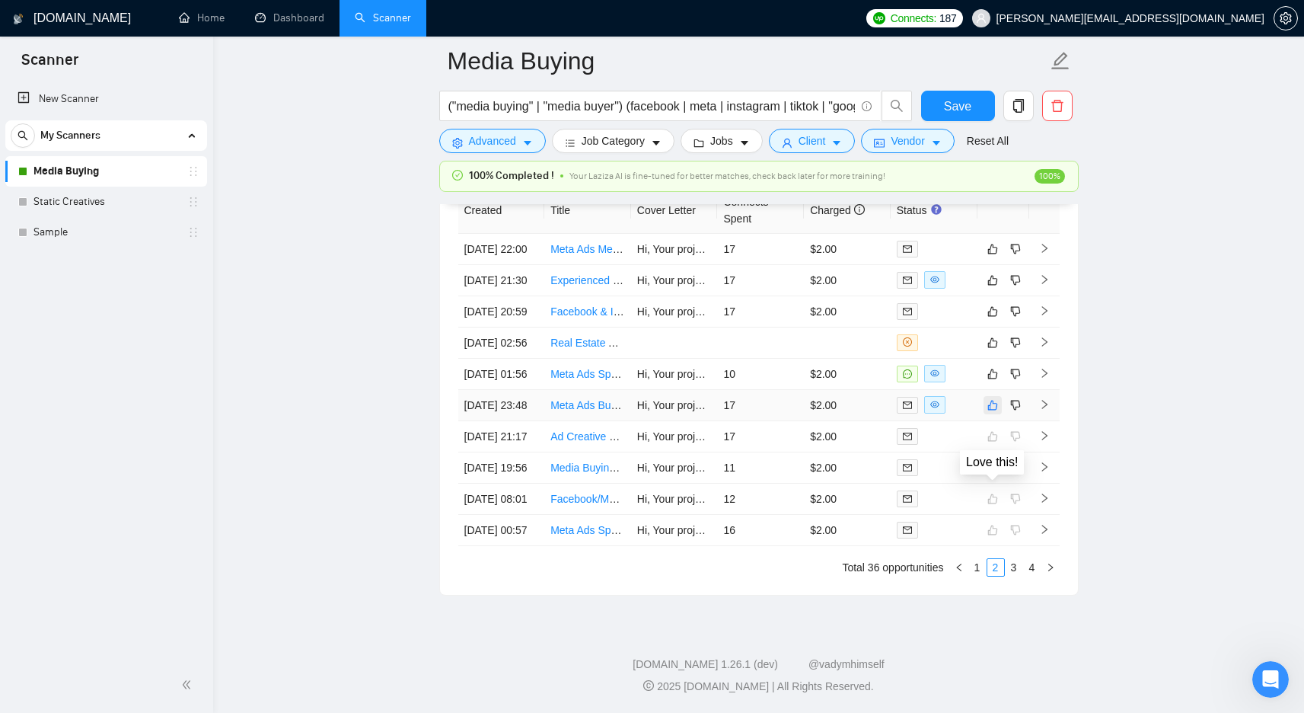
click at [991, 411] on icon "like" at bounding box center [993, 405] width 11 height 12
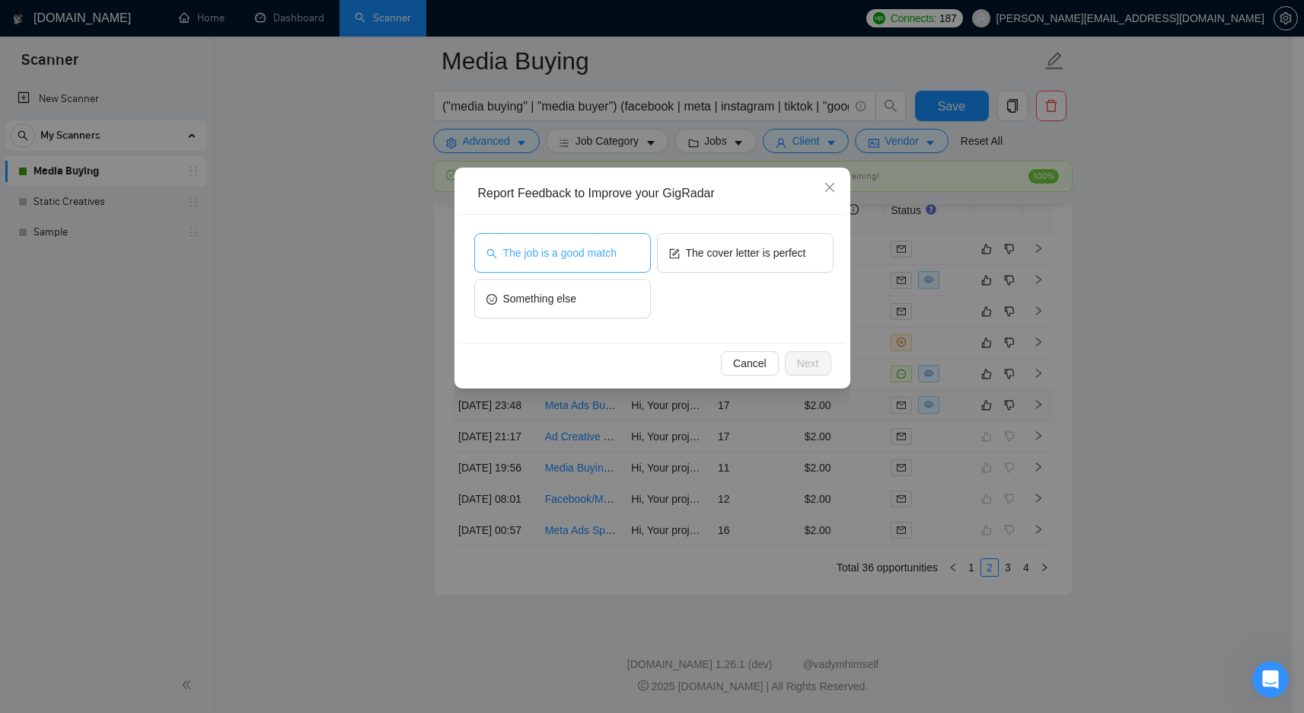
click at [608, 268] on button "The job is a good match" at bounding box center [562, 253] width 177 height 40
click at [809, 372] on button "Next" at bounding box center [808, 363] width 46 height 24
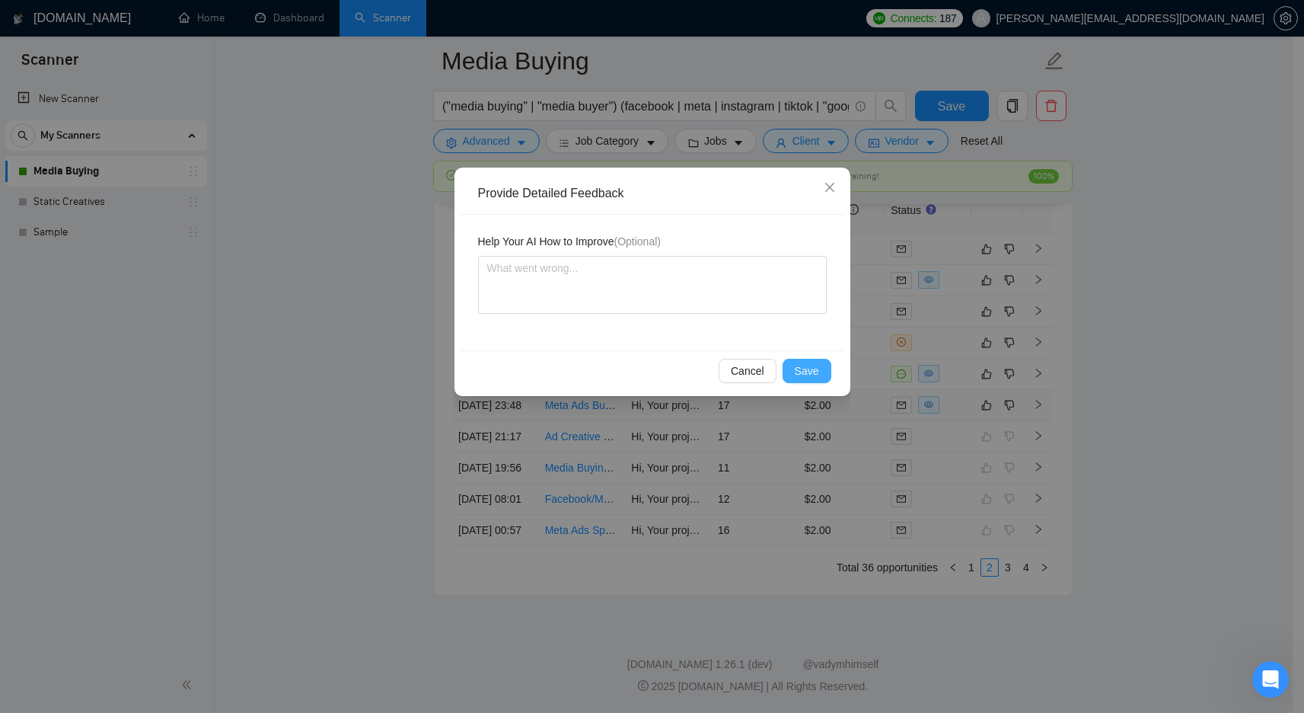
click at [809, 372] on span "Save" at bounding box center [807, 370] width 24 height 17
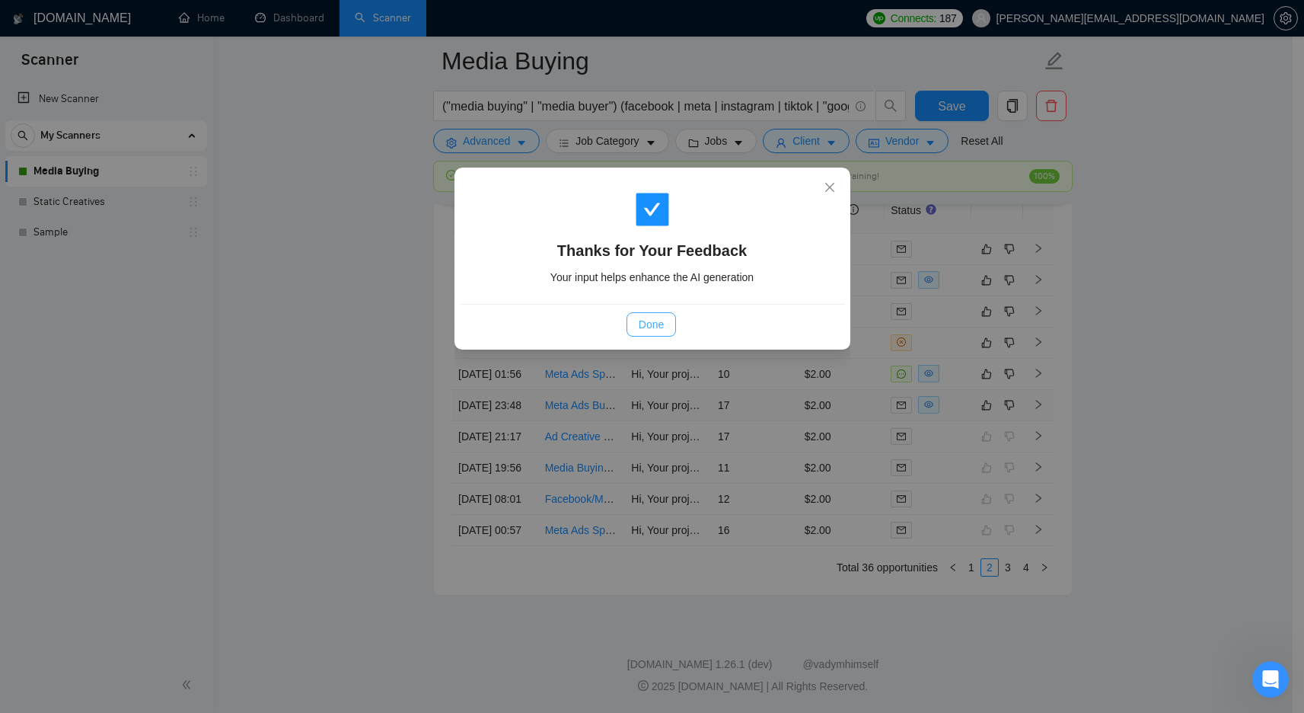
click at [636, 334] on button "Done" at bounding box center [651, 324] width 49 height 24
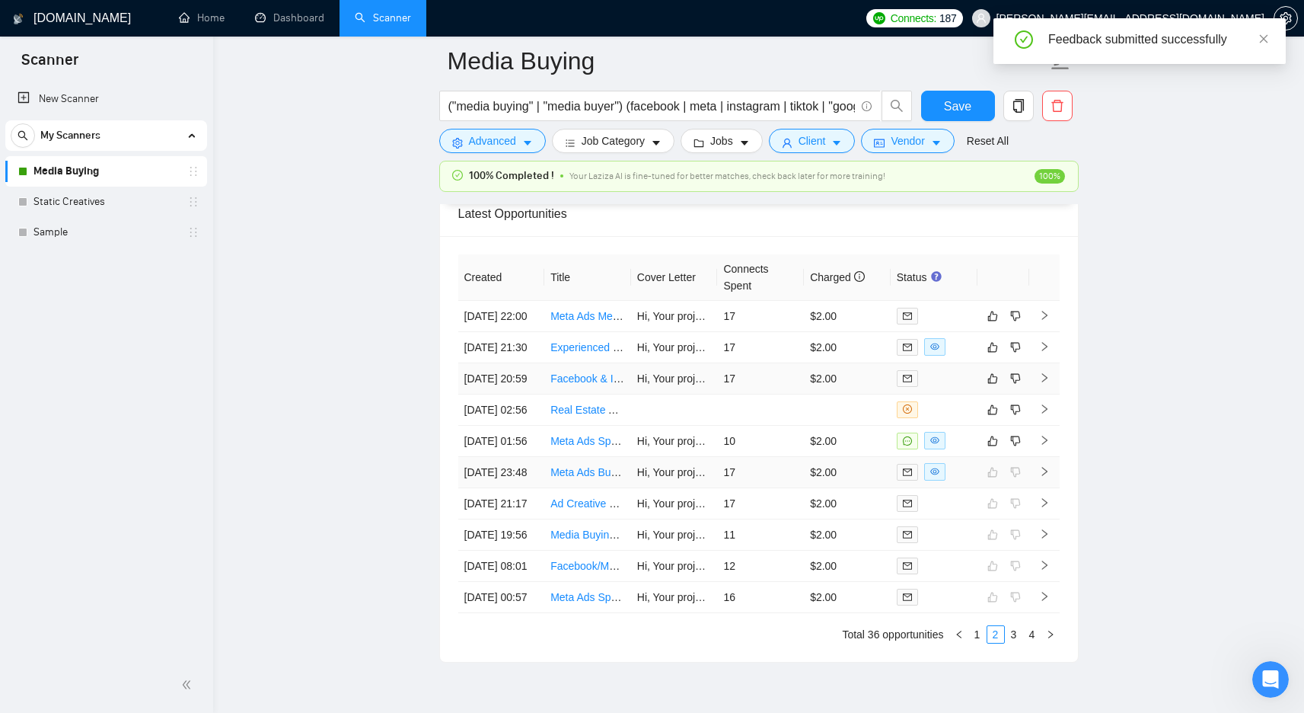
scroll to position [4035, 0]
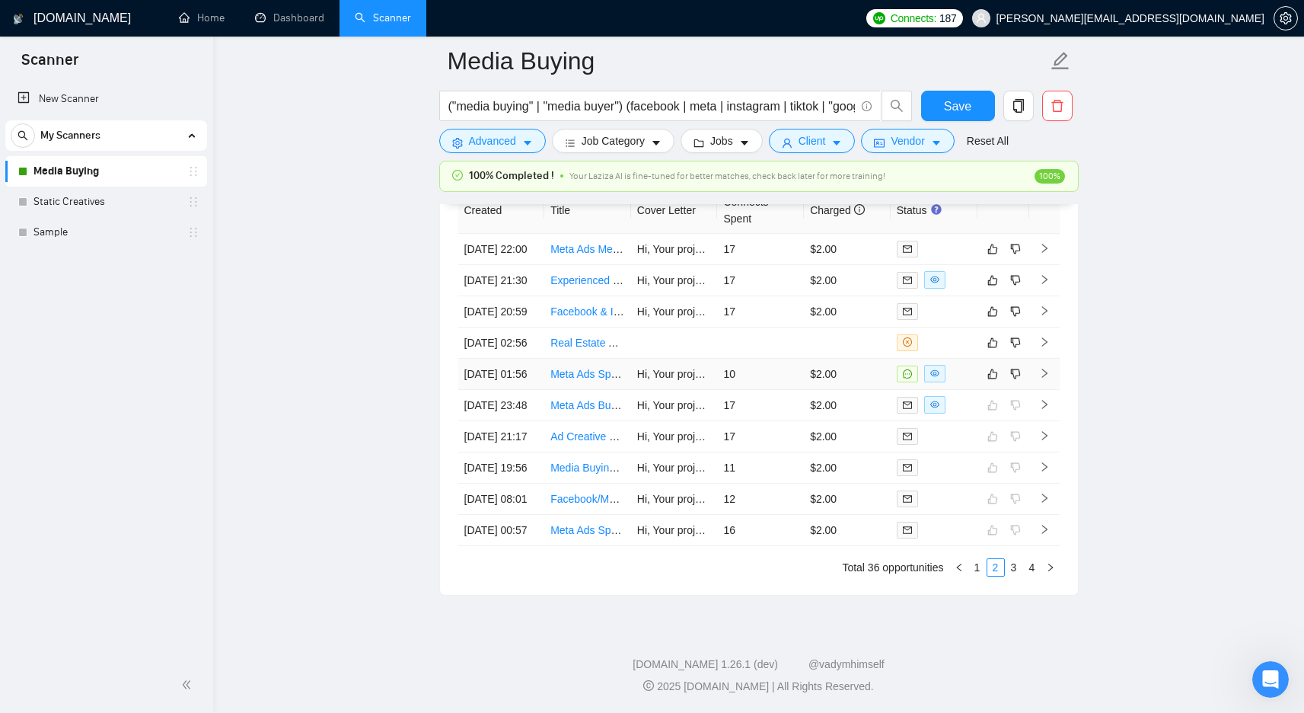
click at [776, 390] on td "10" at bounding box center [760, 374] width 87 height 31
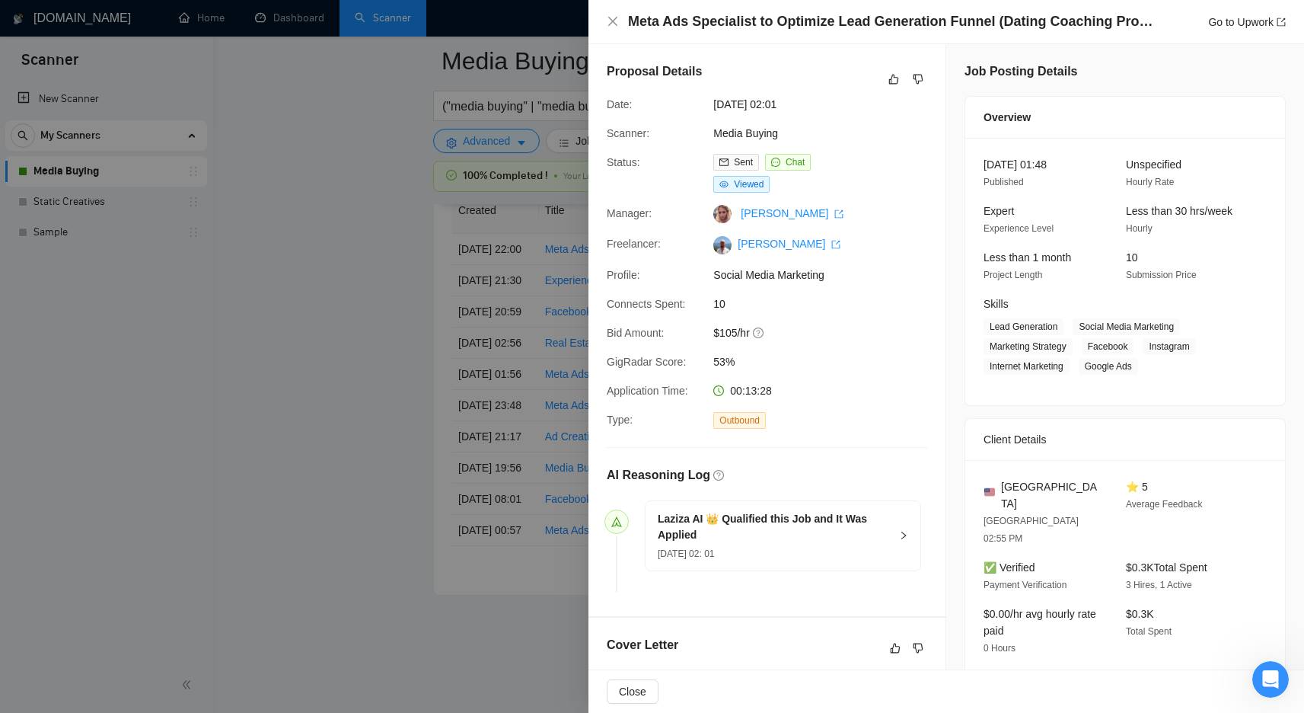
click at [315, 406] on div at bounding box center [652, 356] width 1304 height 713
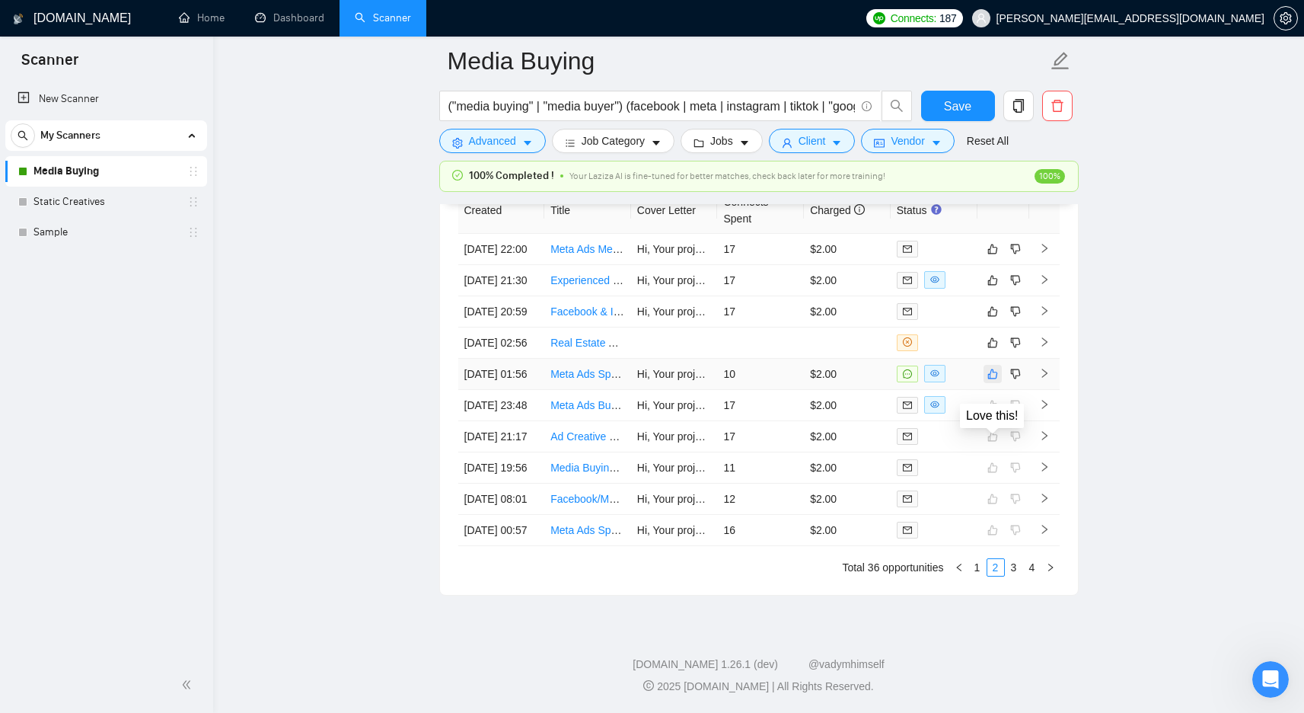
click at [990, 380] on icon "like" at bounding box center [993, 374] width 11 height 12
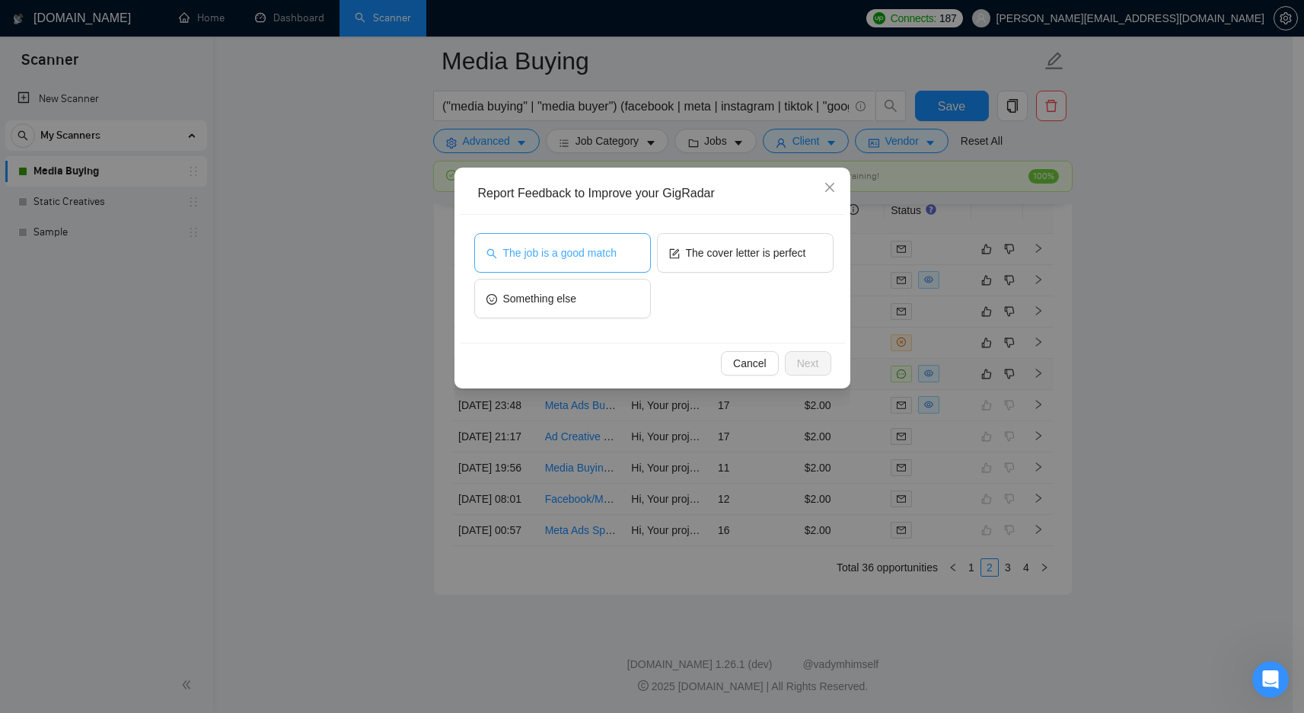
click at [621, 266] on button "The job is a good match" at bounding box center [562, 253] width 177 height 40
click at [802, 361] on span "Next" at bounding box center [808, 363] width 22 height 17
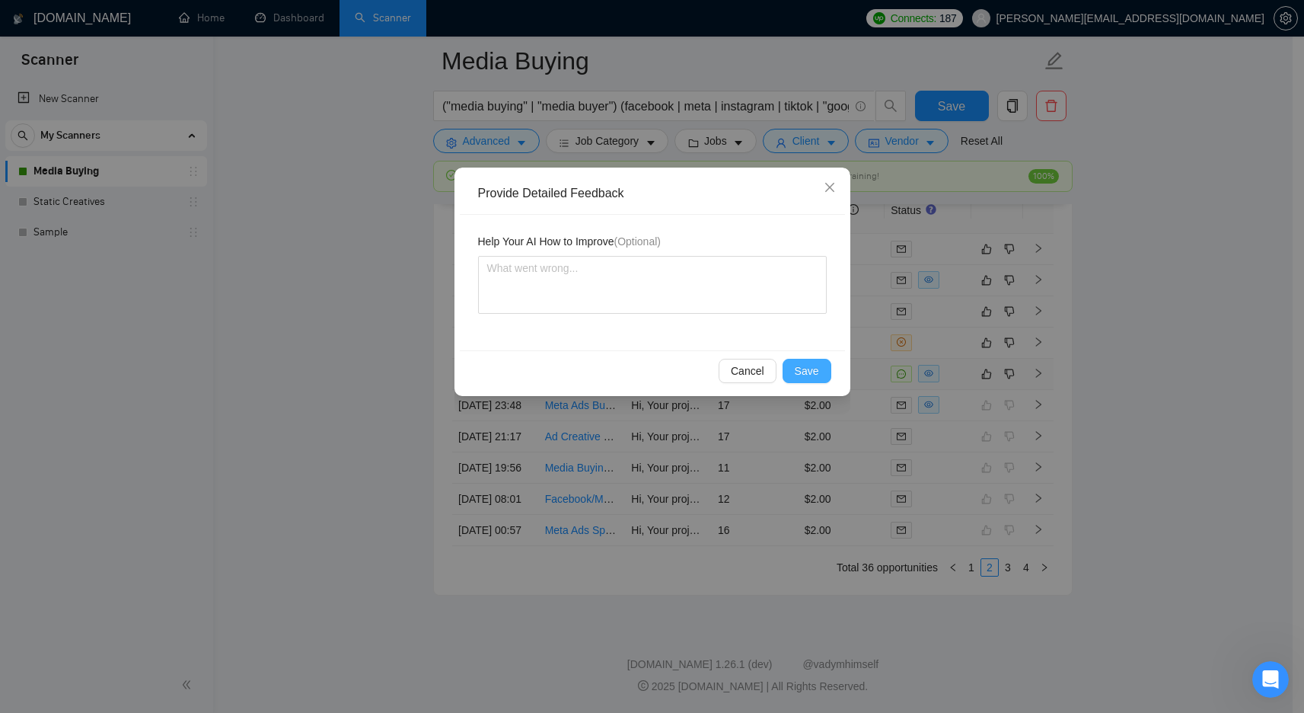
click at [800, 372] on span "Save" at bounding box center [807, 370] width 24 height 17
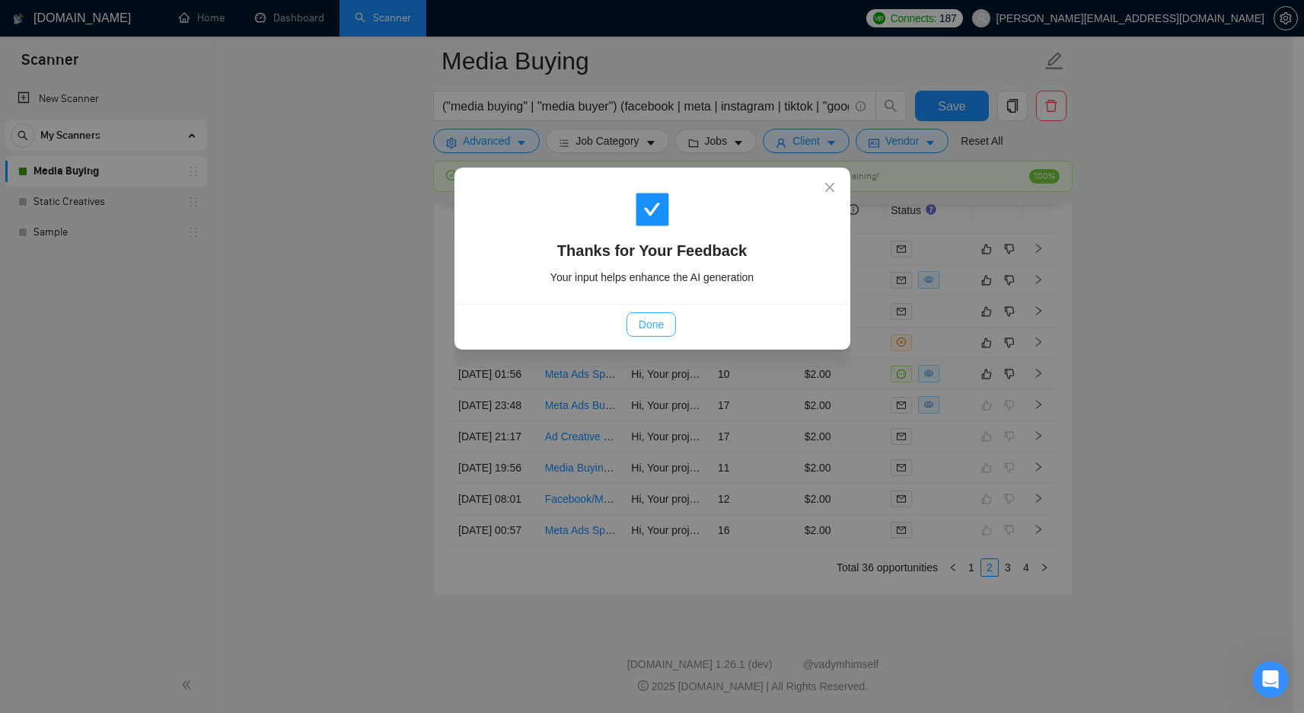
click at [656, 329] on span "Done" at bounding box center [651, 324] width 25 height 17
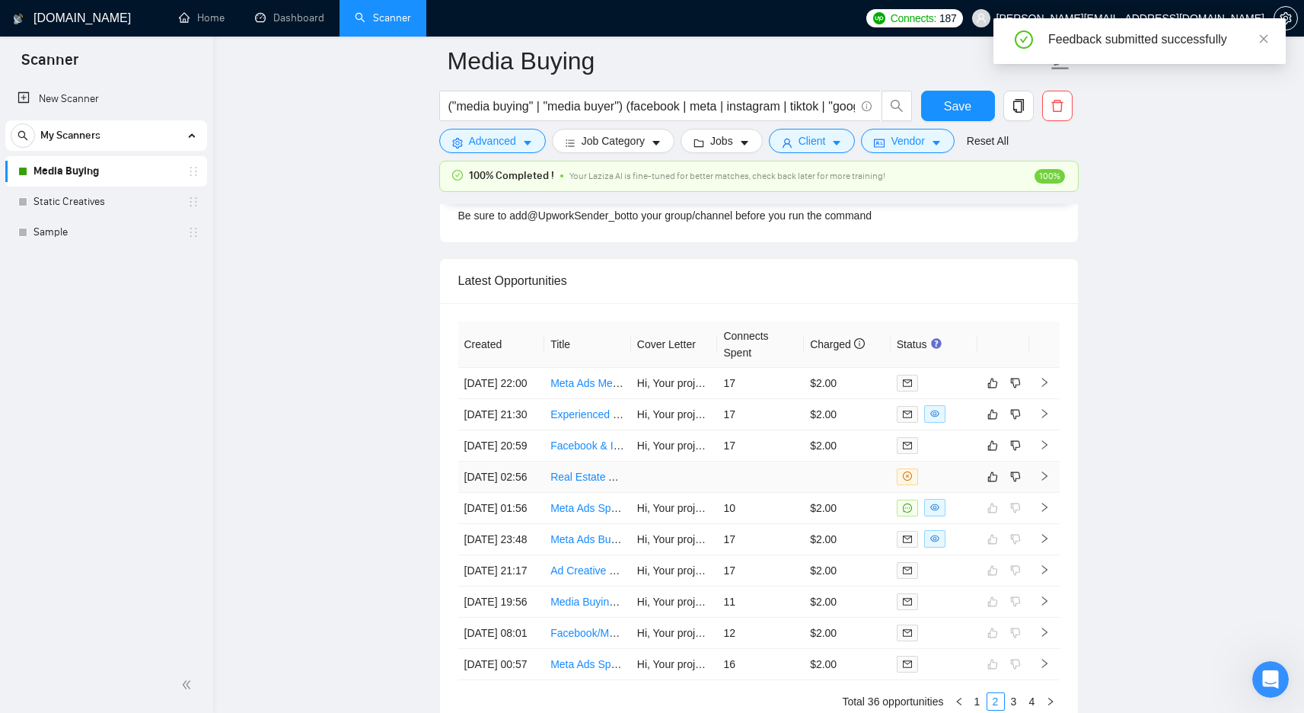
scroll to position [3871, 0]
click at [761, 491] on td at bounding box center [760, 475] width 87 height 31
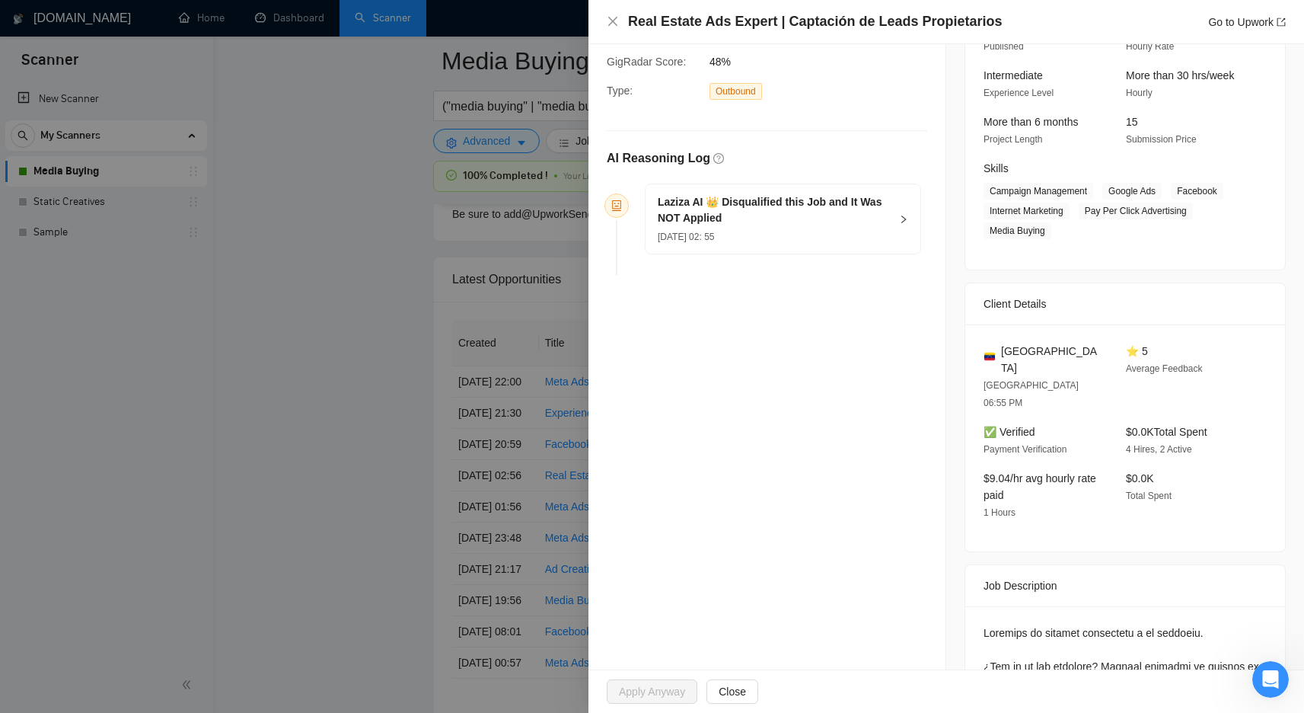
scroll to position [139, 0]
click at [883, 235] on div "23 Sep, 2025 02: 55" at bounding box center [774, 232] width 232 height 17
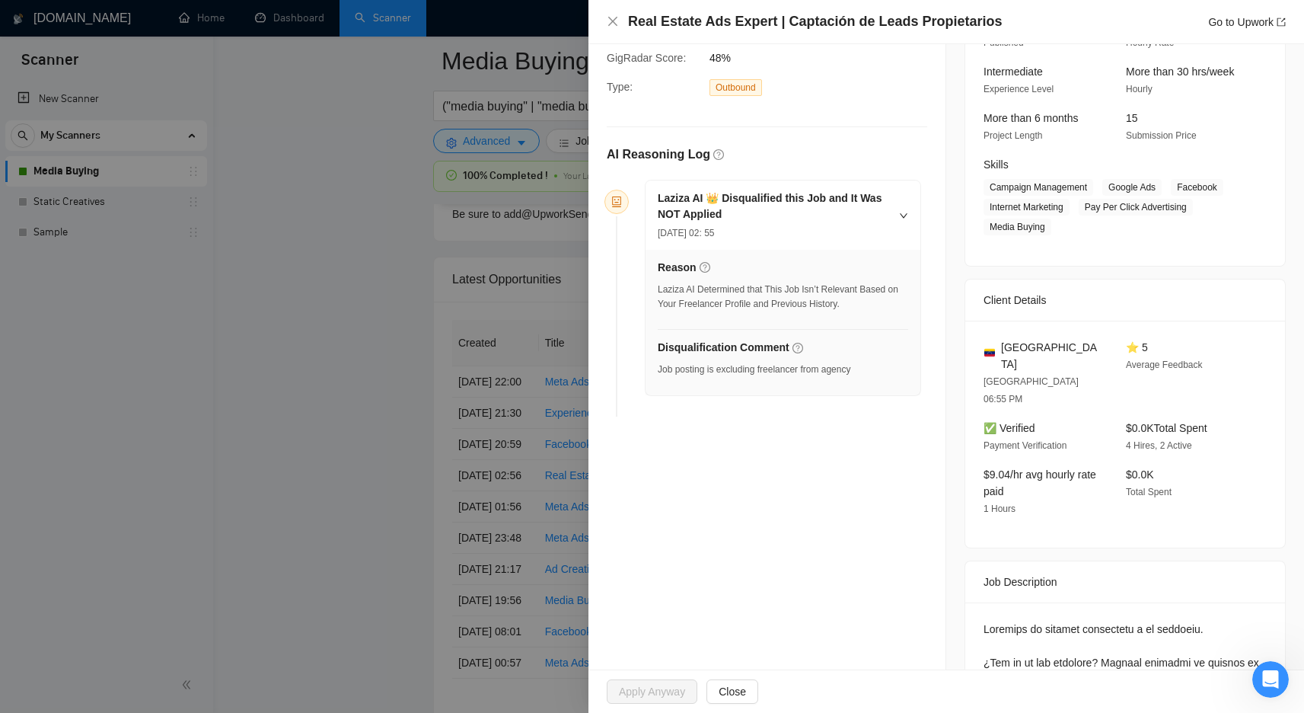
click at [427, 262] on div at bounding box center [652, 356] width 1304 height 713
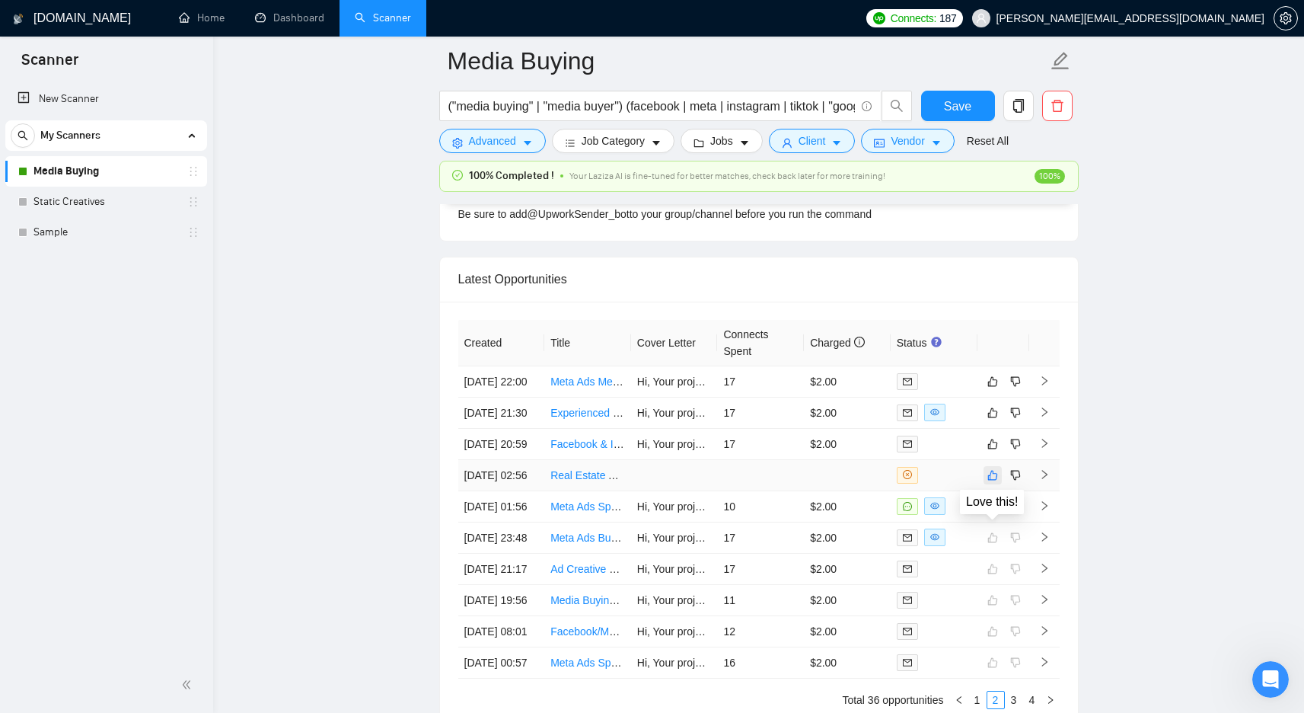
click at [992, 481] on icon "like" at bounding box center [993, 475] width 11 height 12
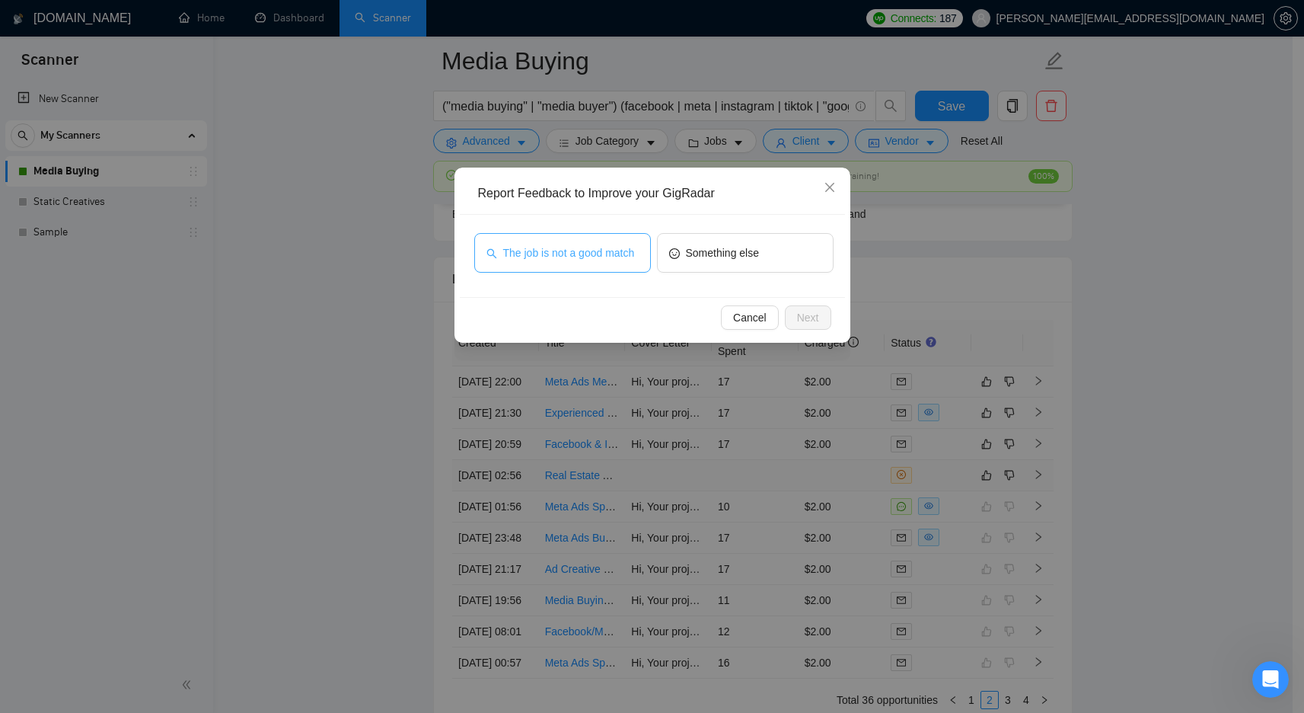
click at [559, 261] on span "The job is not a good match" at bounding box center [569, 252] width 132 height 17
click at [815, 314] on span "Next" at bounding box center [808, 317] width 22 height 17
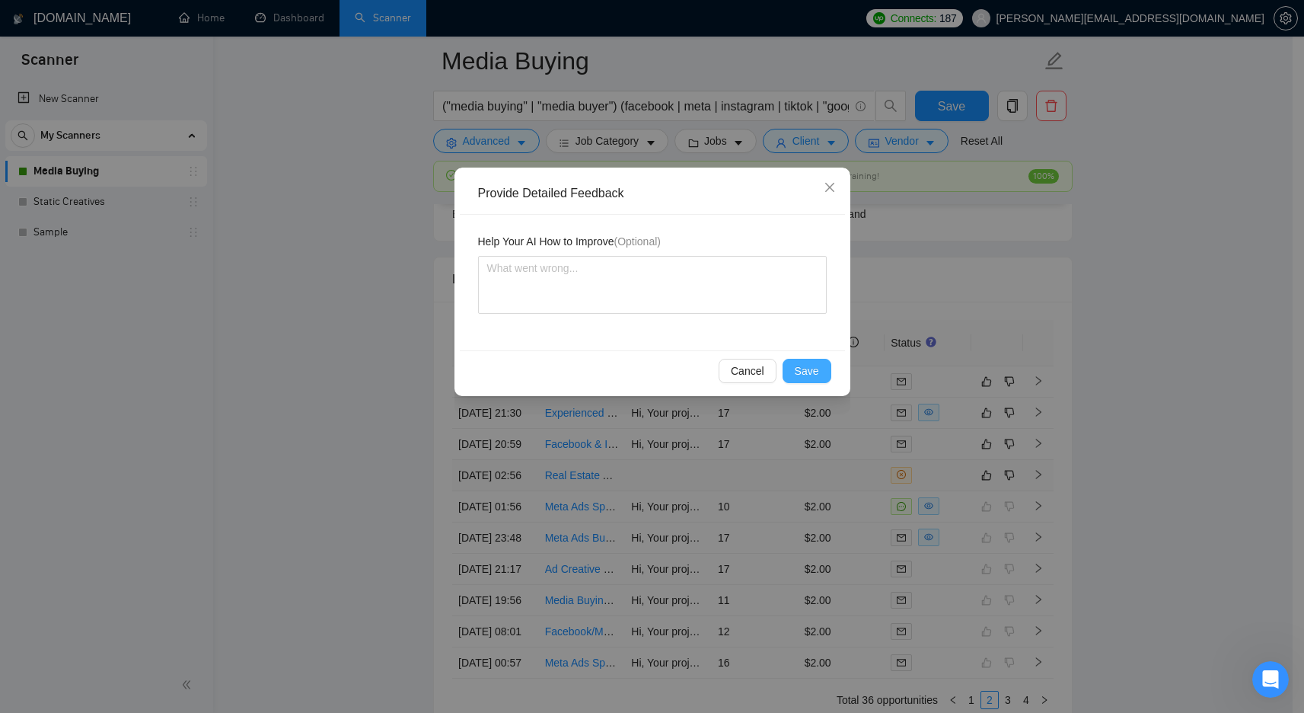
click at [806, 363] on span "Save" at bounding box center [807, 370] width 24 height 17
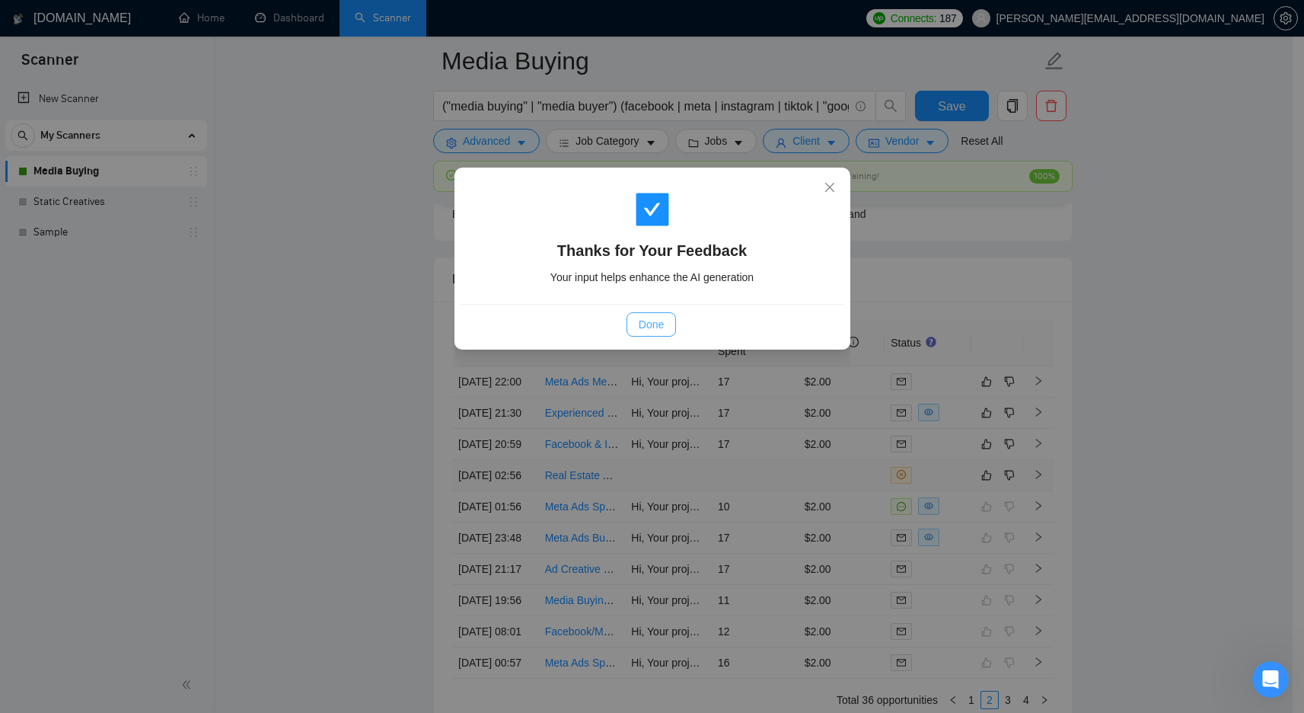
click at [653, 323] on span "Done" at bounding box center [651, 324] width 25 height 17
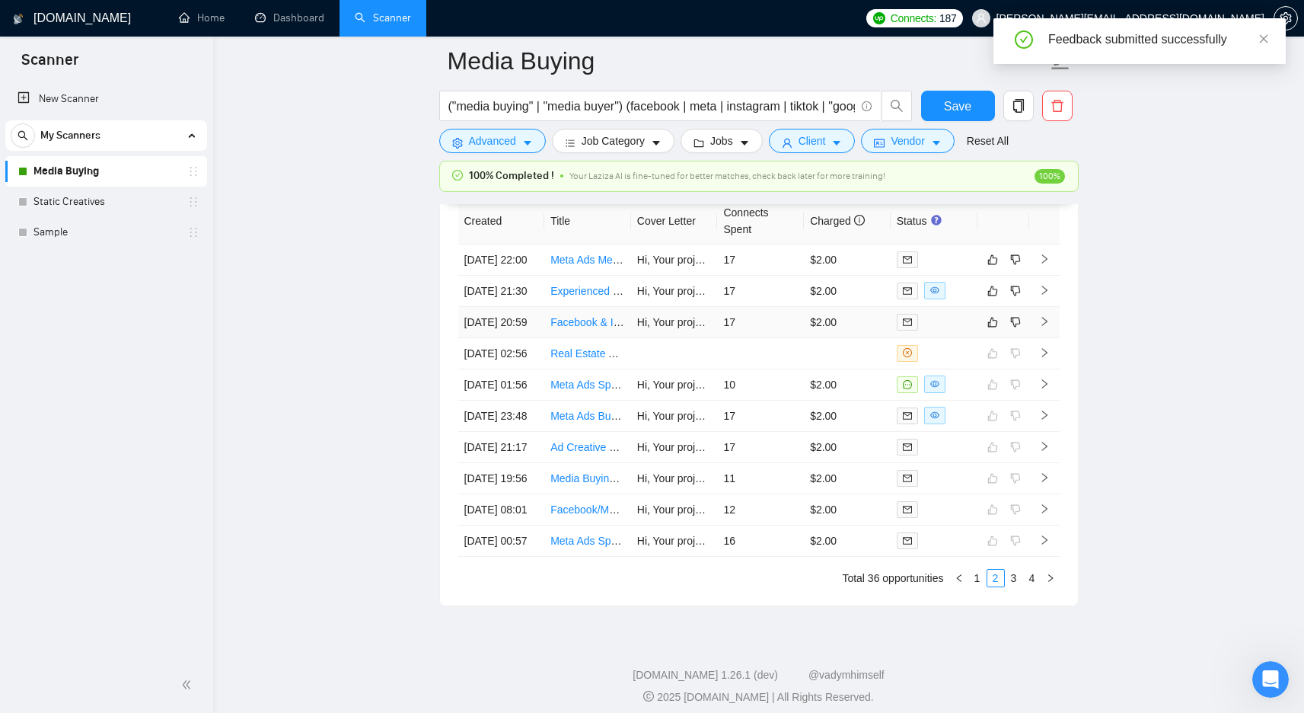
click at [782, 352] on tbody "23 Sep, 2025 22:00 Meta Ads Media Buyer for Premium Automotive Lifestyle Brand …" at bounding box center [759, 400] width 602 height 312
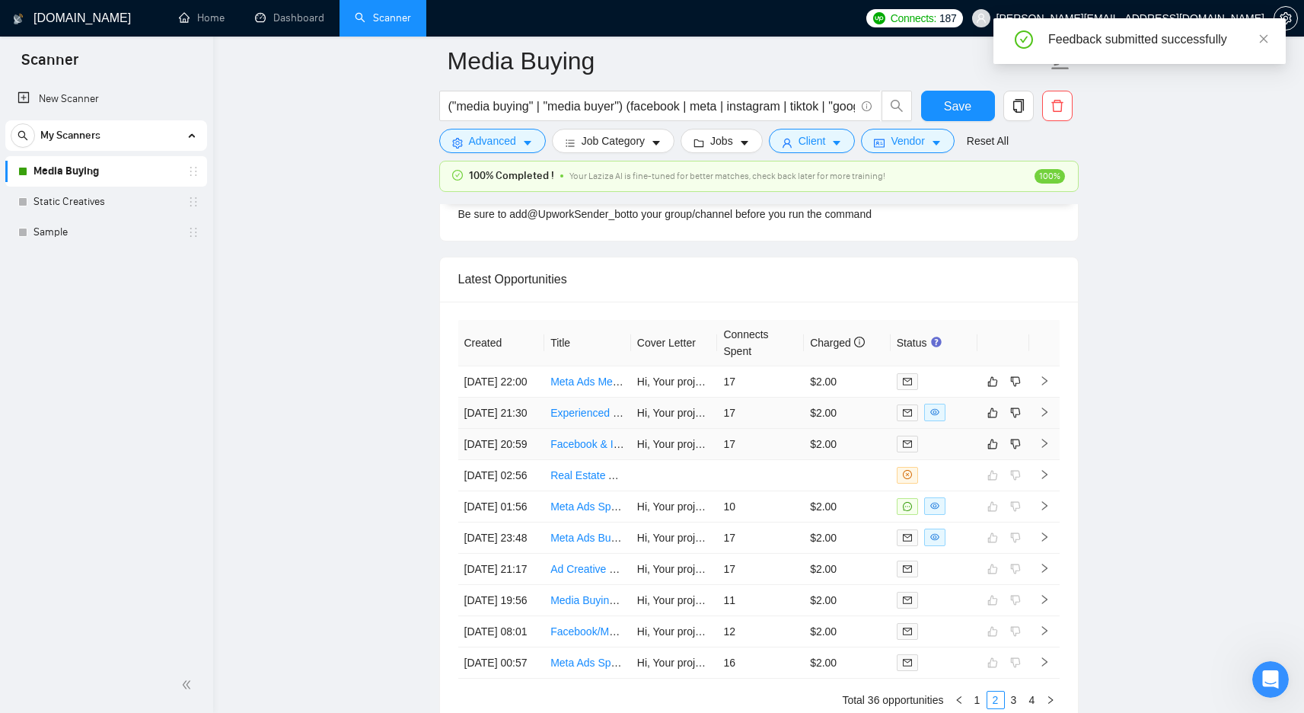
click at [777, 427] on td "17" at bounding box center [760, 412] width 87 height 31
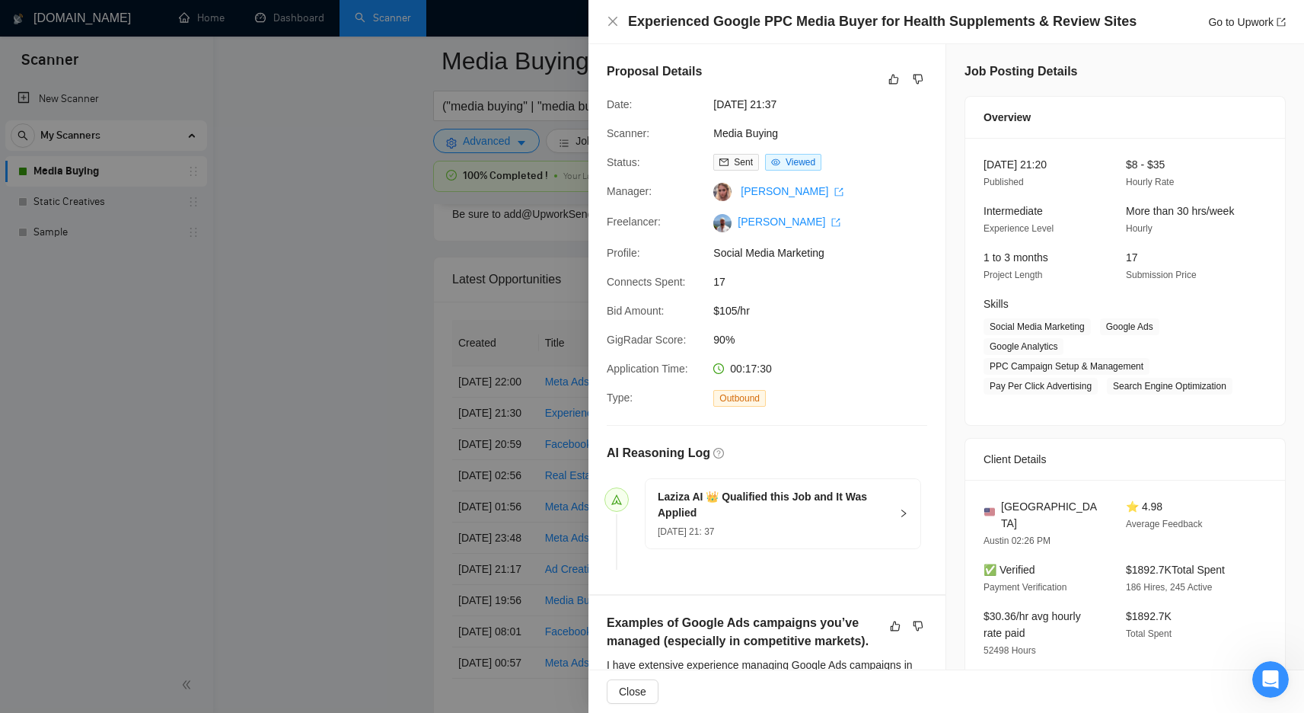
click at [404, 308] on div at bounding box center [652, 356] width 1304 height 713
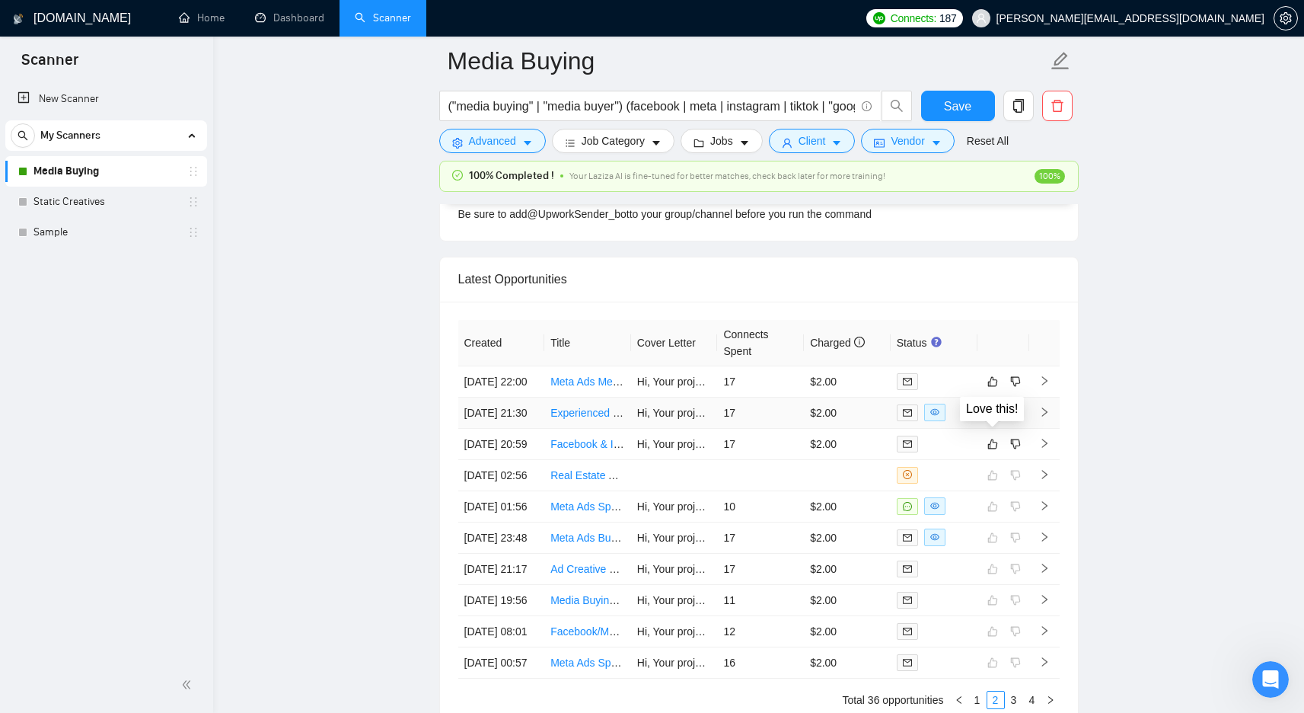
click at [986, 422] on button "button" at bounding box center [993, 413] width 18 height 18
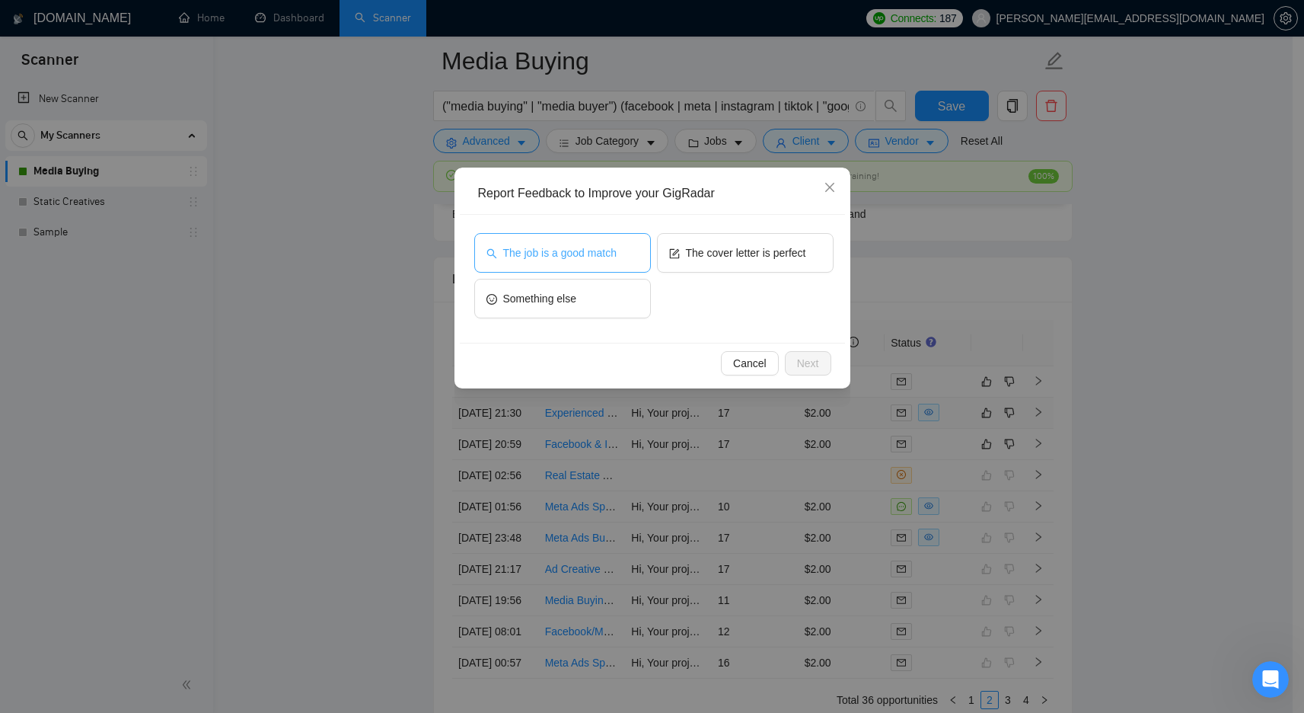
click at [608, 257] on span "The job is a good match" at bounding box center [559, 252] width 113 height 17
click at [825, 372] on button "Next" at bounding box center [808, 363] width 46 height 24
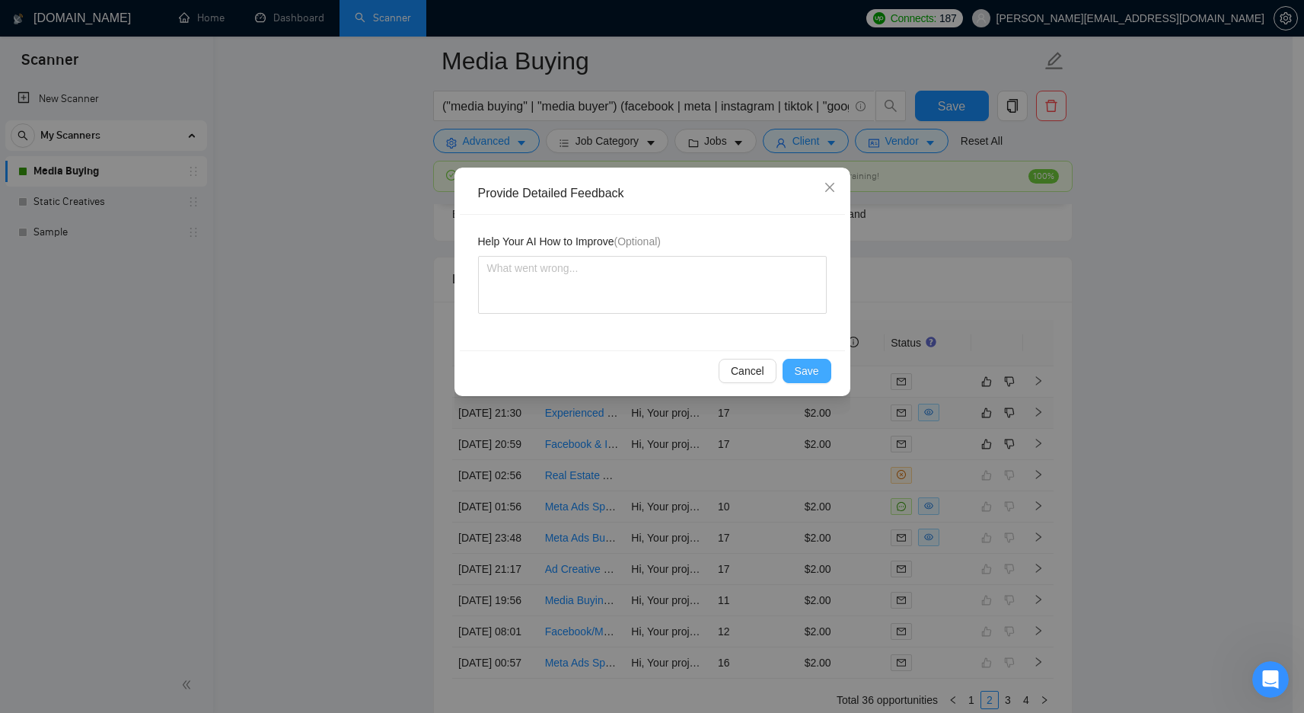
click at [822, 372] on button "Save" at bounding box center [807, 371] width 49 height 24
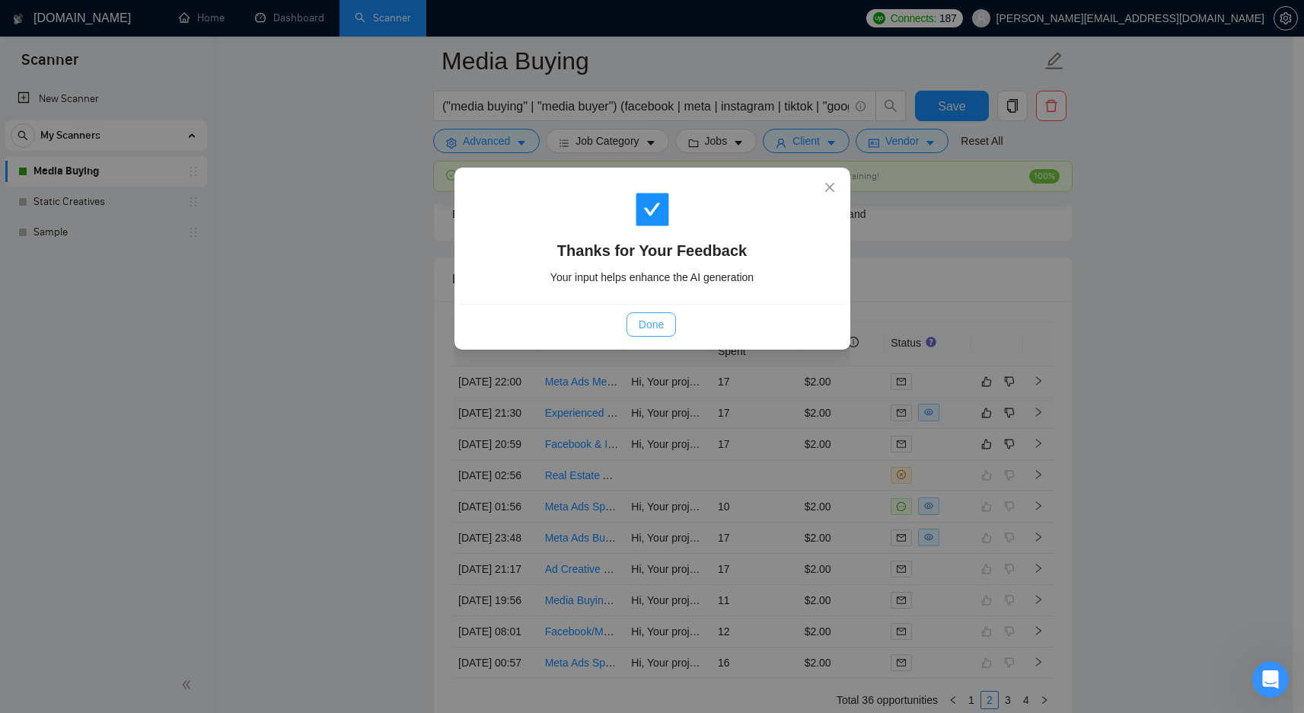
click at [656, 316] on span "Done" at bounding box center [651, 324] width 25 height 17
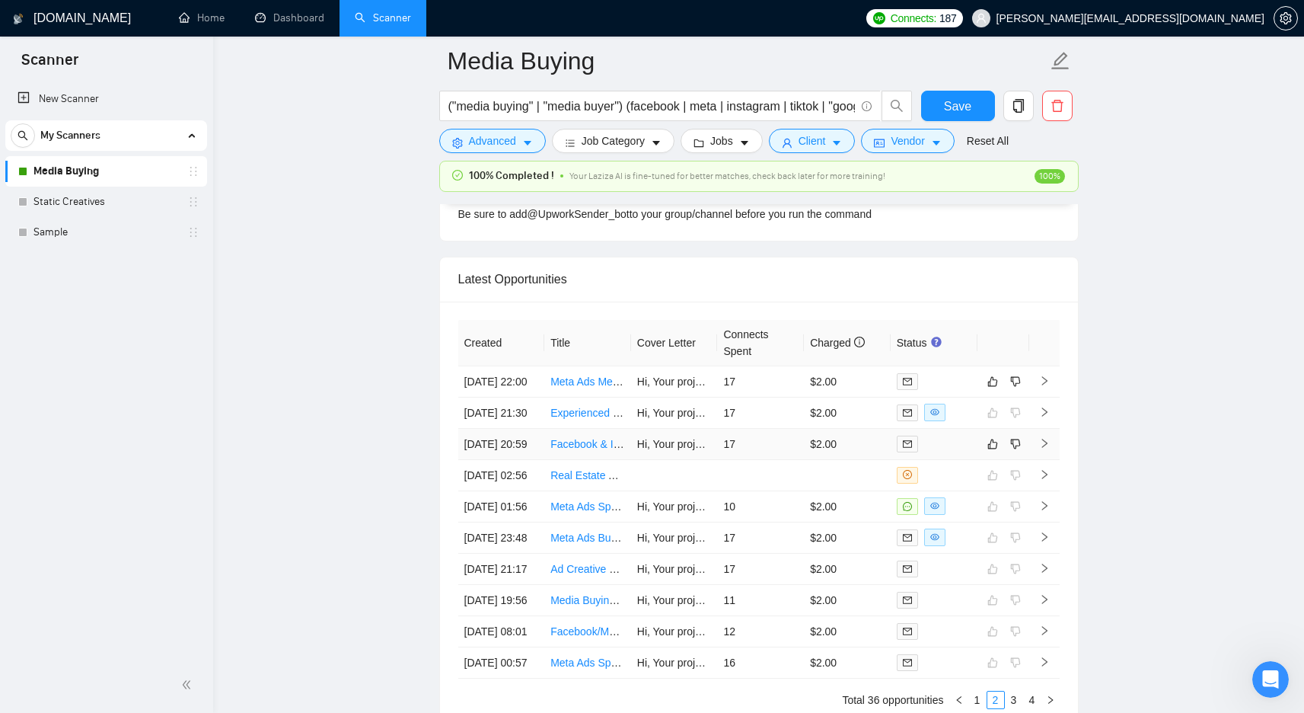
click at [789, 460] on td "17" at bounding box center [760, 444] width 87 height 31
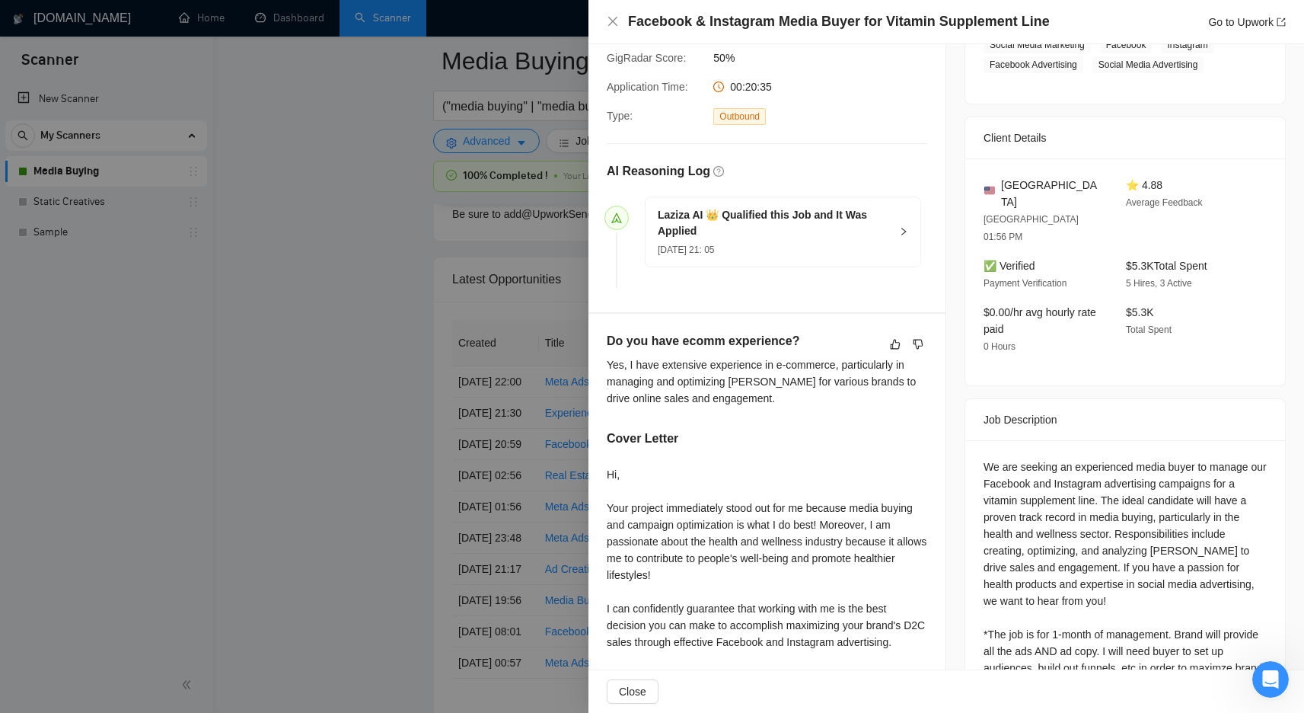
scroll to position [436, 0]
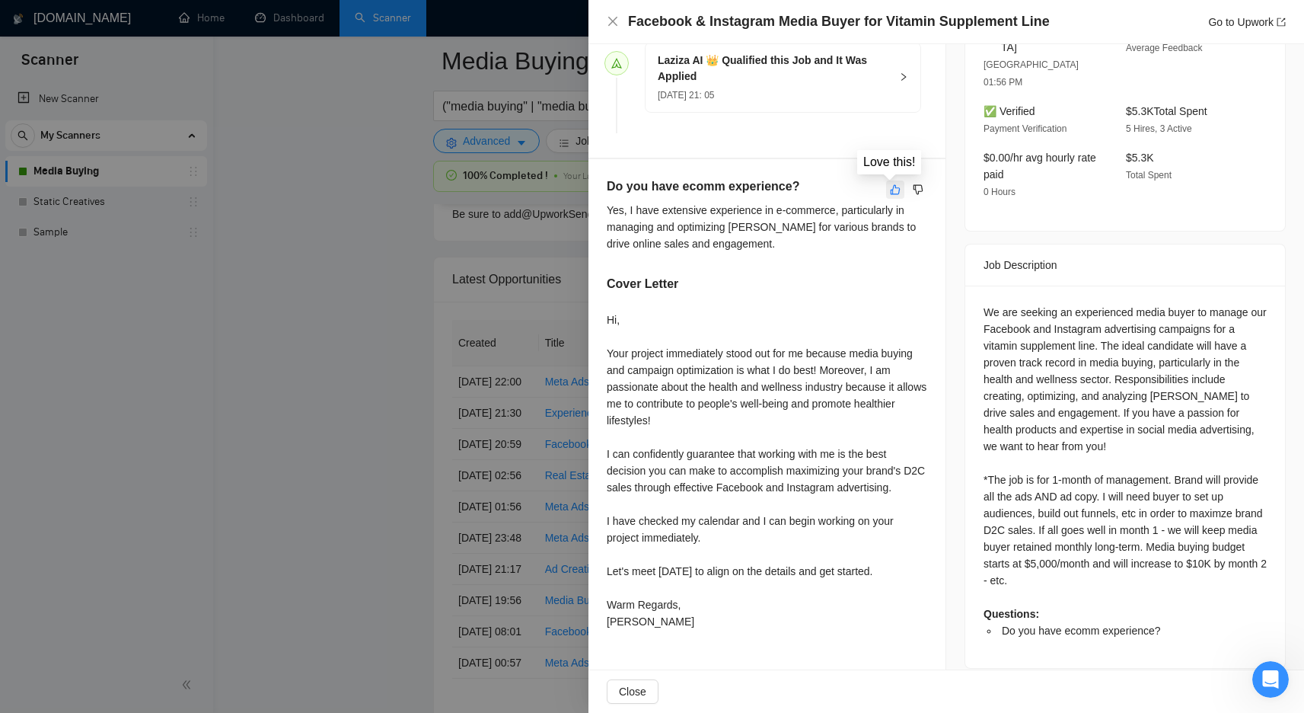
click at [891, 186] on icon "like" at bounding box center [896, 189] width 10 height 10
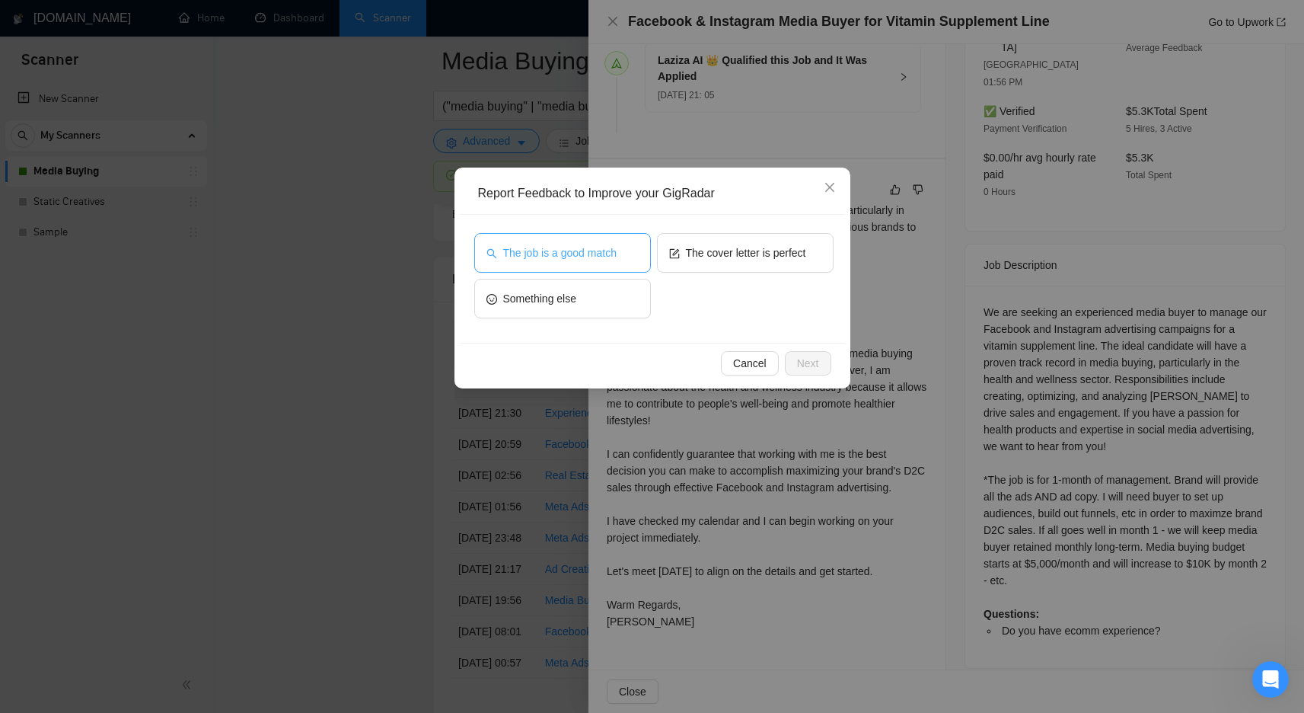
click at [534, 241] on button "The job is a good match" at bounding box center [562, 253] width 177 height 40
click at [792, 349] on div "Cancel Next" at bounding box center [652, 363] width 385 height 40
click at [799, 369] on span "Next" at bounding box center [808, 363] width 22 height 17
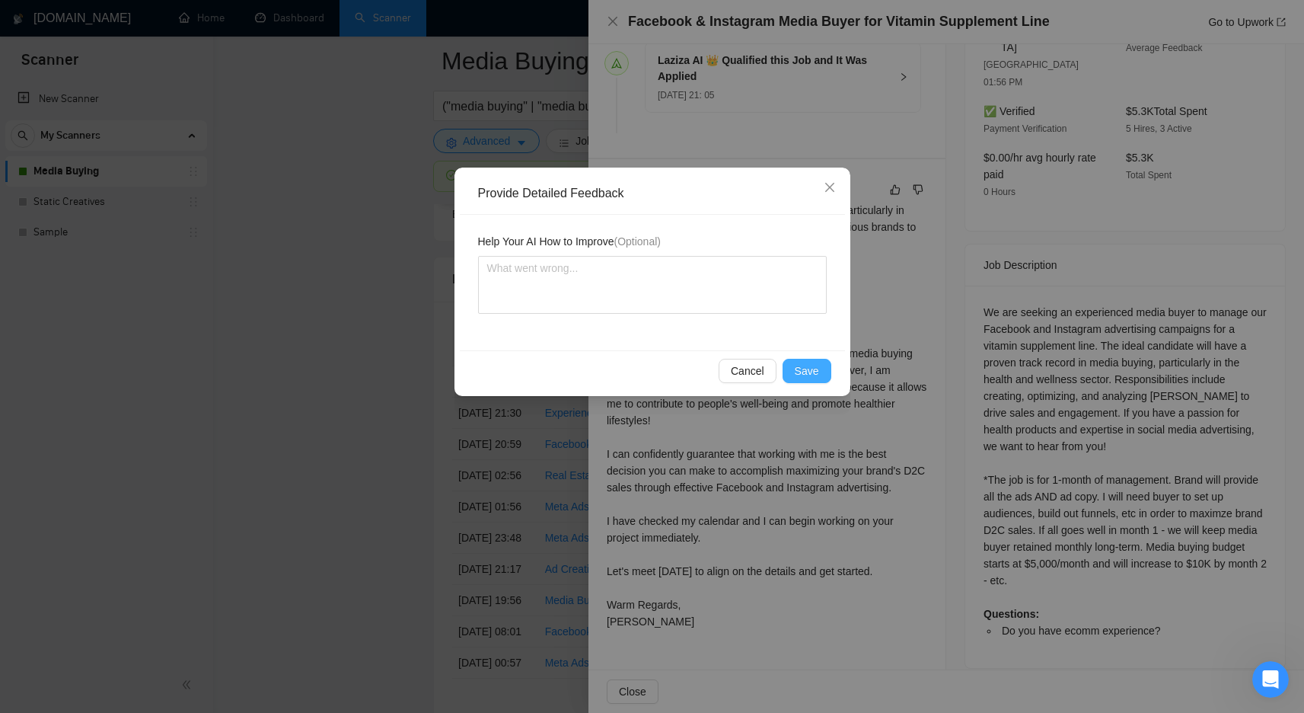
click at [800, 371] on span "Save" at bounding box center [807, 370] width 24 height 17
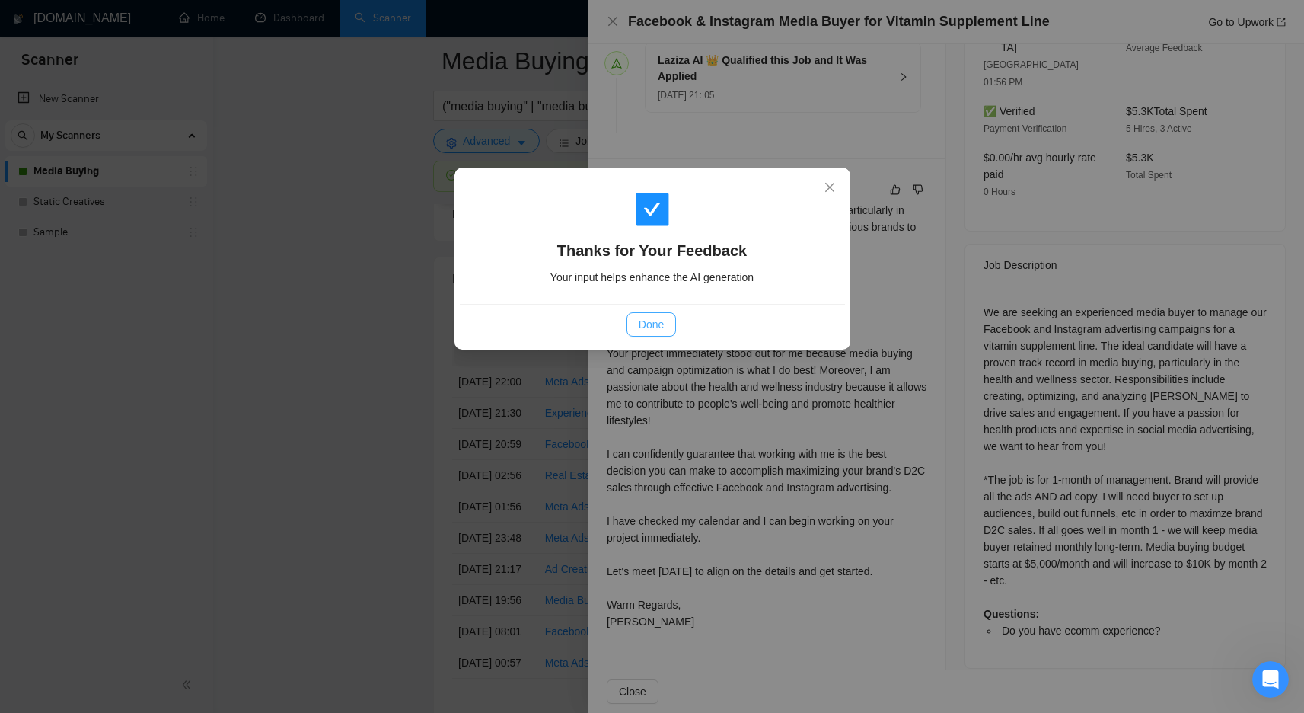
click at [662, 328] on span "Done" at bounding box center [651, 324] width 25 height 17
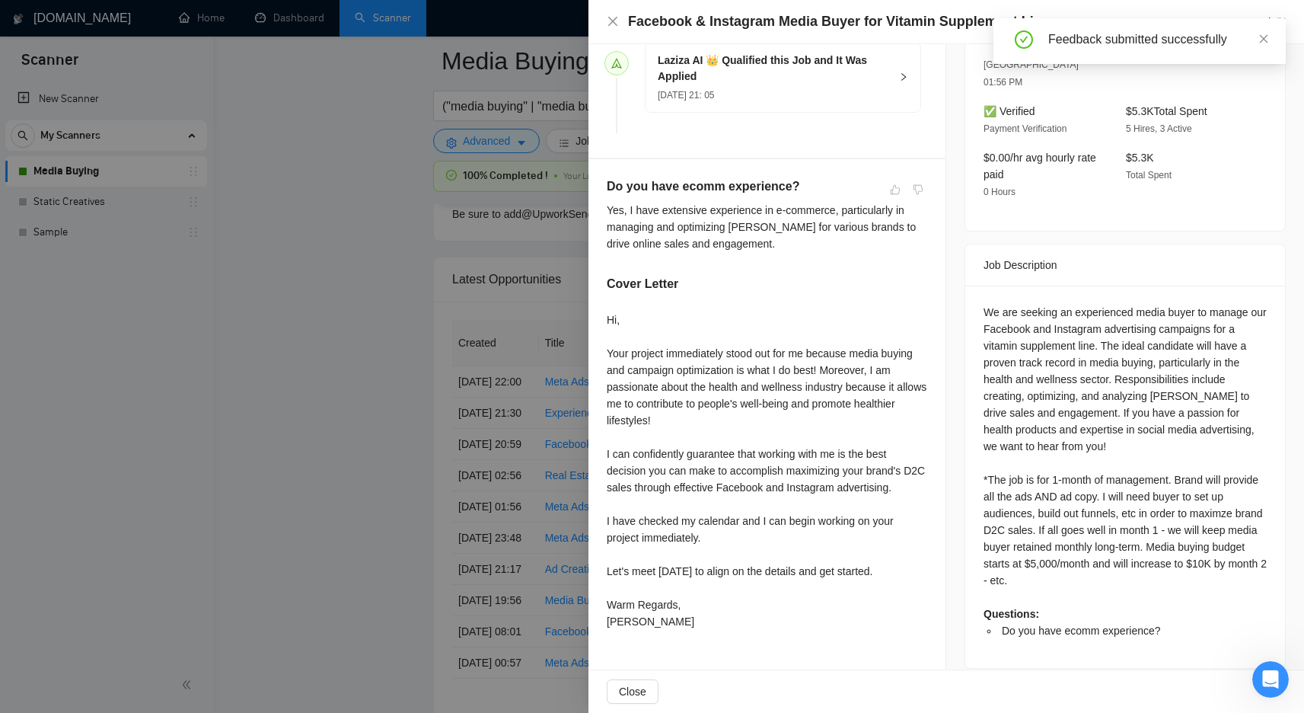
click at [367, 310] on div at bounding box center [652, 356] width 1304 height 713
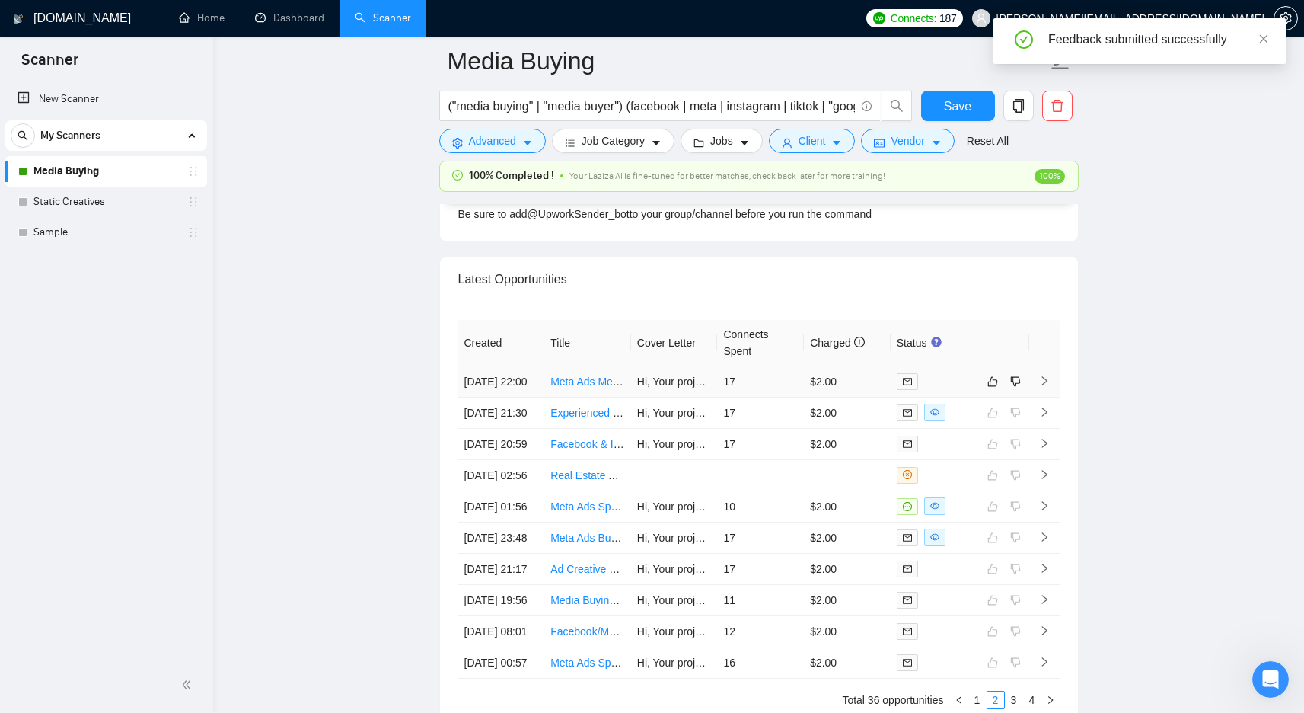
click at [777, 378] on td "17" at bounding box center [760, 381] width 87 height 31
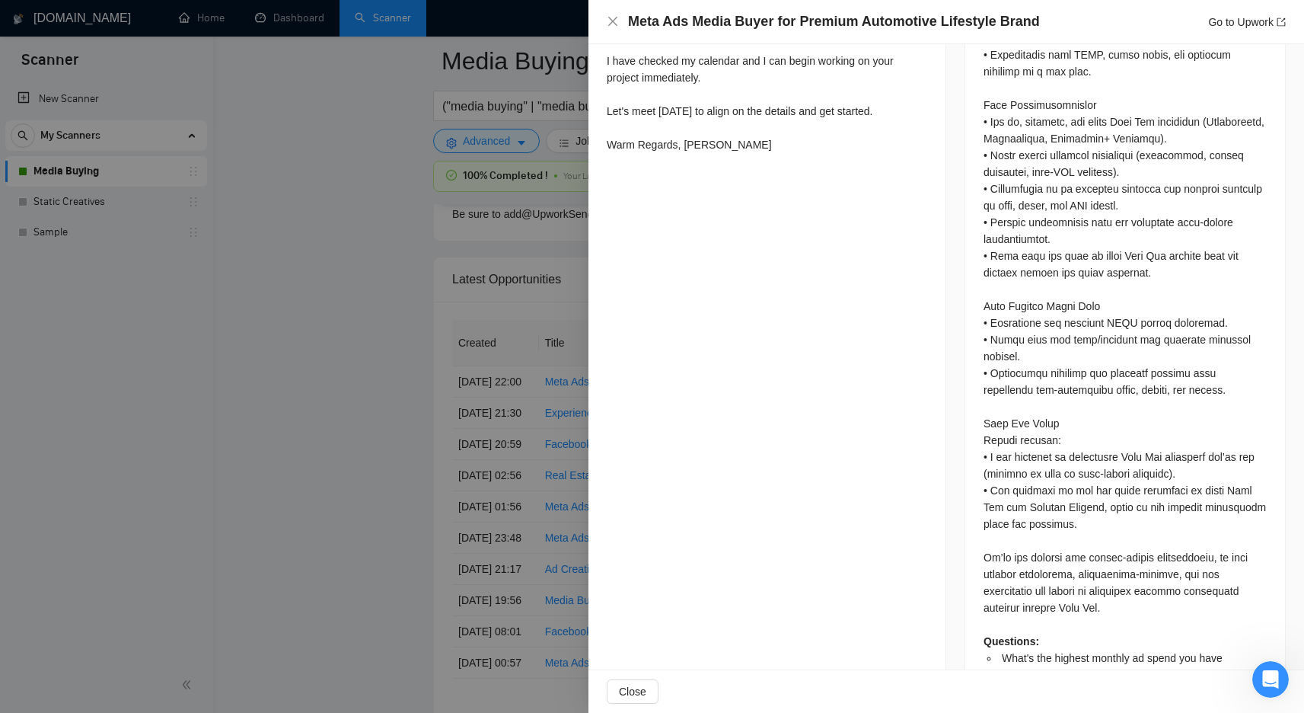
scroll to position [1197, 0]
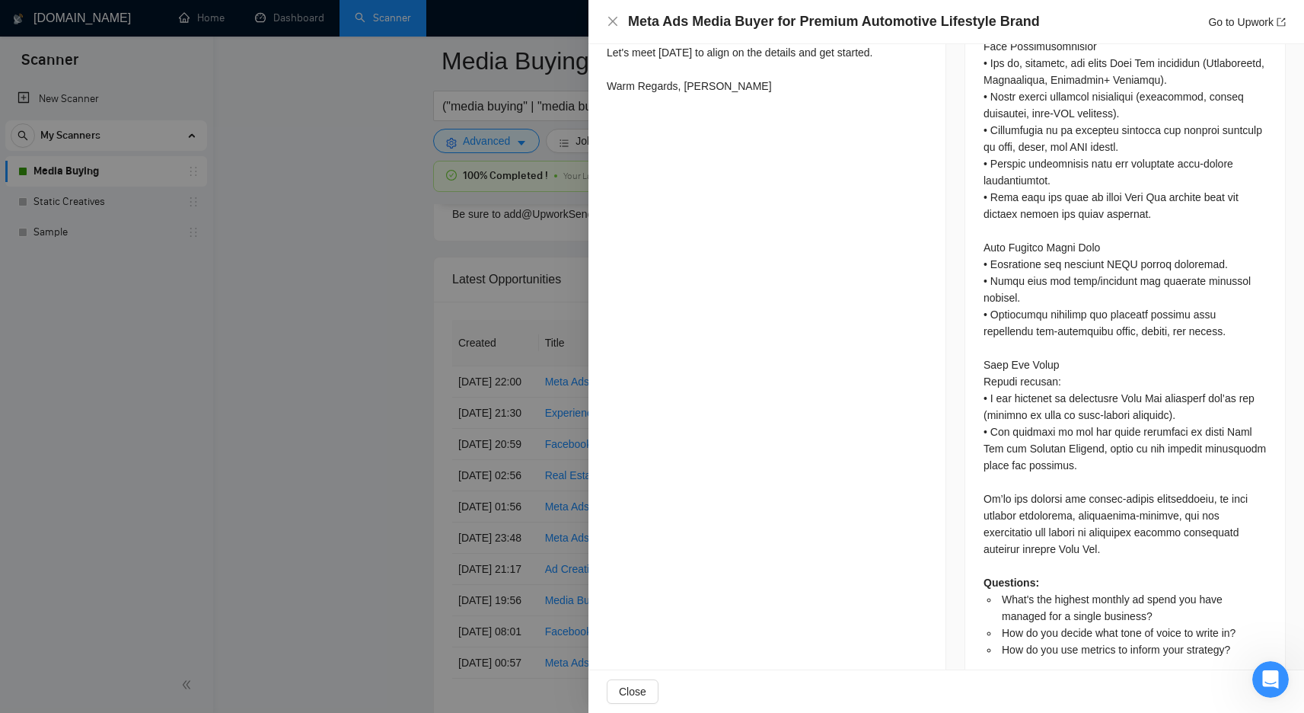
click at [491, 282] on div at bounding box center [652, 356] width 1304 height 713
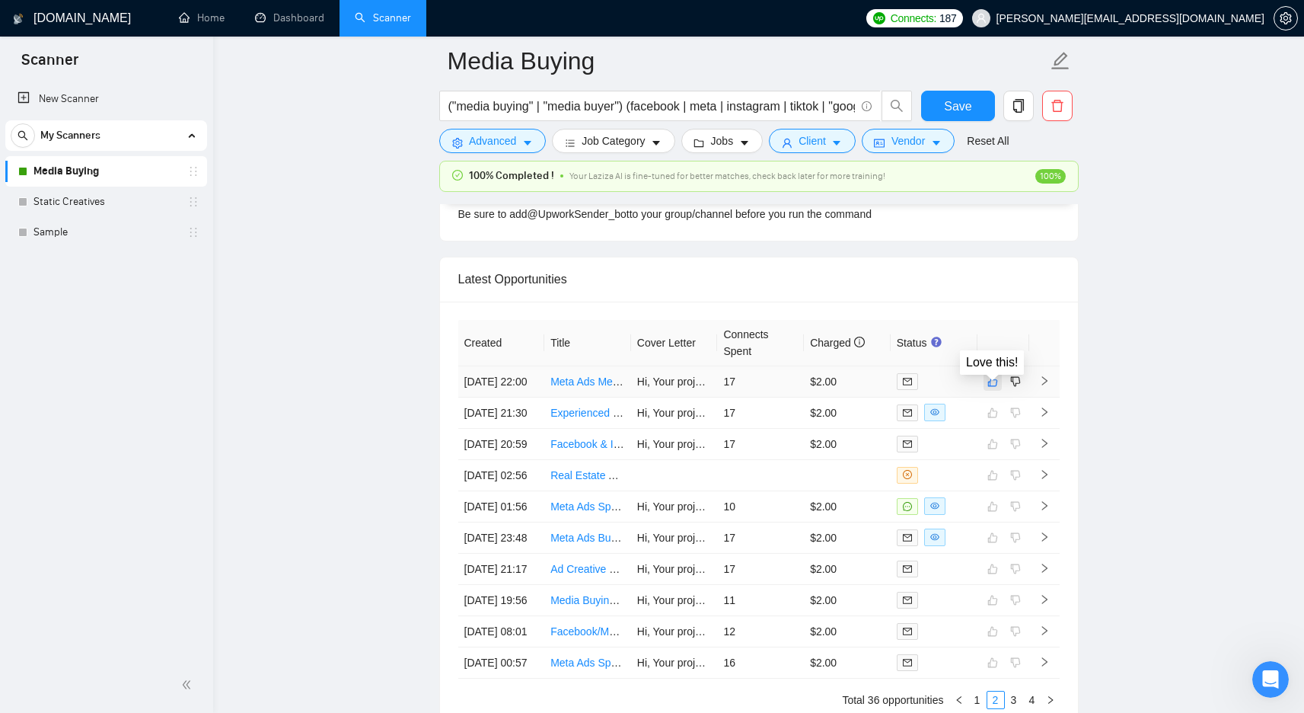
click at [989, 385] on icon "like" at bounding box center [993, 381] width 11 height 12
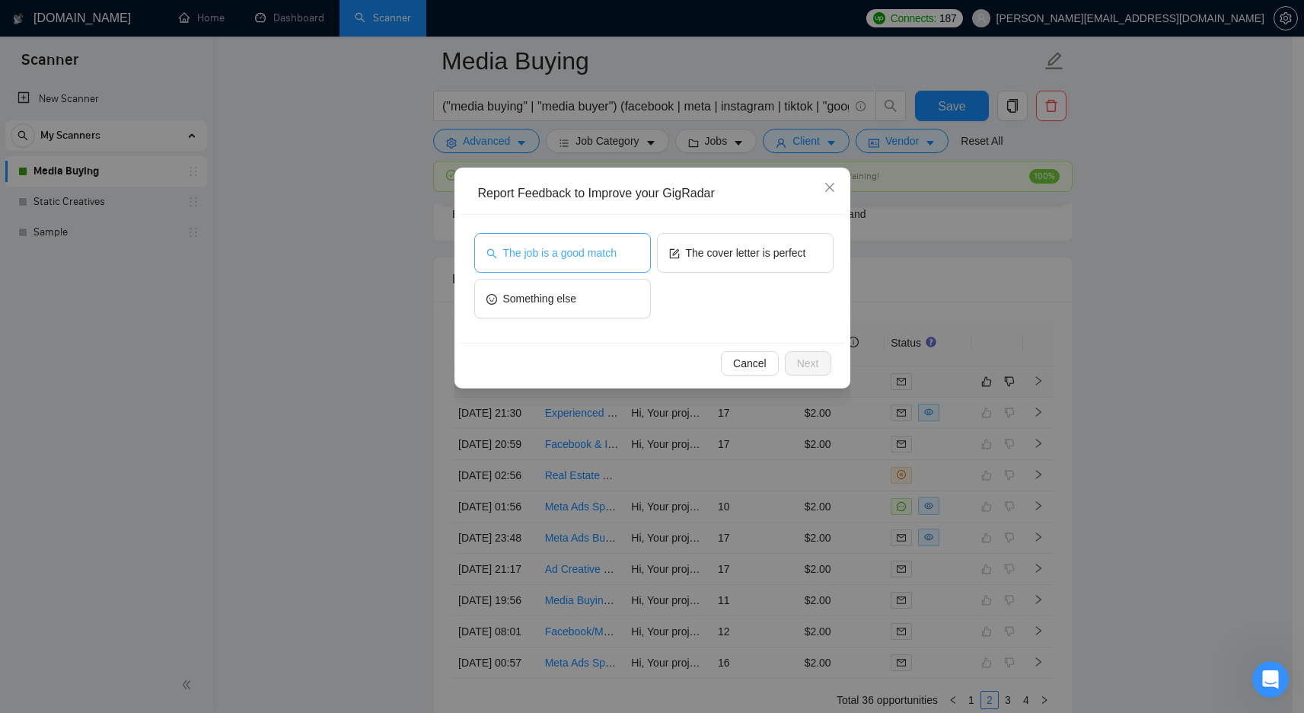
click at [591, 263] on button "The job is a good match" at bounding box center [562, 253] width 177 height 40
click at [803, 358] on span "Next" at bounding box center [808, 363] width 22 height 17
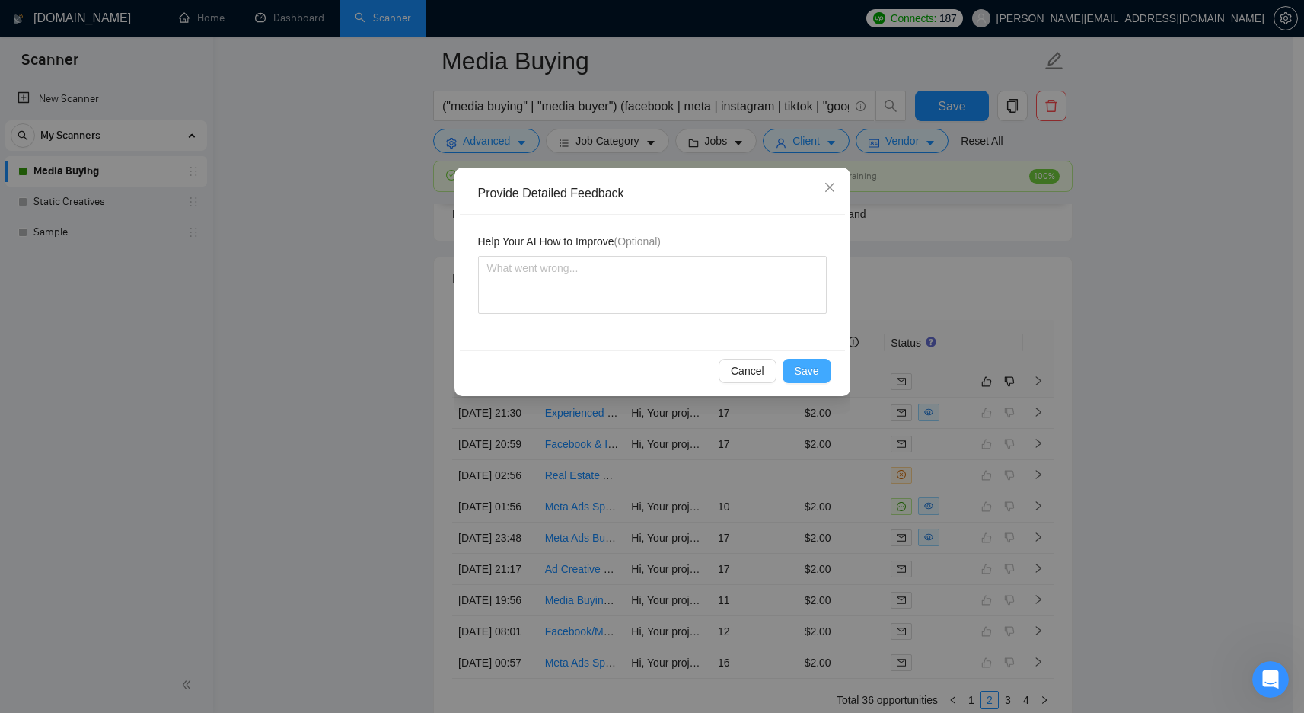
click at [805, 364] on span "Save" at bounding box center [807, 370] width 24 height 17
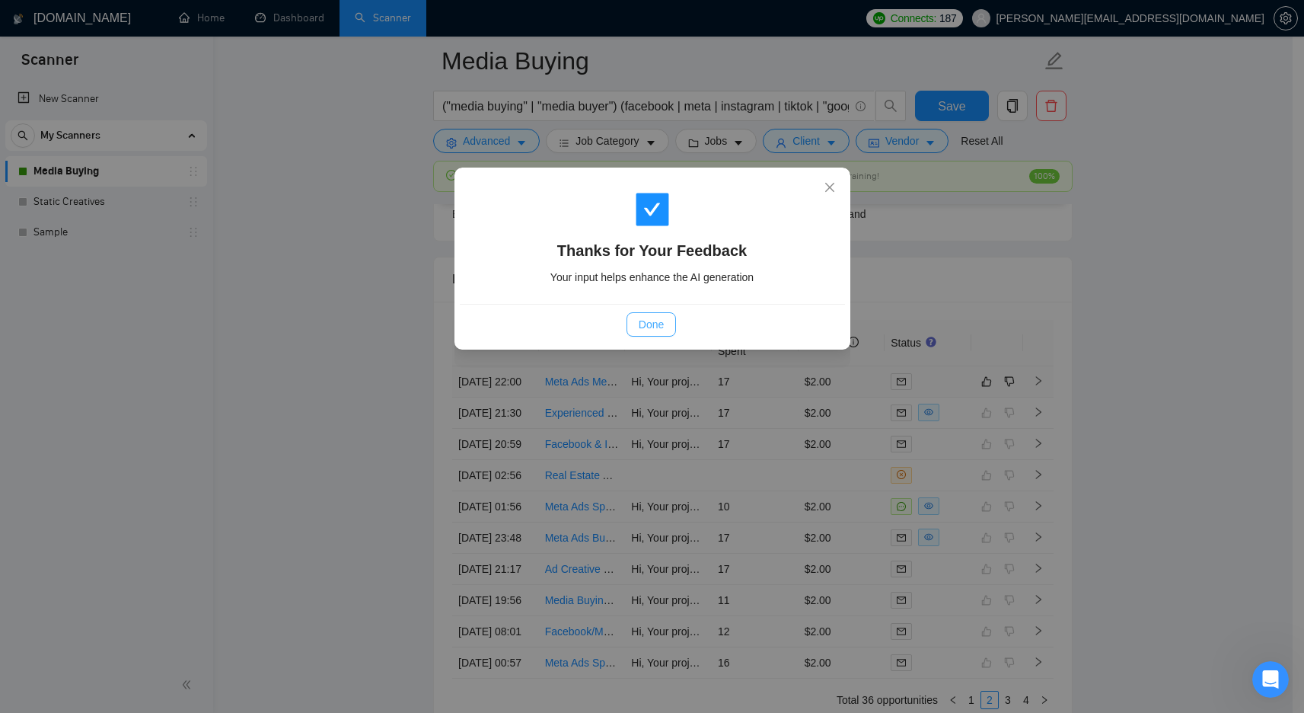
click at [660, 322] on span "Done" at bounding box center [651, 324] width 25 height 17
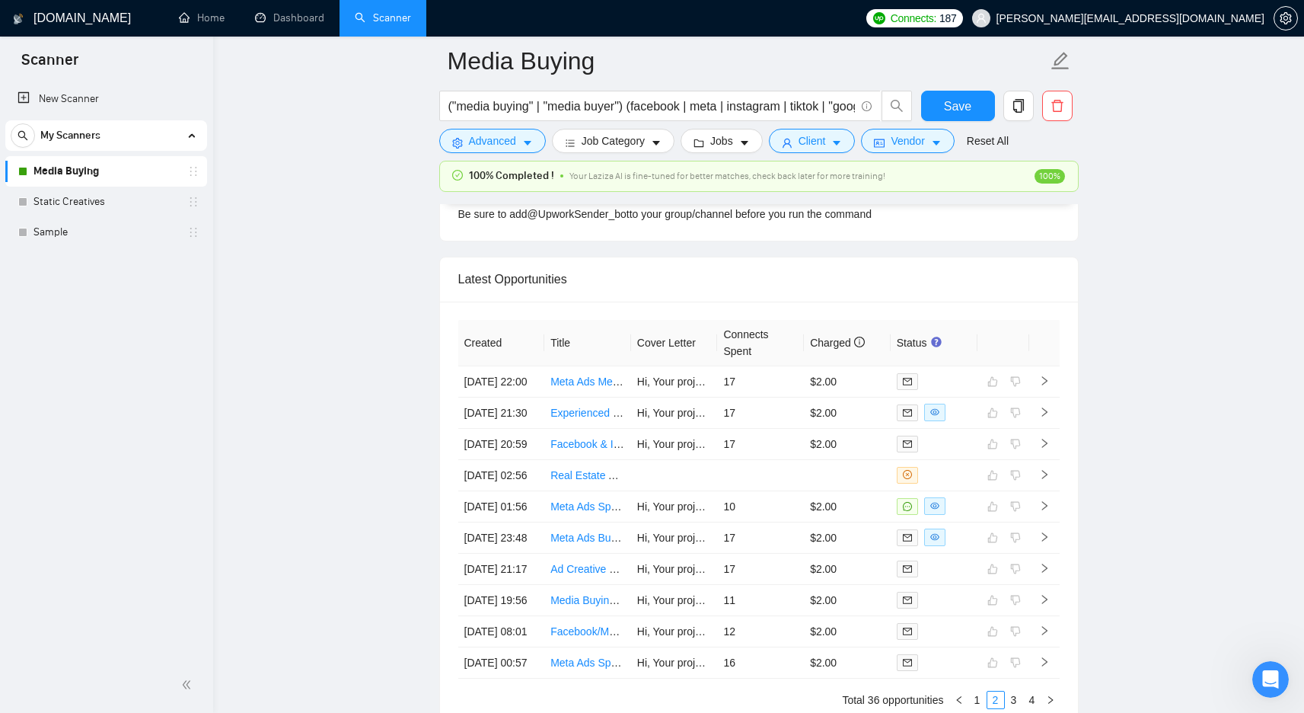
scroll to position [4155, 0]
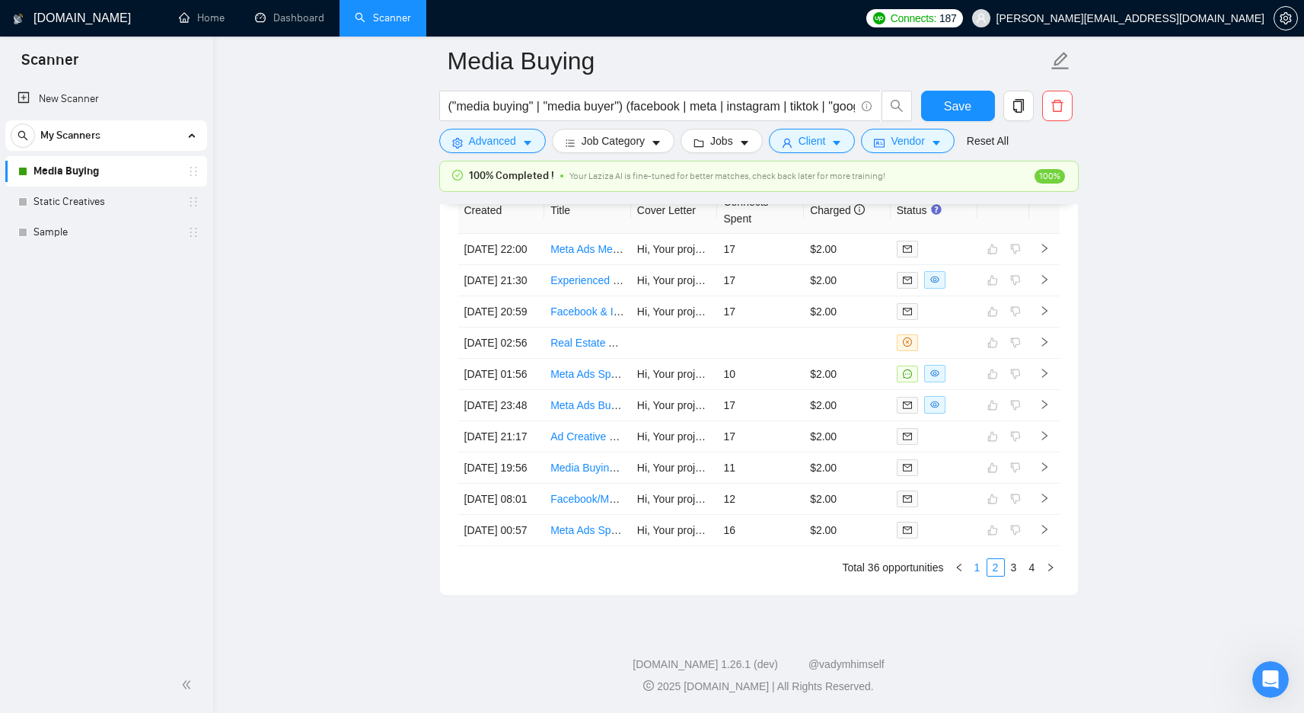
click at [974, 564] on link "1" at bounding box center [977, 567] width 17 height 17
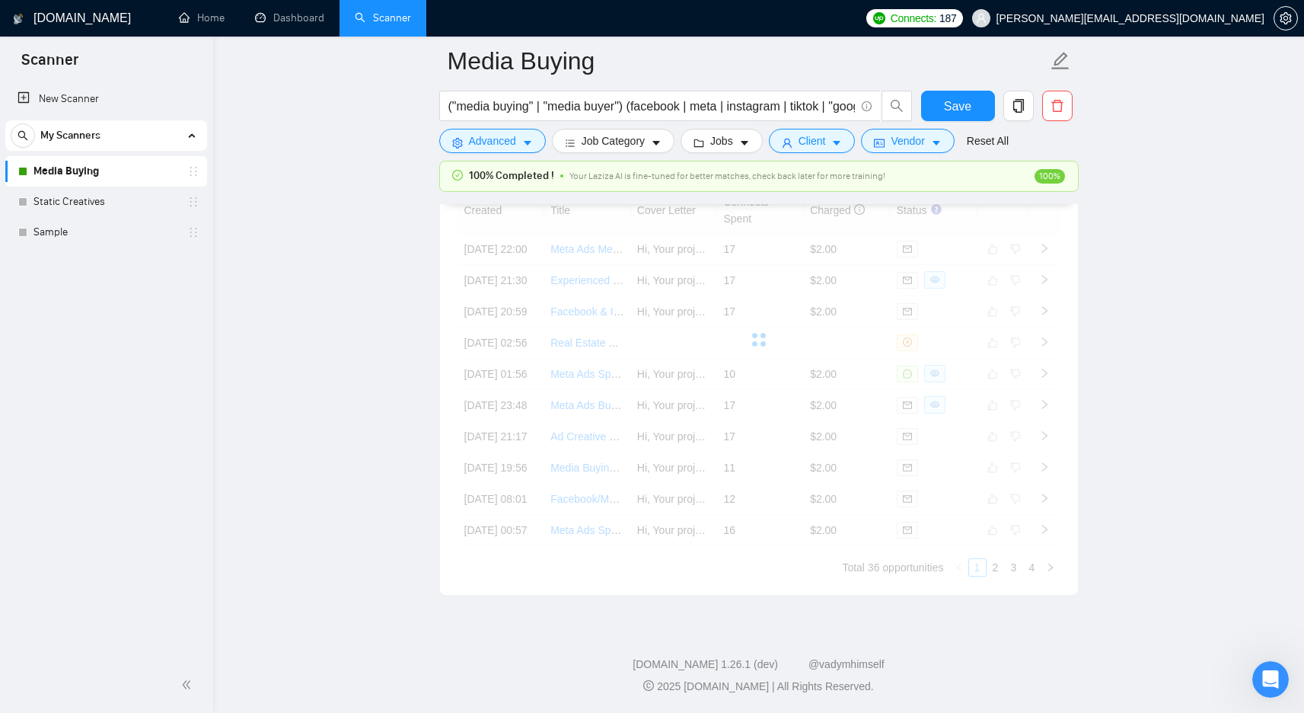
click at [974, 564] on div "Created Title Cover Letter Connects Spent Charged Status 23 Sep, 2025 22:00 Met…" at bounding box center [759, 381] width 602 height 389
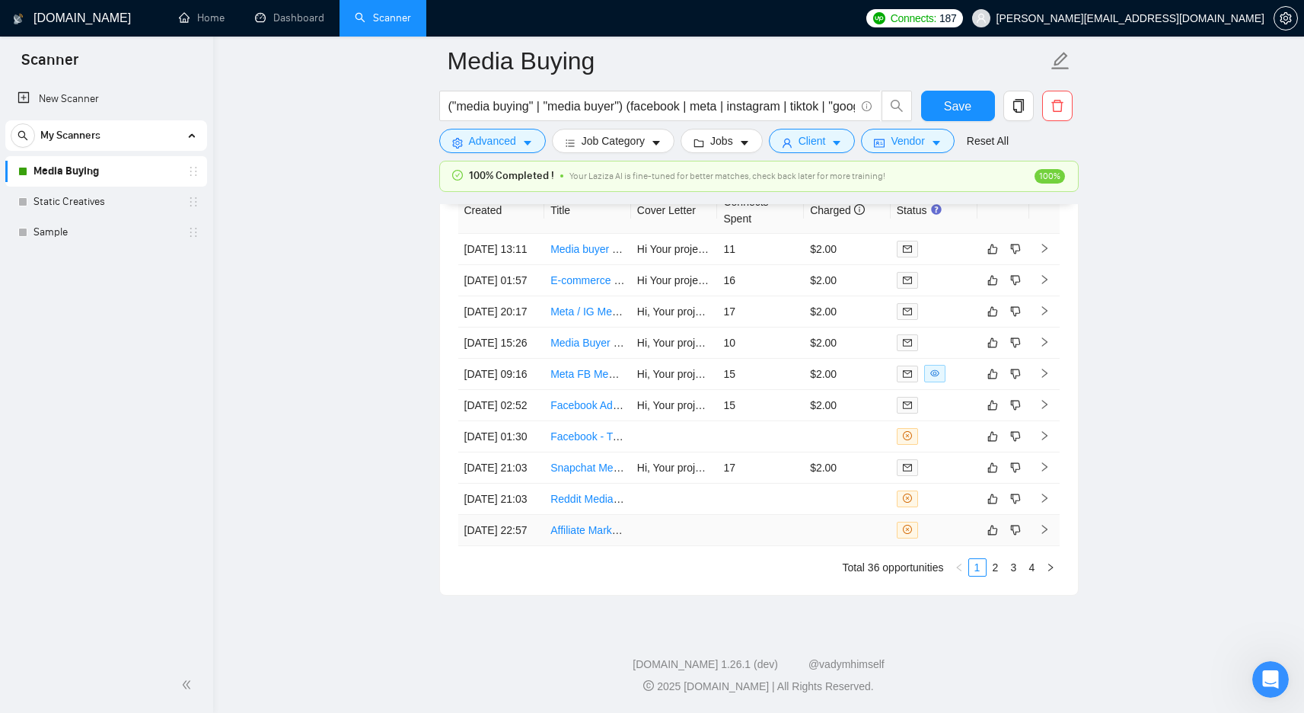
click at [835, 519] on td at bounding box center [847, 530] width 87 height 31
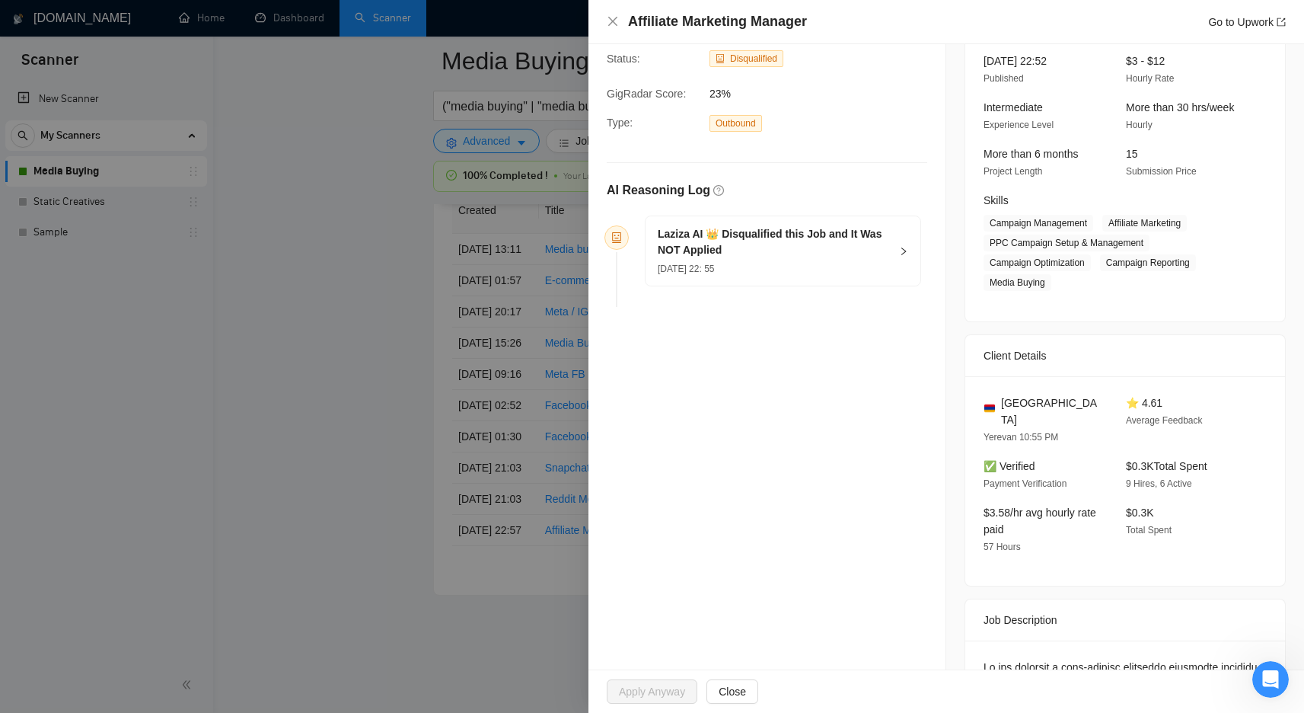
scroll to position [66, 0]
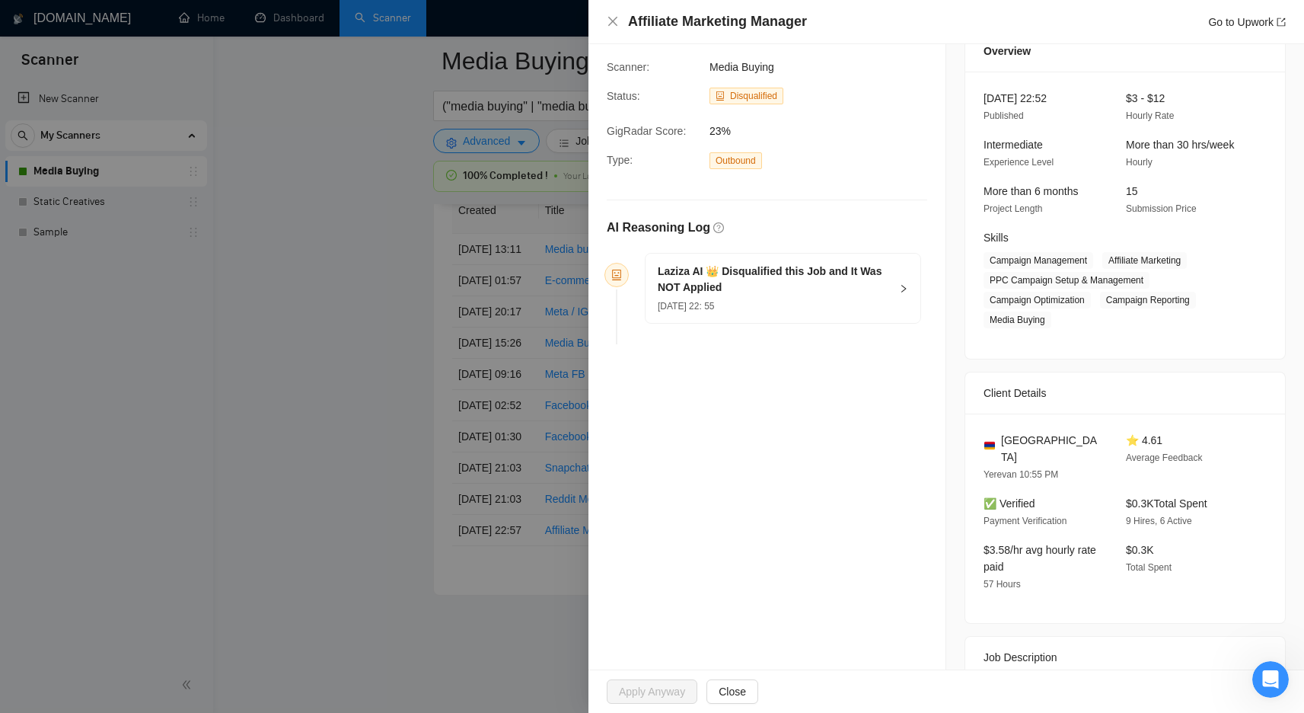
click at [892, 290] on div "Laziza AI 👑 Disqualified this Job and It Was NOT Applied 23 Sep, 2025 22: 55" at bounding box center [783, 288] width 275 height 69
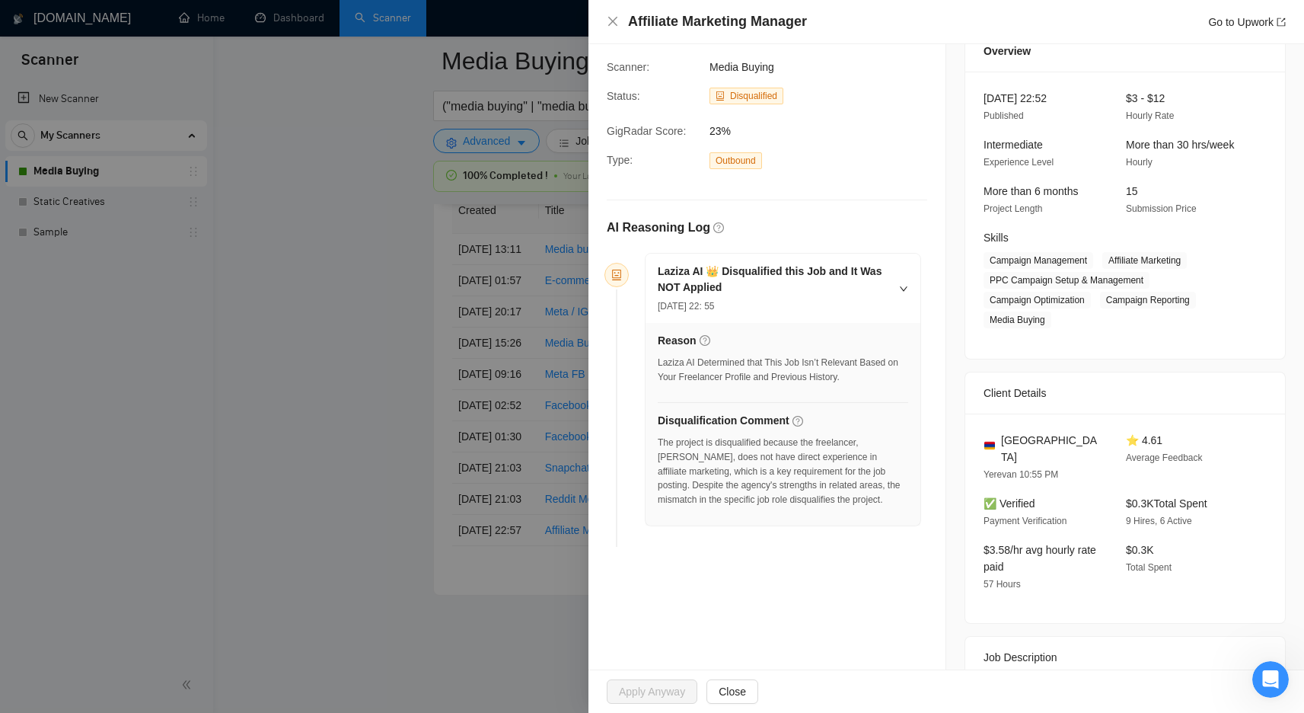
click at [455, 396] on div at bounding box center [652, 356] width 1304 height 713
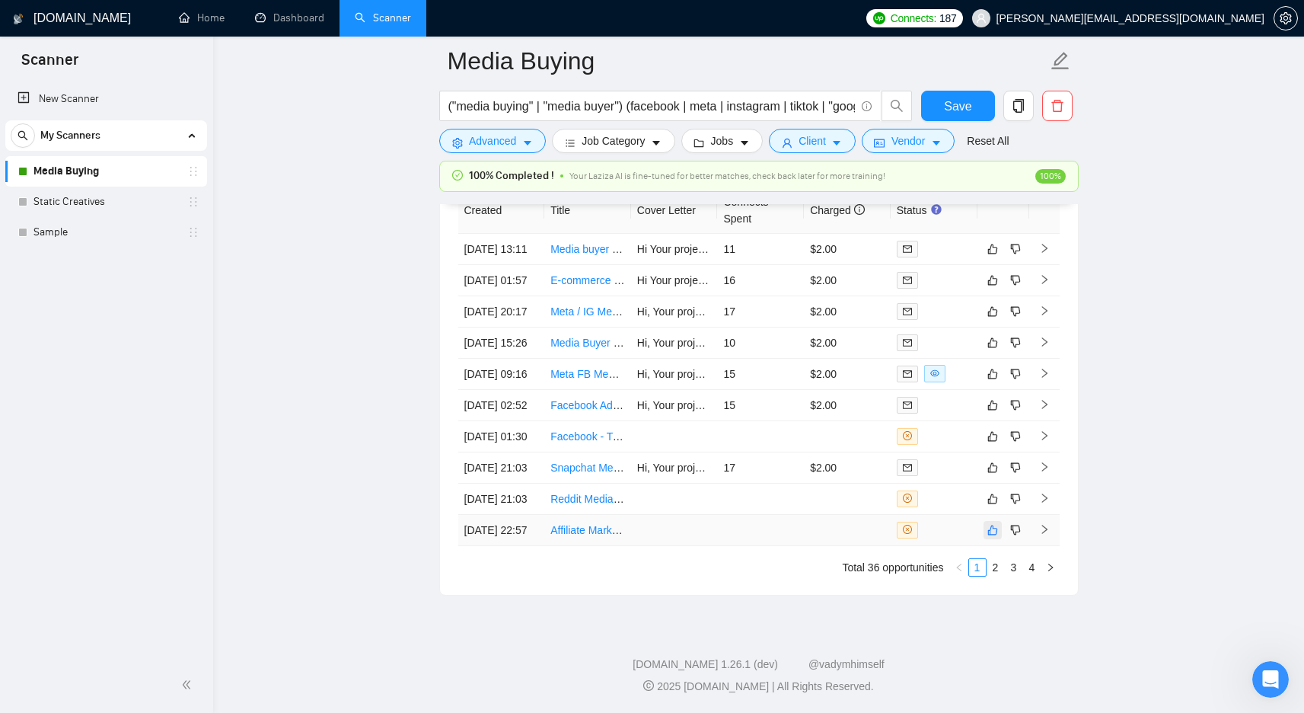
click at [994, 527] on icon "like" at bounding box center [993, 530] width 10 height 10
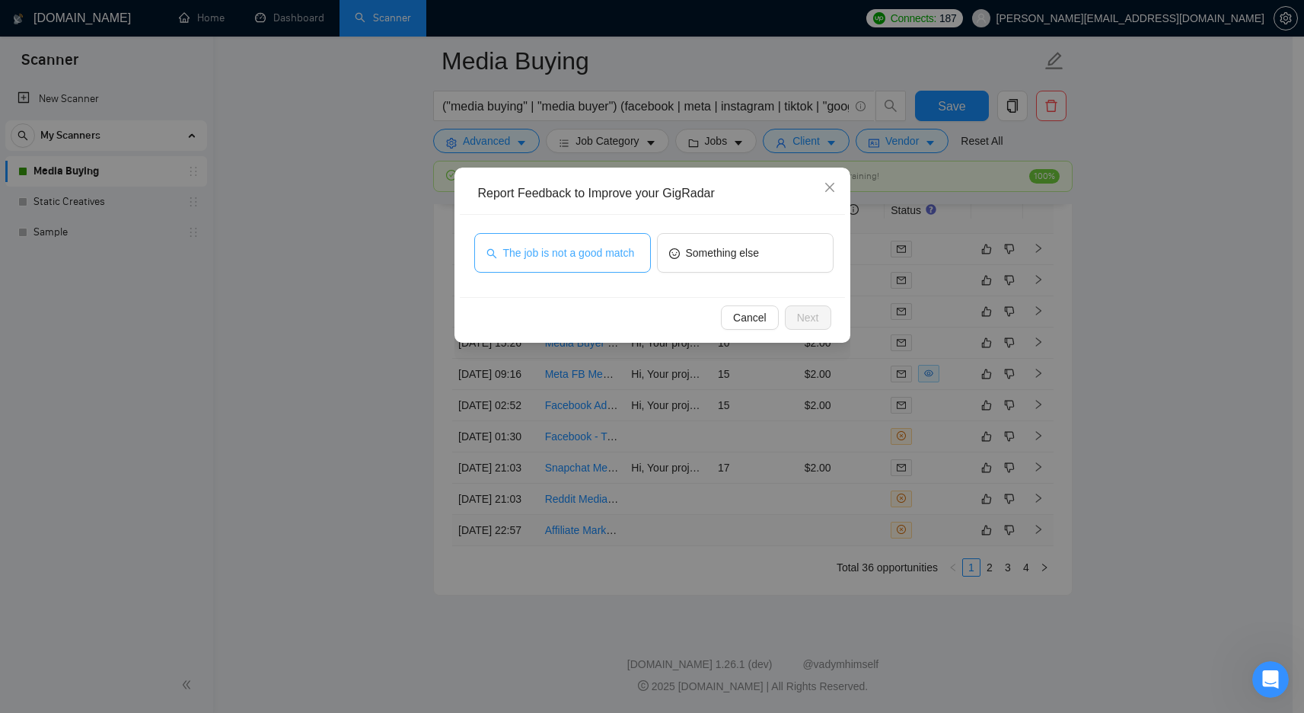
click at [606, 261] on span "The job is not a good match" at bounding box center [569, 252] width 132 height 17
click at [809, 317] on span "Next" at bounding box center [808, 317] width 22 height 17
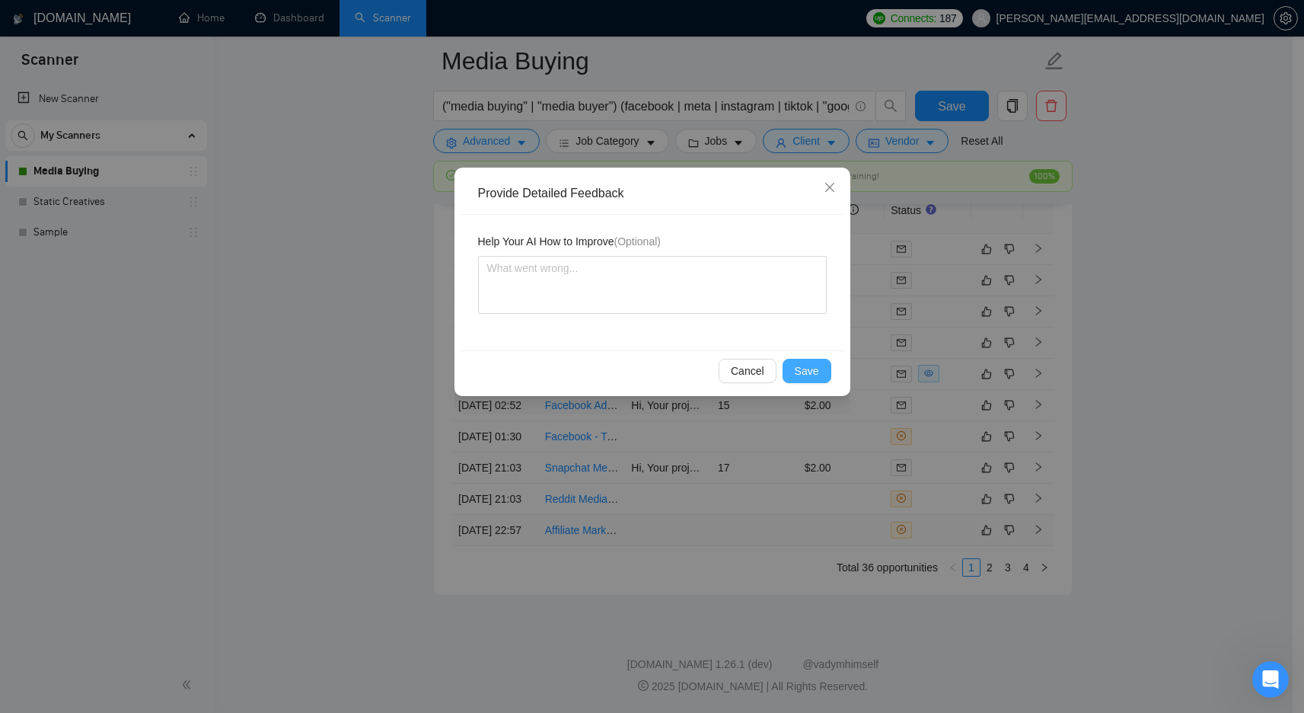
click at [806, 368] on span "Save" at bounding box center [807, 370] width 24 height 17
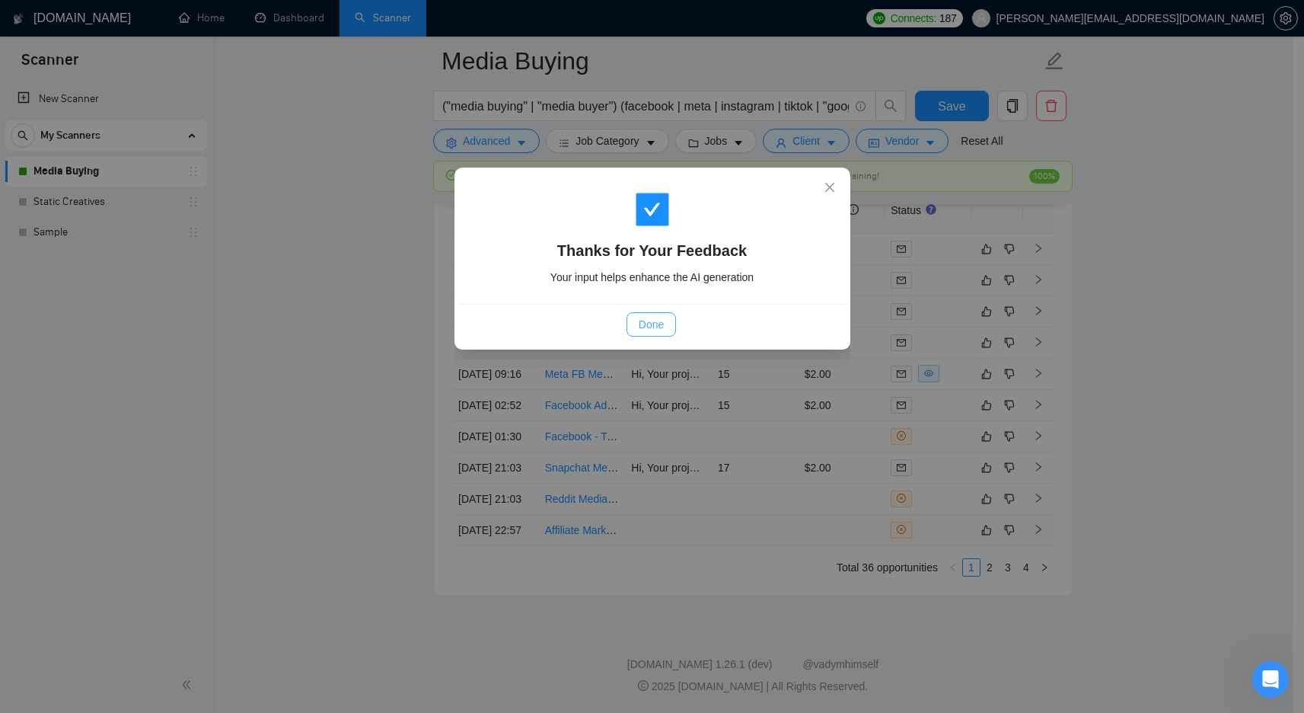
click at [646, 319] on span "Done" at bounding box center [651, 324] width 25 height 17
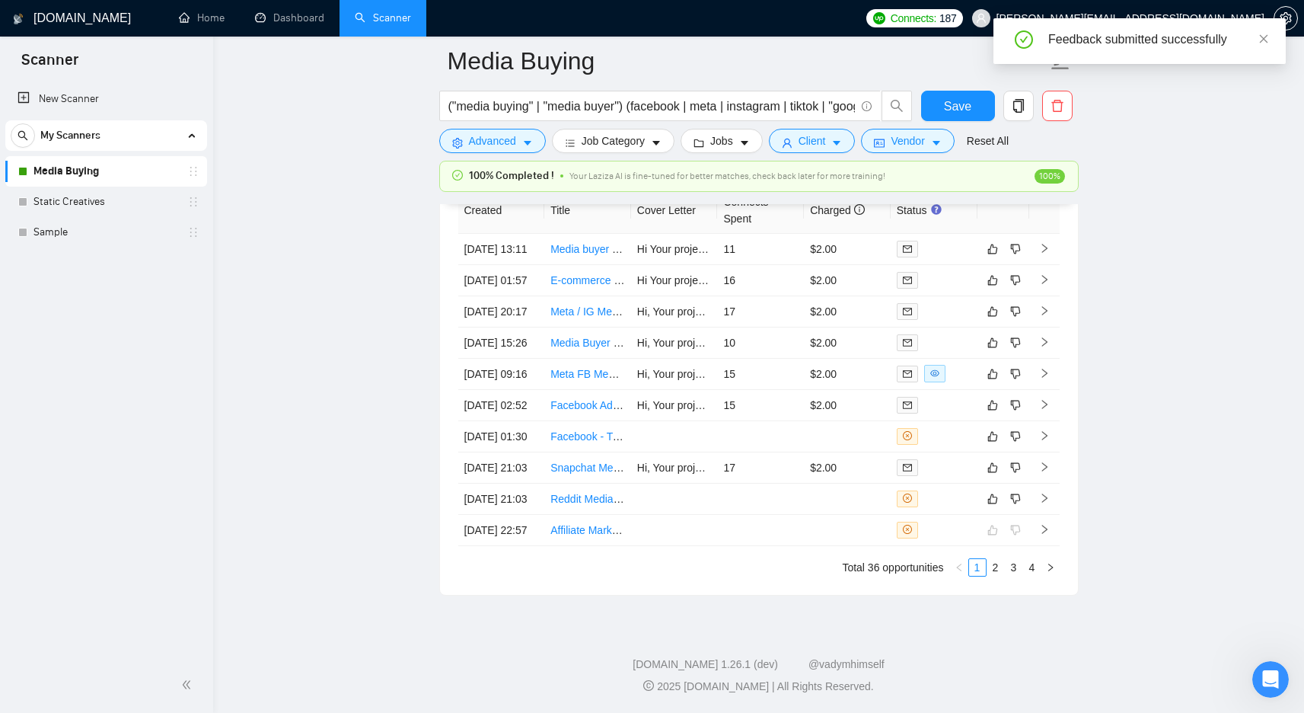
scroll to position [4155, 0]
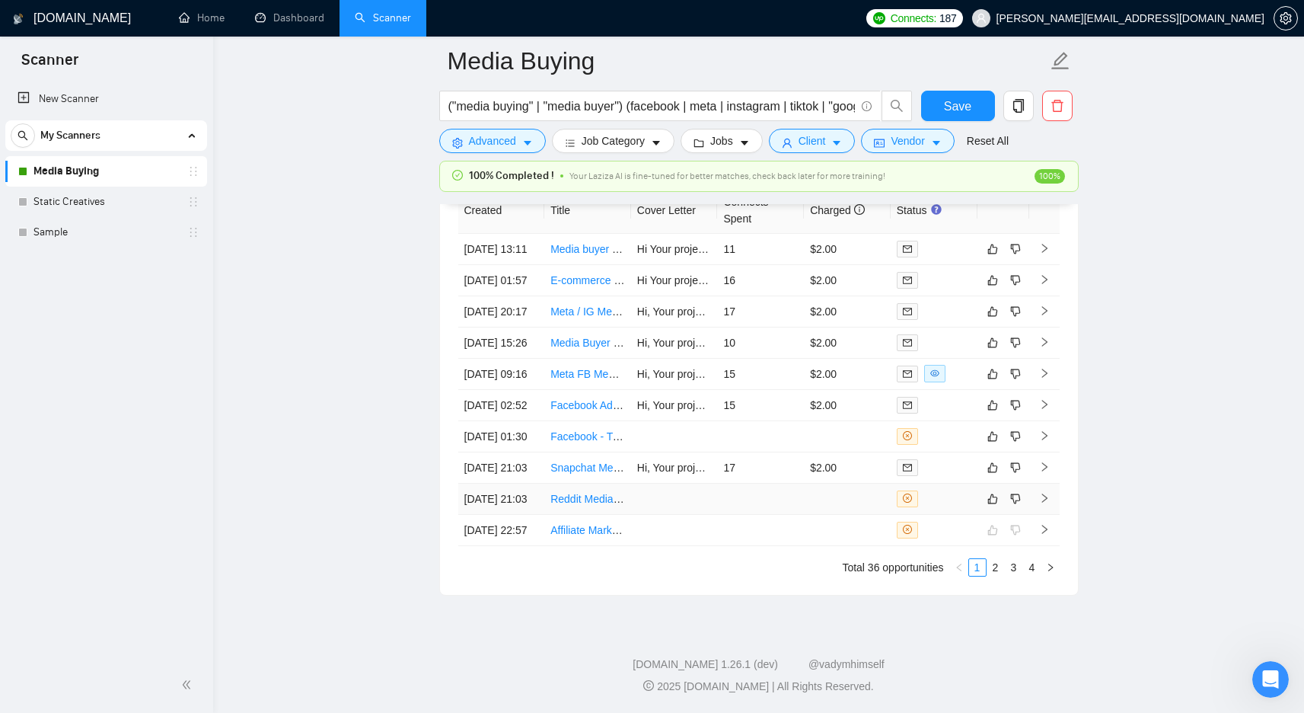
click at [831, 487] on td at bounding box center [847, 498] width 87 height 31
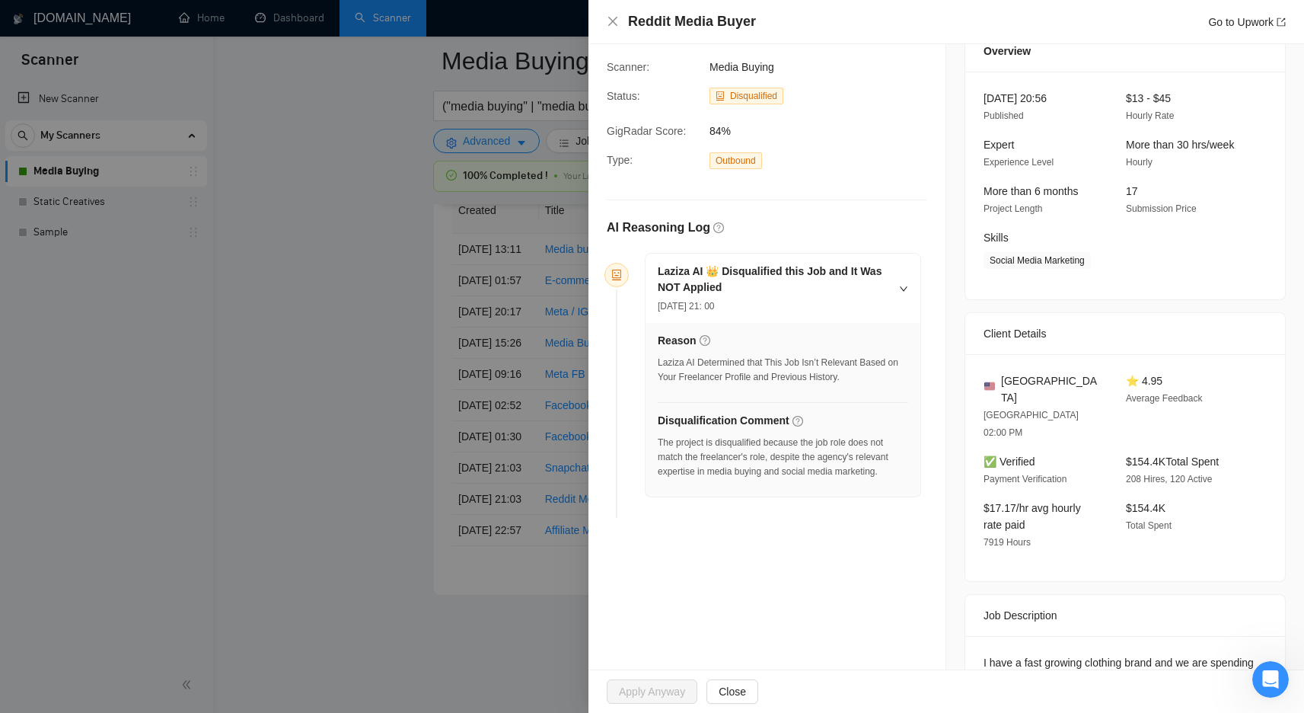
scroll to position [125, 0]
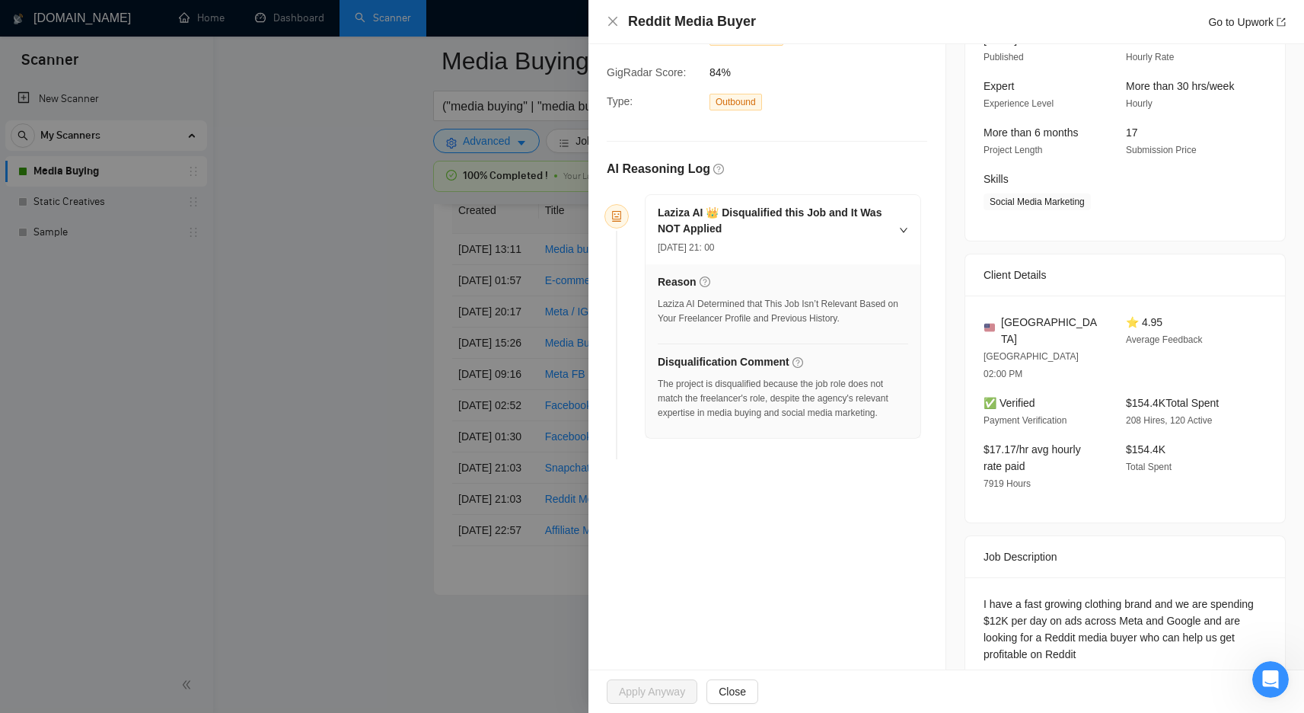
click at [461, 426] on div at bounding box center [652, 356] width 1304 height 713
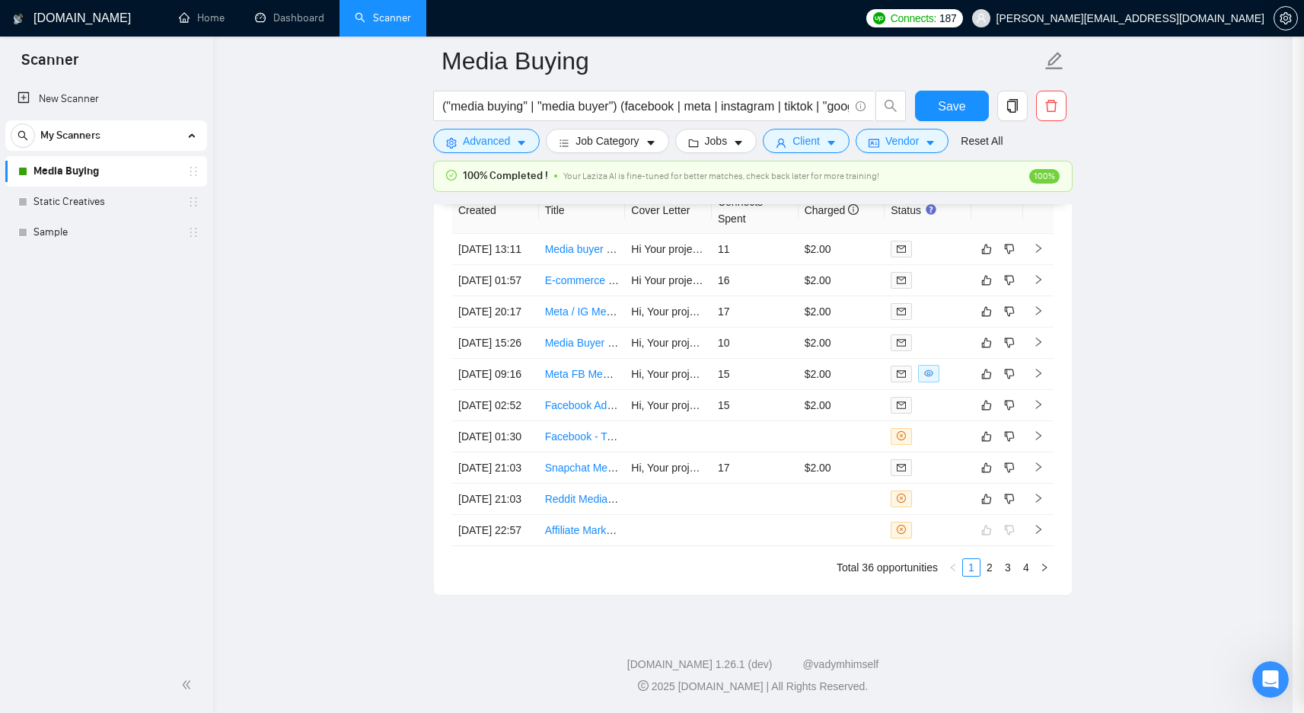
click at [495, 432] on div at bounding box center [652, 356] width 1304 height 713
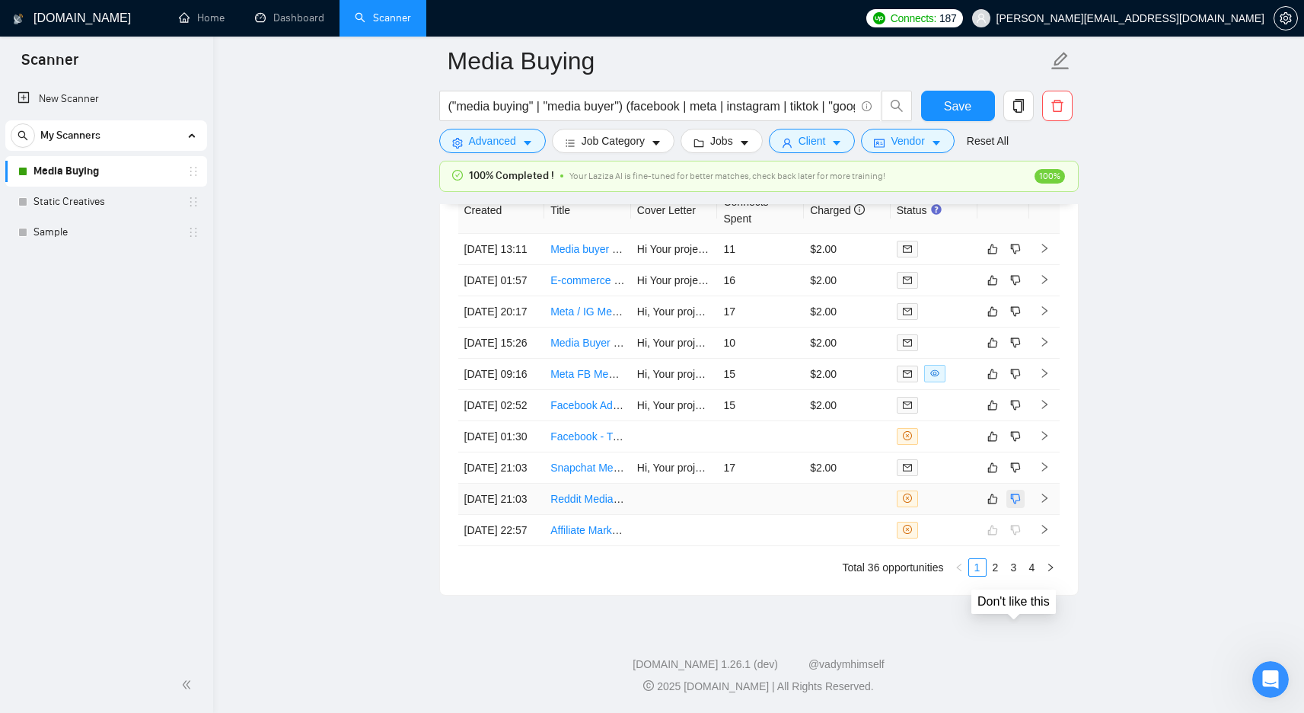
click at [1011, 493] on icon "dislike" at bounding box center [1015, 499] width 11 height 12
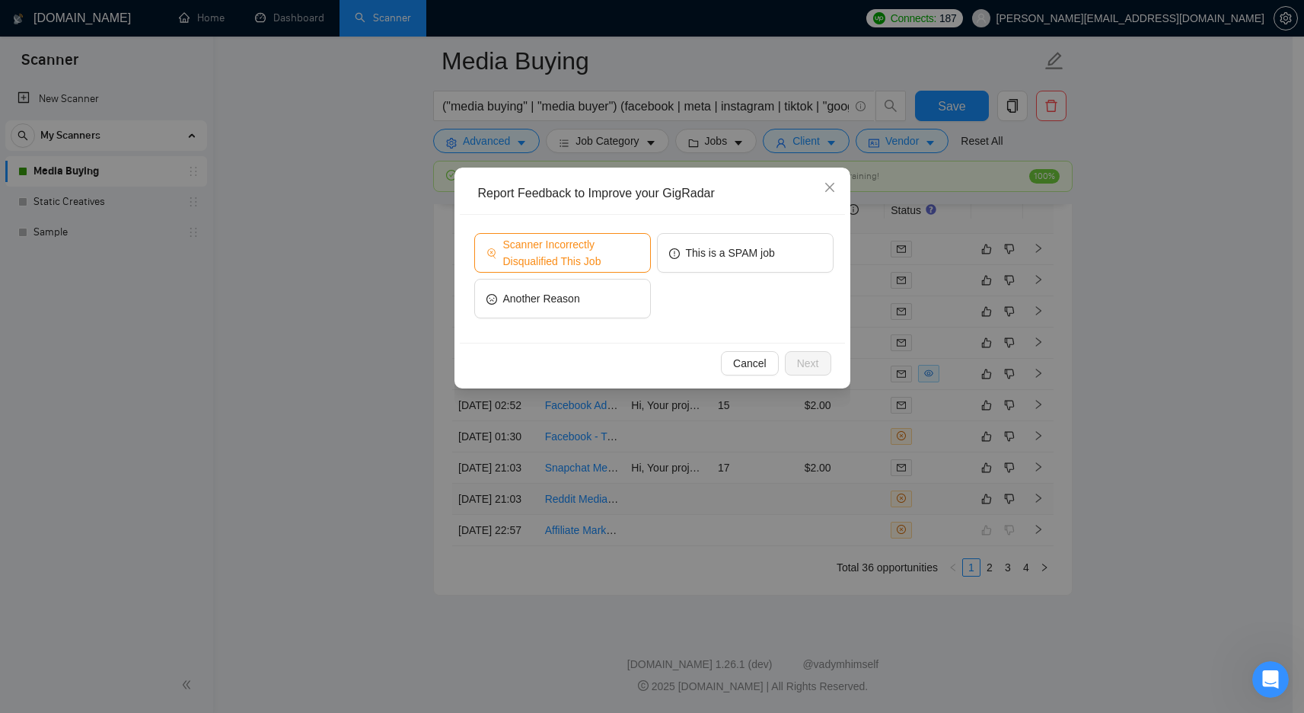
click at [573, 261] on span "Scanner Incorrectly Disqualified This Job" at bounding box center [571, 253] width 136 height 34
click at [821, 361] on button "Next" at bounding box center [808, 363] width 46 height 24
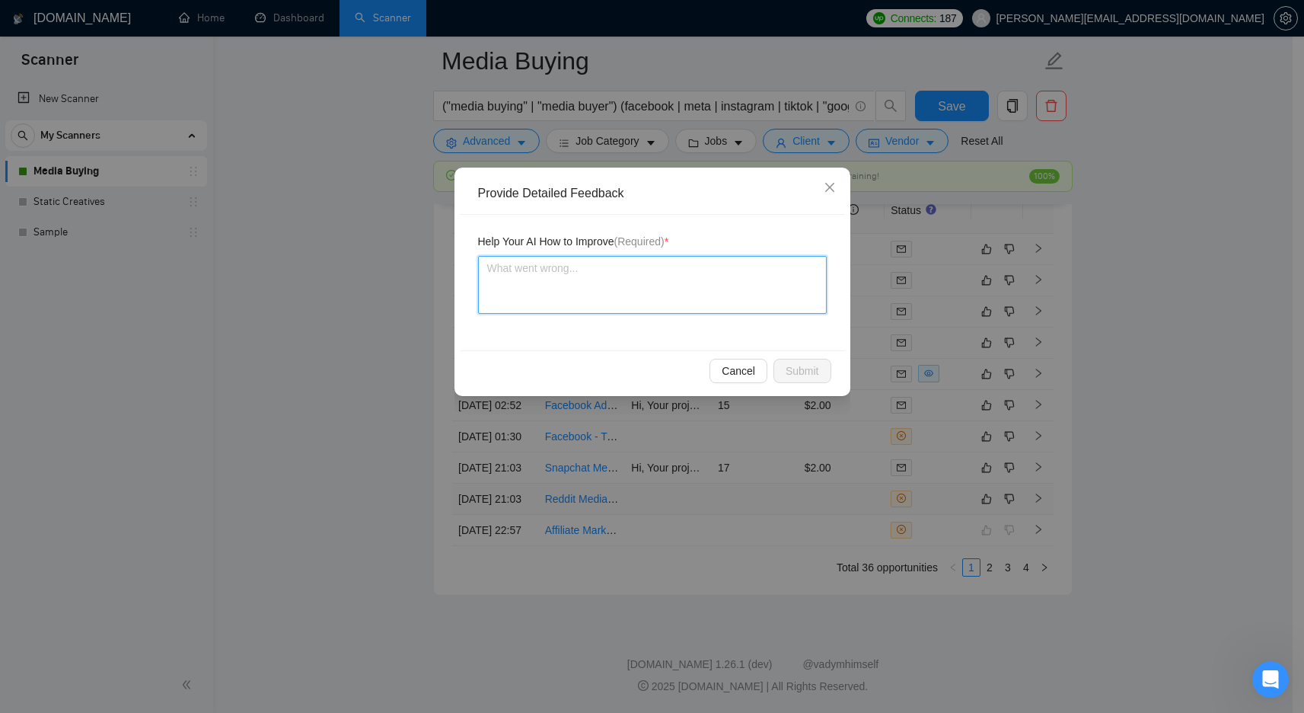
click at [745, 292] on textarea at bounding box center [652, 285] width 349 height 58
click at [728, 379] on button "Cancel" at bounding box center [739, 371] width 58 height 24
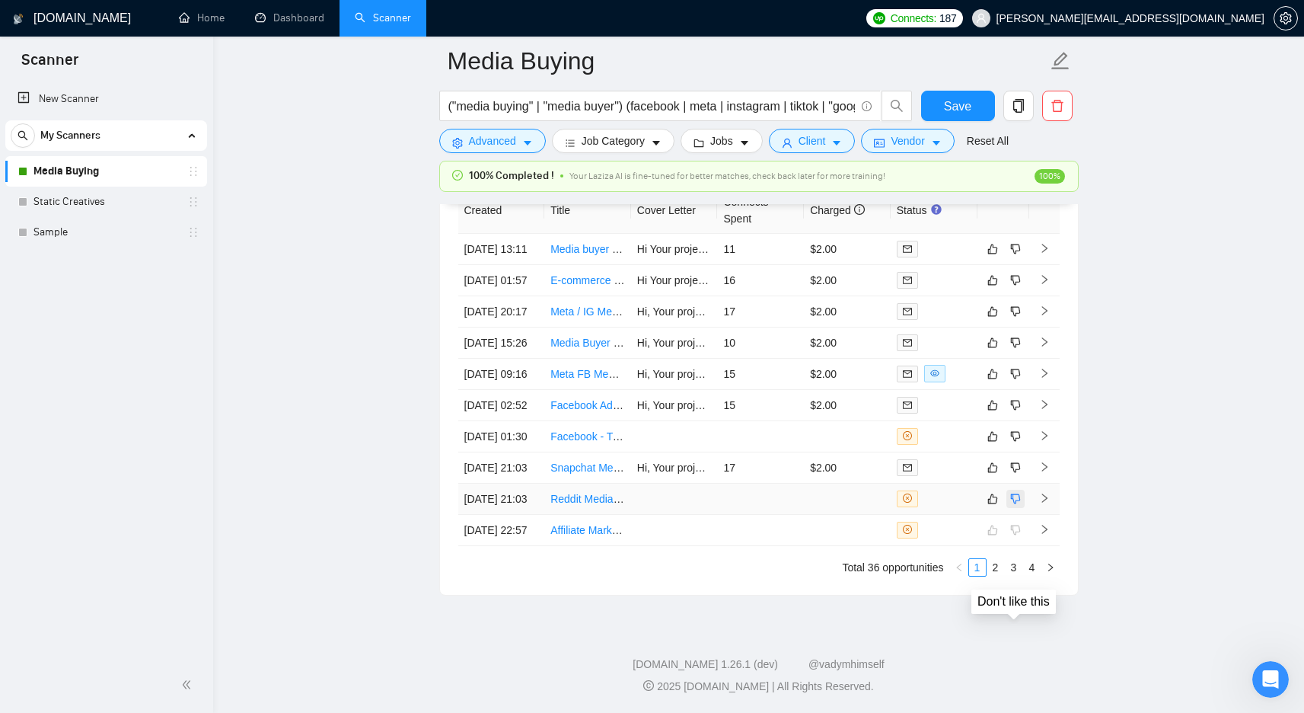
click at [1008, 490] on button "button" at bounding box center [1016, 499] width 18 height 18
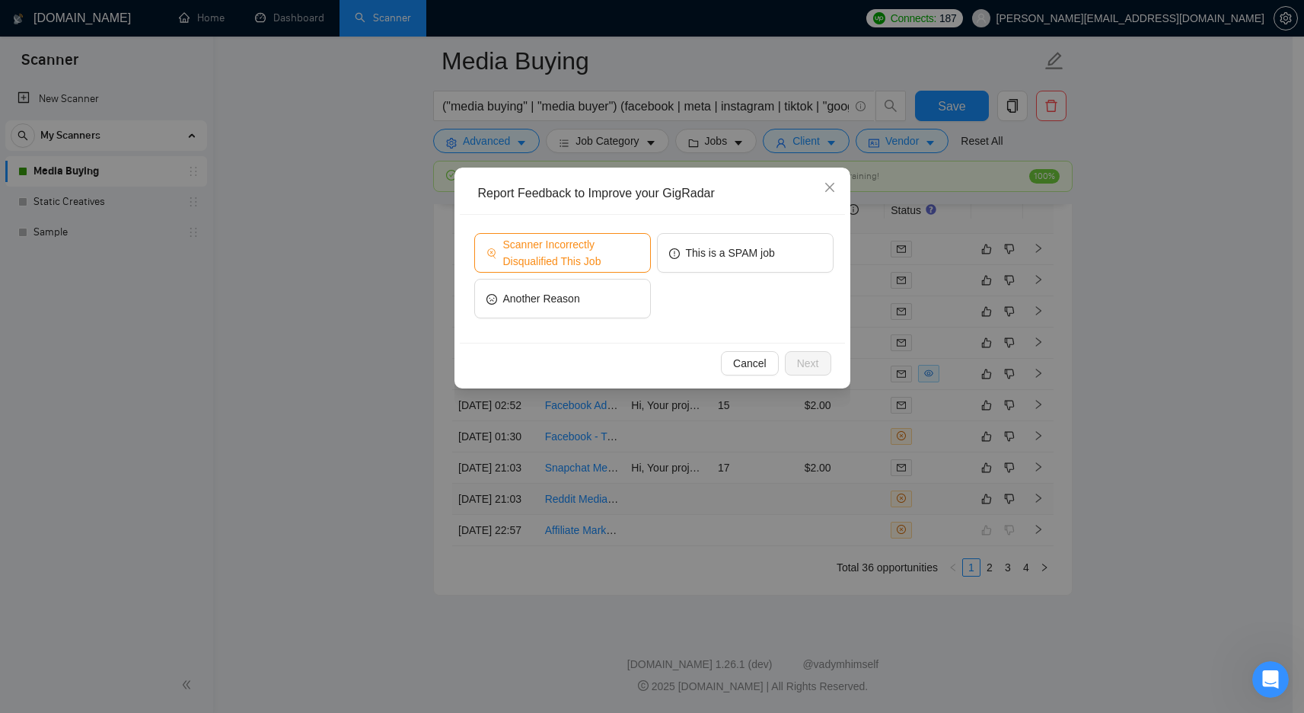
click at [542, 236] on span "Scanner Incorrectly Disqualified This Job" at bounding box center [571, 253] width 136 height 34
click at [814, 364] on span "Next" at bounding box center [808, 363] width 22 height 17
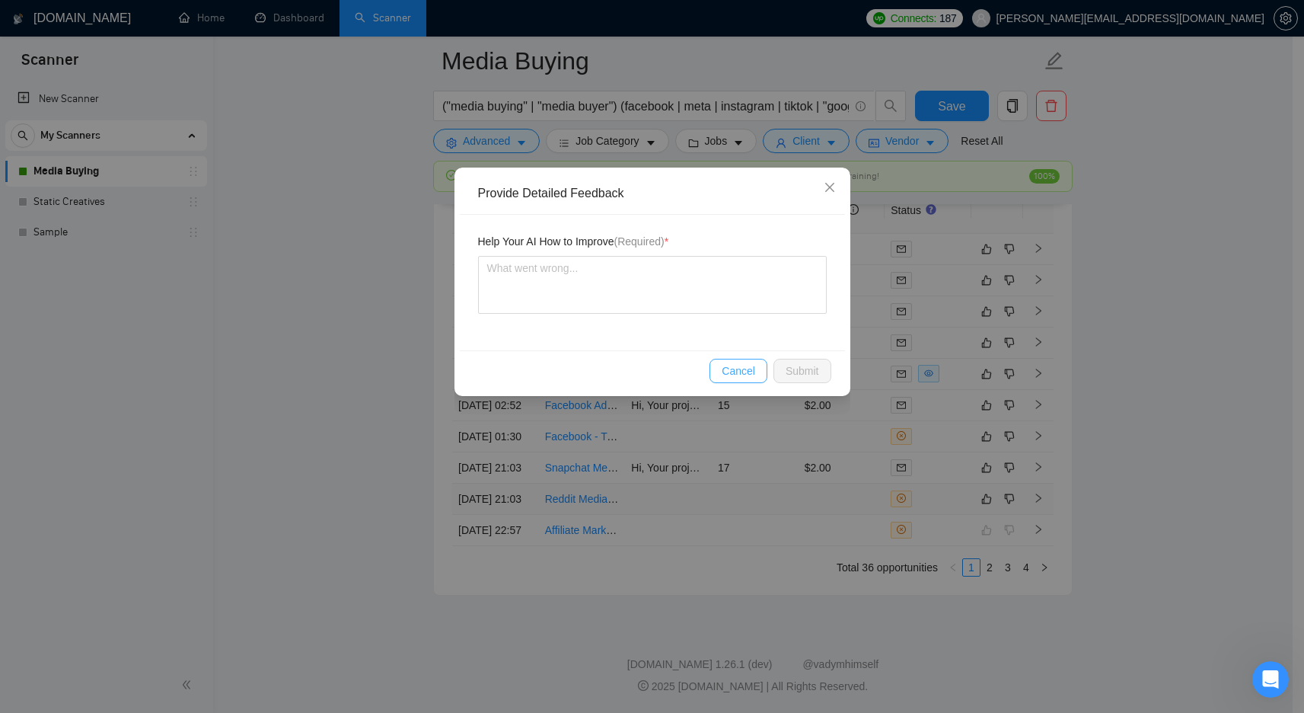
click at [732, 377] on span "Cancel" at bounding box center [739, 370] width 34 height 17
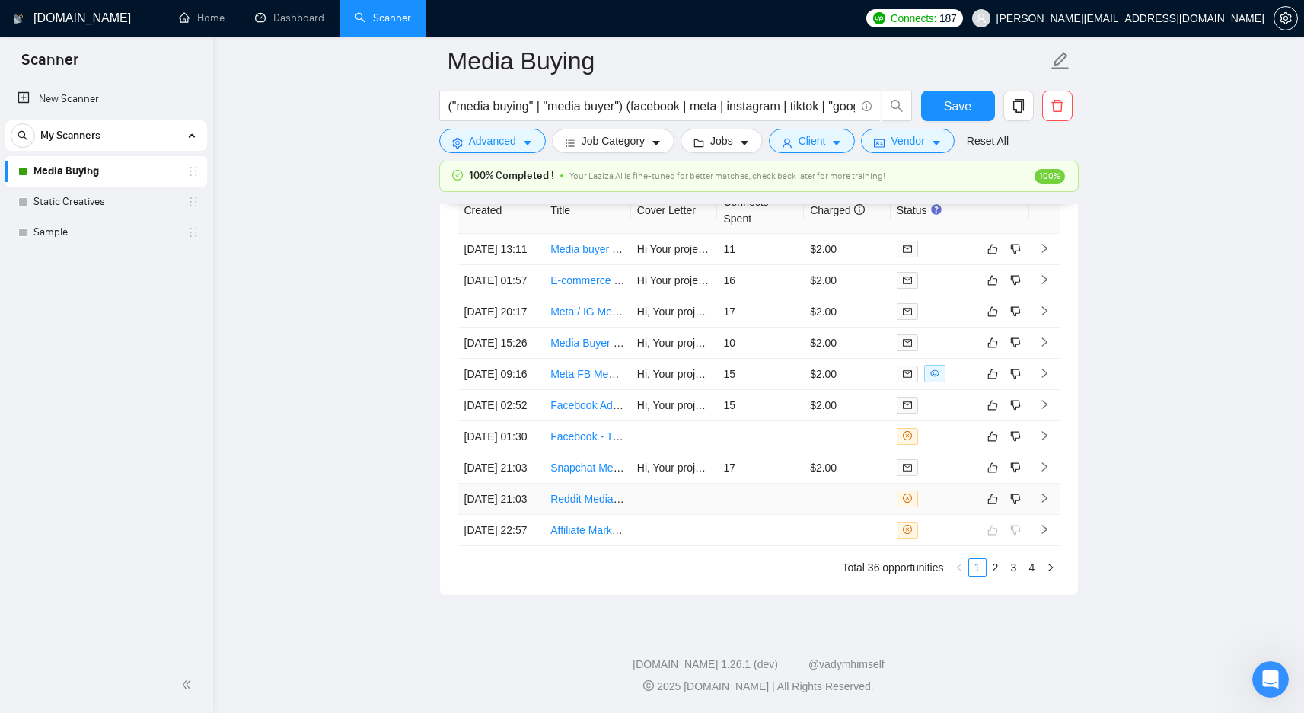
click at [778, 483] on td at bounding box center [760, 498] width 87 height 31
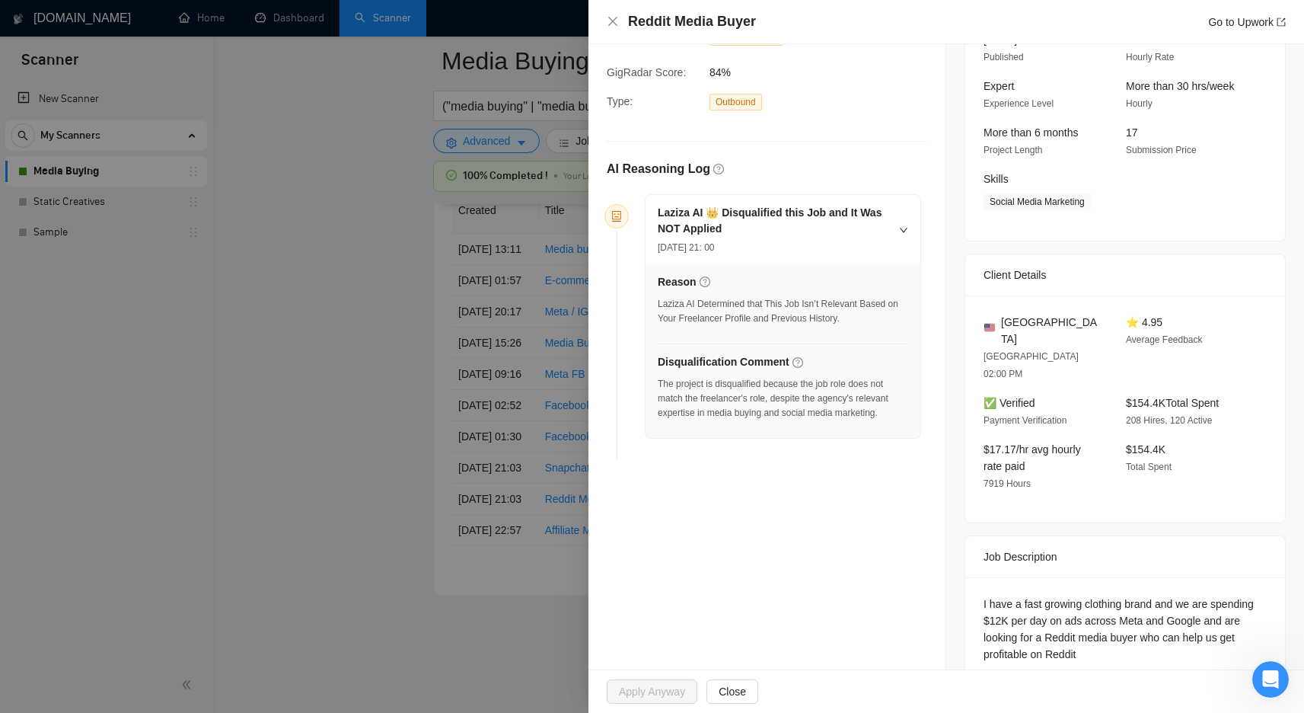
click at [490, 464] on div at bounding box center [652, 356] width 1304 height 713
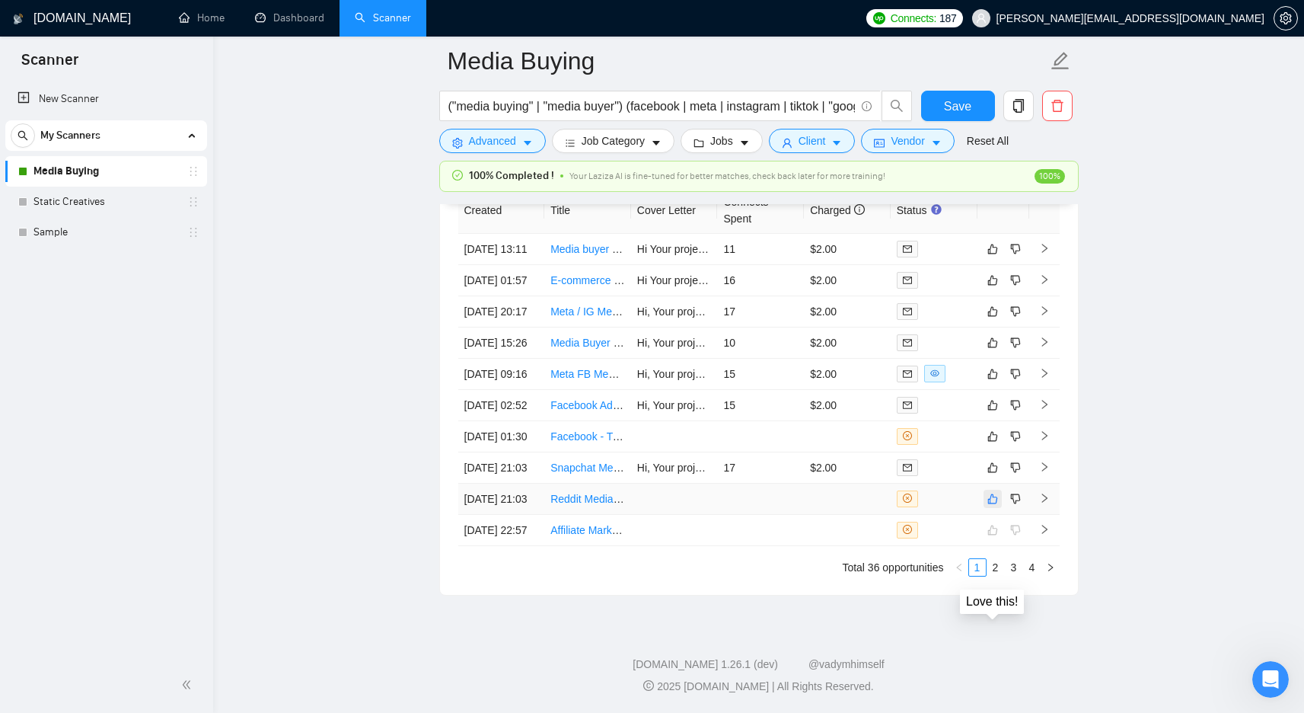
click at [990, 493] on icon "like" at bounding box center [993, 499] width 11 height 12
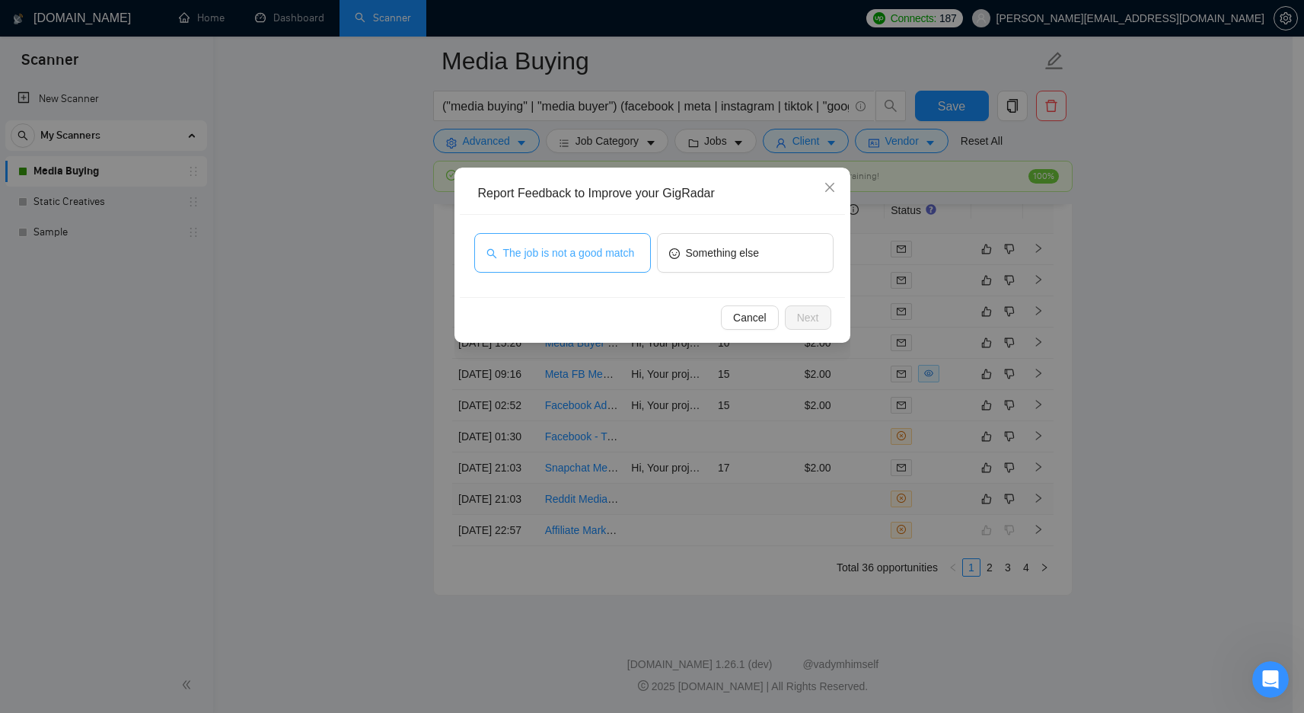
click at [573, 247] on span "The job is not a good match" at bounding box center [569, 252] width 132 height 17
click at [813, 320] on span "Next" at bounding box center [808, 317] width 22 height 17
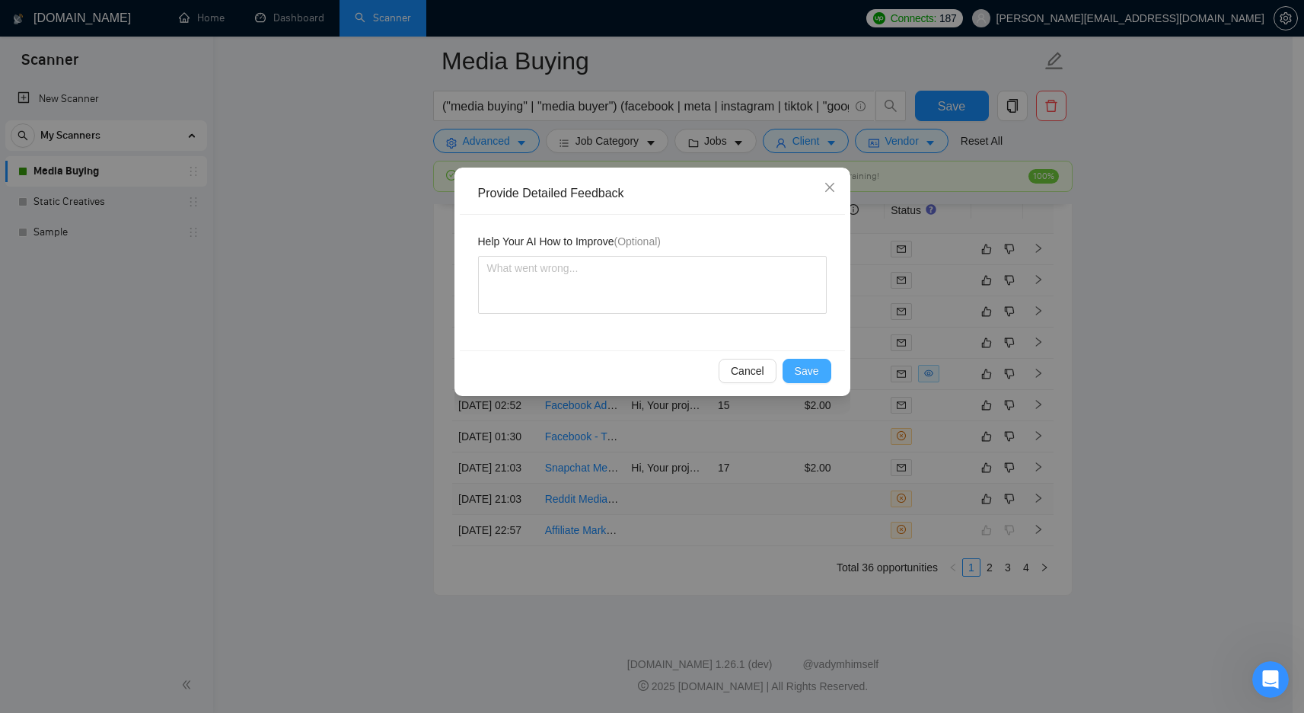
click at [815, 374] on span "Save" at bounding box center [807, 370] width 24 height 17
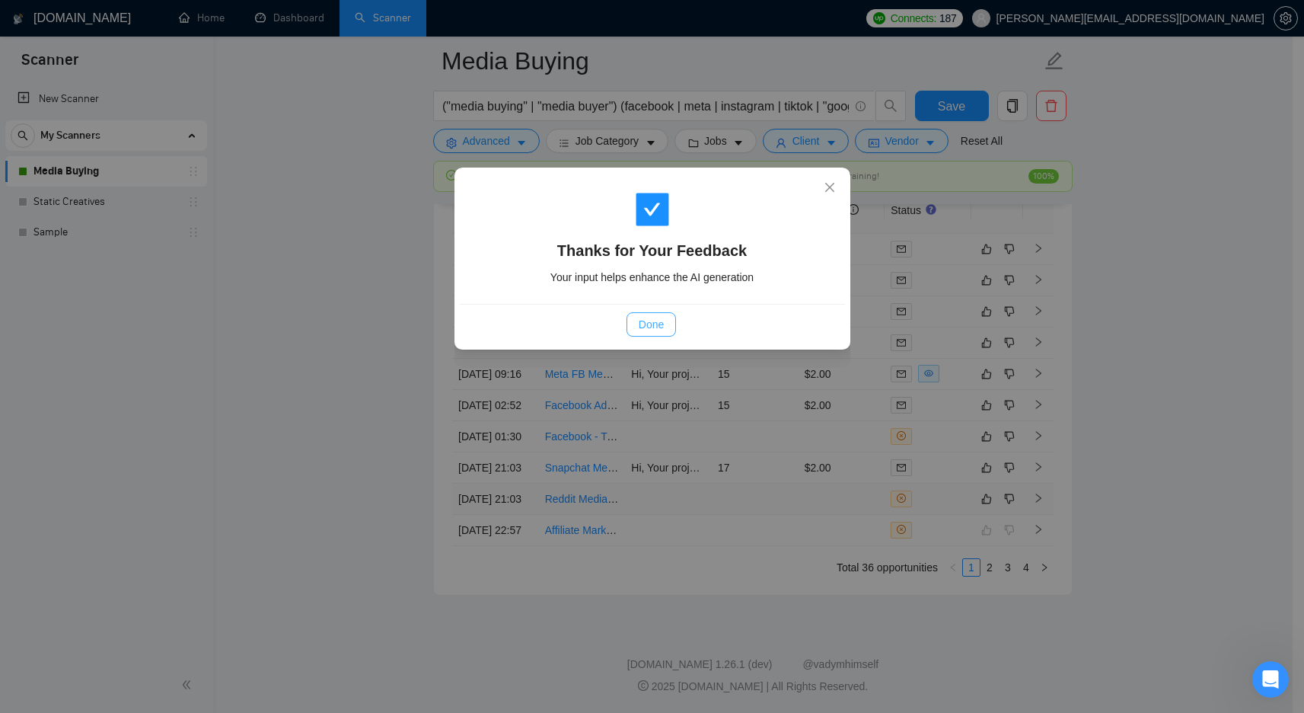
click at [656, 327] on span "Done" at bounding box center [651, 324] width 25 height 17
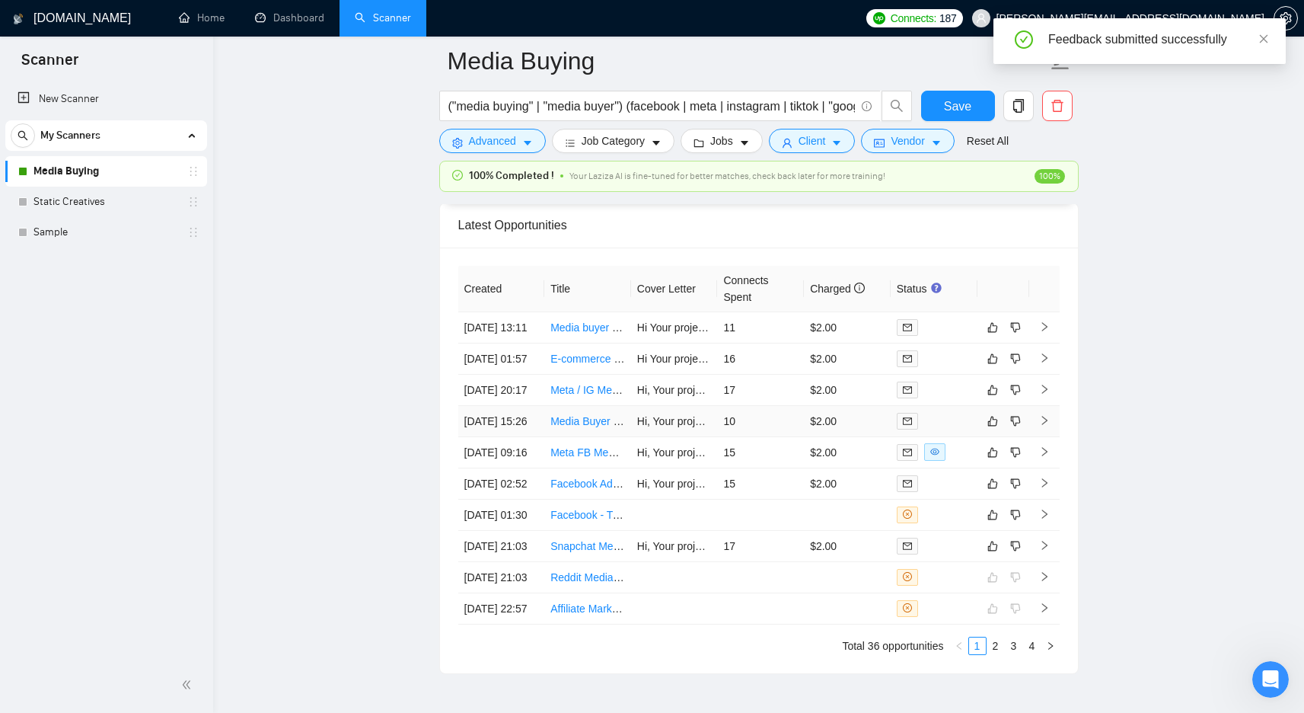
scroll to position [4155, 0]
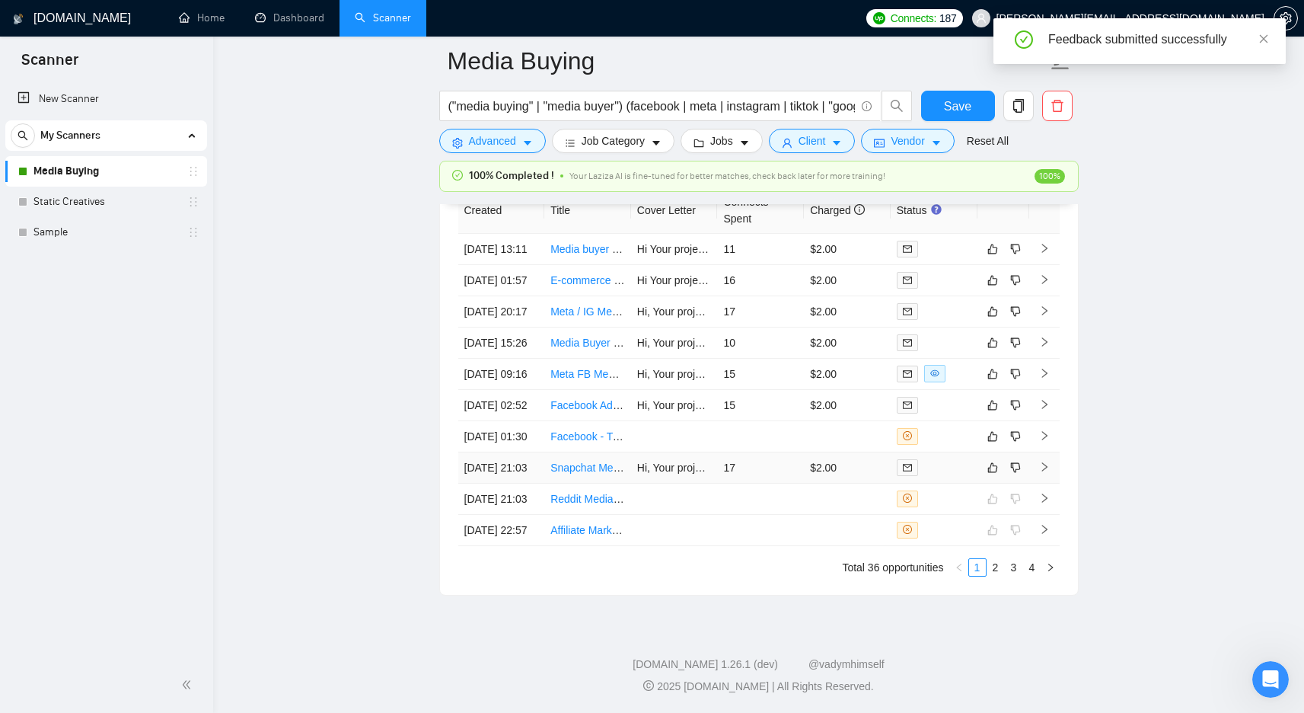
click at [779, 452] on td "17" at bounding box center [760, 467] width 87 height 31
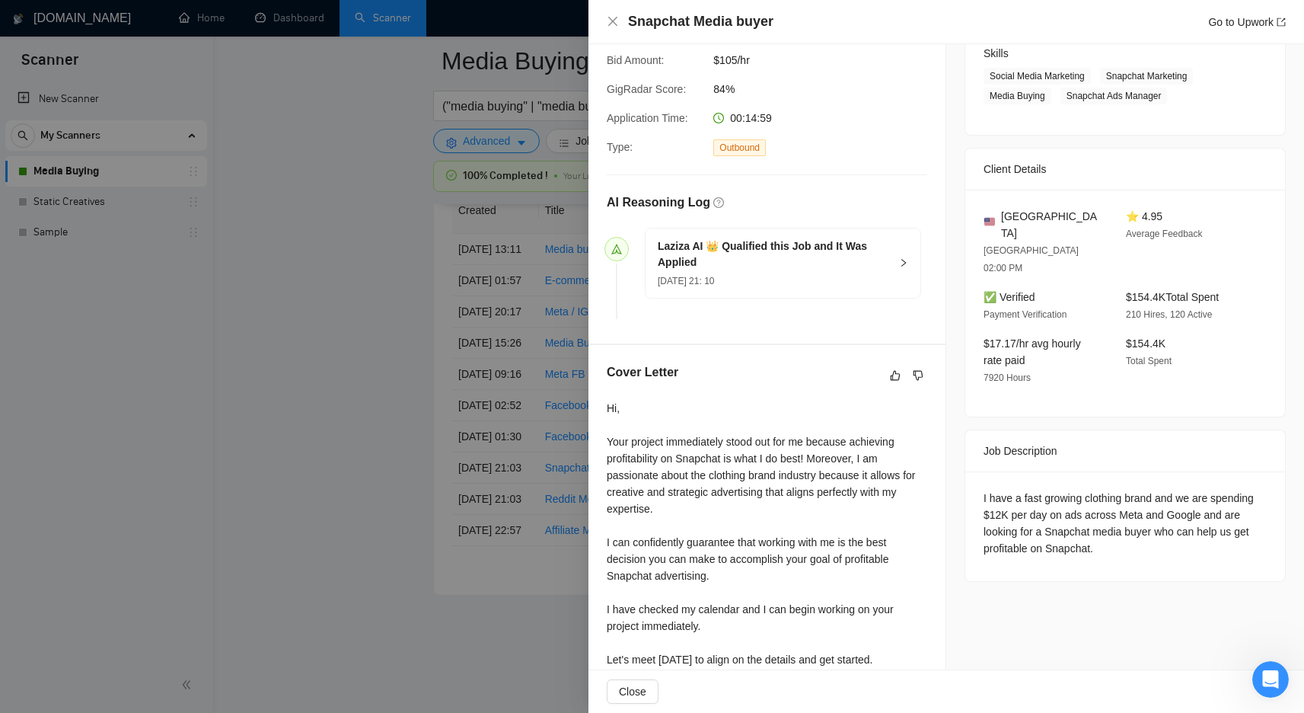
scroll to position [322, 0]
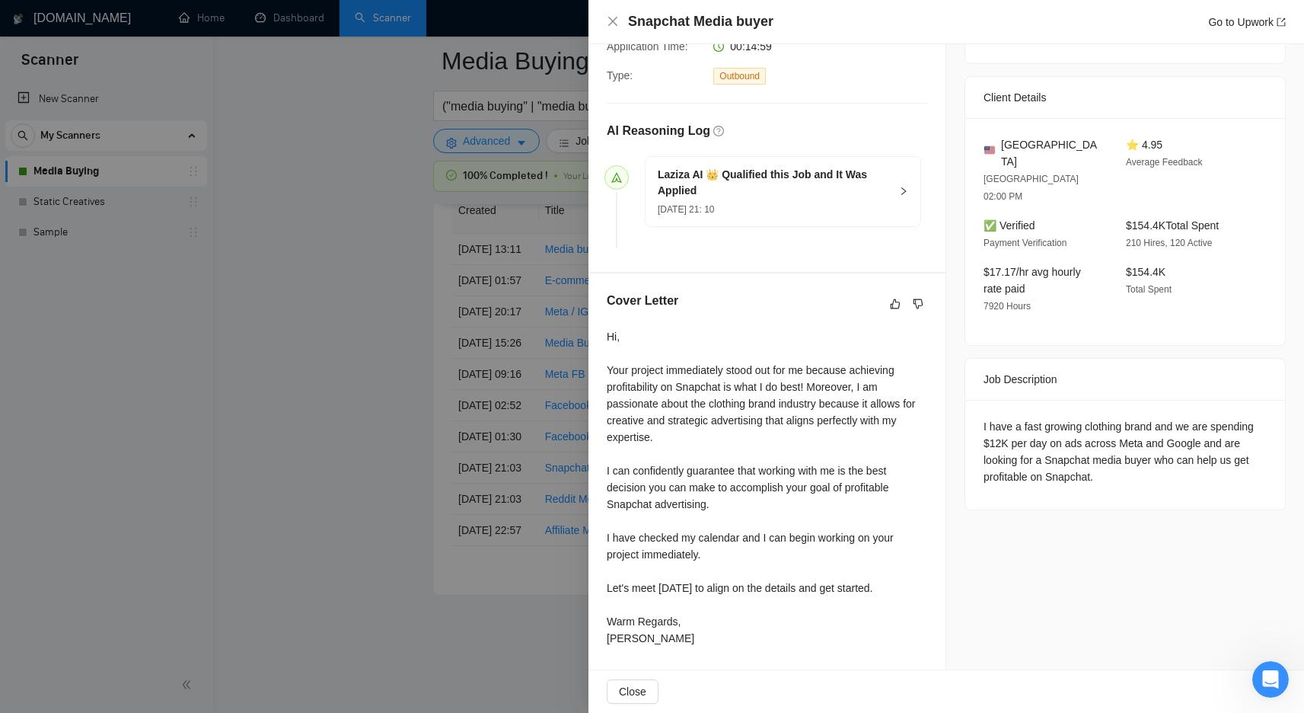
click at [464, 272] on div at bounding box center [652, 356] width 1304 height 713
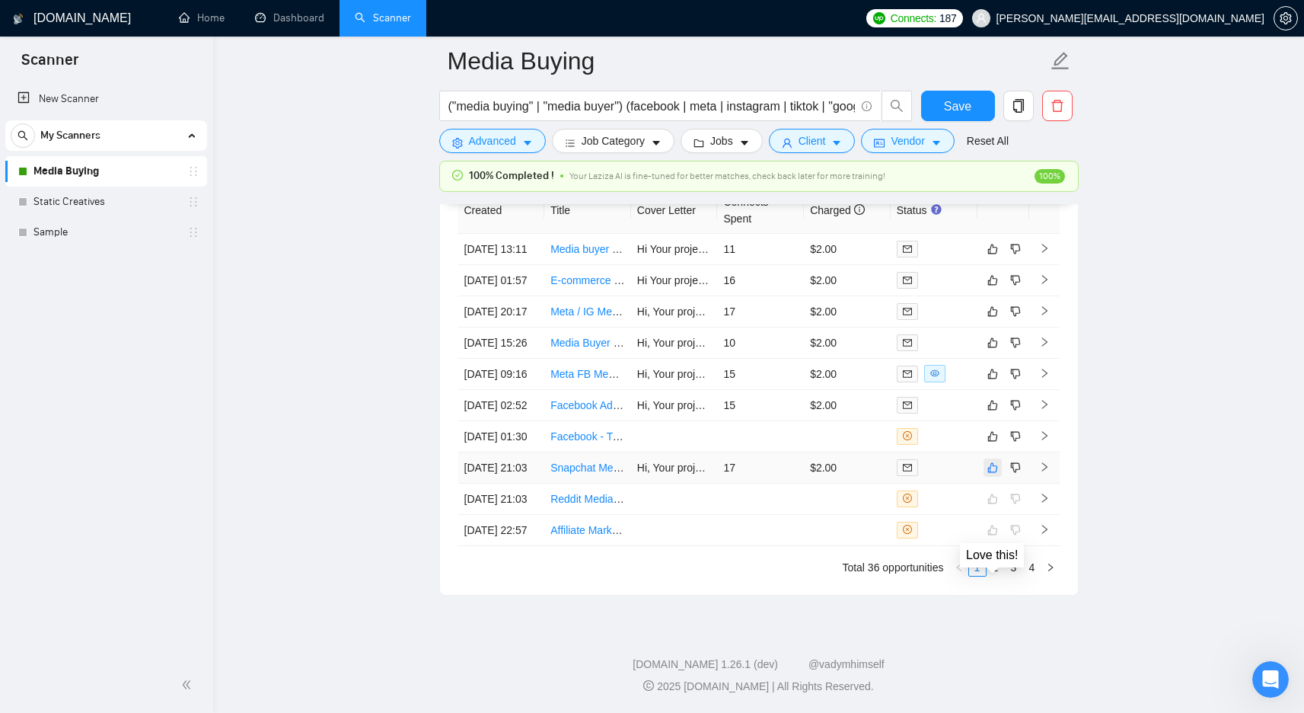
click at [988, 461] on icon "like" at bounding box center [993, 467] width 11 height 12
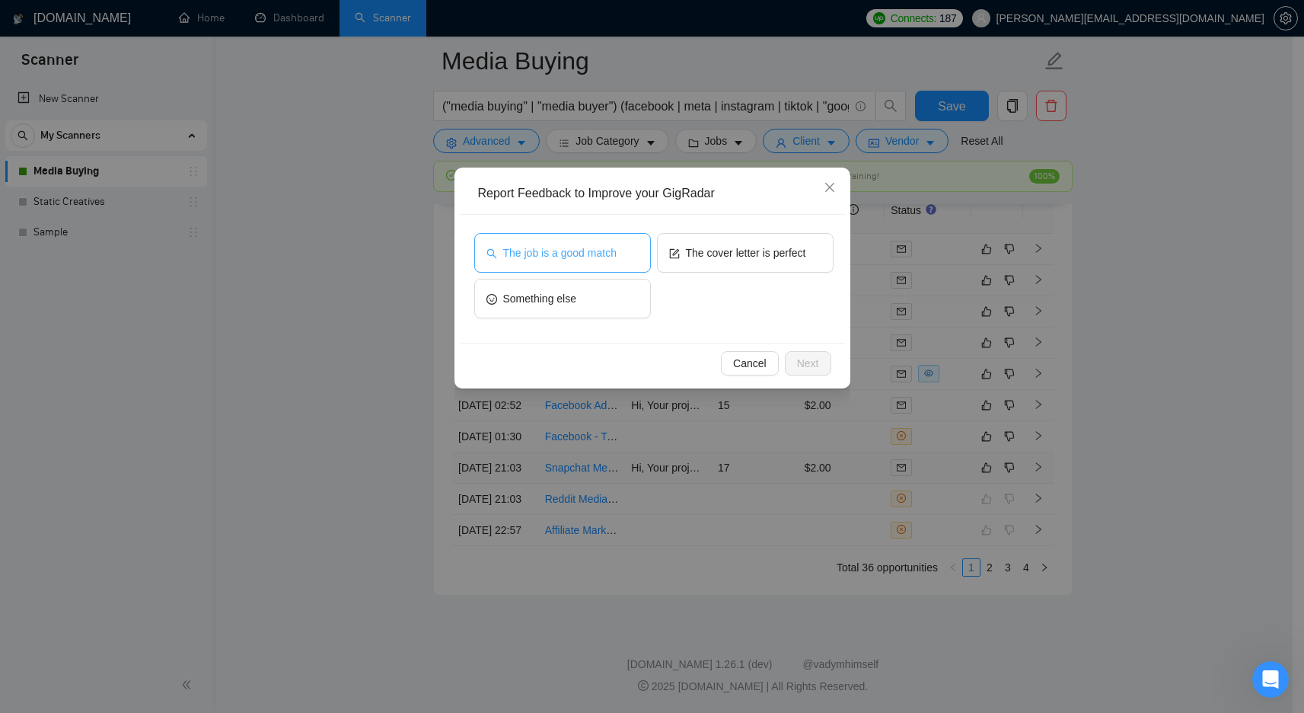
click at [595, 252] on span "The job is a good match" at bounding box center [559, 252] width 113 height 17
click at [818, 358] on span "Next" at bounding box center [808, 363] width 22 height 17
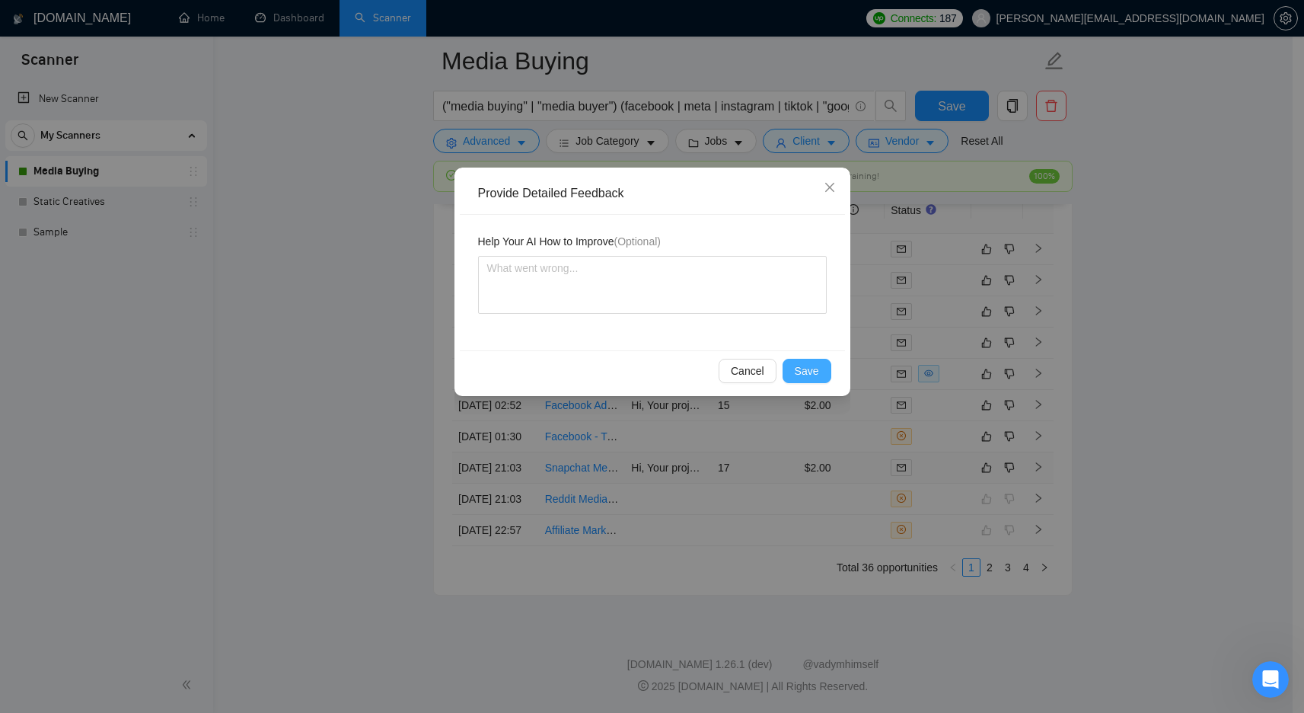
click at [801, 375] on span "Save" at bounding box center [807, 370] width 24 height 17
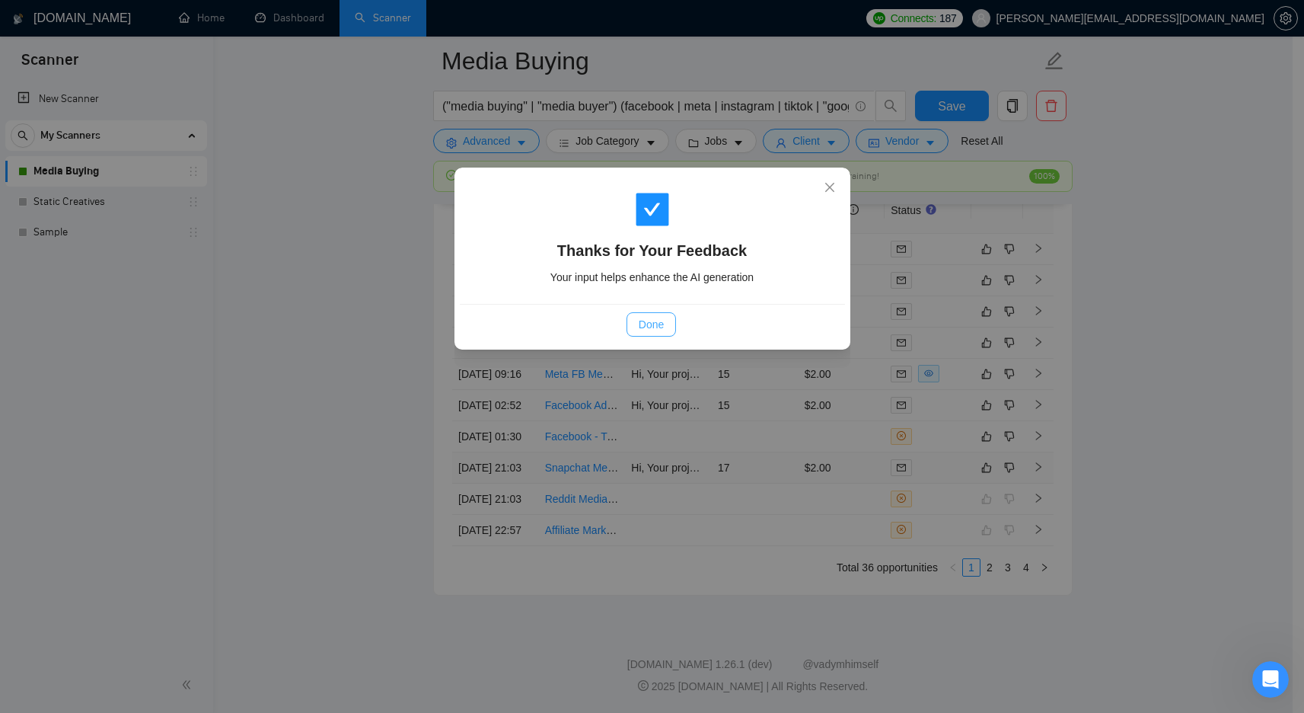
click at [662, 324] on span "Done" at bounding box center [651, 324] width 25 height 17
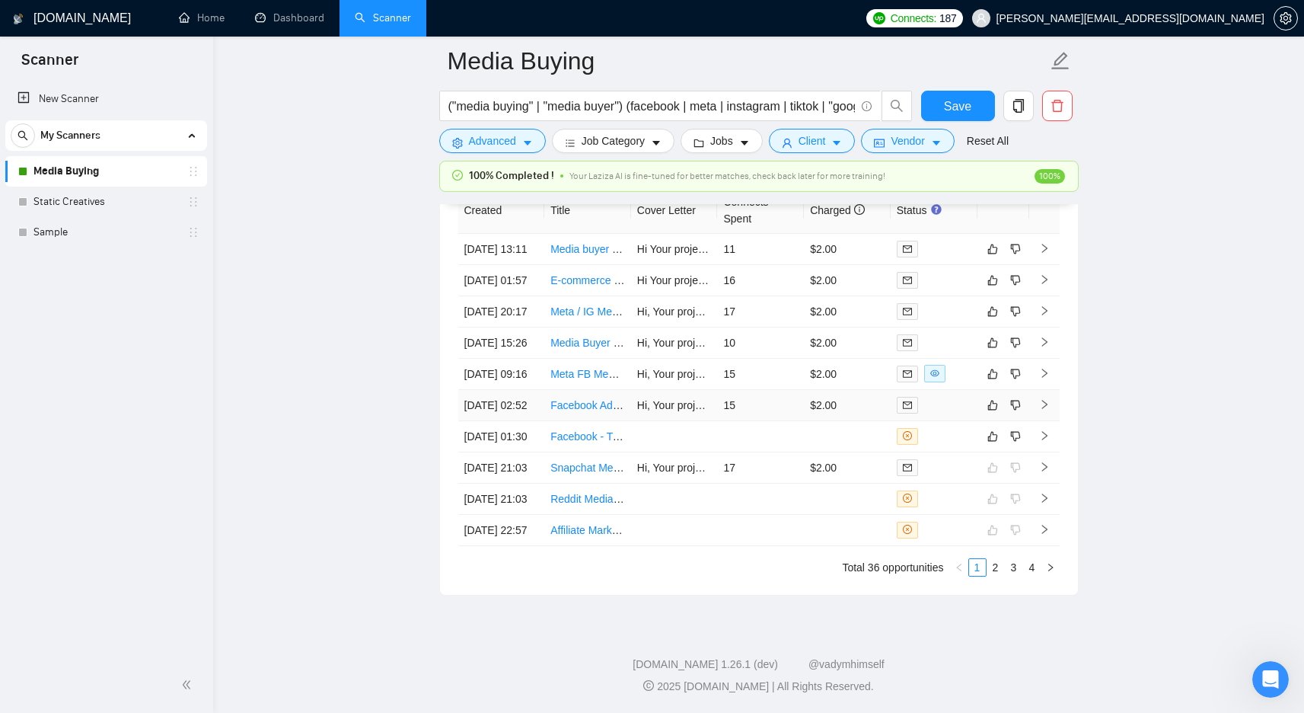
scroll to position [4033, 0]
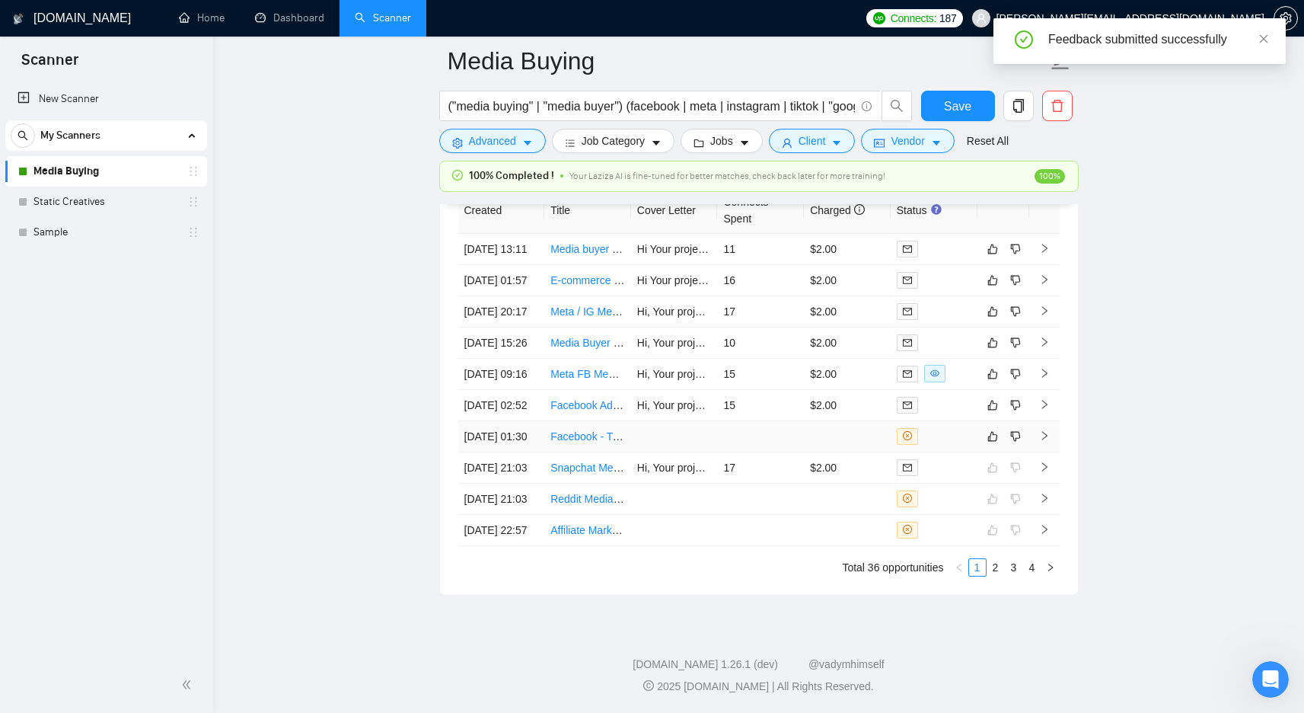
click at [706, 421] on td at bounding box center [674, 436] width 87 height 31
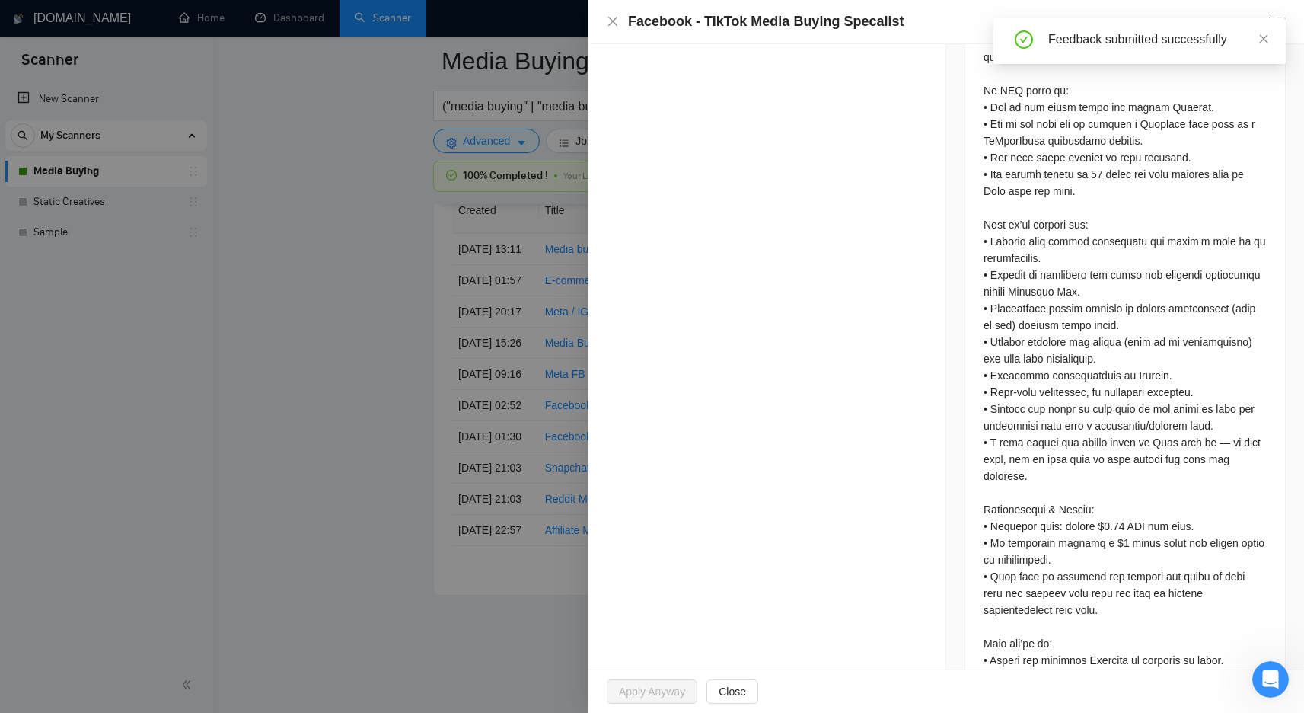
scroll to position [982, 0]
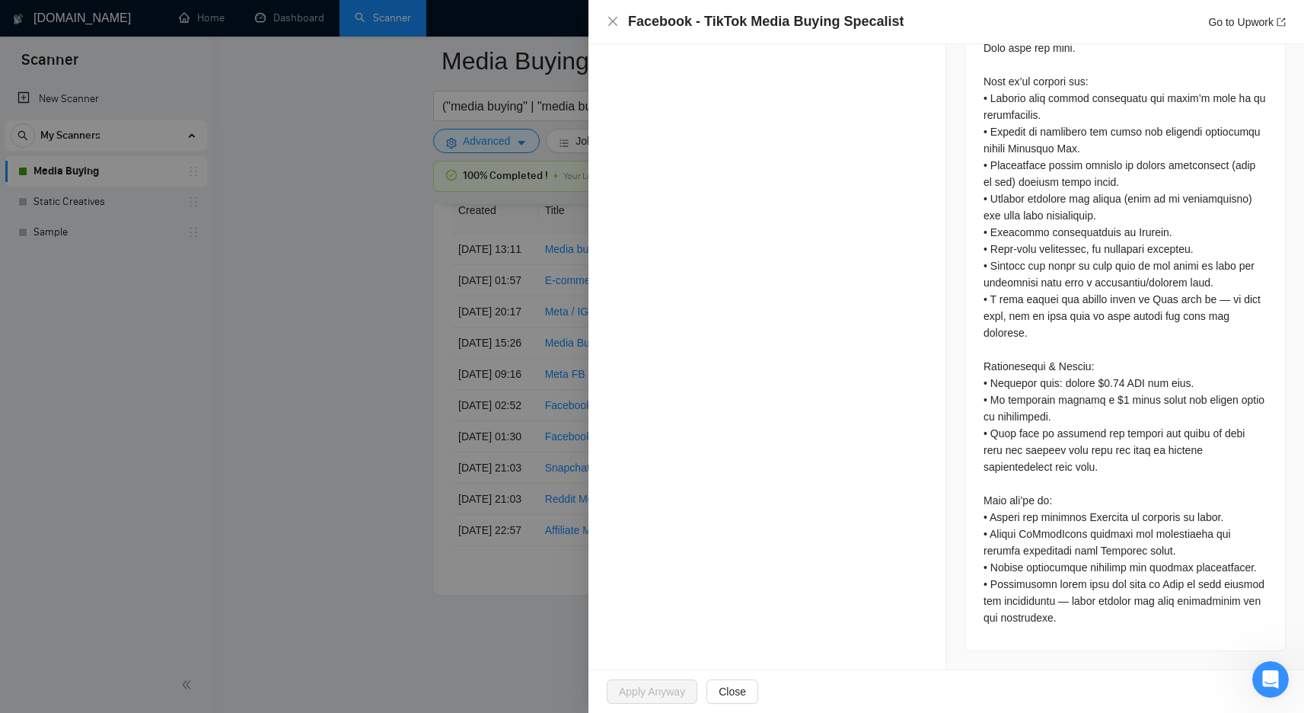
click at [505, 381] on div at bounding box center [652, 356] width 1304 height 713
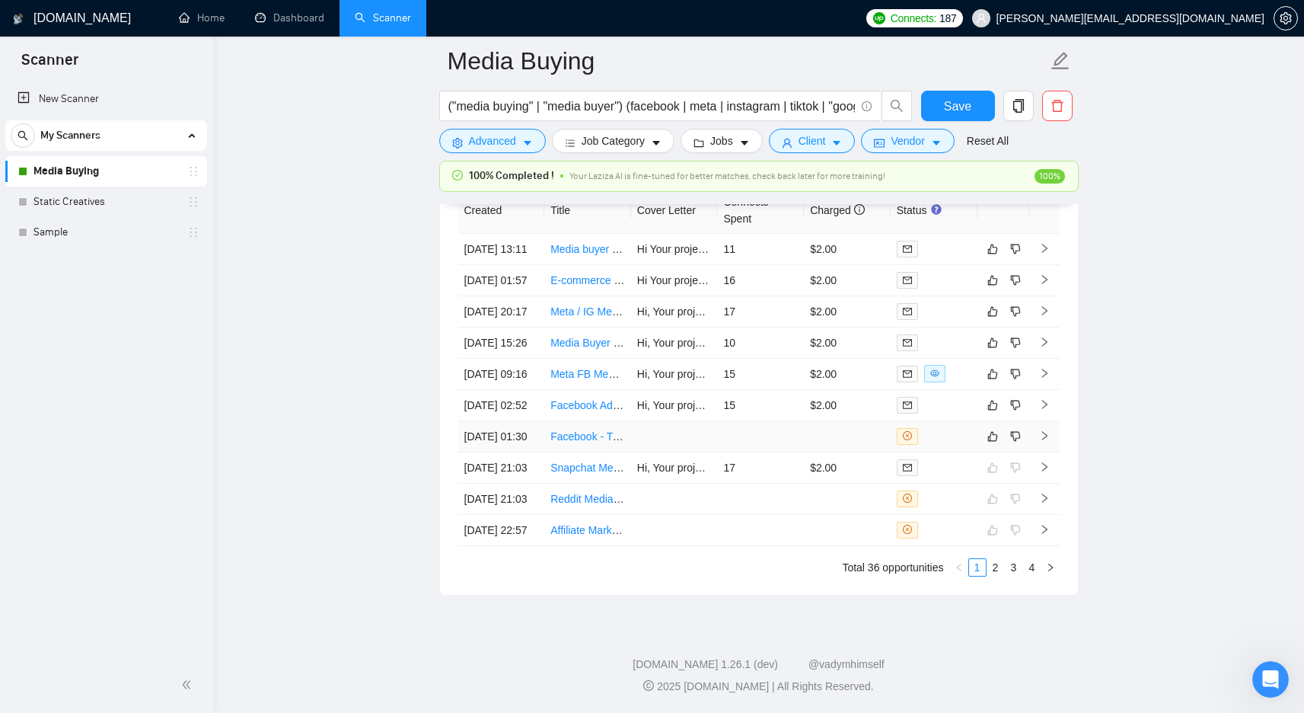
click at [787, 452] on td at bounding box center [760, 436] width 87 height 31
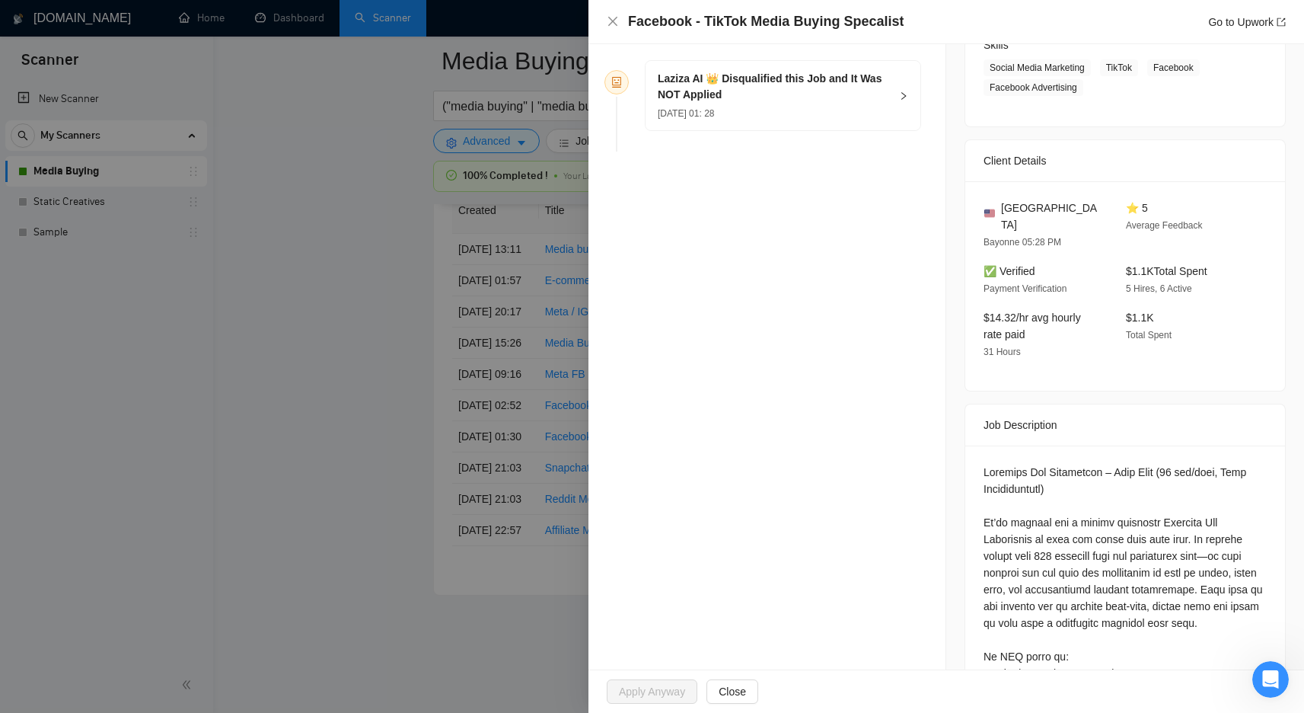
scroll to position [240, 0]
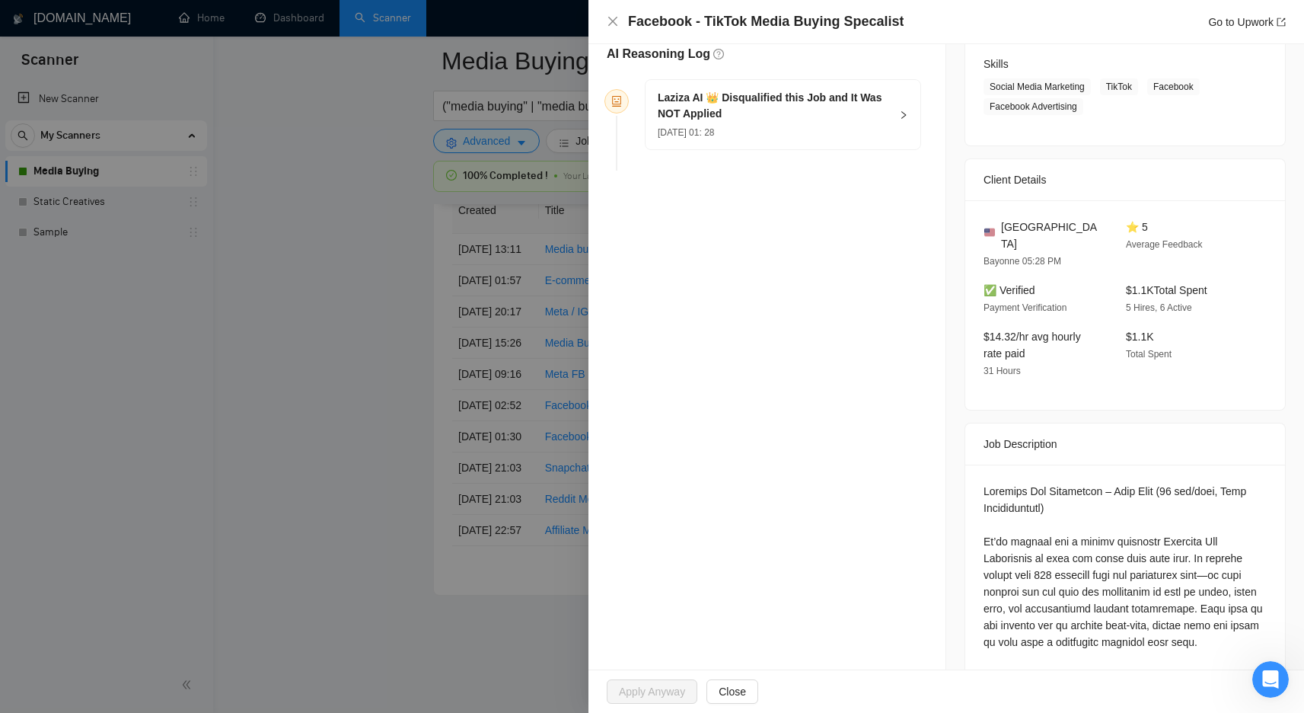
click at [594, 337] on div "Opportunity Details Created: 25 Sep, 2025 01:28 Scanner: Media Buying Status: D…" at bounding box center [768, 600] width 358 height 1593
click at [521, 359] on div at bounding box center [652, 356] width 1304 height 713
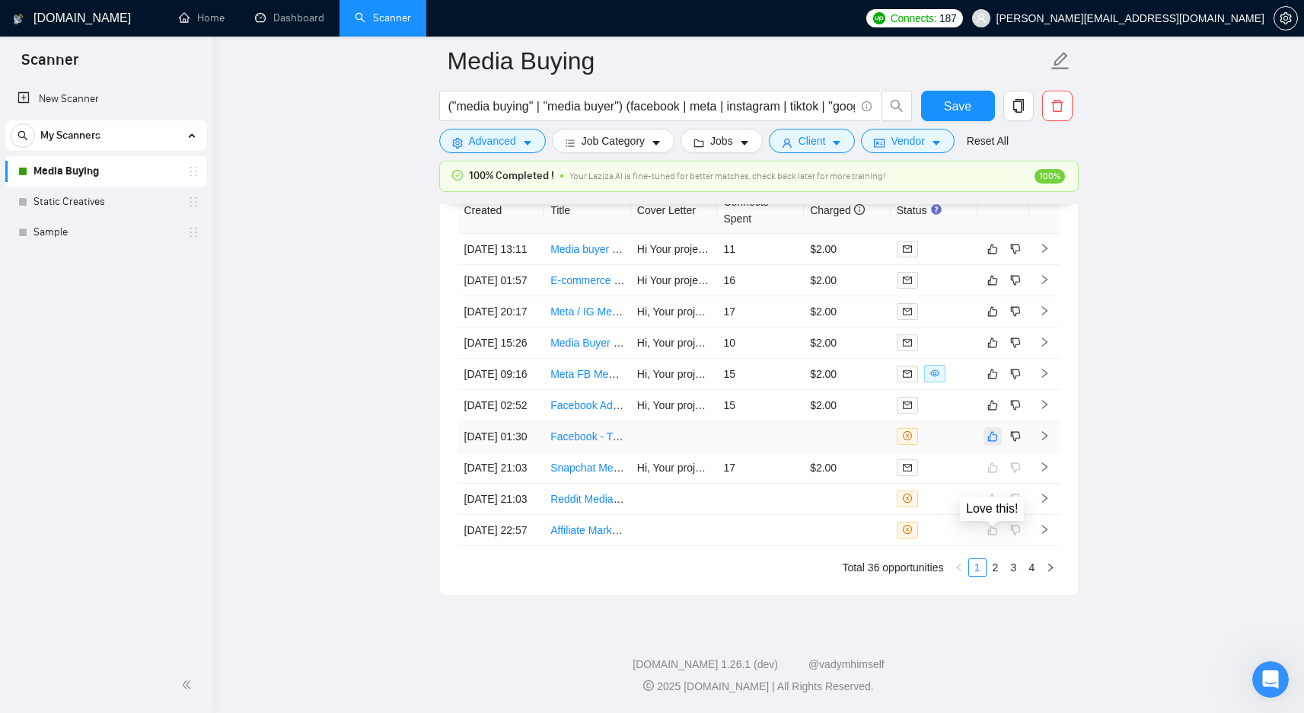
click at [1000, 445] on button "button" at bounding box center [993, 436] width 18 height 18
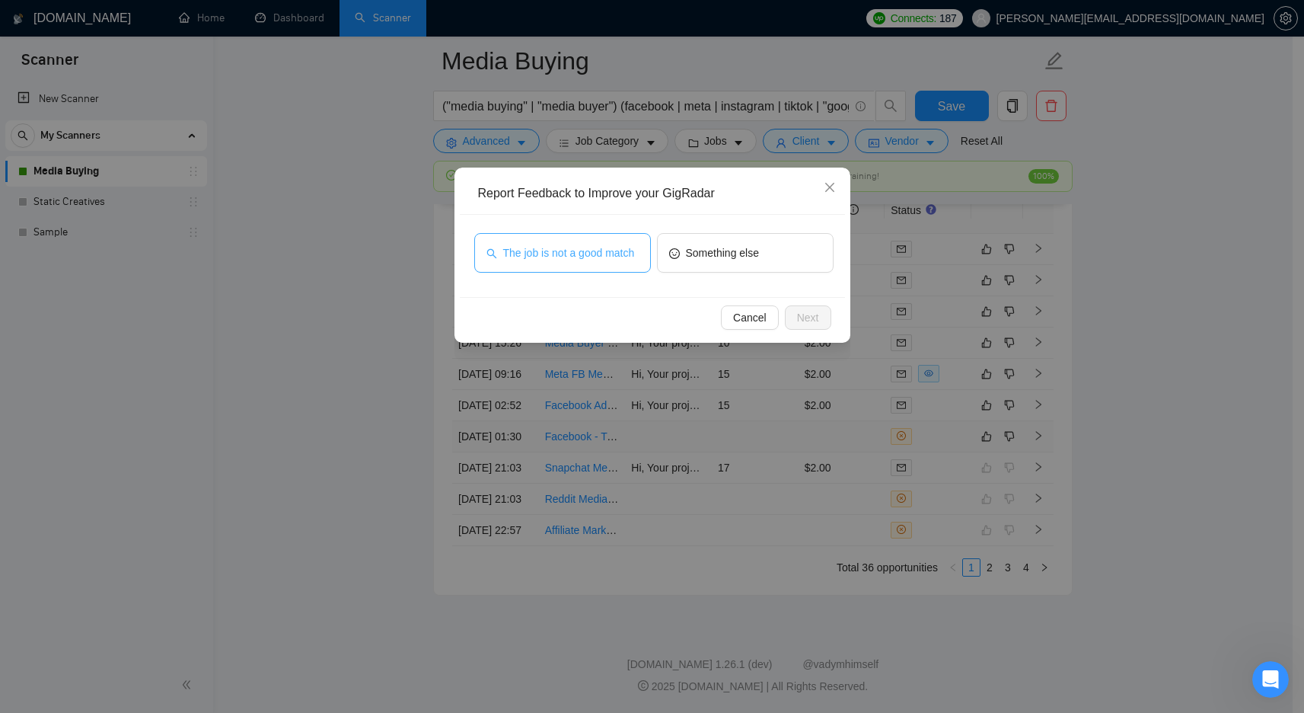
click at [563, 250] on span "The job is not a good match" at bounding box center [569, 252] width 132 height 17
click at [812, 337] on div "Cancel Next" at bounding box center [652, 317] width 385 height 40
click at [806, 324] on span "Next" at bounding box center [808, 317] width 22 height 17
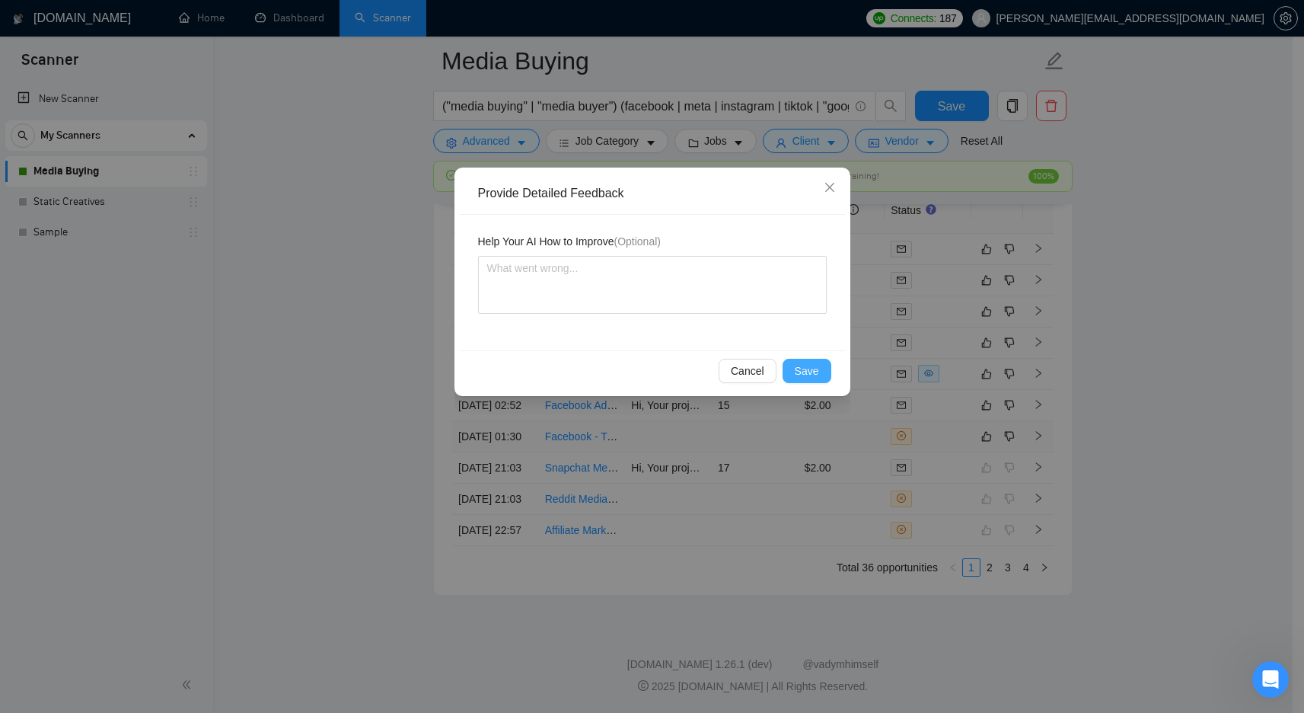
click at [805, 371] on span "Save" at bounding box center [807, 370] width 24 height 17
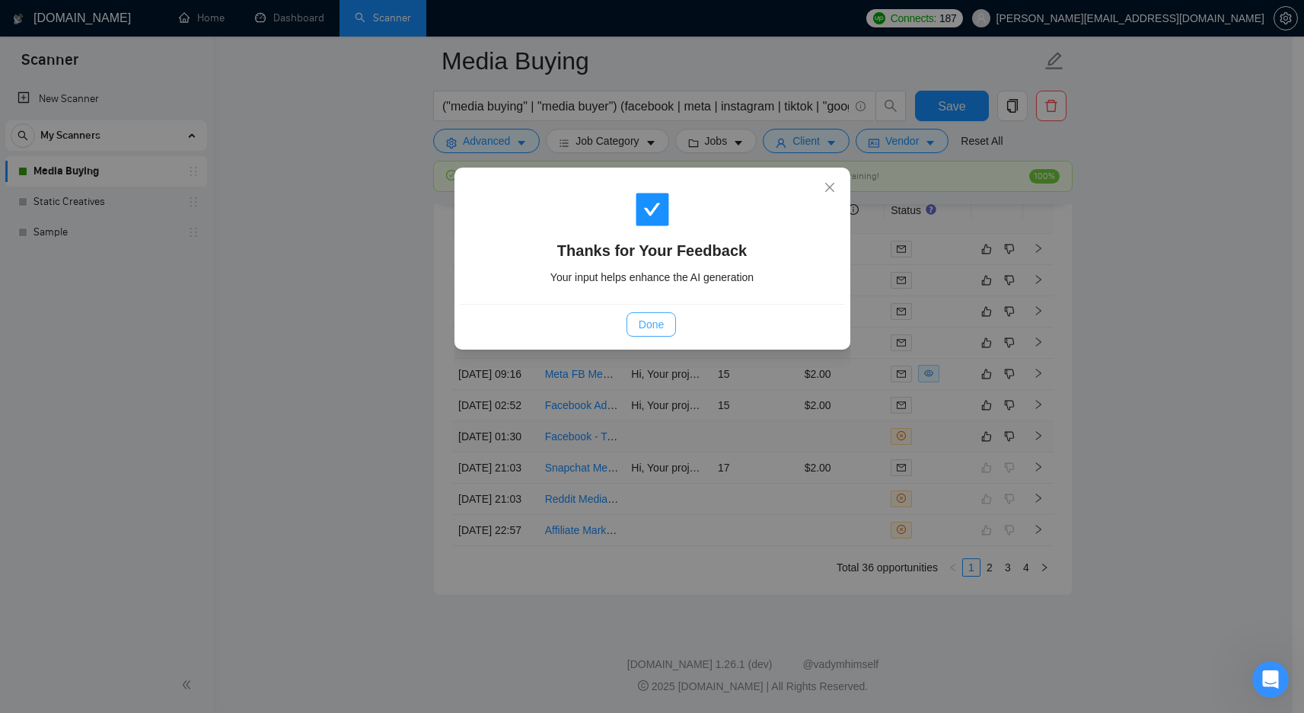
click at [637, 329] on button "Done" at bounding box center [651, 324] width 49 height 24
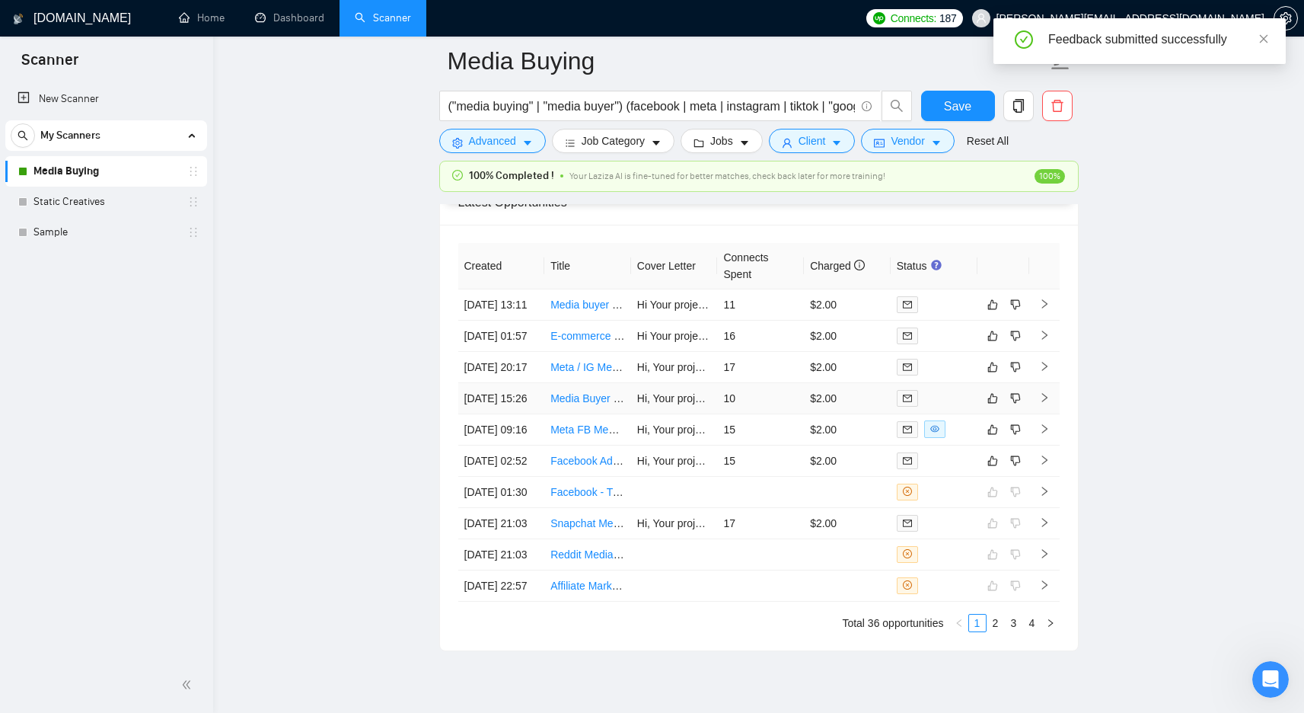
scroll to position [3953, 0]
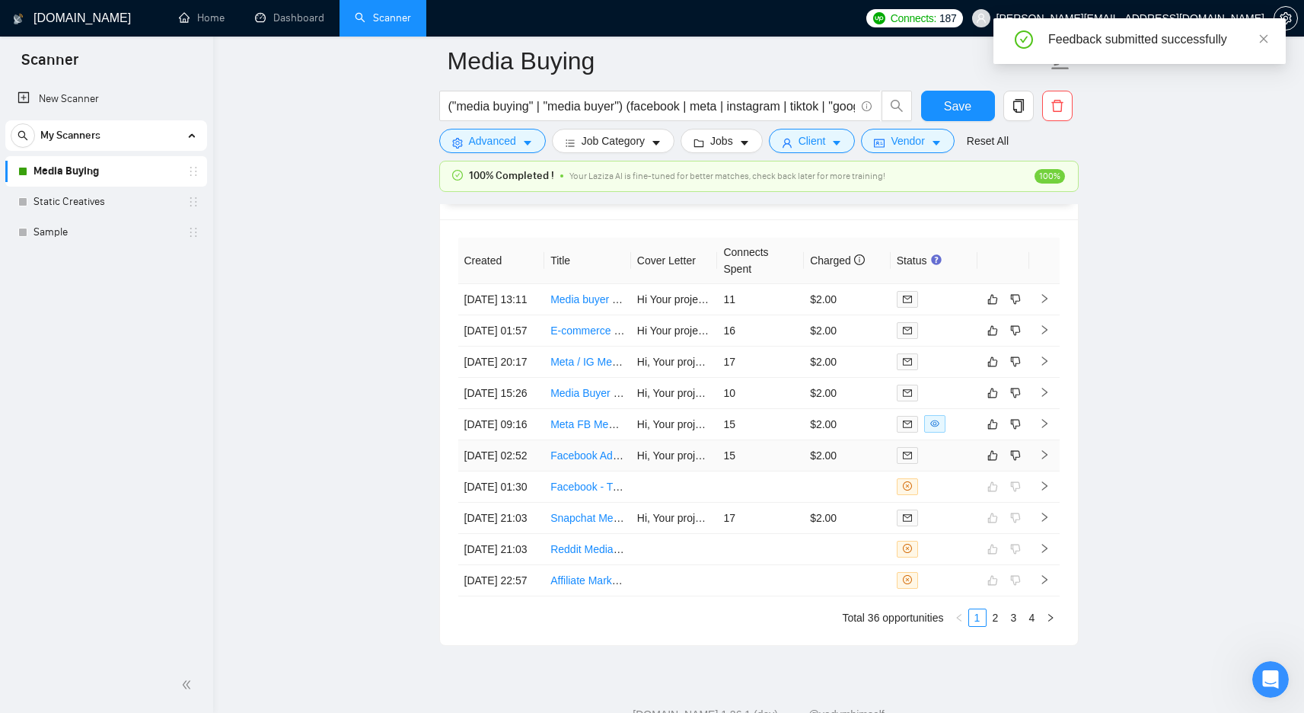
click at [791, 471] on td "15" at bounding box center [760, 455] width 87 height 31
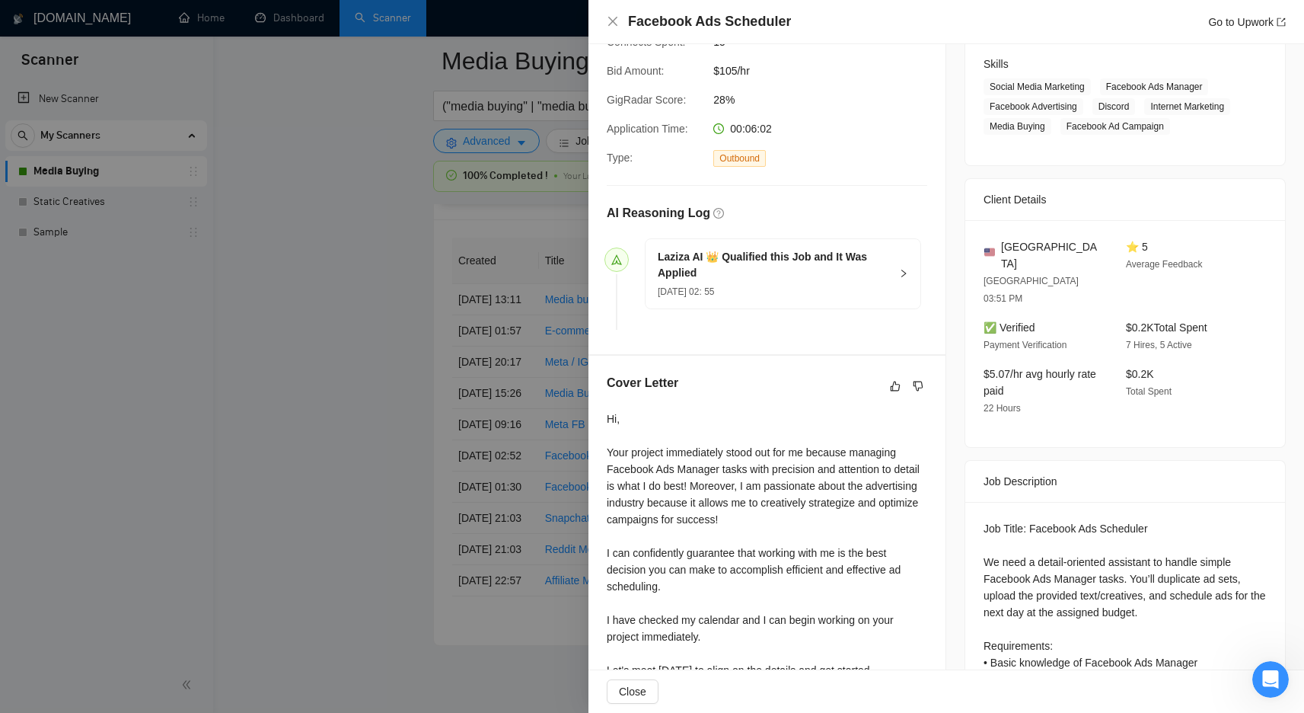
click at [512, 461] on div at bounding box center [652, 356] width 1304 height 713
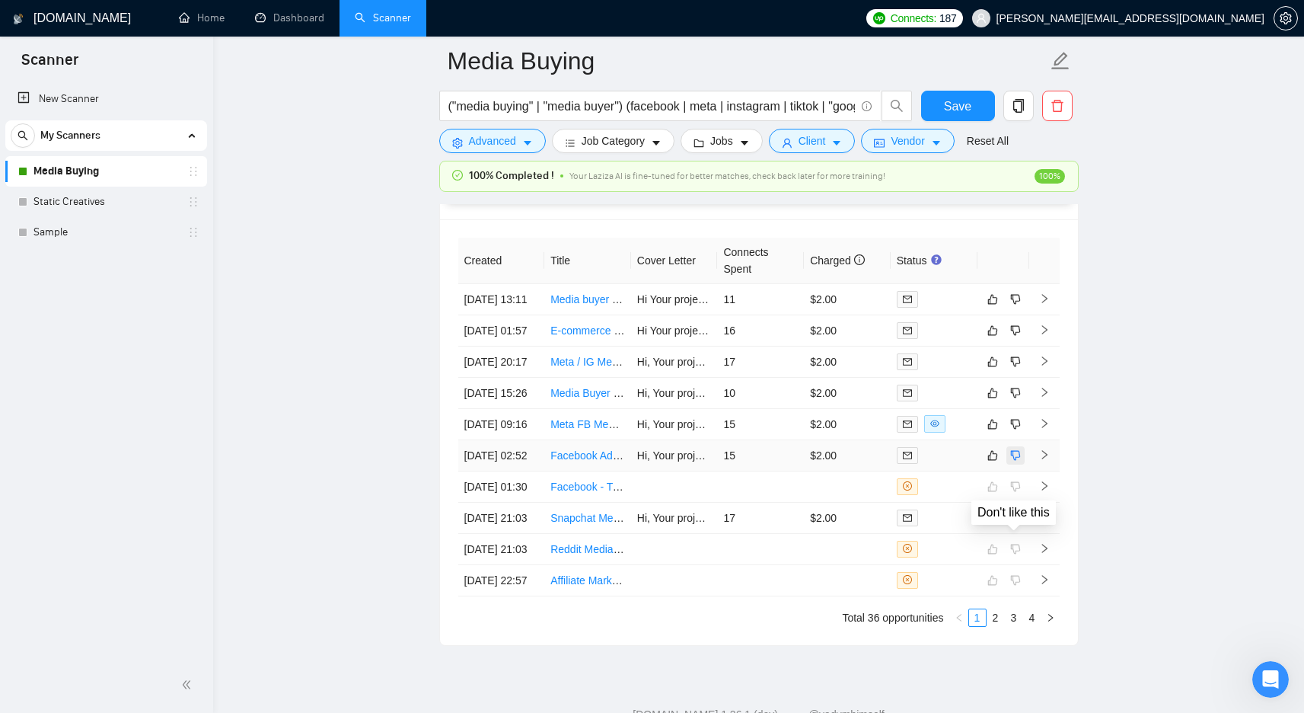
click at [1021, 464] on button "button" at bounding box center [1016, 455] width 18 height 18
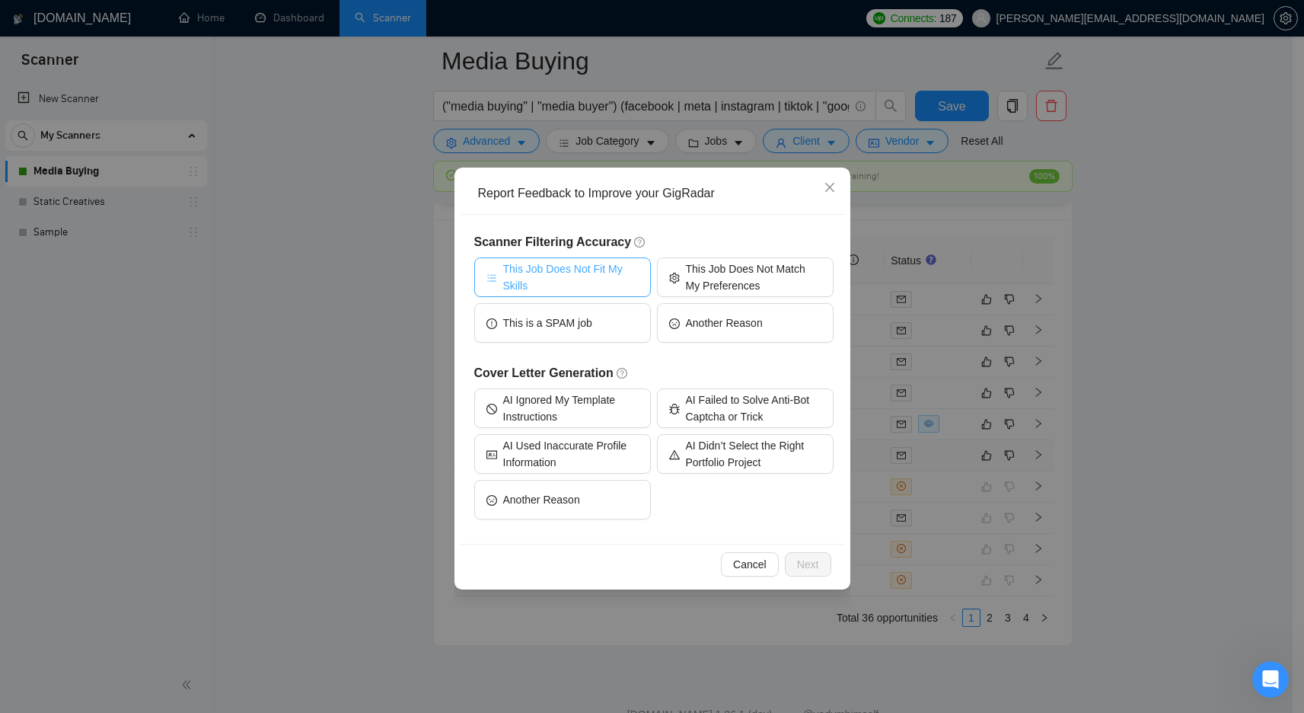
click at [563, 270] on span "This Job Does Not Fit My Skills" at bounding box center [571, 277] width 136 height 34
click at [573, 277] on span "This Job Does Not Fit My Skills" at bounding box center [571, 277] width 140 height 34
click at [765, 279] on span "This Job Does Not Match My Preferences" at bounding box center [754, 277] width 136 height 34
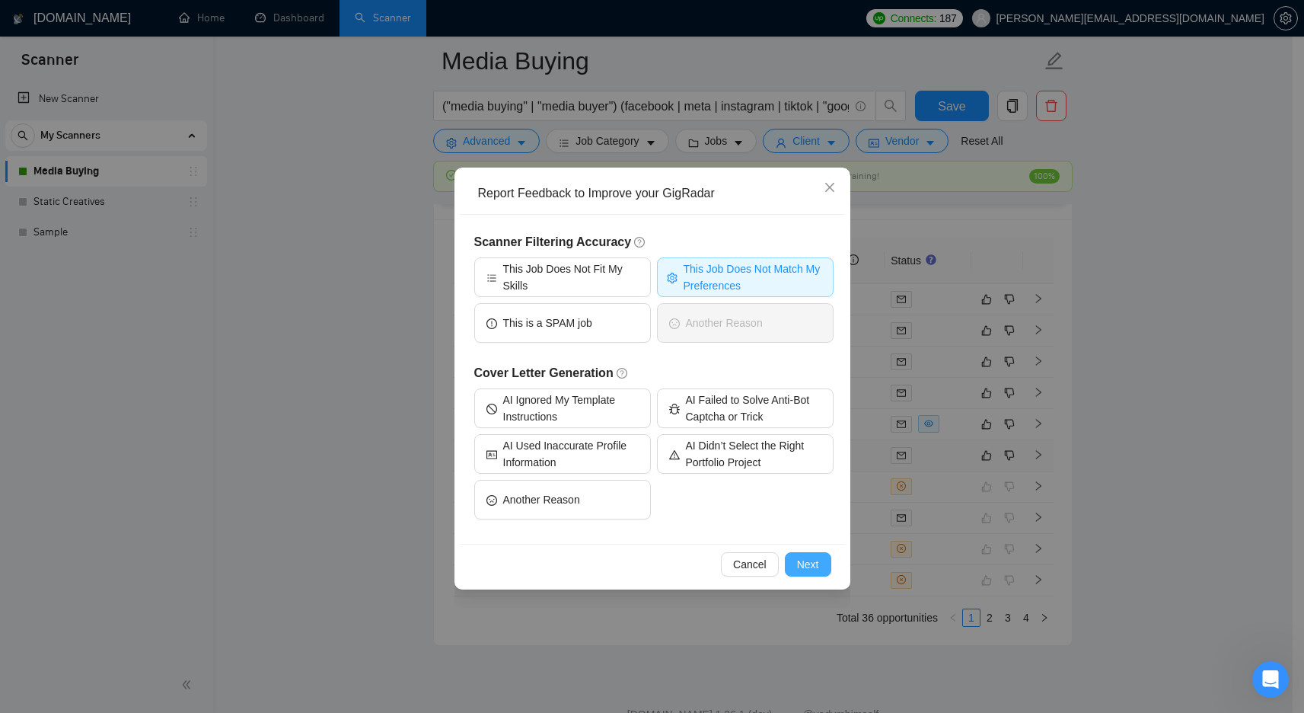
click at [820, 563] on button "Next" at bounding box center [808, 564] width 46 height 24
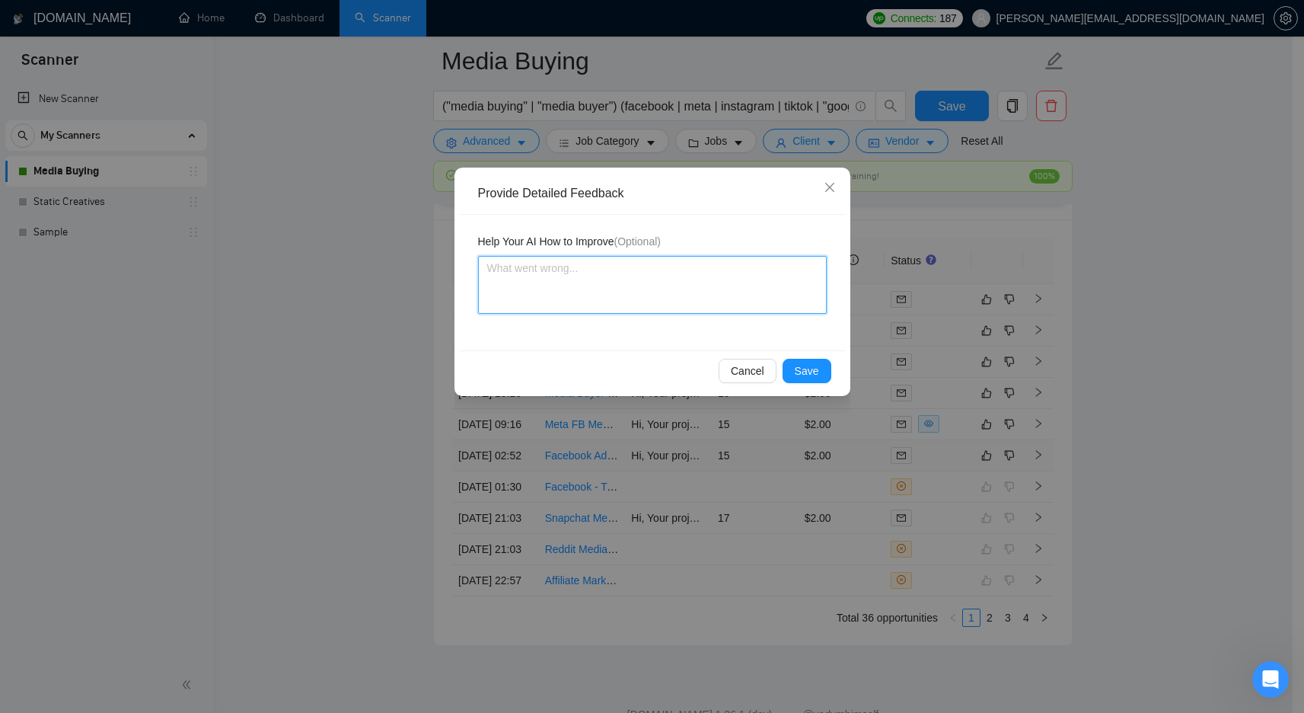
click at [614, 273] on textarea at bounding box center [652, 285] width 349 height 58
click at [815, 363] on span "Save" at bounding box center [807, 370] width 24 height 17
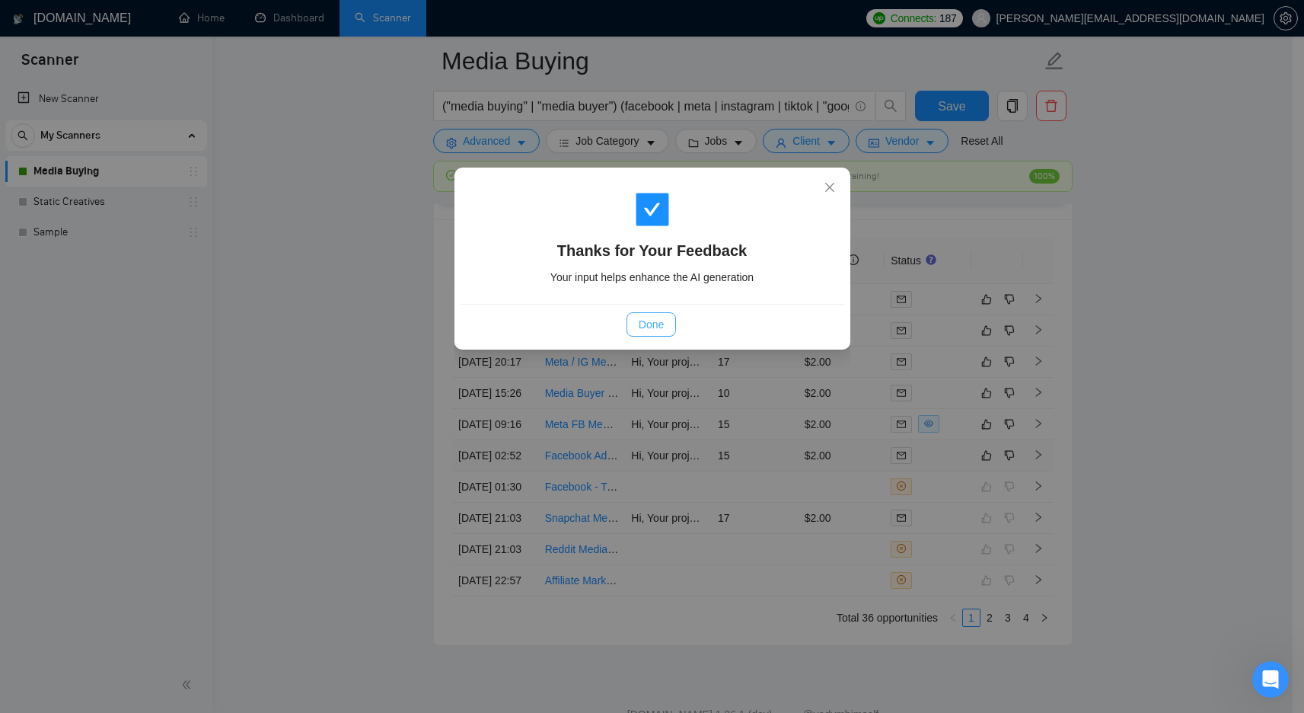
click at [676, 325] on button "Done" at bounding box center [651, 324] width 49 height 24
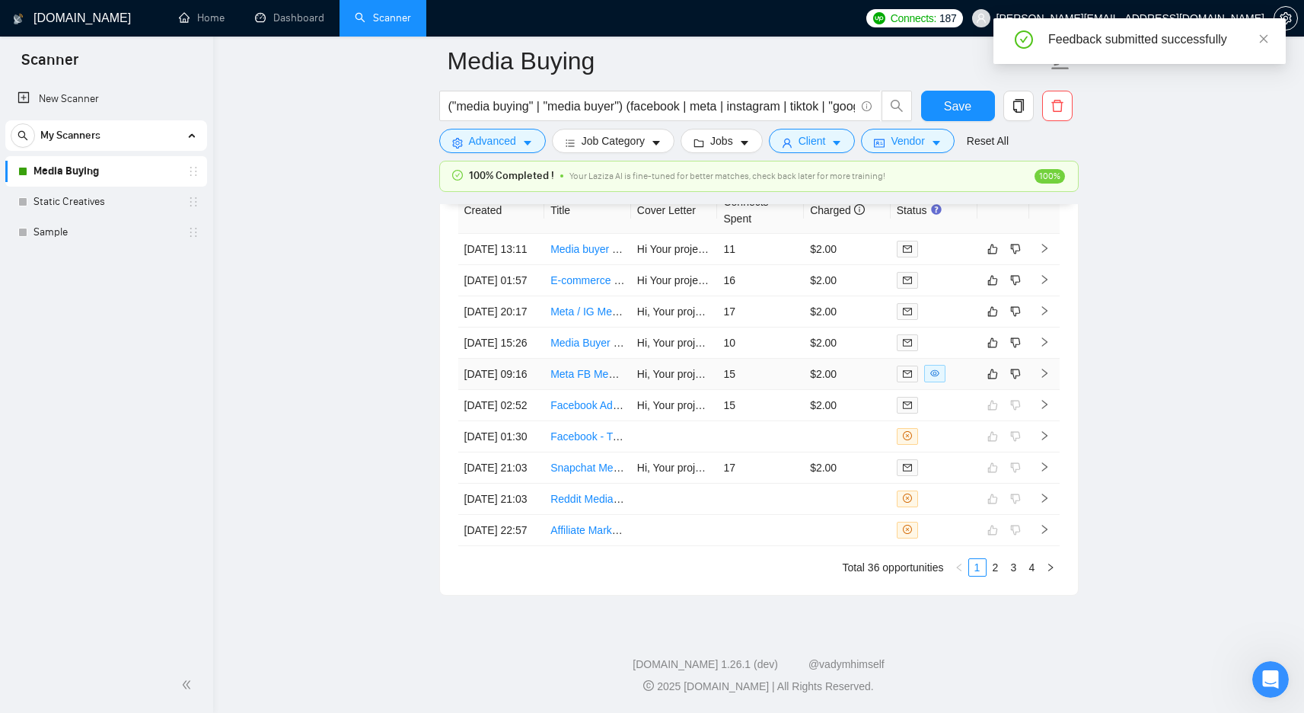
click at [793, 370] on tbody "28 Sep, 2025 13:11 Media buyer / Meta Ad Expert for Advertorial Compliance Hi Y…" at bounding box center [759, 390] width 602 height 312
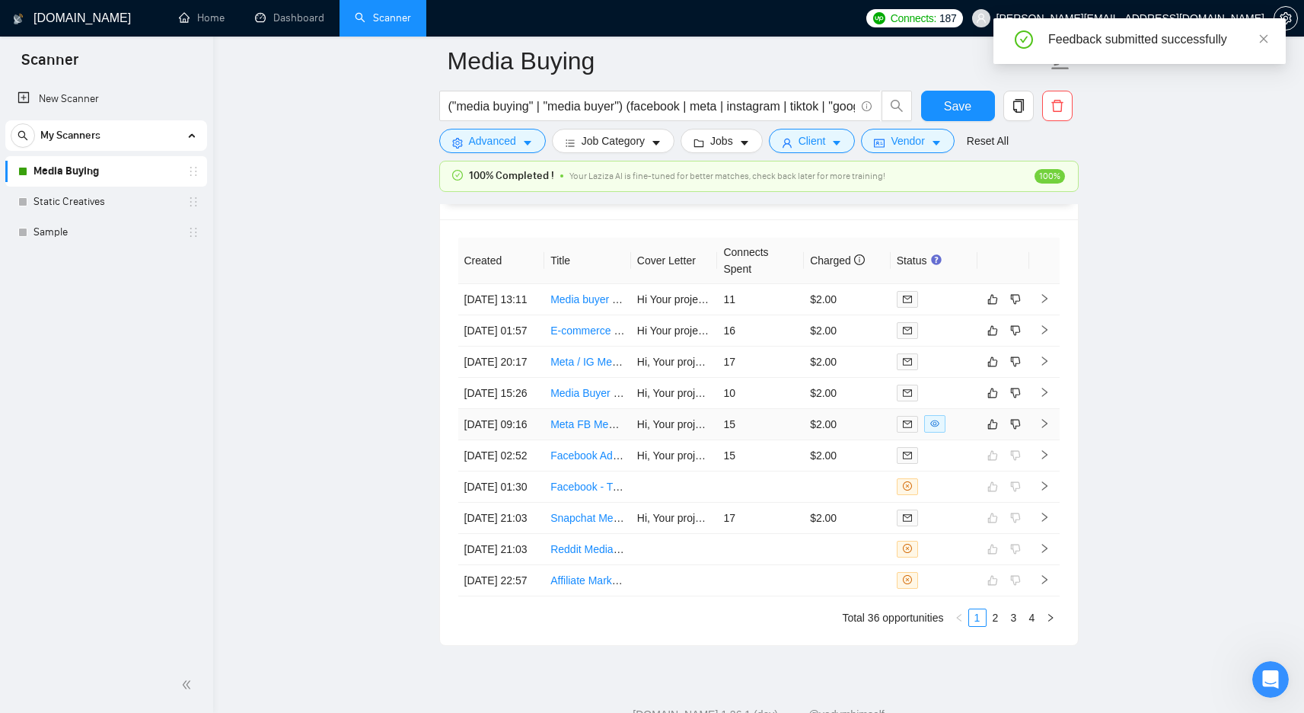
click at [783, 440] on td "15" at bounding box center [760, 424] width 87 height 31
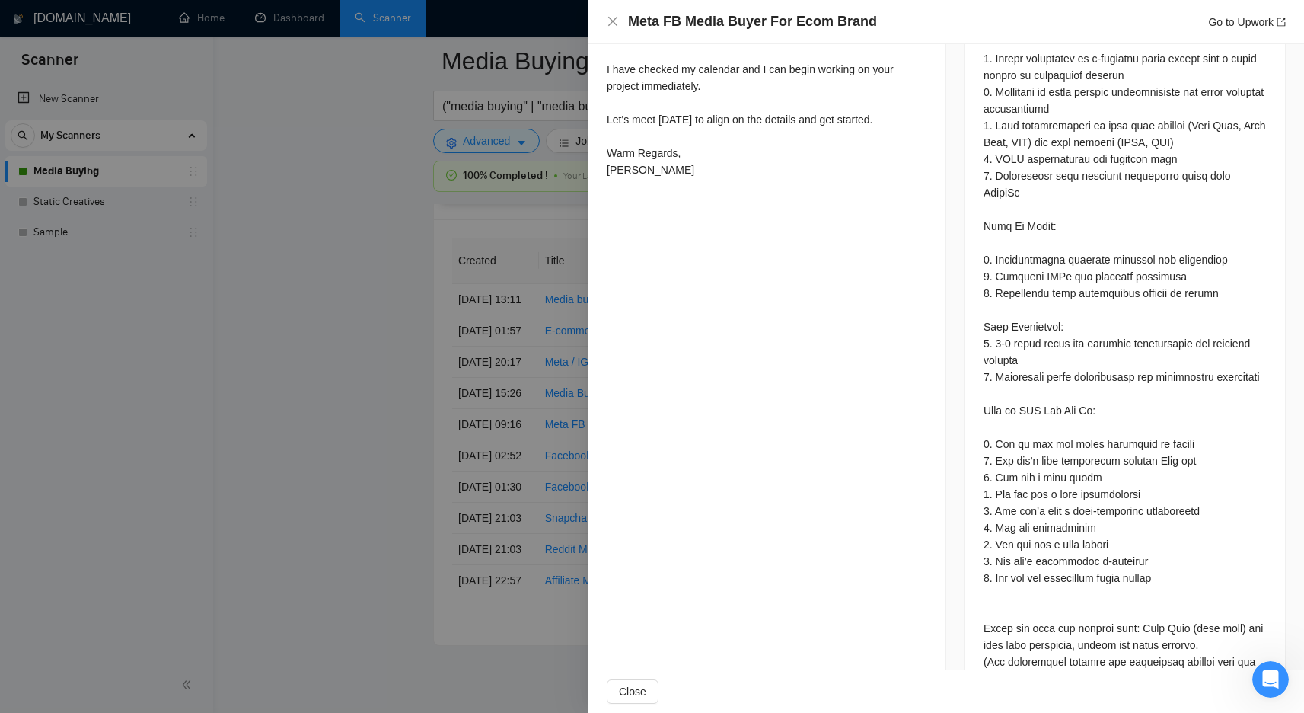
scroll to position [848, 0]
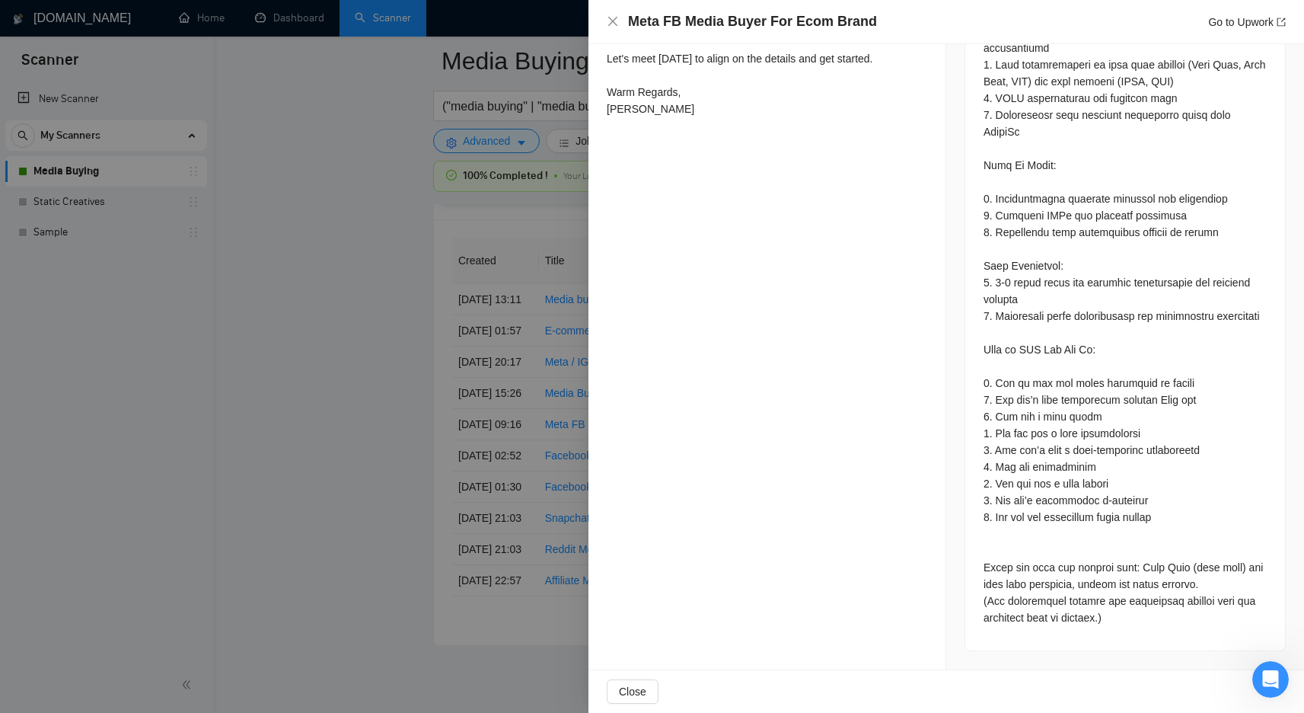
click at [426, 390] on div at bounding box center [652, 356] width 1304 height 713
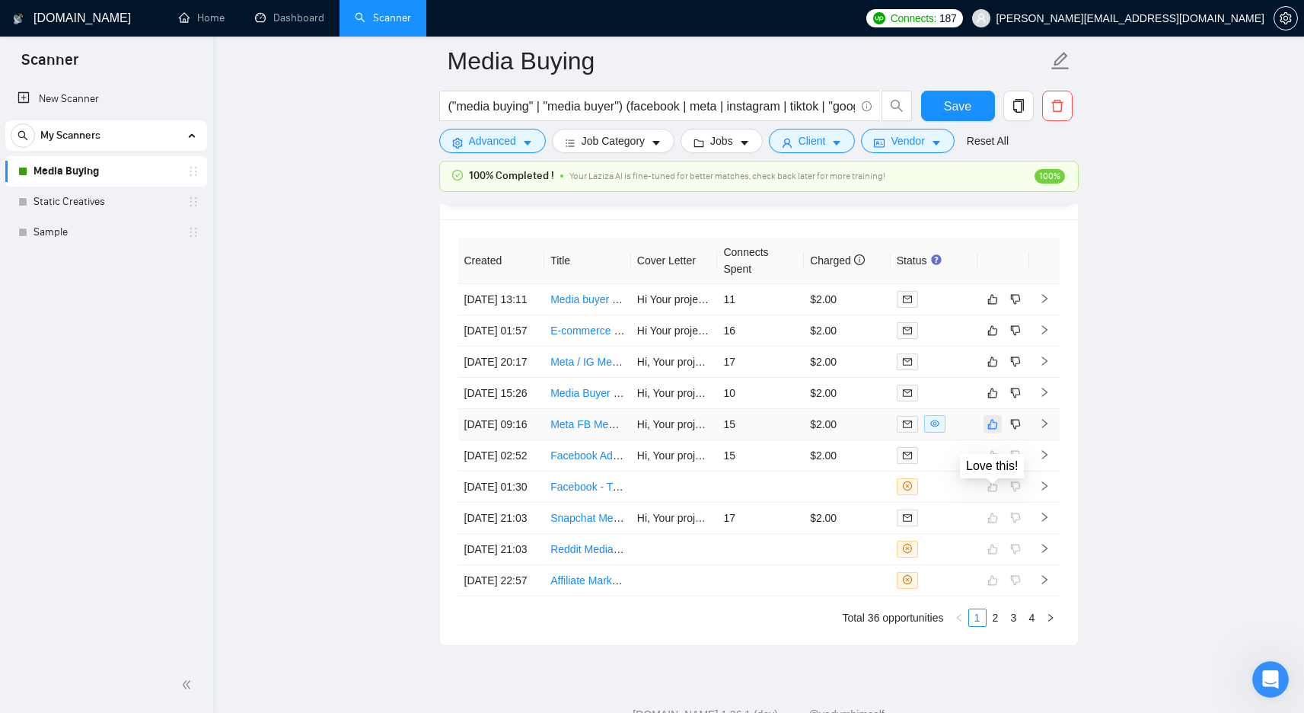
click at [985, 433] on button "button" at bounding box center [993, 424] width 18 height 18
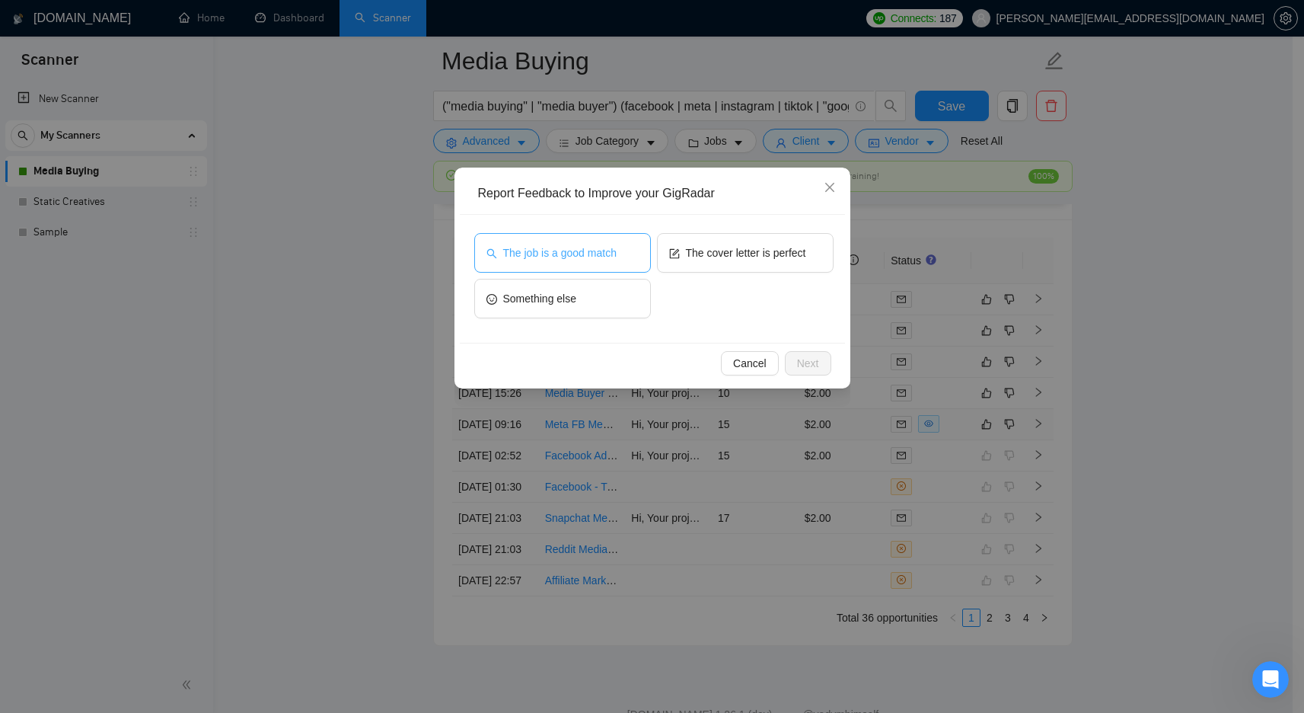
click at [577, 257] on span "The job is a good match" at bounding box center [559, 252] width 113 height 17
click at [817, 365] on span "Next" at bounding box center [808, 363] width 22 height 17
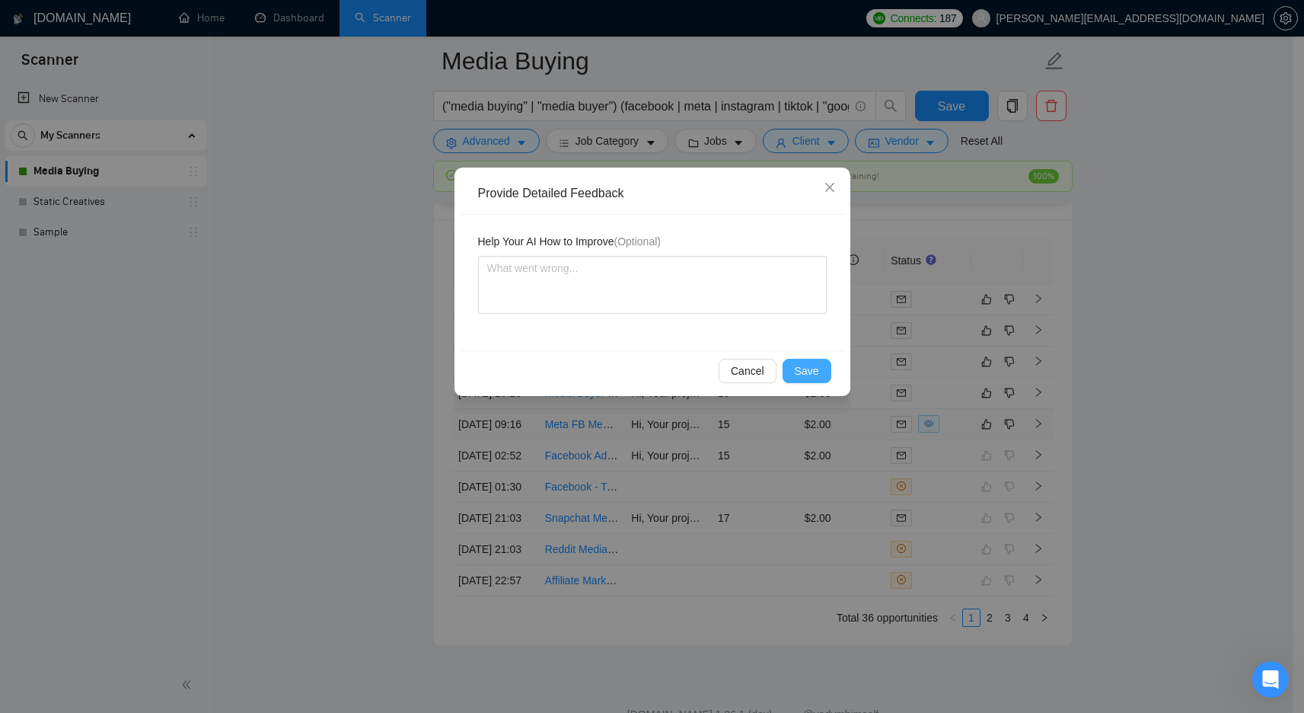
click at [815, 366] on span "Save" at bounding box center [807, 370] width 24 height 17
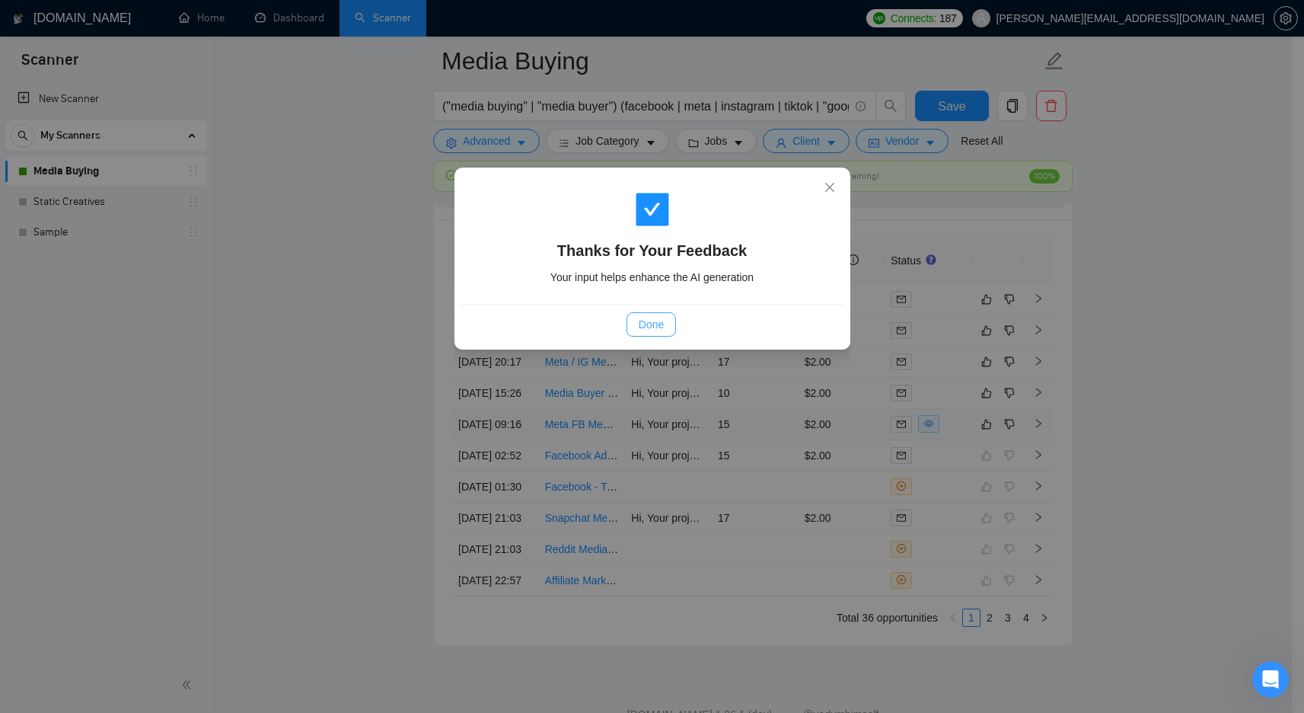
click at [637, 330] on button "Done" at bounding box center [651, 324] width 49 height 24
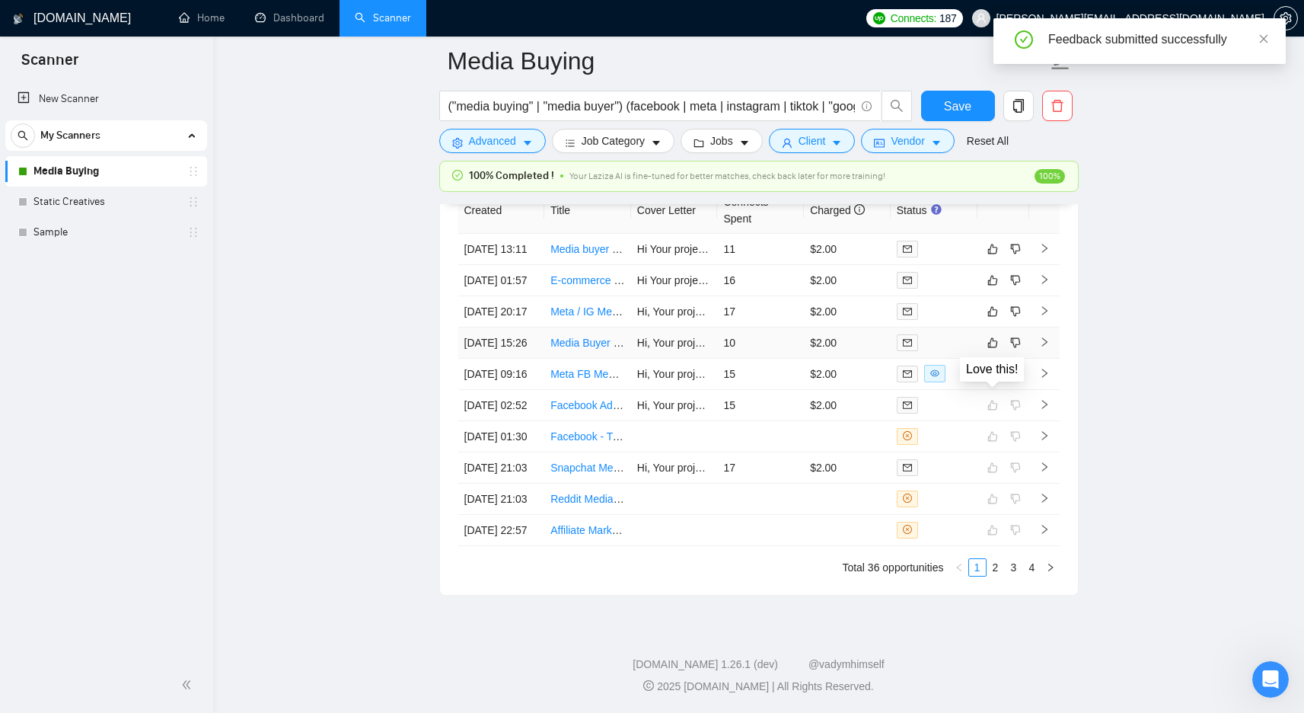
click at [885, 325] on table "Created Title Cover Letter Connects Spent Charged Status 28 Sep, 2025 13:11 Med…" at bounding box center [759, 366] width 602 height 359
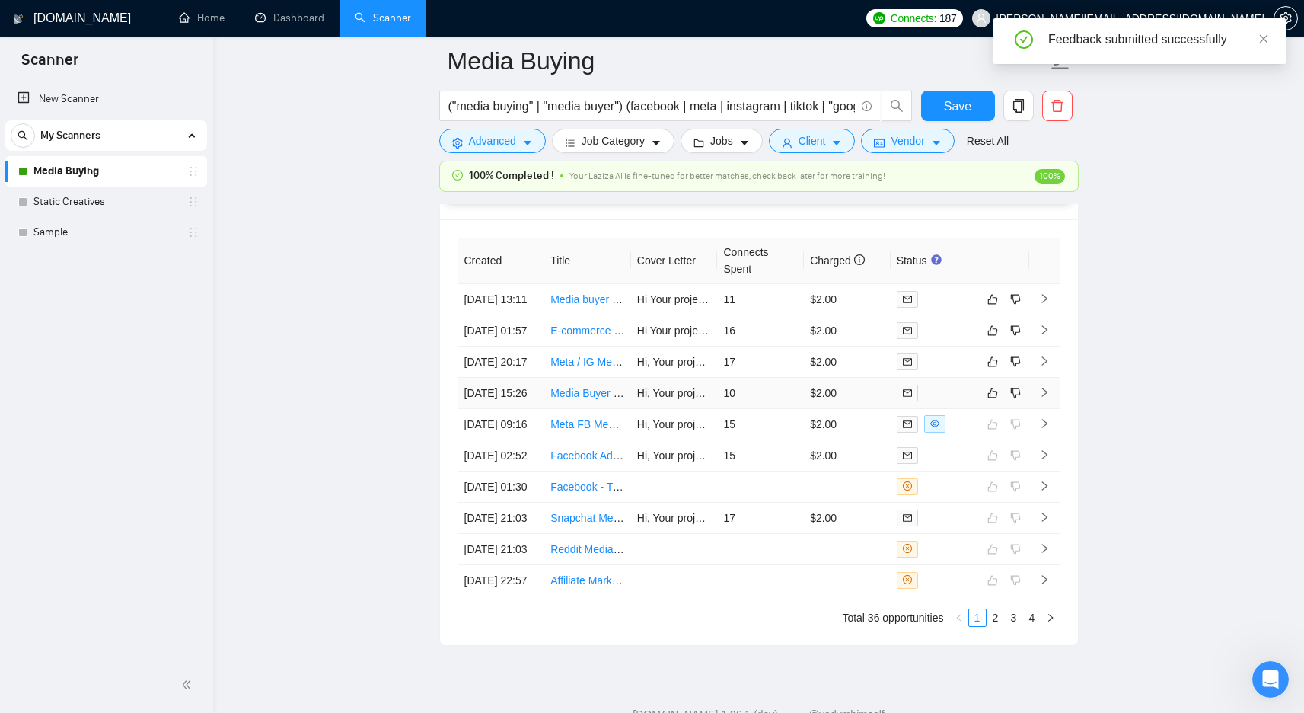
click at [777, 409] on td "10" at bounding box center [760, 393] width 87 height 31
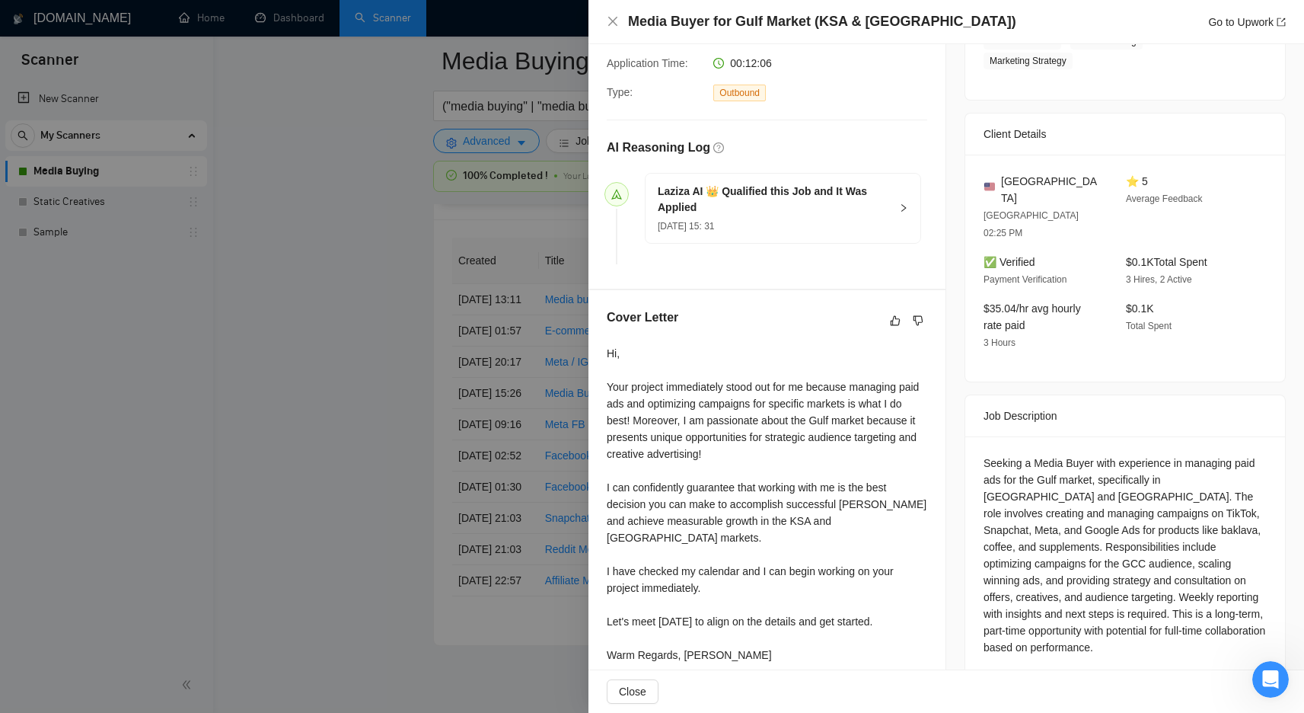
click at [504, 454] on div at bounding box center [652, 356] width 1304 height 713
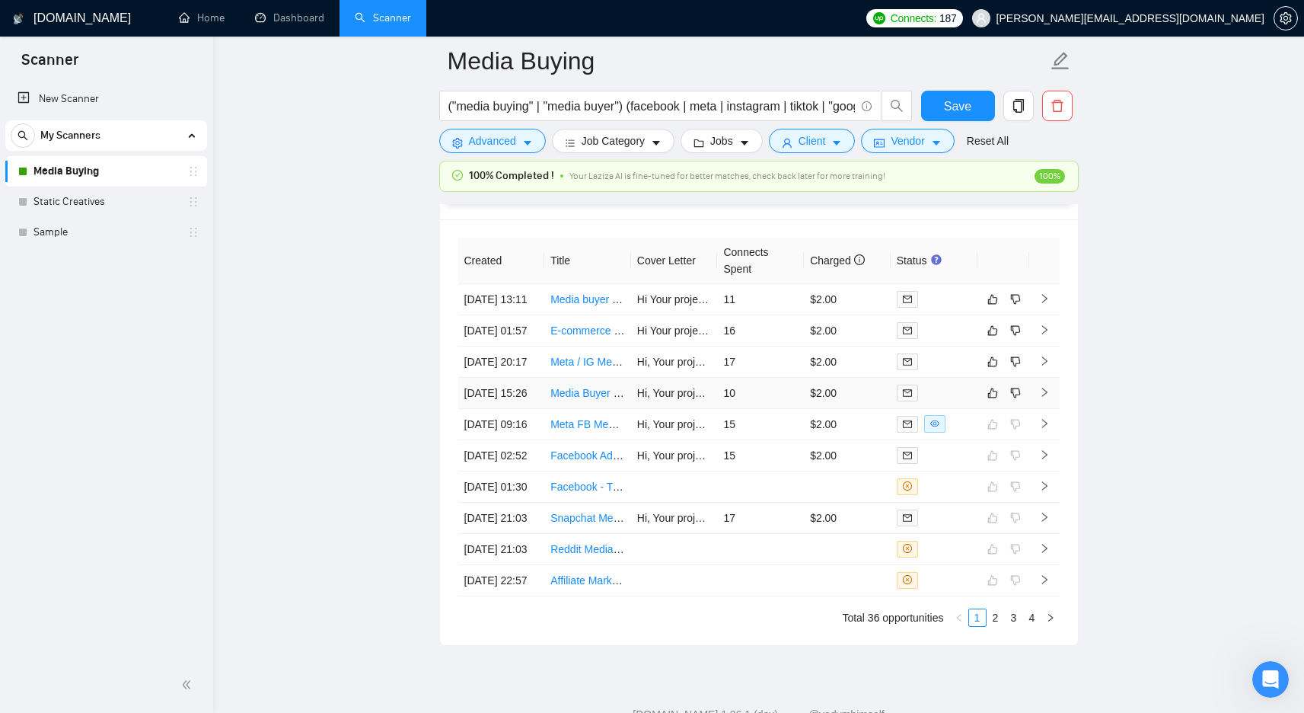
click at [745, 409] on td "10" at bounding box center [760, 393] width 87 height 31
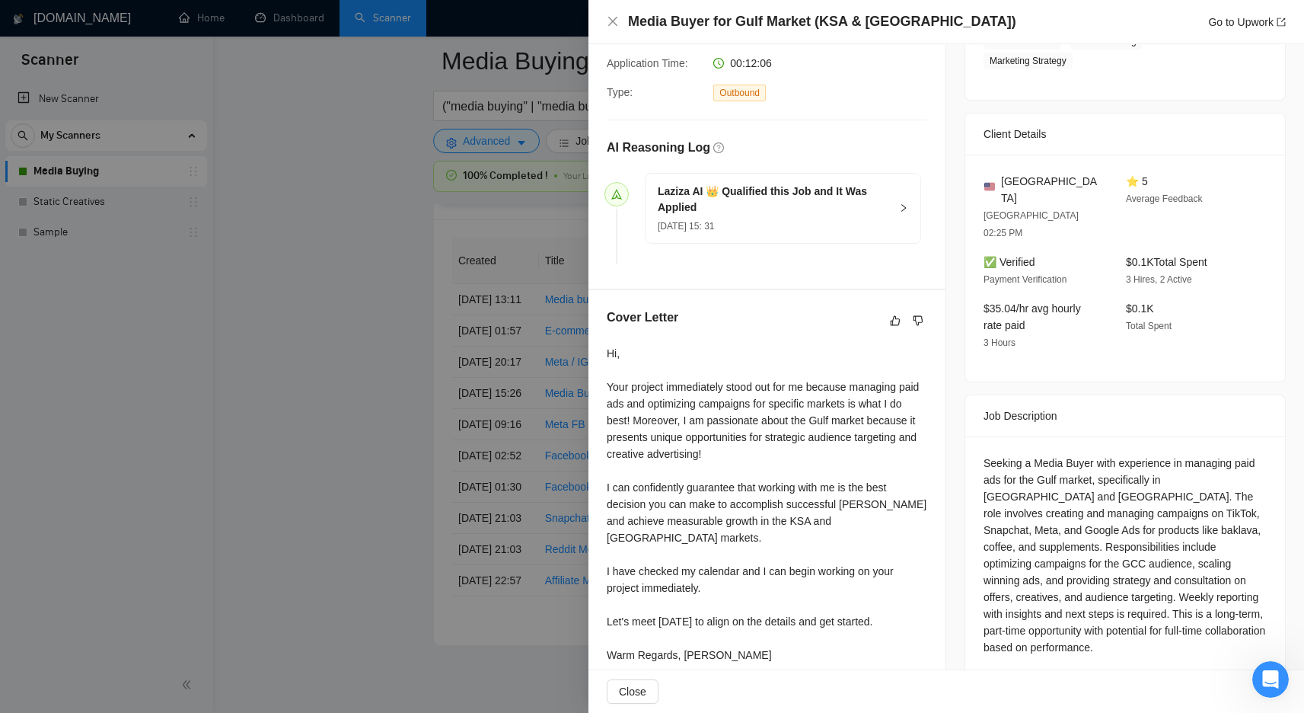
scroll to position [3954, 0]
click at [464, 398] on div at bounding box center [652, 356] width 1304 height 713
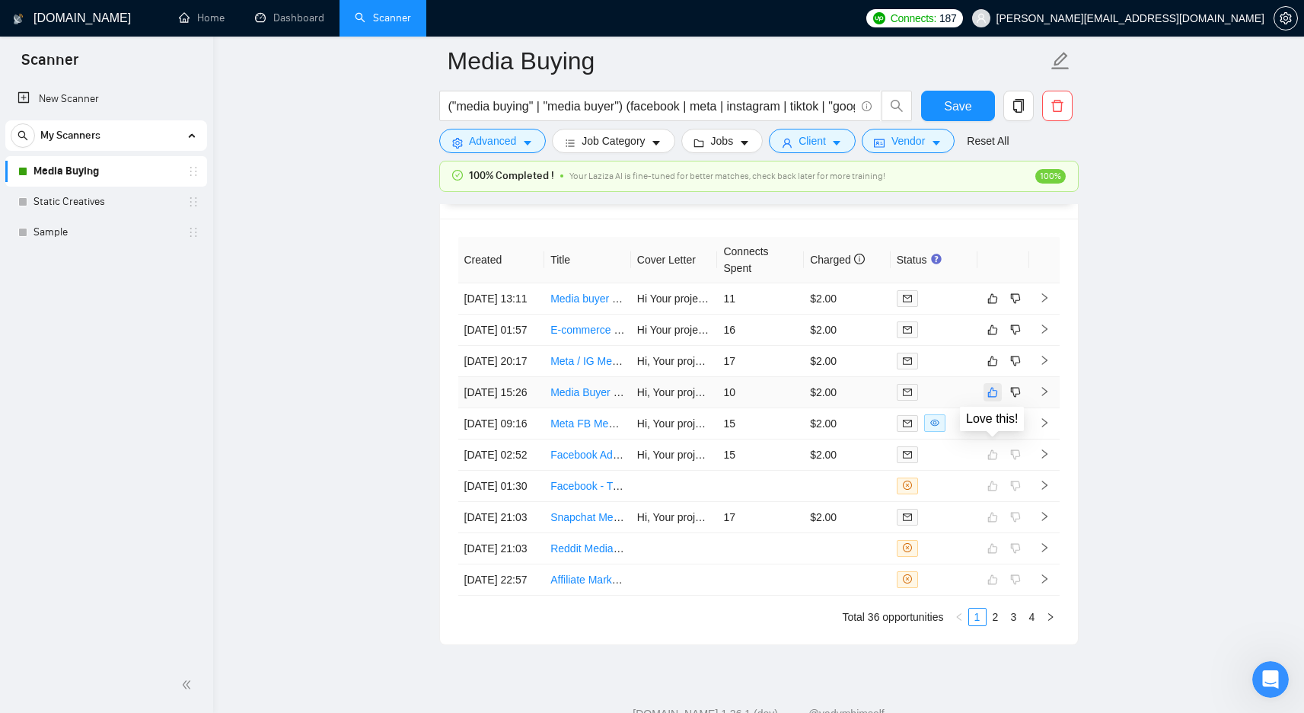
click at [986, 401] on button "button" at bounding box center [993, 392] width 18 height 18
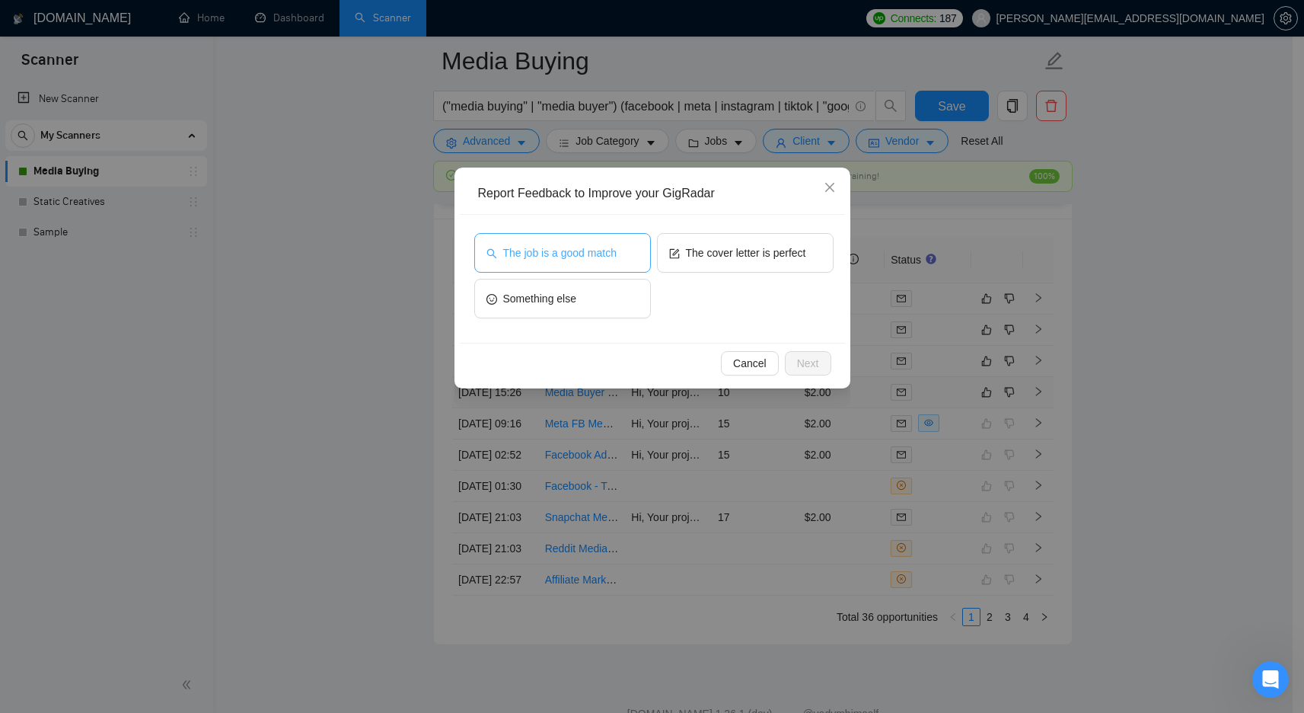
click at [598, 244] on span "The job is a good match" at bounding box center [559, 252] width 113 height 17
click at [806, 353] on button "Next" at bounding box center [808, 363] width 46 height 24
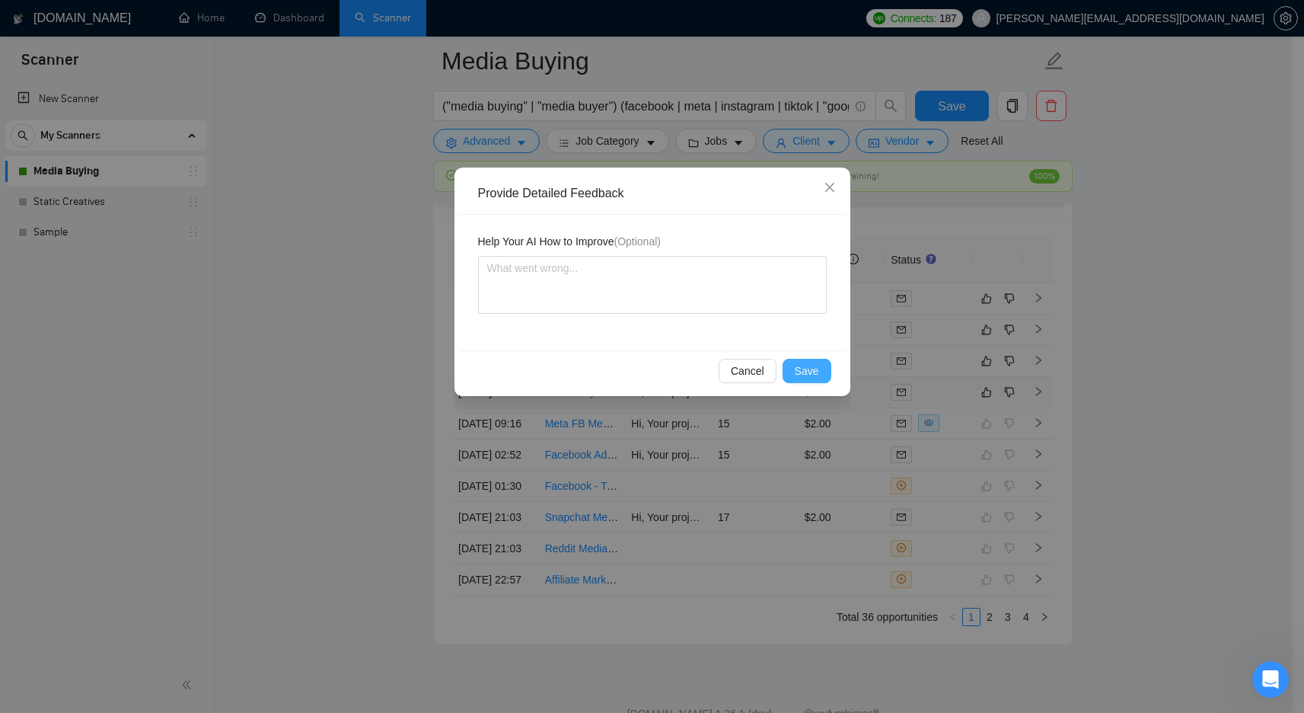
click at [802, 361] on button "Save" at bounding box center [807, 371] width 49 height 24
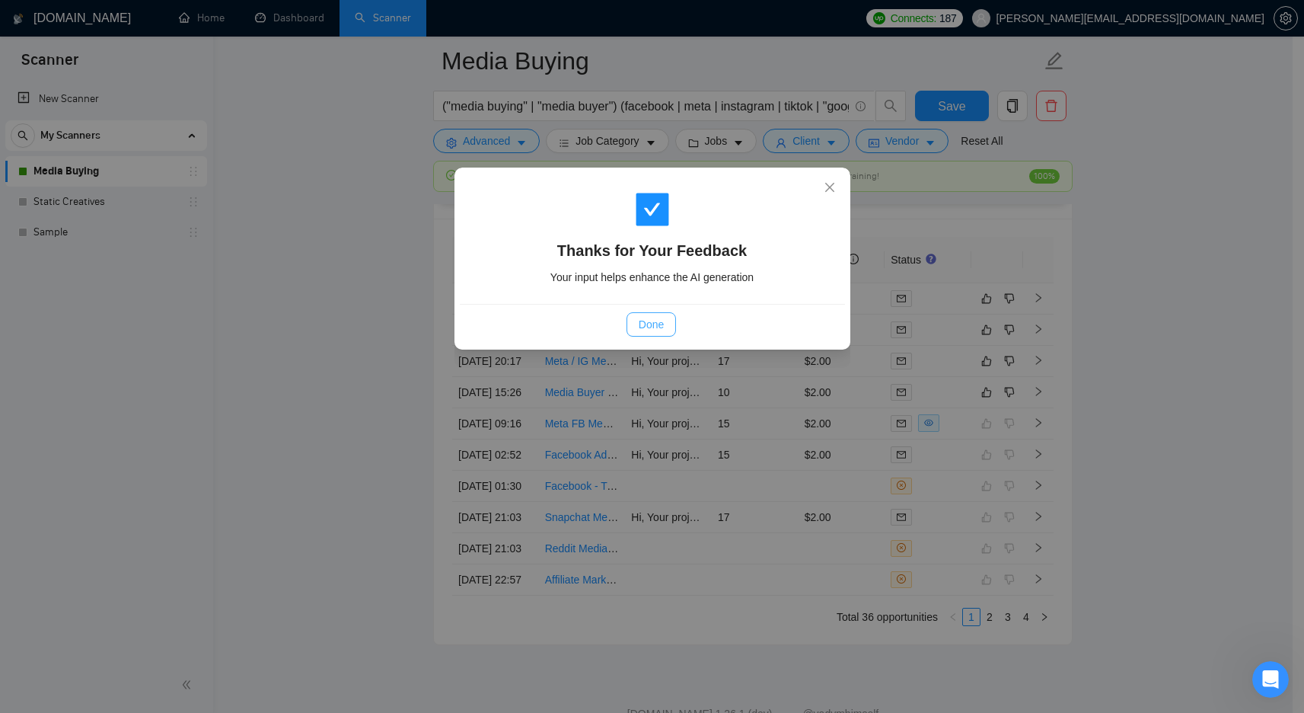
click at [646, 332] on span "Done" at bounding box center [651, 324] width 25 height 17
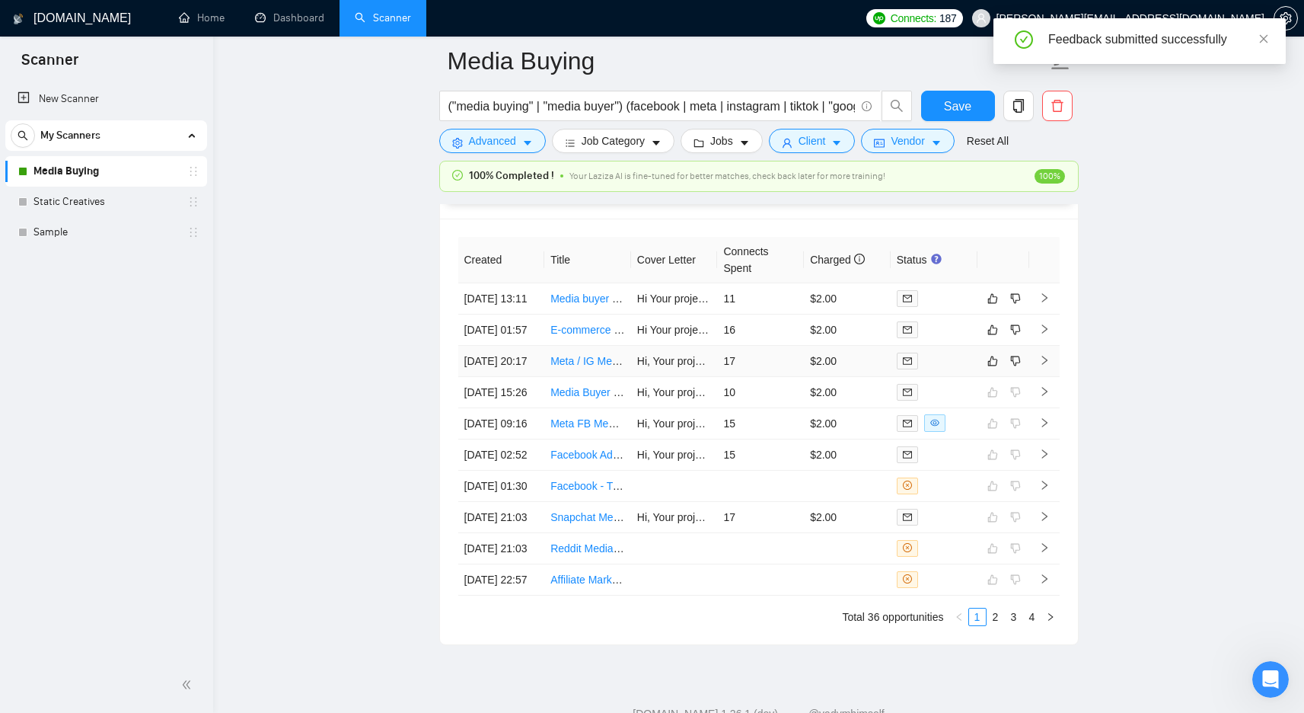
click at [839, 377] on td "$2.00" at bounding box center [847, 361] width 87 height 31
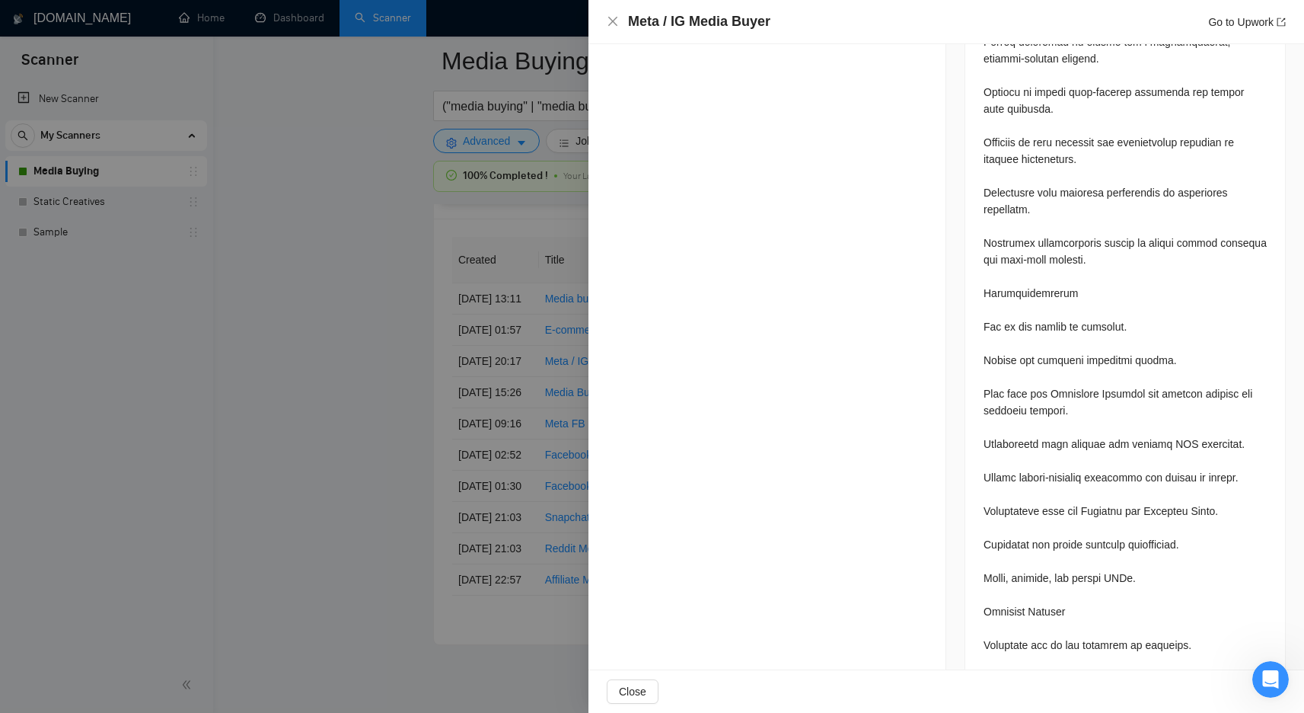
scroll to position [1122, 0]
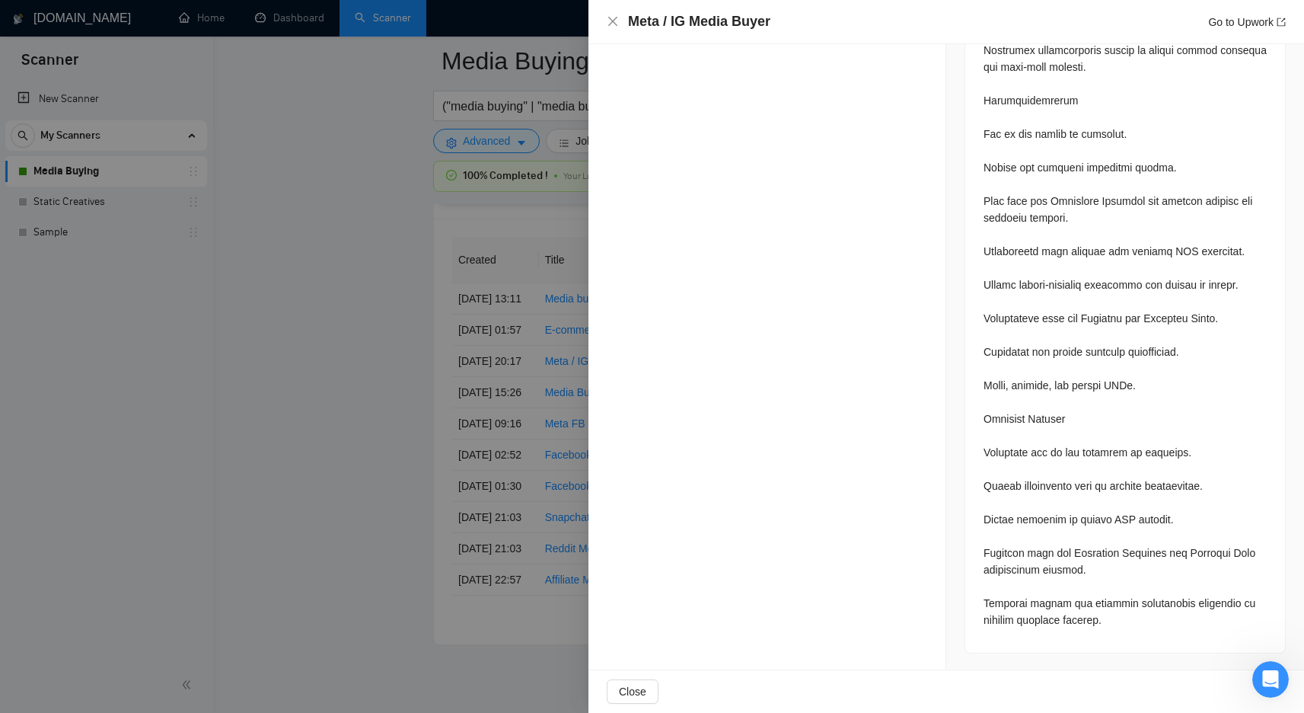
click at [486, 376] on div at bounding box center [652, 356] width 1304 height 713
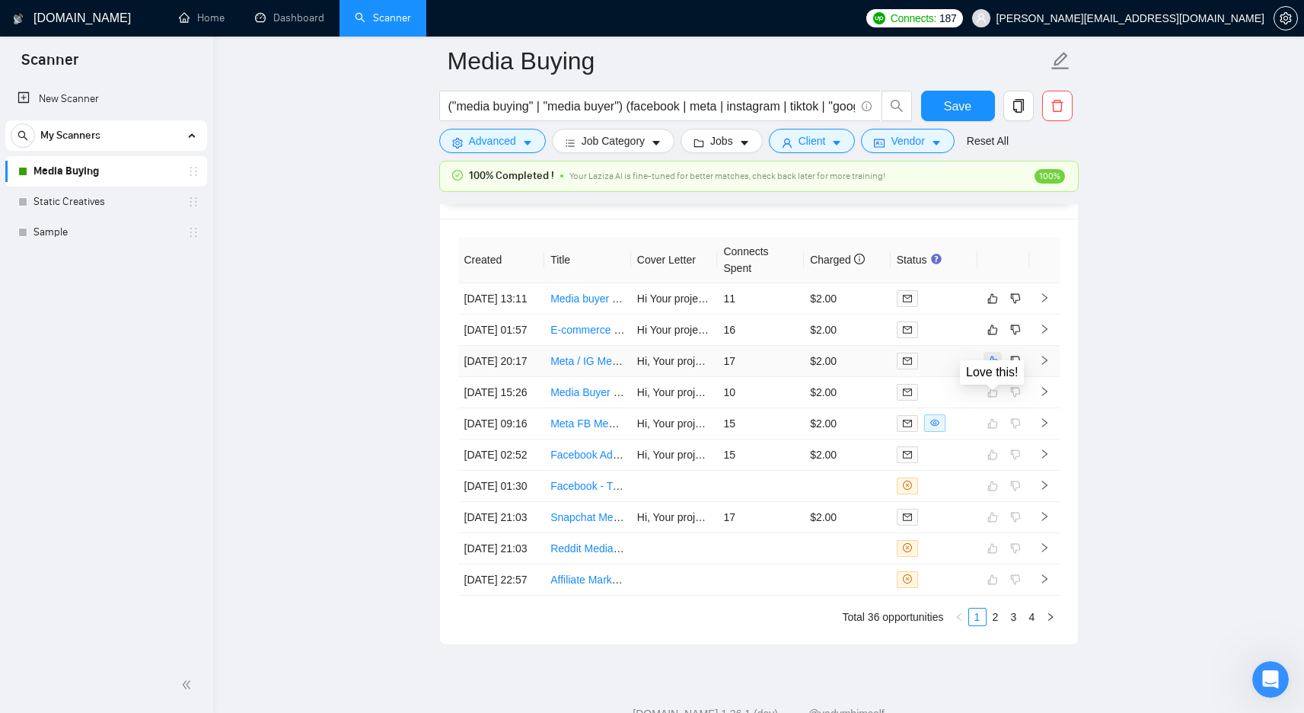
click at [988, 367] on icon "like" at bounding box center [993, 361] width 11 height 12
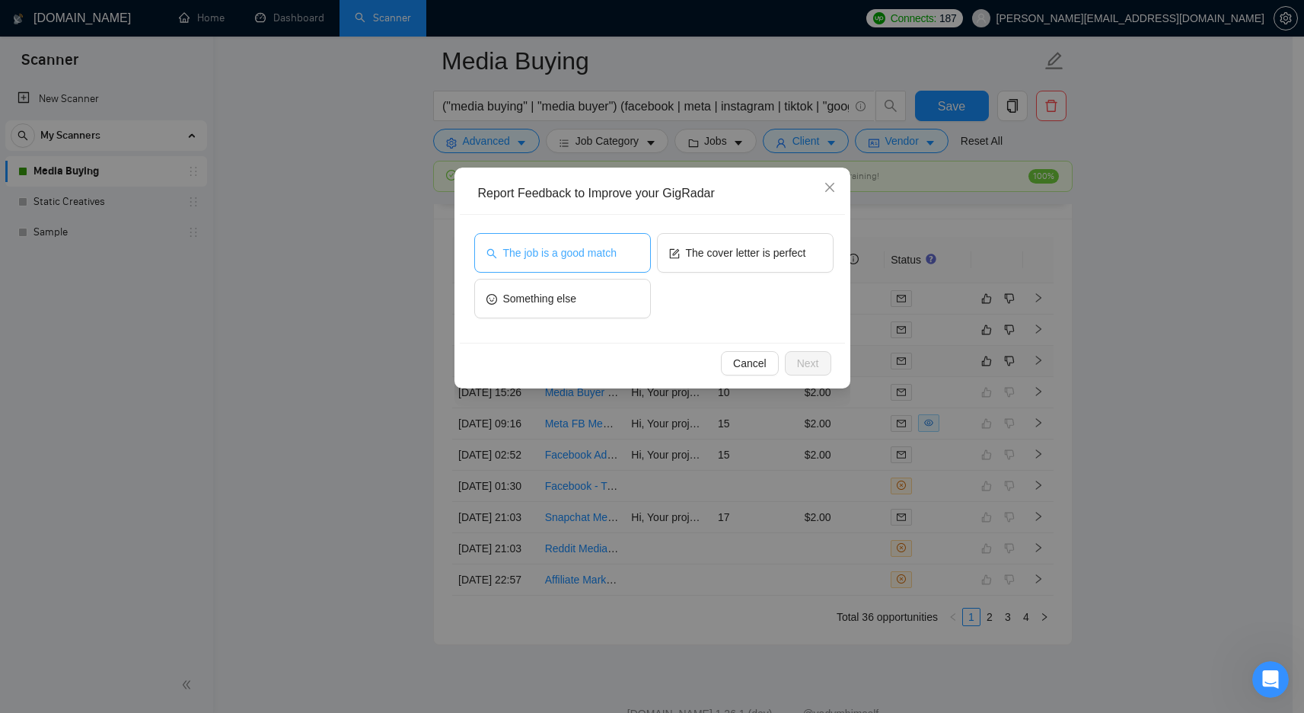
click at [586, 257] on span "The job is a good match" at bounding box center [559, 252] width 113 height 17
click at [790, 359] on button "Next" at bounding box center [808, 363] width 46 height 24
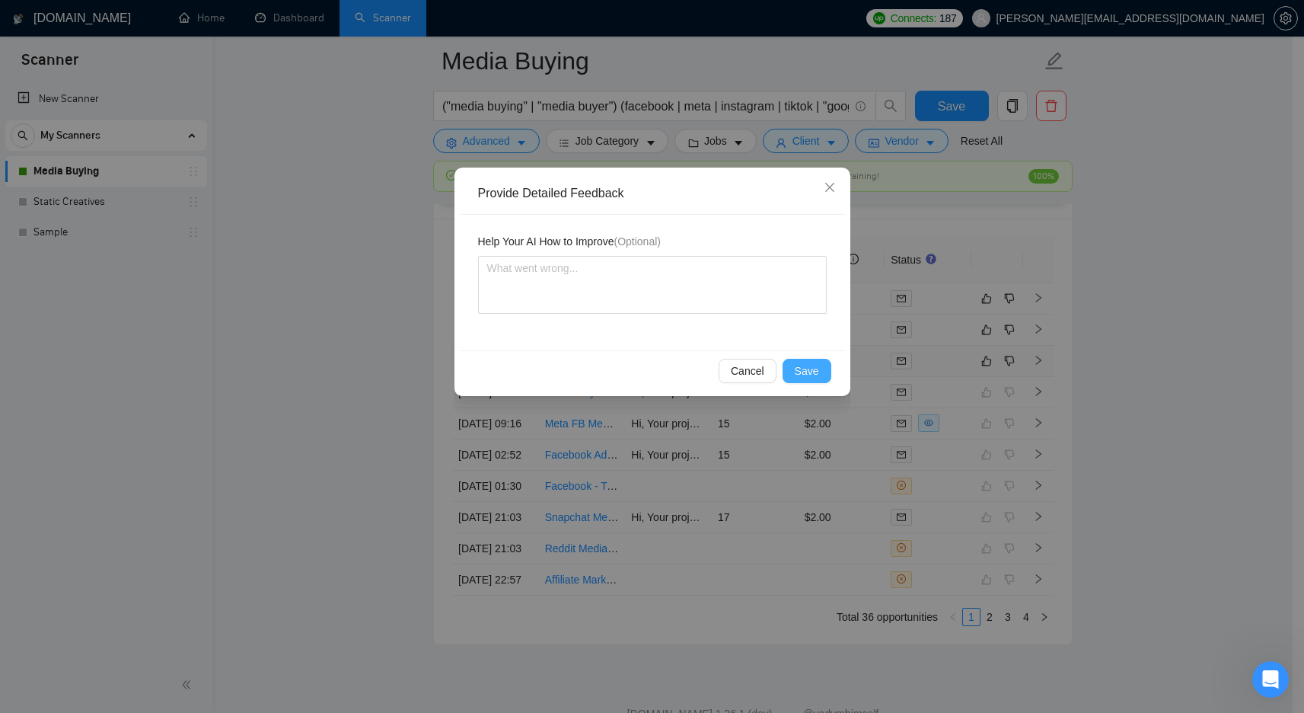
click at [799, 360] on button "Save" at bounding box center [807, 371] width 49 height 24
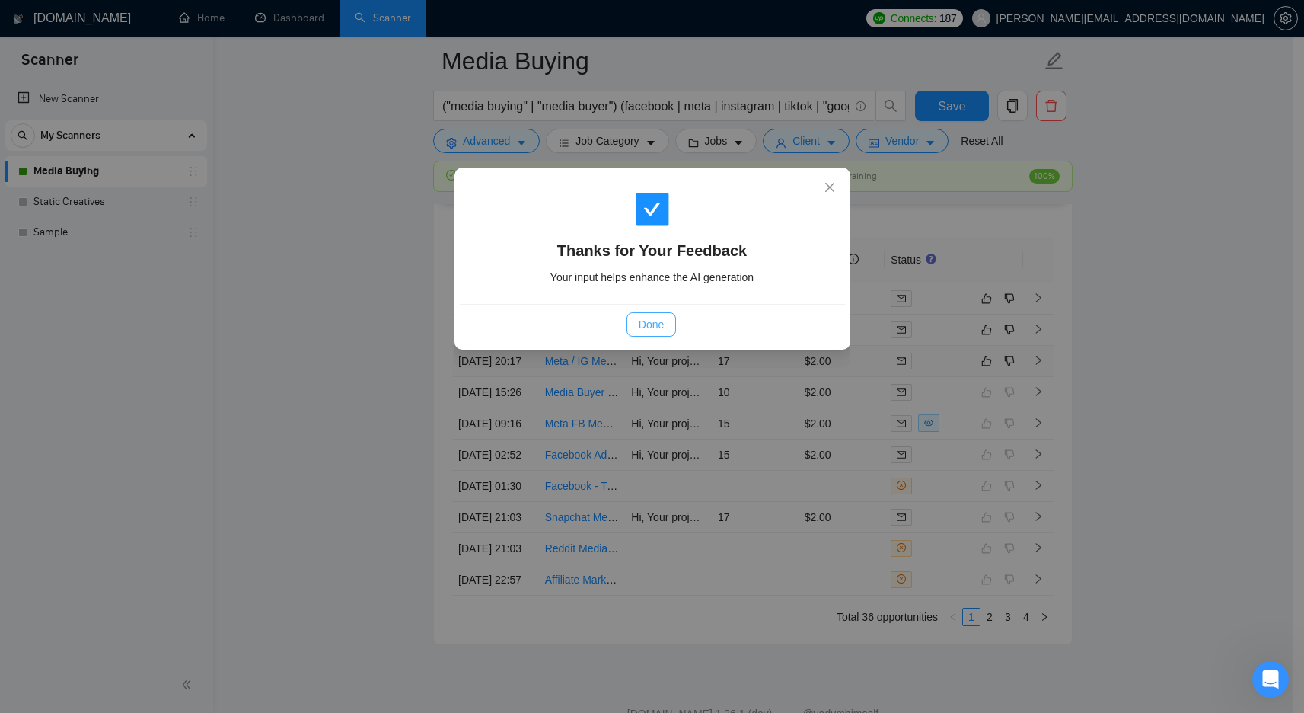
click at [662, 321] on span "Done" at bounding box center [651, 324] width 25 height 17
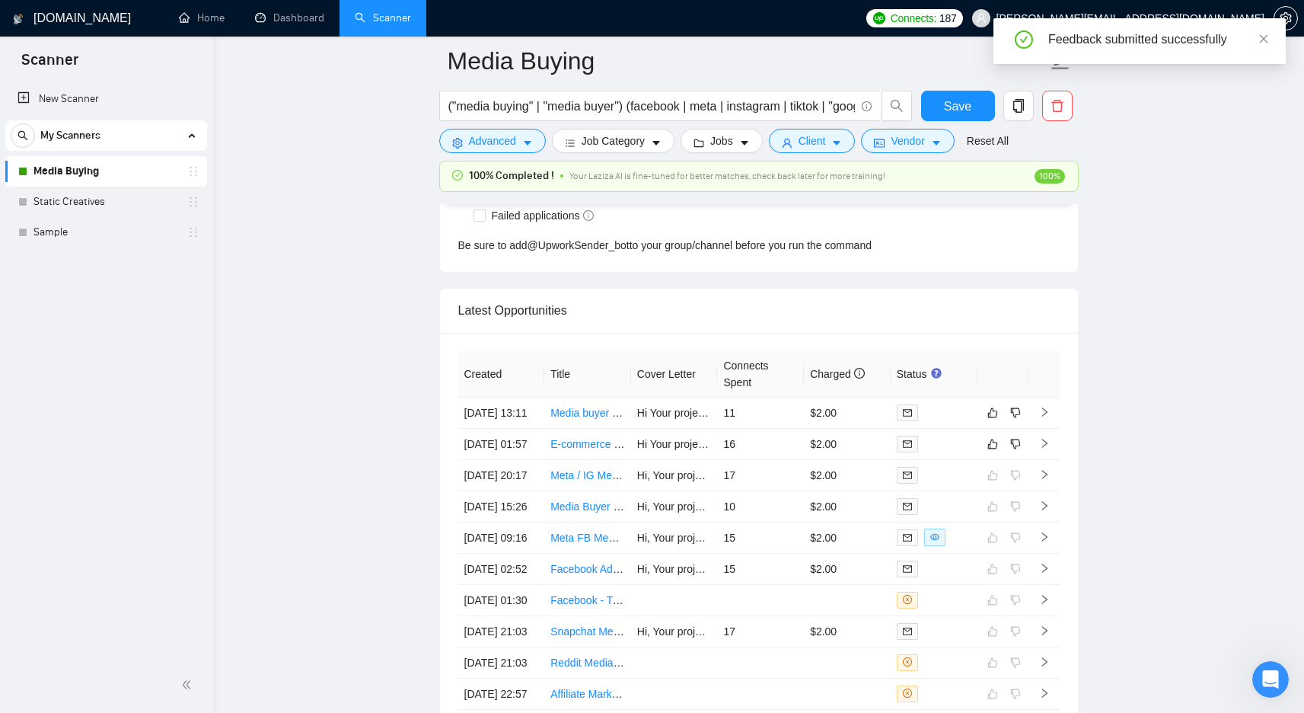
scroll to position [3857, 0]
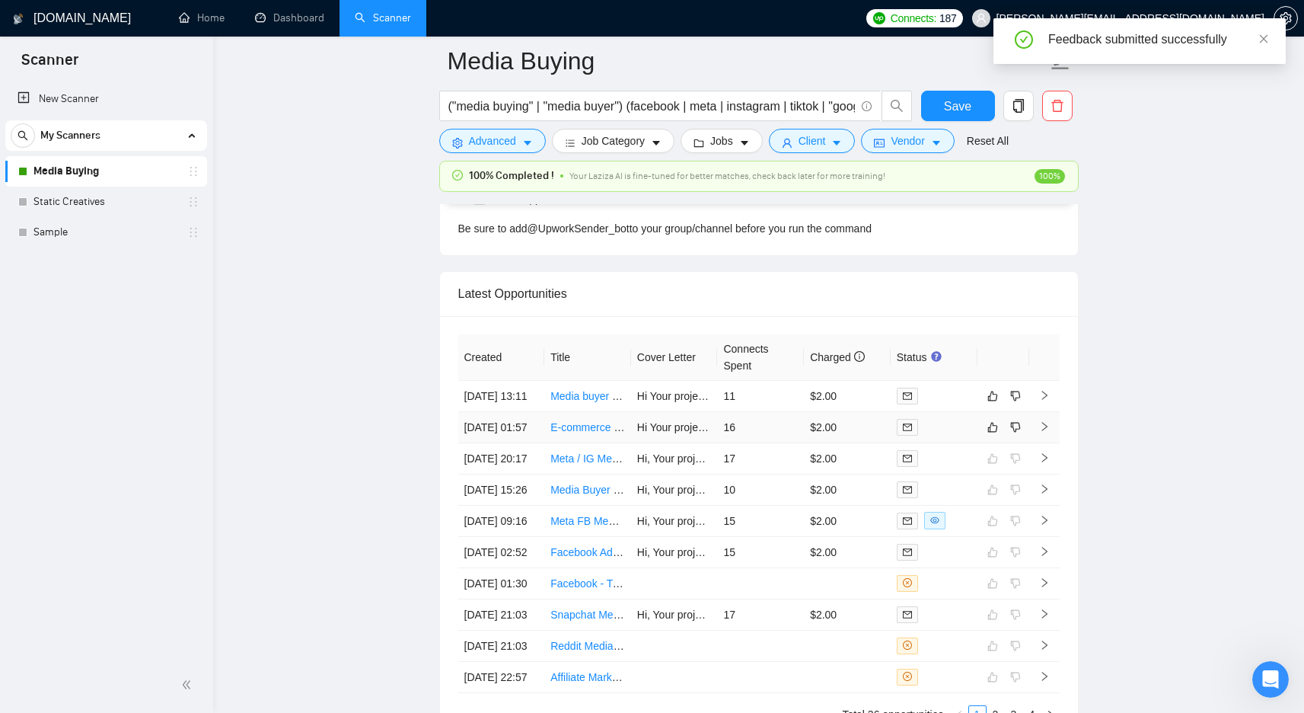
click at [726, 441] on td "16" at bounding box center [760, 427] width 87 height 31
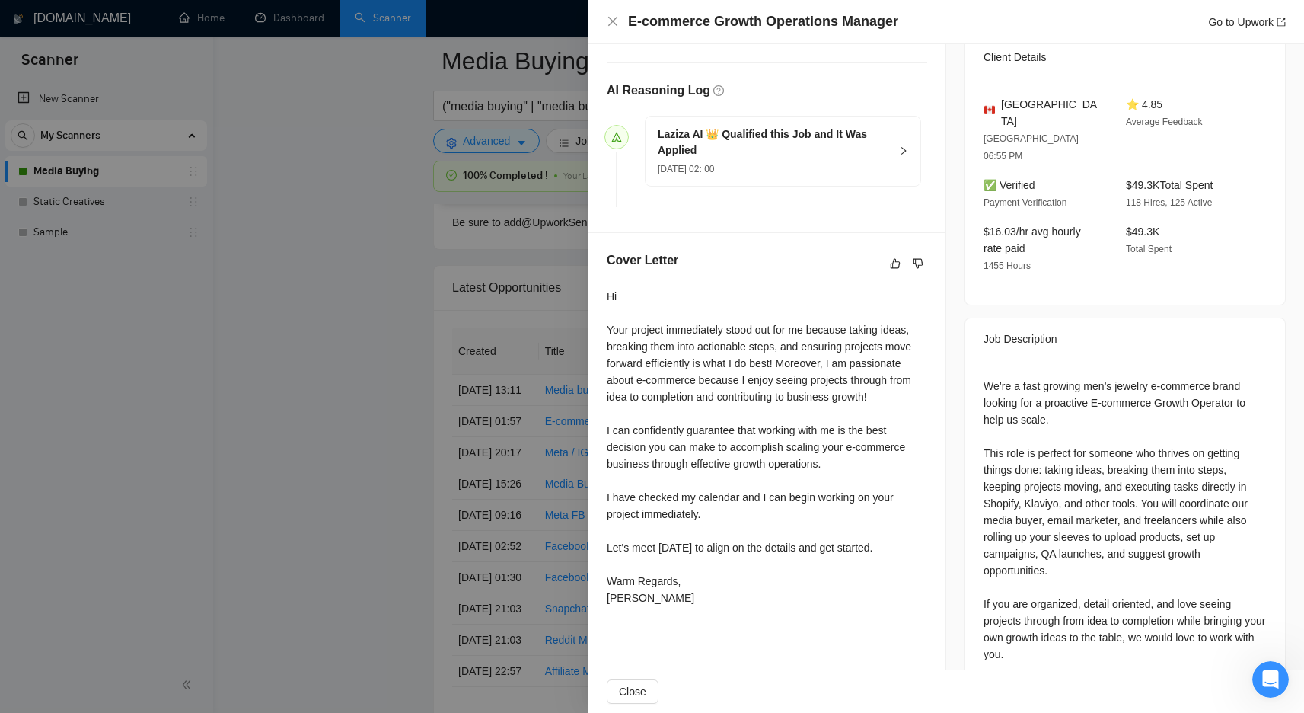
scroll to position [3866, 0]
click at [419, 330] on div at bounding box center [652, 356] width 1304 height 713
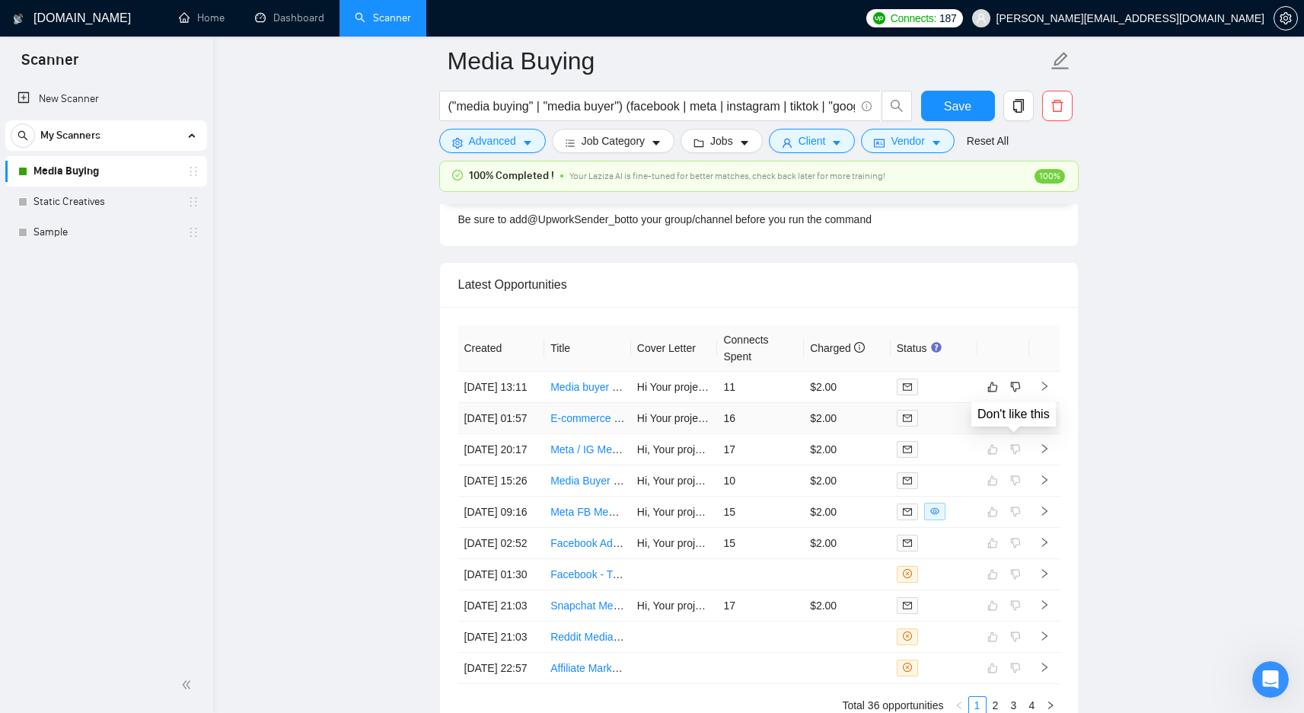
click at [1021, 427] on button "button" at bounding box center [1016, 418] width 18 height 18
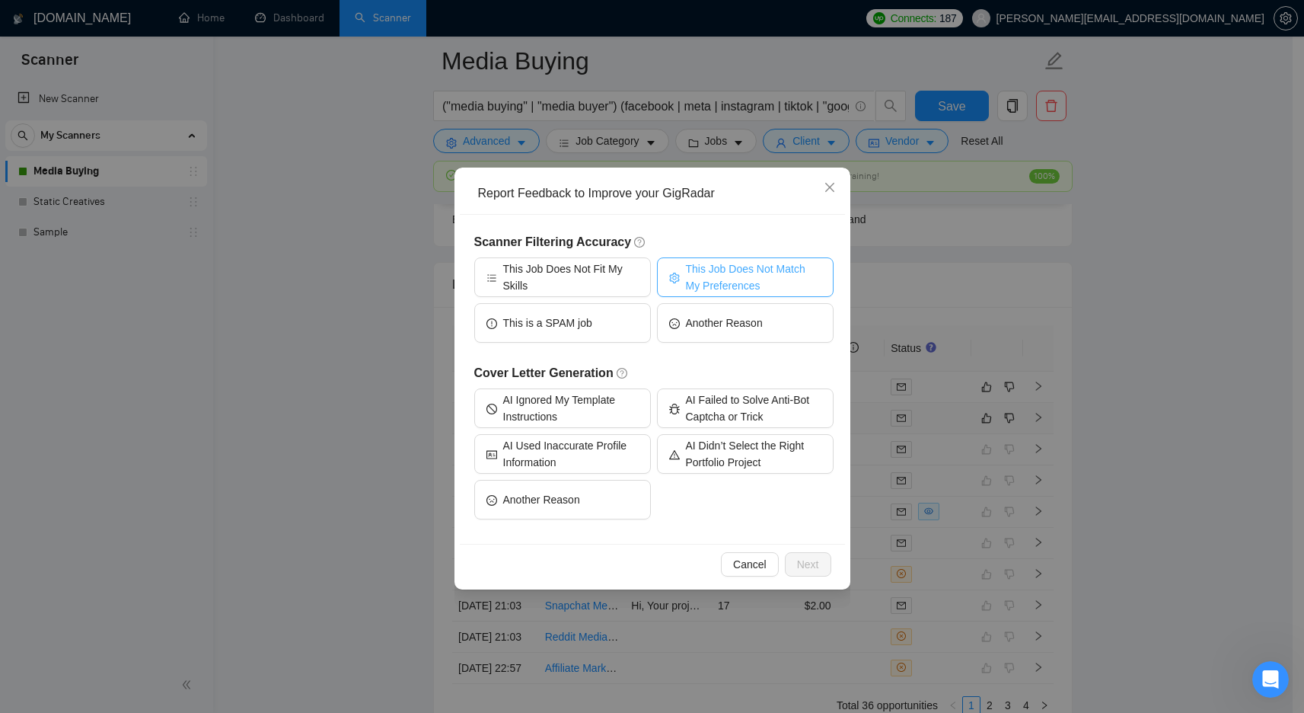
click at [686, 276] on span "This Job Does Not Match My Preferences" at bounding box center [754, 277] width 136 height 34
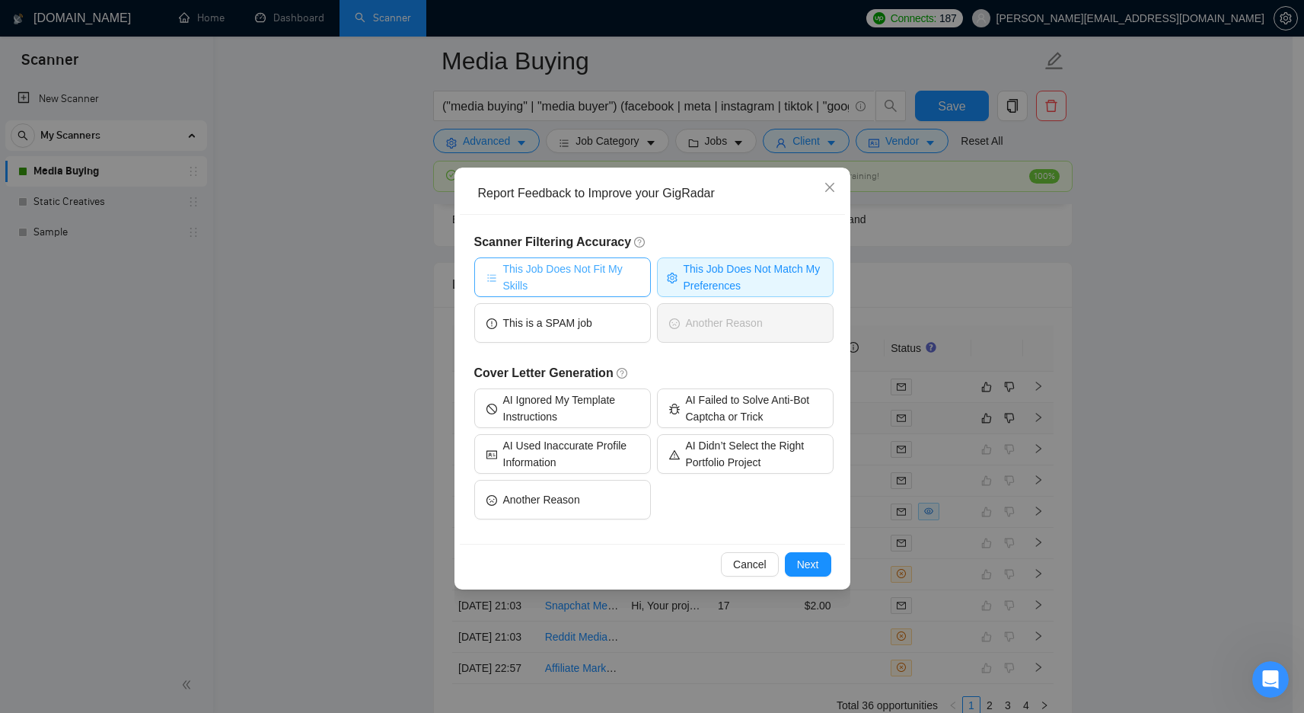
click at [589, 275] on span "This Job Does Not Fit My Skills" at bounding box center [571, 277] width 136 height 34
click at [819, 565] on button "Next" at bounding box center [808, 564] width 46 height 24
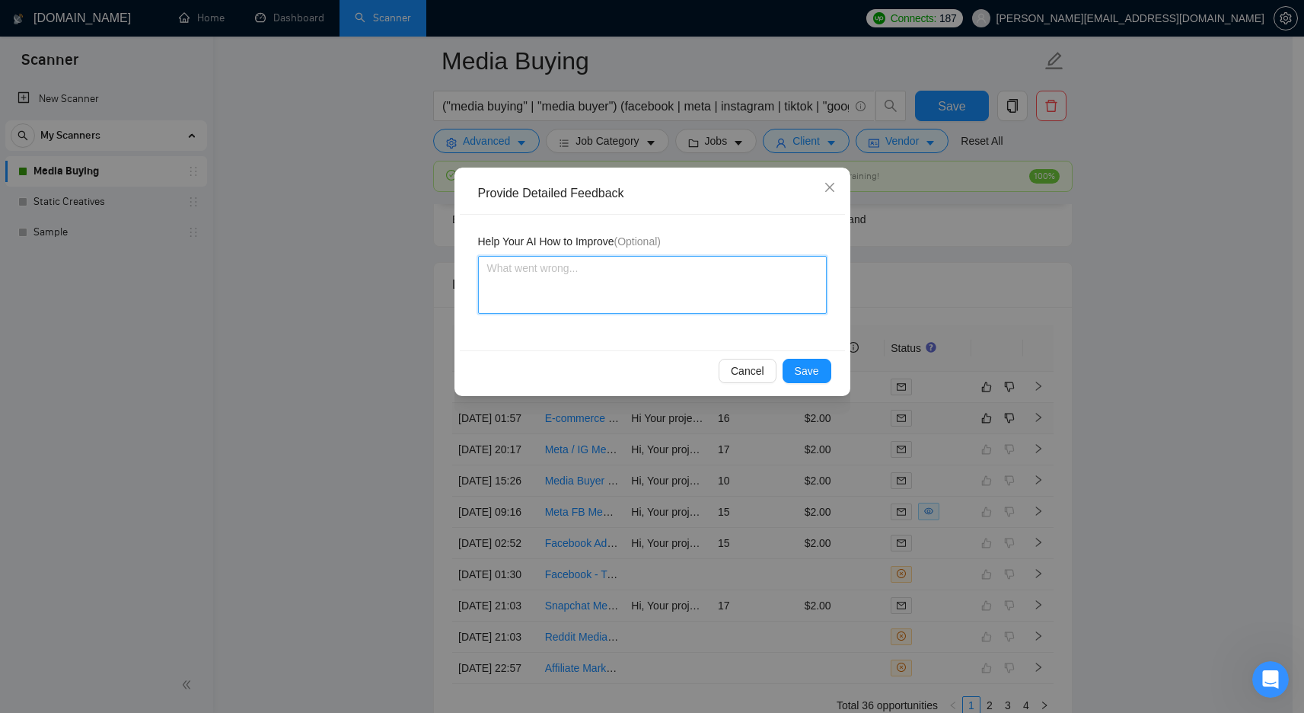
click at [544, 309] on textarea at bounding box center [652, 285] width 349 height 58
click at [796, 367] on span "Save" at bounding box center [807, 370] width 24 height 17
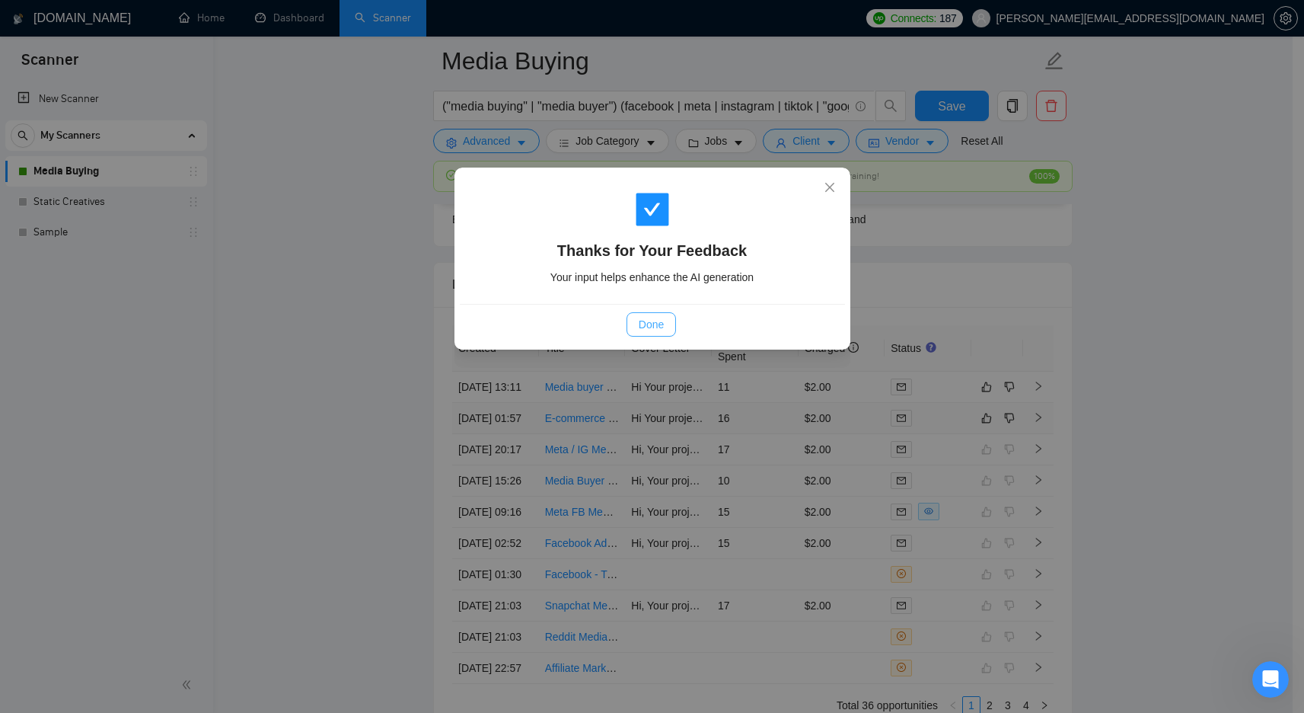
click at [656, 322] on span "Done" at bounding box center [651, 324] width 25 height 17
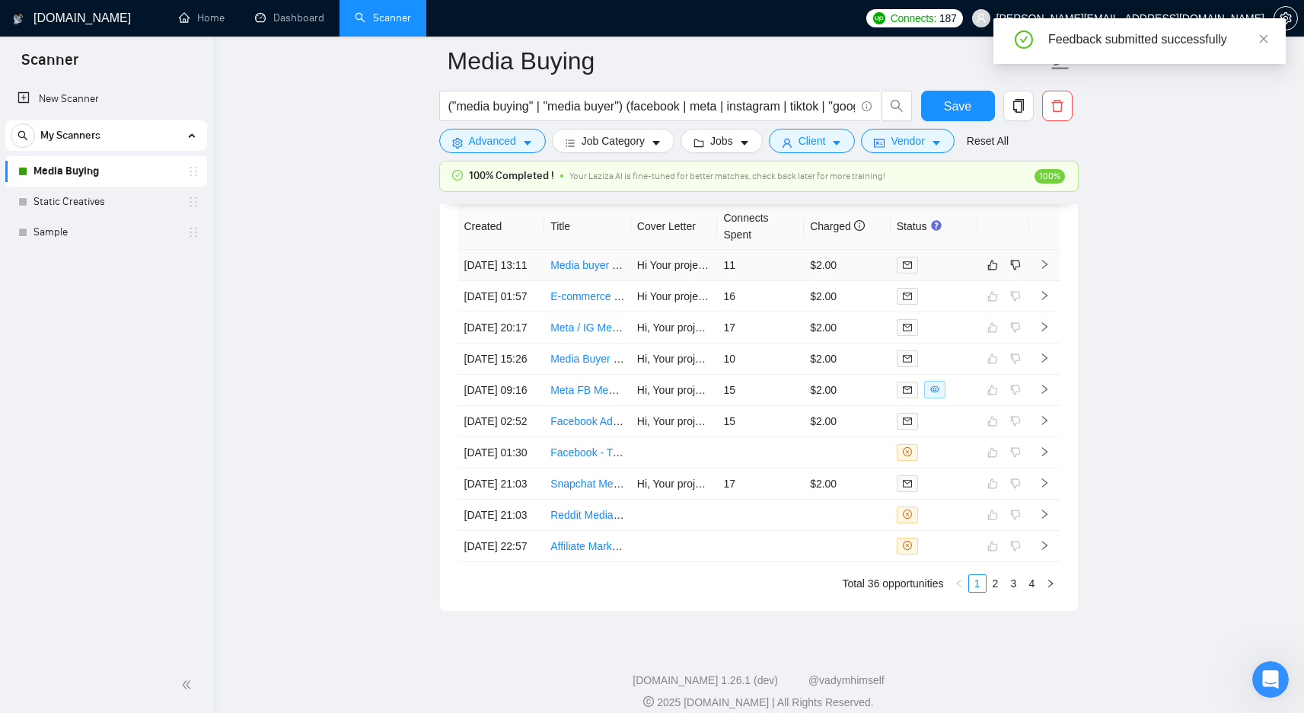
click at [767, 281] on td "11" at bounding box center [760, 265] width 87 height 31
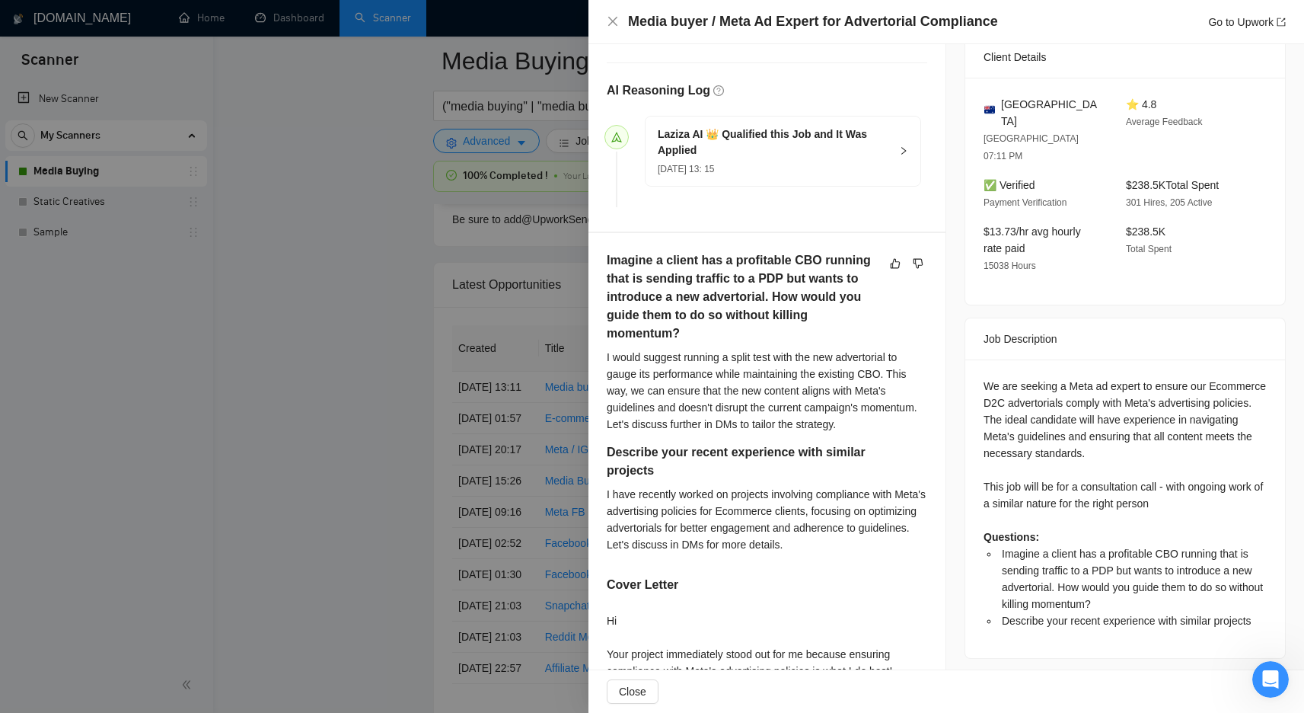
click at [313, 318] on div at bounding box center [652, 356] width 1304 height 713
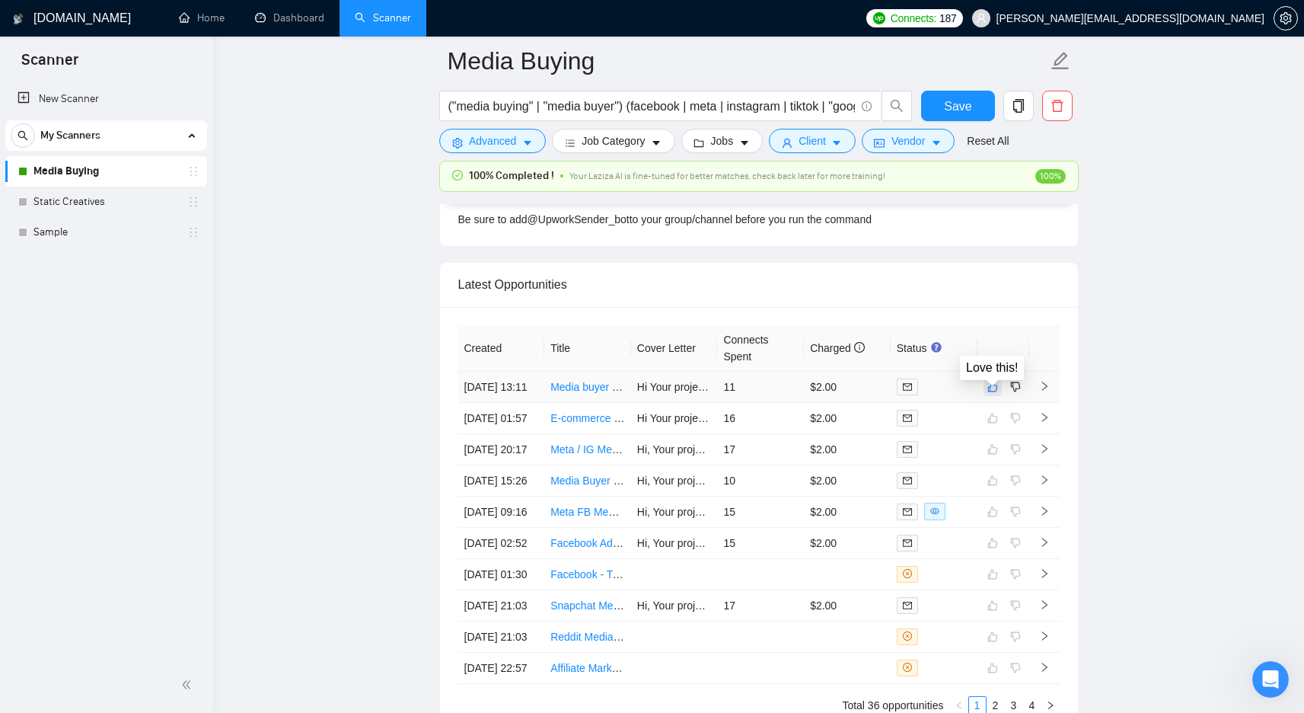
click at [994, 393] on icon "like" at bounding box center [993, 387] width 11 height 12
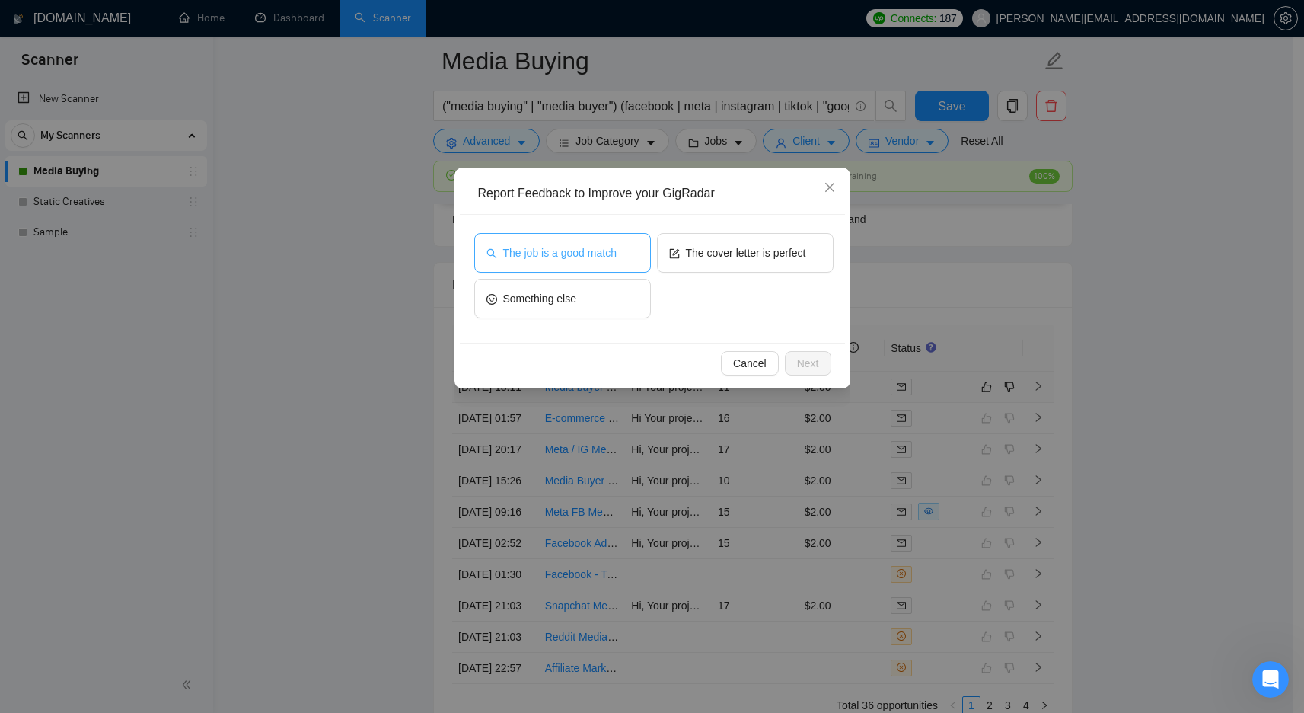
click at [600, 263] on button "The job is a good match" at bounding box center [562, 253] width 177 height 40
click at [798, 372] on button "Next" at bounding box center [808, 363] width 46 height 24
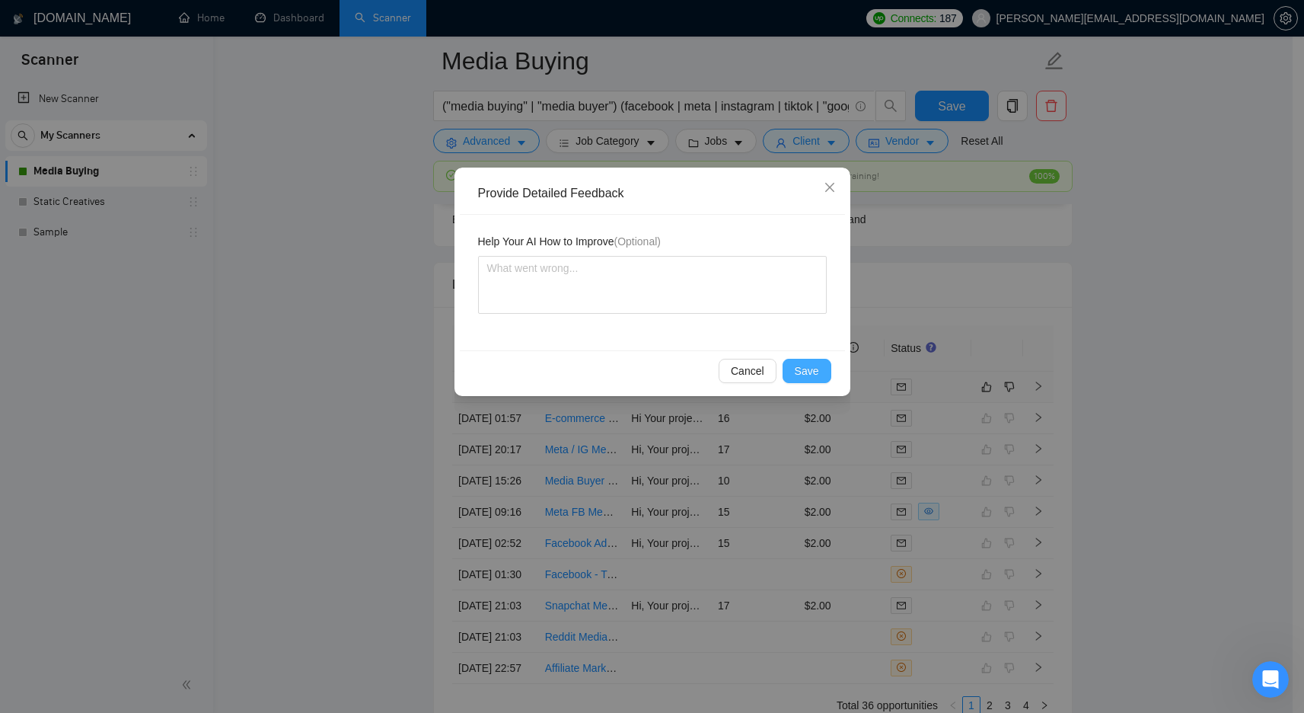
click at [806, 374] on span "Save" at bounding box center [807, 370] width 24 height 17
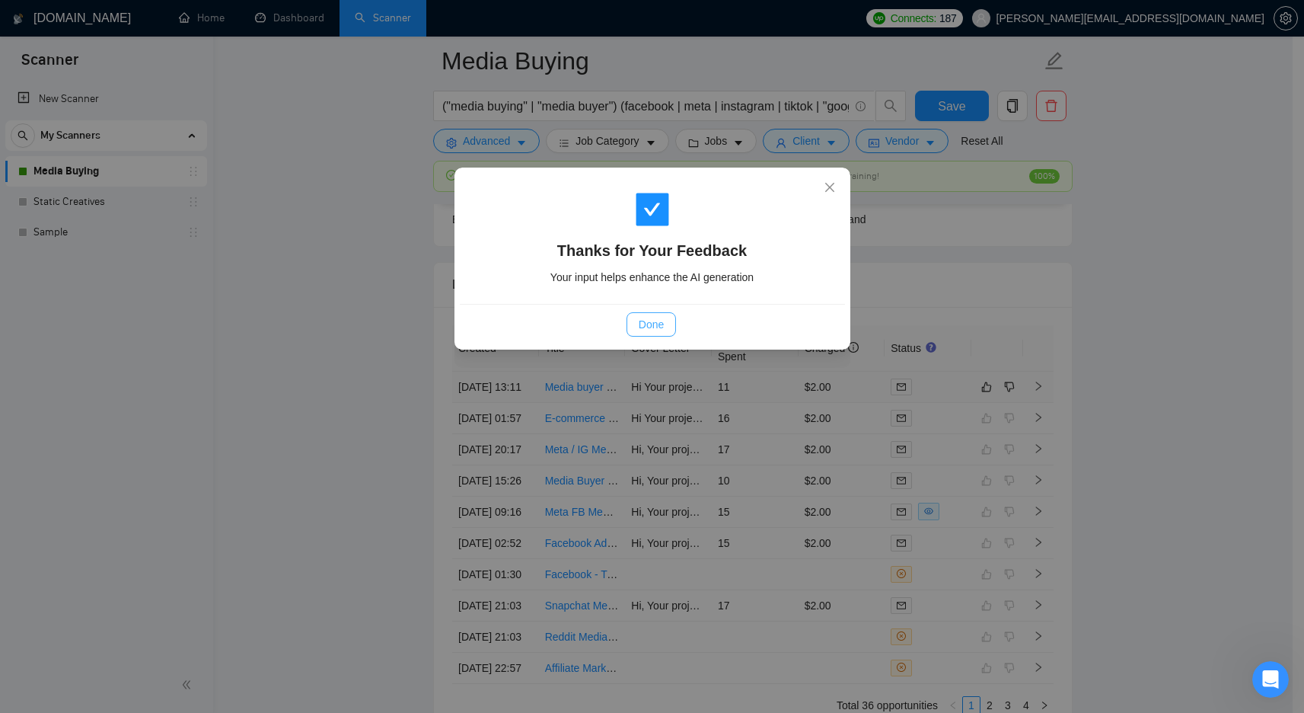
click at [668, 333] on button "Done" at bounding box center [651, 324] width 49 height 24
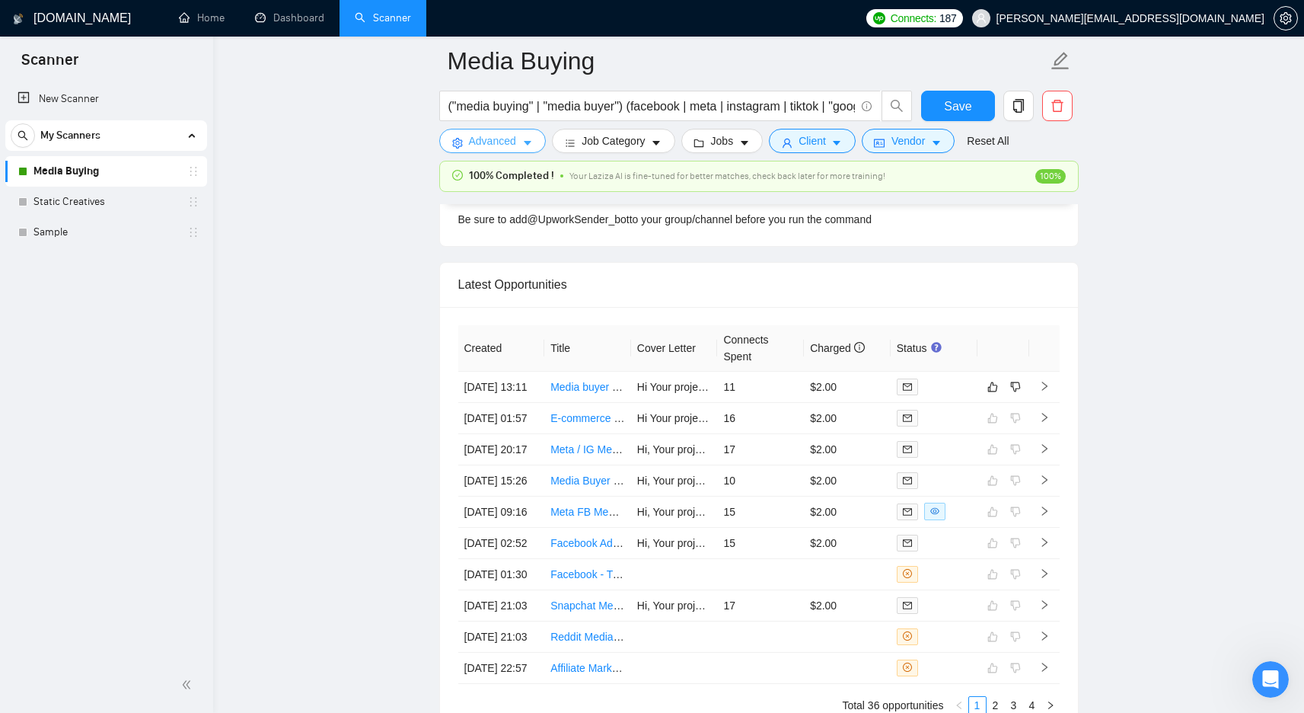
click at [504, 150] on button "Advanced" at bounding box center [492, 141] width 107 height 24
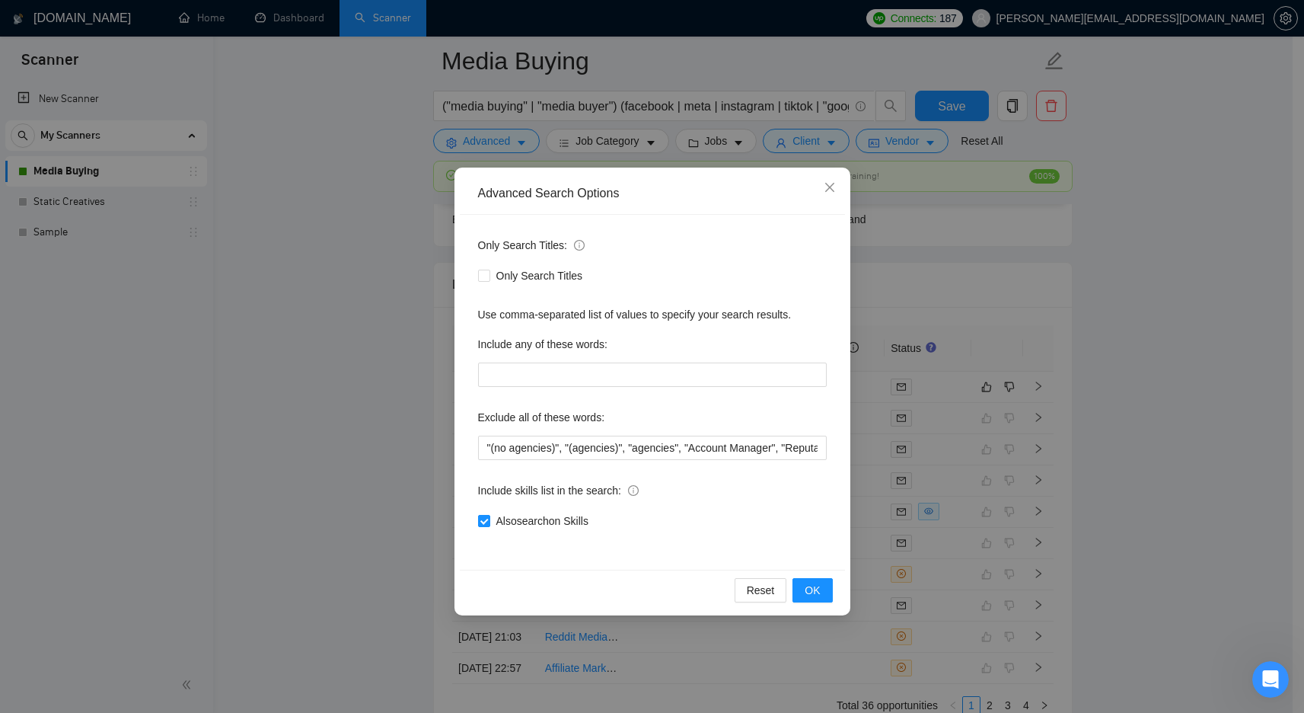
scroll to position [3867, 0]
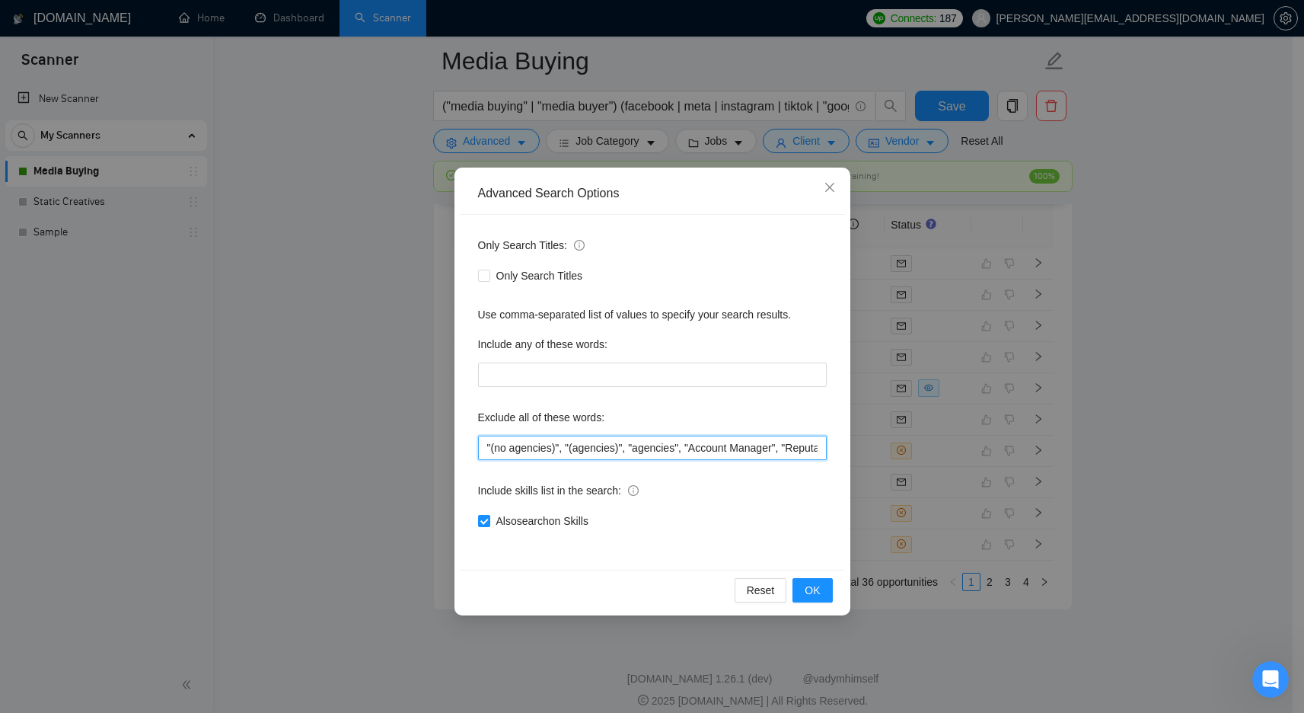
click at [690, 449] on input ""(no agencies)", "(agencies)", "agencies", "Account Manager", "Reputation Manag…" at bounding box center [652, 448] width 349 height 24
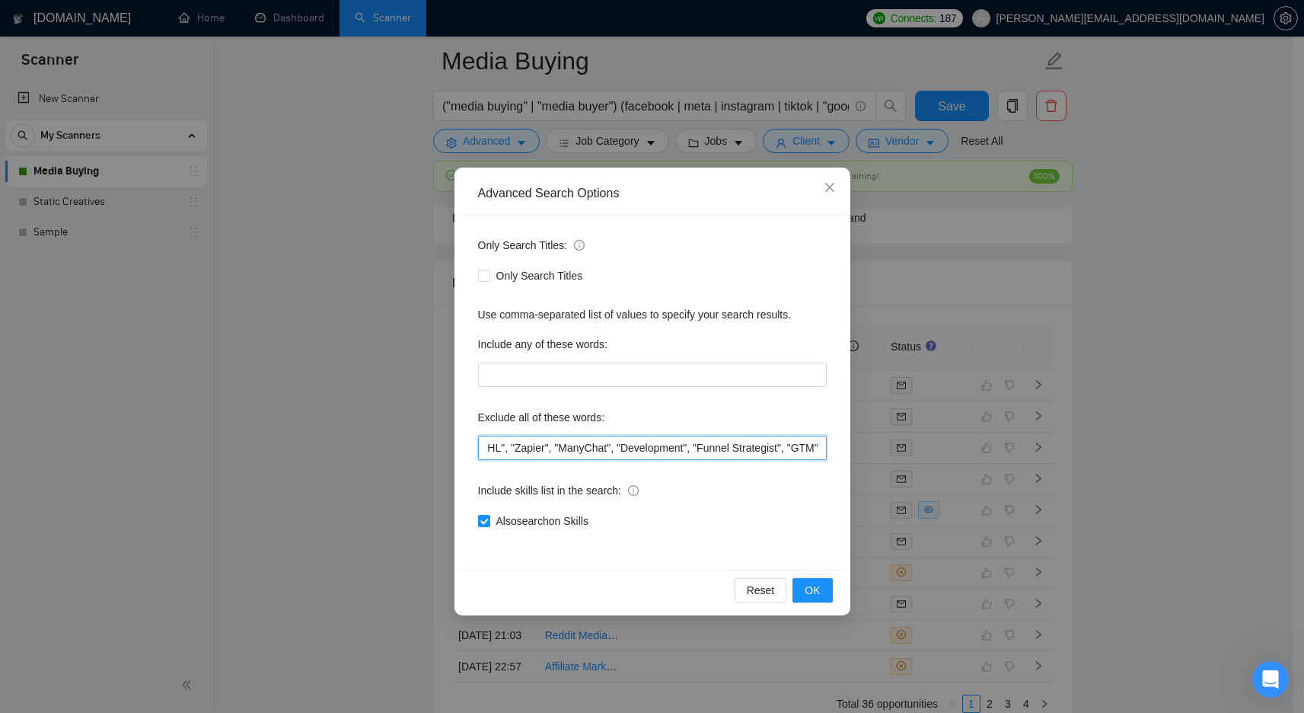
scroll to position [0, 1539]
drag, startPoint x: 639, startPoint y: 444, endPoint x: 867, endPoint y: 435, distance: 228.6
click at [870, 437] on div "Advanced Search Options Only Search Titles: Only Search Titles Use comma-separa…" at bounding box center [652, 356] width 1304 height 713
click at [805, 448] on input ""(no agencies)", "(agencies)", "agencies", "Account Manager", "Reputation Manag…" at bounding box center [652, 448] width 349 height 24
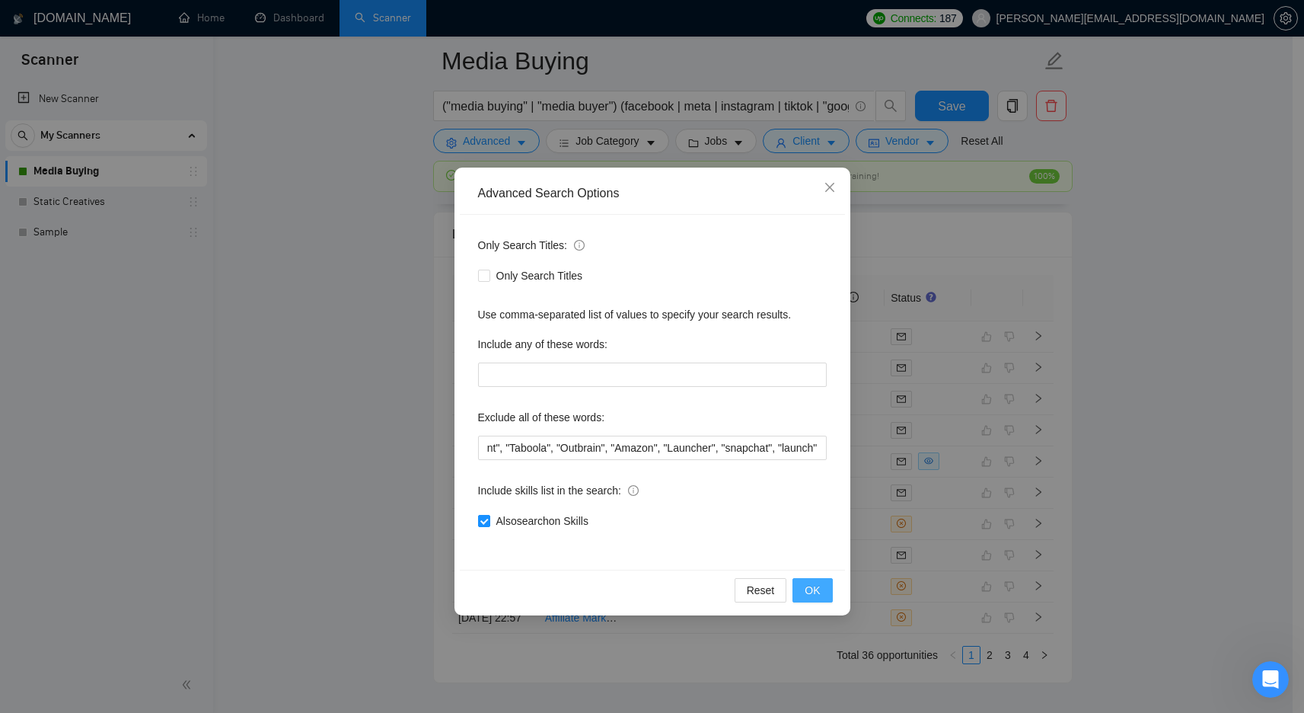
scroll to position [0, 0]
click at [823, 589] on button "OK" at bounding box center [813, 590] width 40 height 24
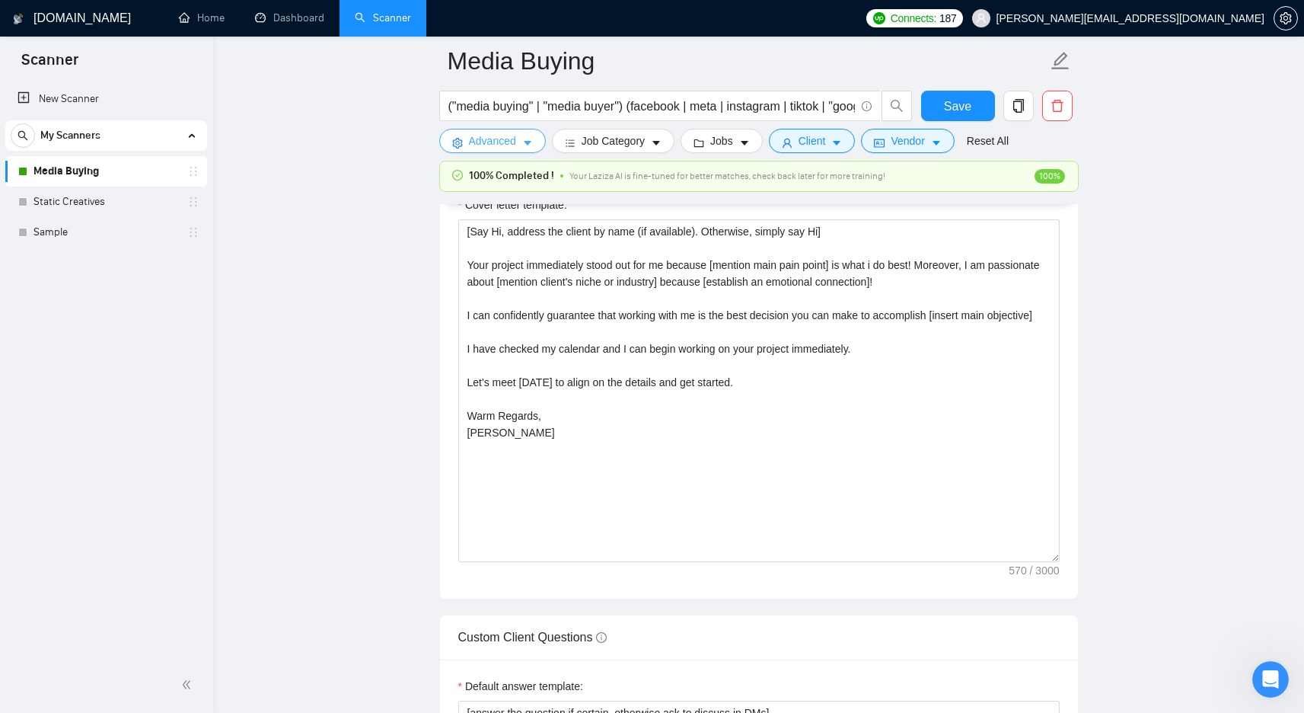
scroll to position [1725, 0]
click at [179, 24] on link "Home" at bounding box center [202, 17] width 46 height 13
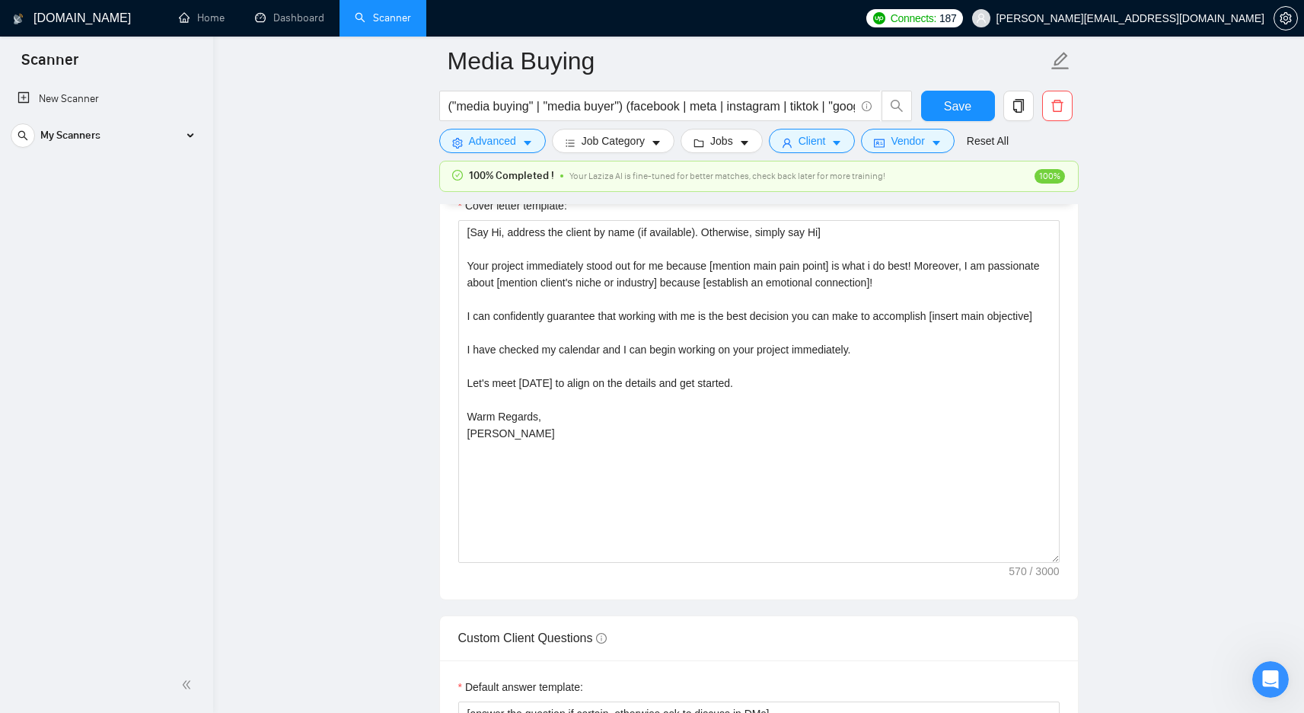
click at [455, 175] on icon "check-circle" at bounding box center [457, 176] width 5 height 4
click at [389, 145] on main "Media Buying ("media buying" | "media buyer") (facebook | meta | instagram | ti…" at bounding box center [759, 605] width 1042 height 4538
click at [74, 23] on h1 "[DOMAIN_NAME]" at bounding box center [82, 18] width 97 height 37
click at [950, 106] on span "Save" at bounding box center [957, 106] width 27 height 19
click at [179, 24] on link "Home" at bounding box center [202, 17] width 46 height 13
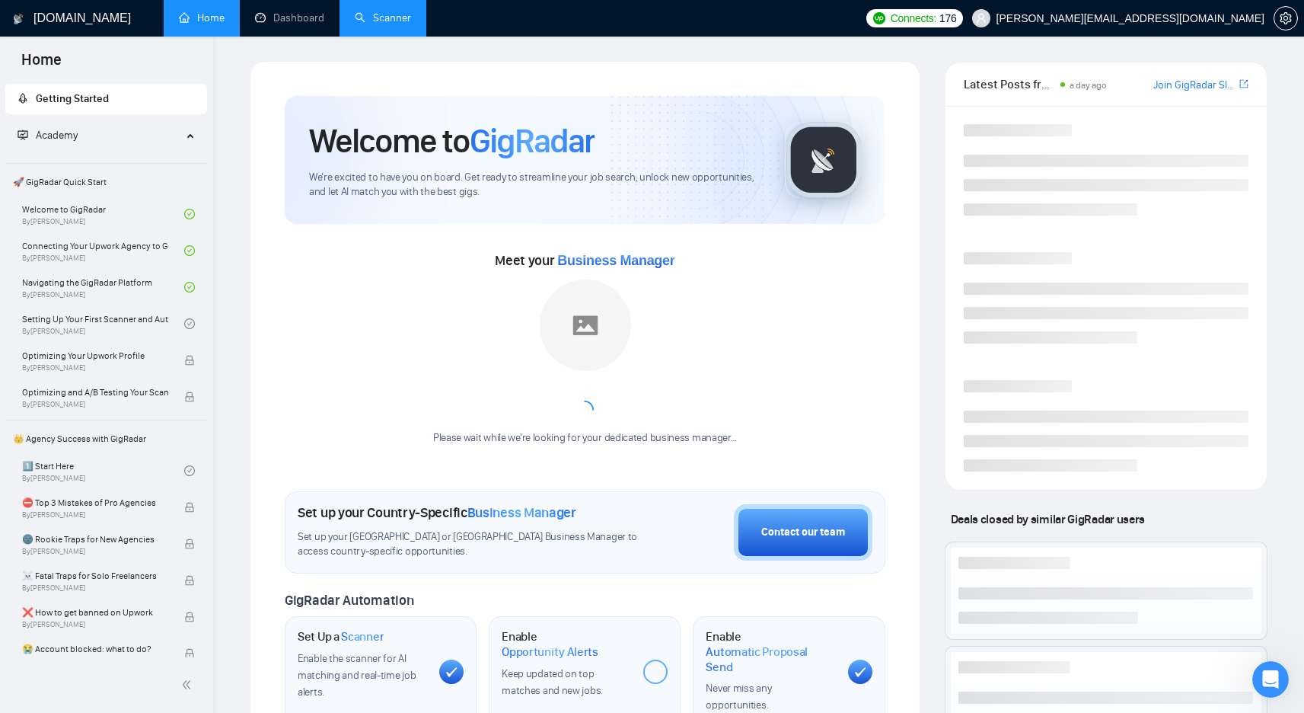
click at [92, 26] on h1 "[DOMAIN_NAME]" at bounding box center [82, 18] width 97 height 37
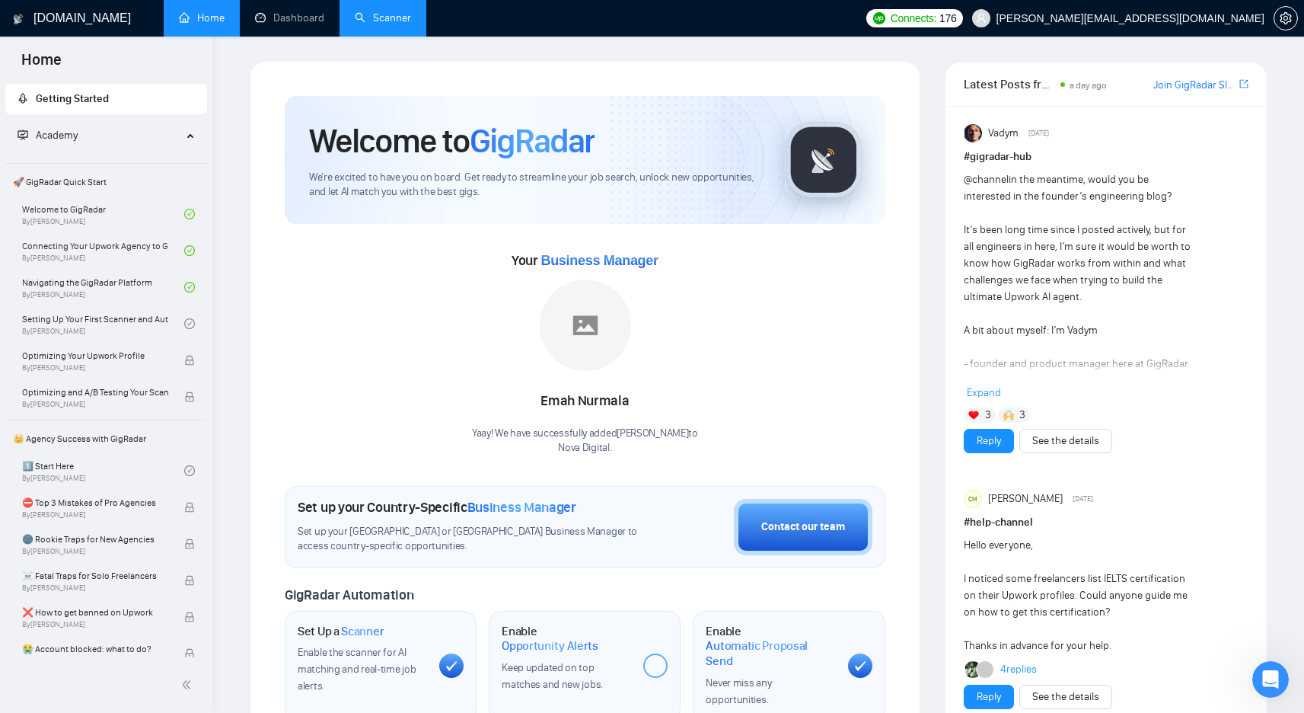
click at [85, 34] on h1 "[DOMAIN_NAME]" at bounding box center [82, 18] width 97 height 37
click at [355, 17] on link "Scanner" at bounding box center [383, 17] width 56 height 13
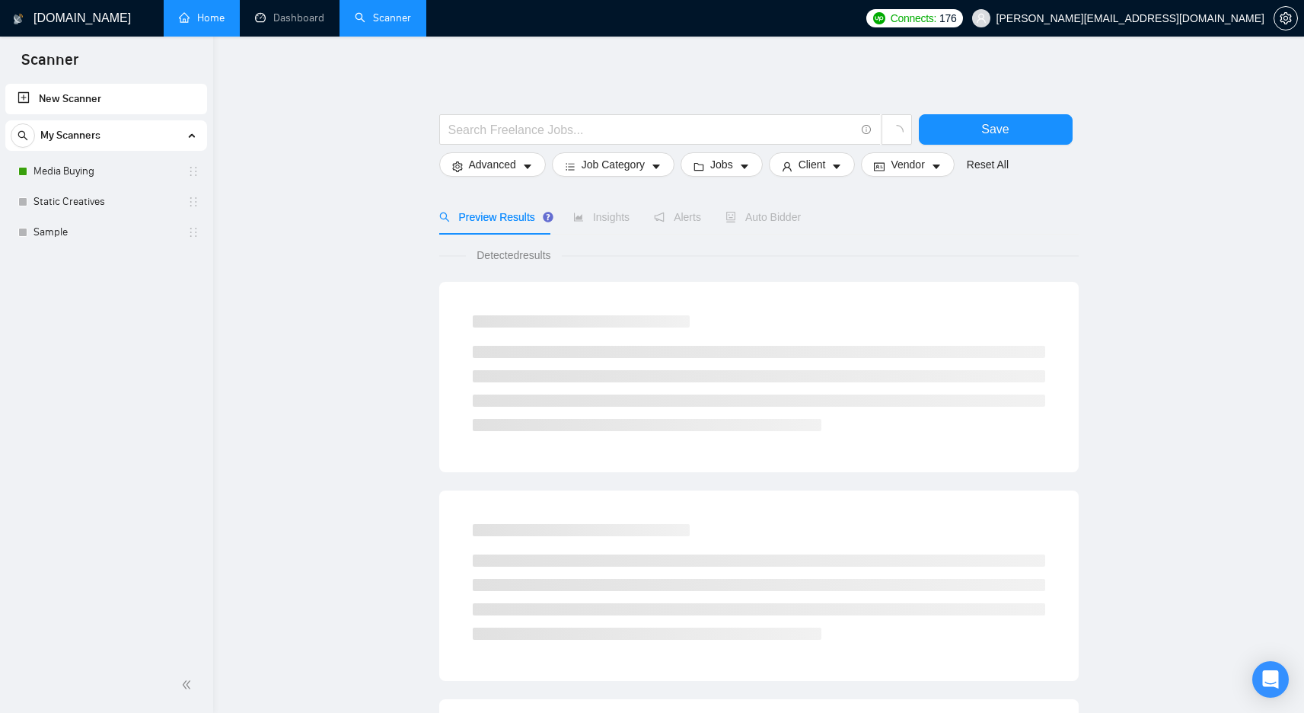
click at [225, 21] on link "Home" at bounding box center [202, 17] width 46 height 13
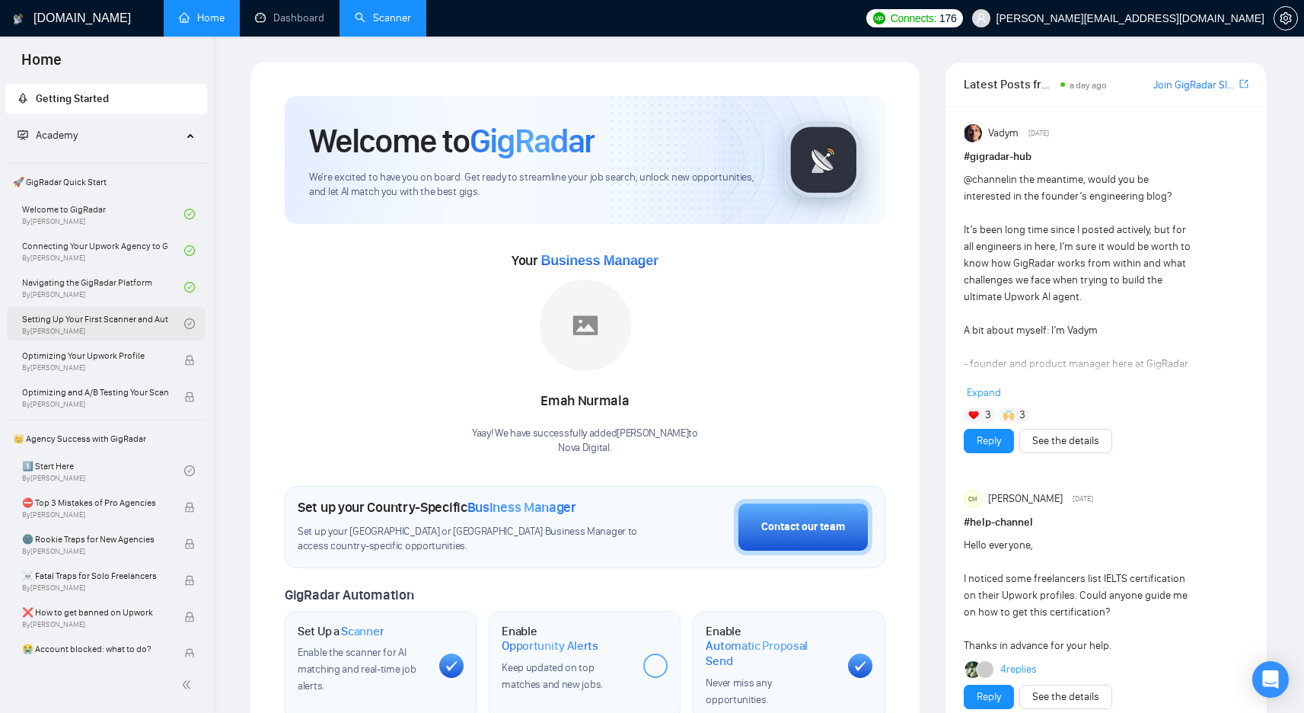
click at [162, 319] on link "Setting Up Your First Scanner and Auto-Bidder By Vlad Timinsky" at bounding box center [103, 324] width 162 height 34
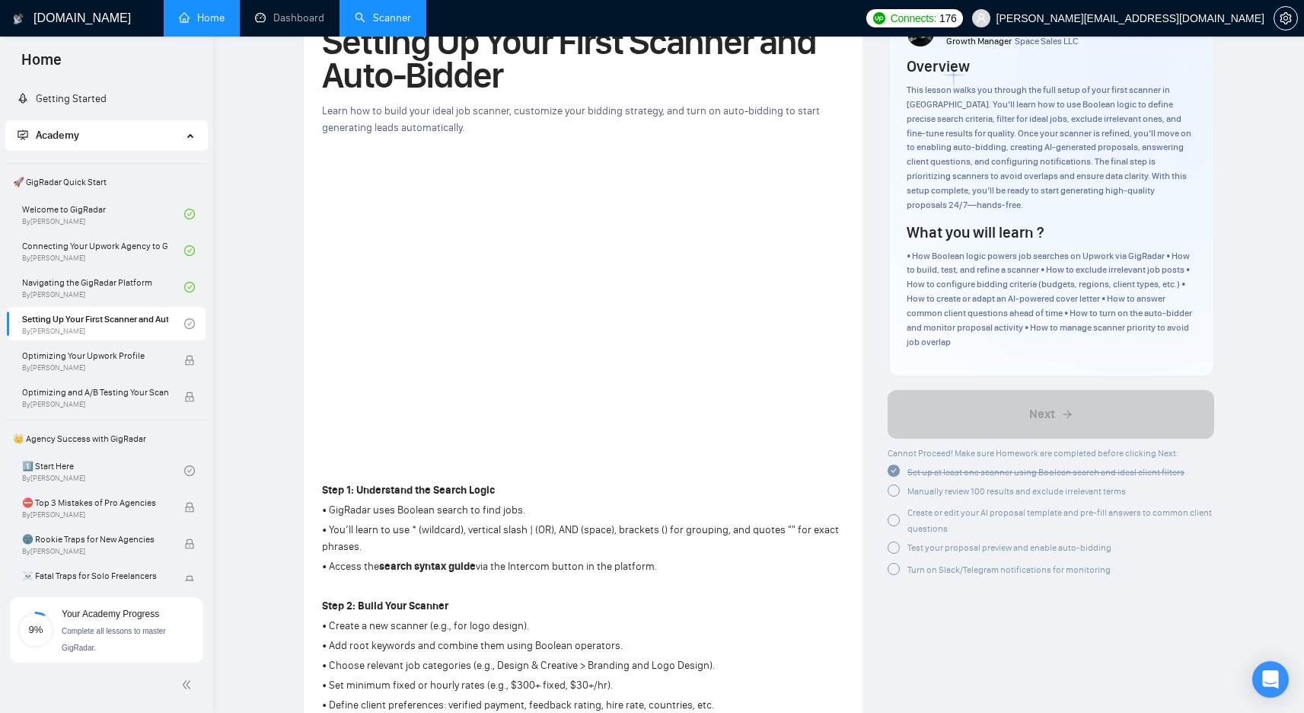
scroll to position [73, 0]
